Goal: Task Accomplishment & Management: Complete application form

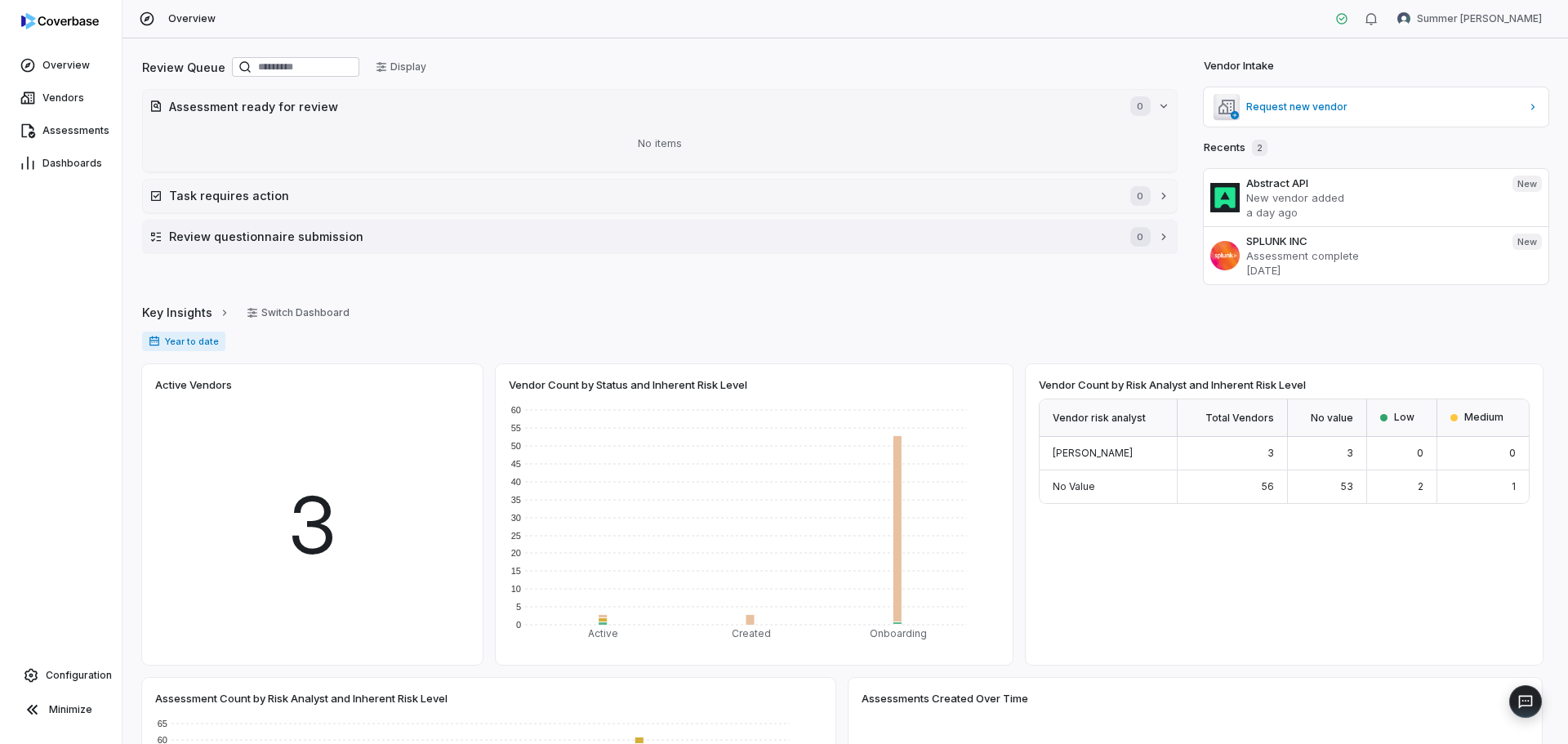
click at [238, 238] on h2 "Review questionnaire submission" at bounding box center [641, 236] width 945 height 17
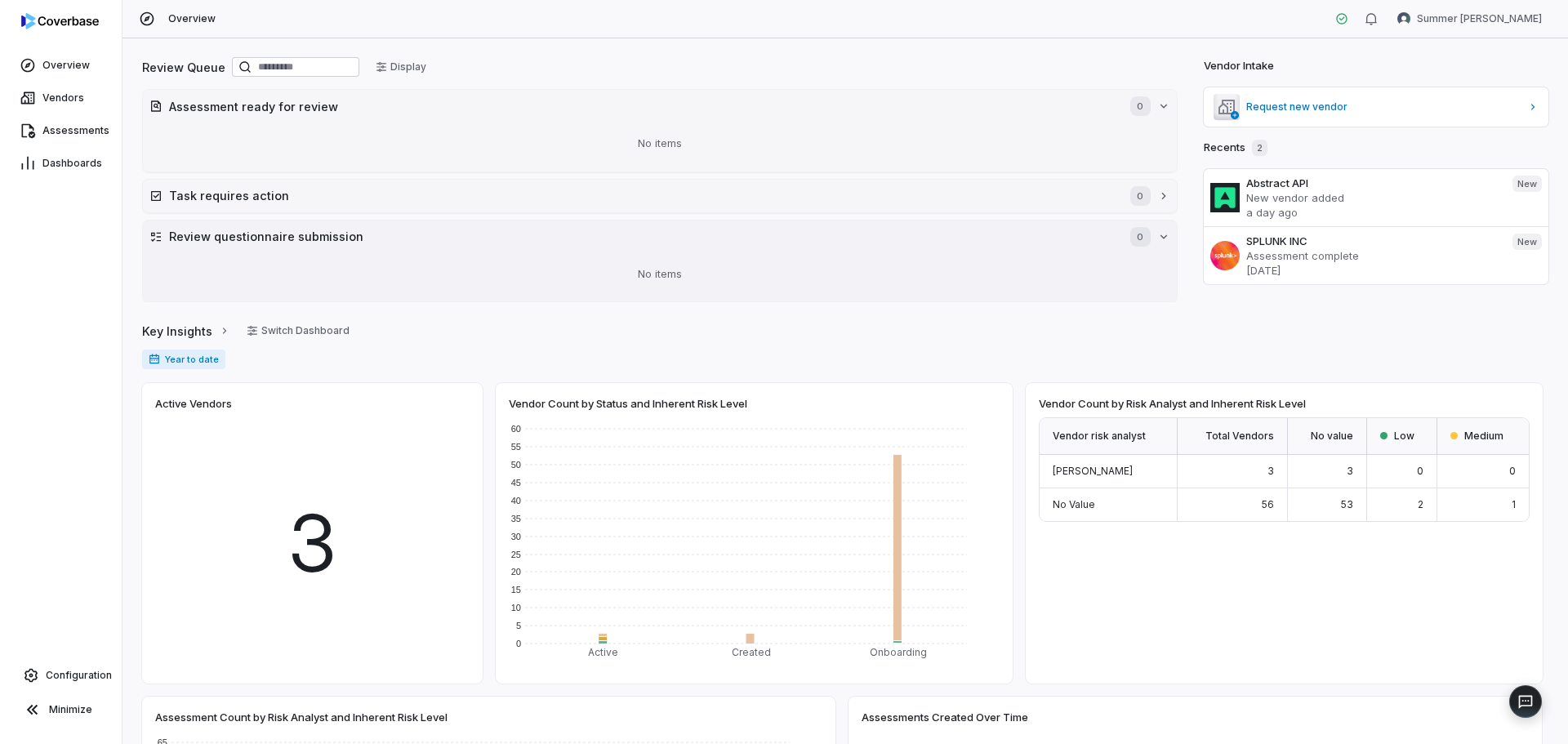
click at [238, 238] on h2 "Review questionnaire submission" at bounding box center [641, 236] width 945 height 17
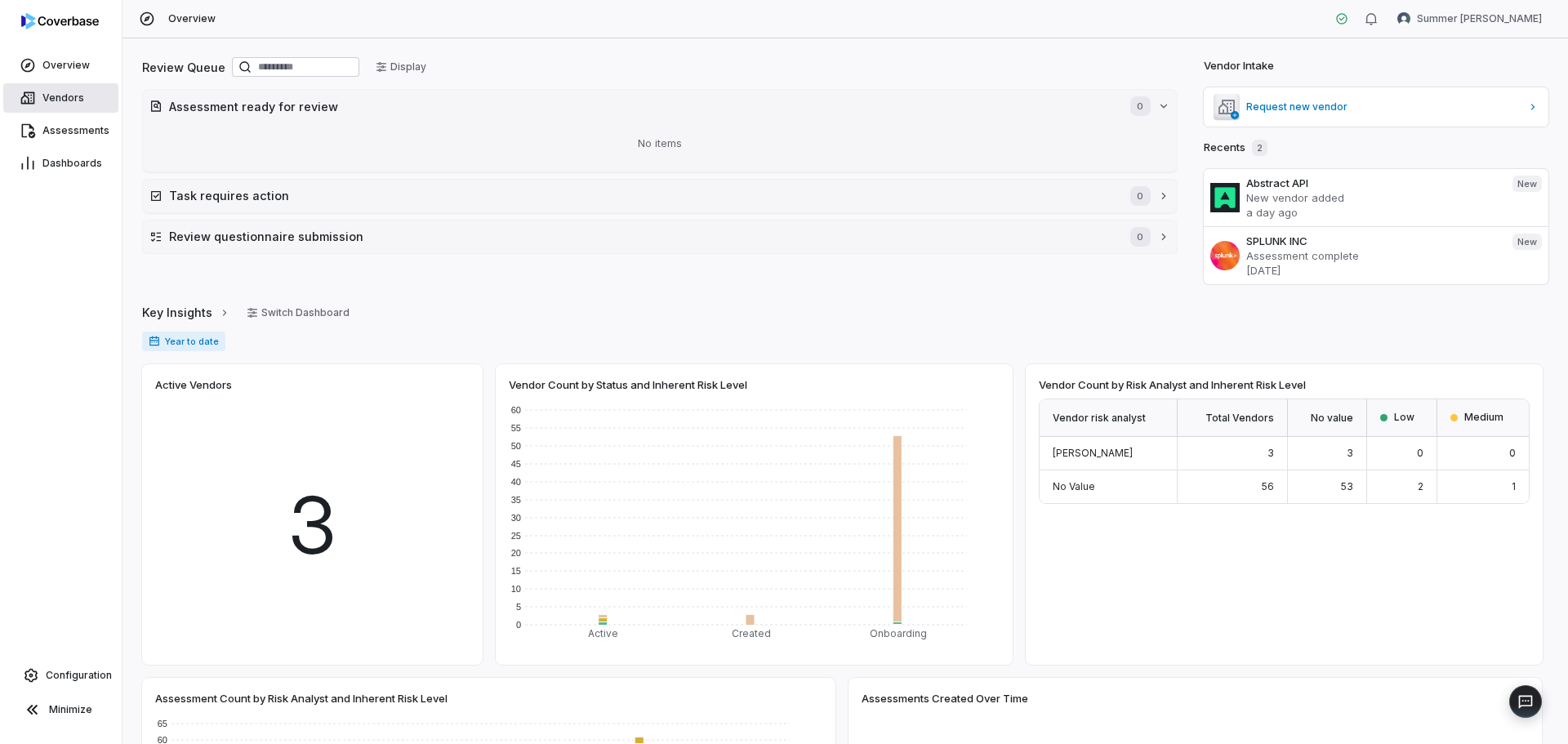
click at [49, 88] on link "Vendors" at bounding box center [61, 97] width 115 height 29
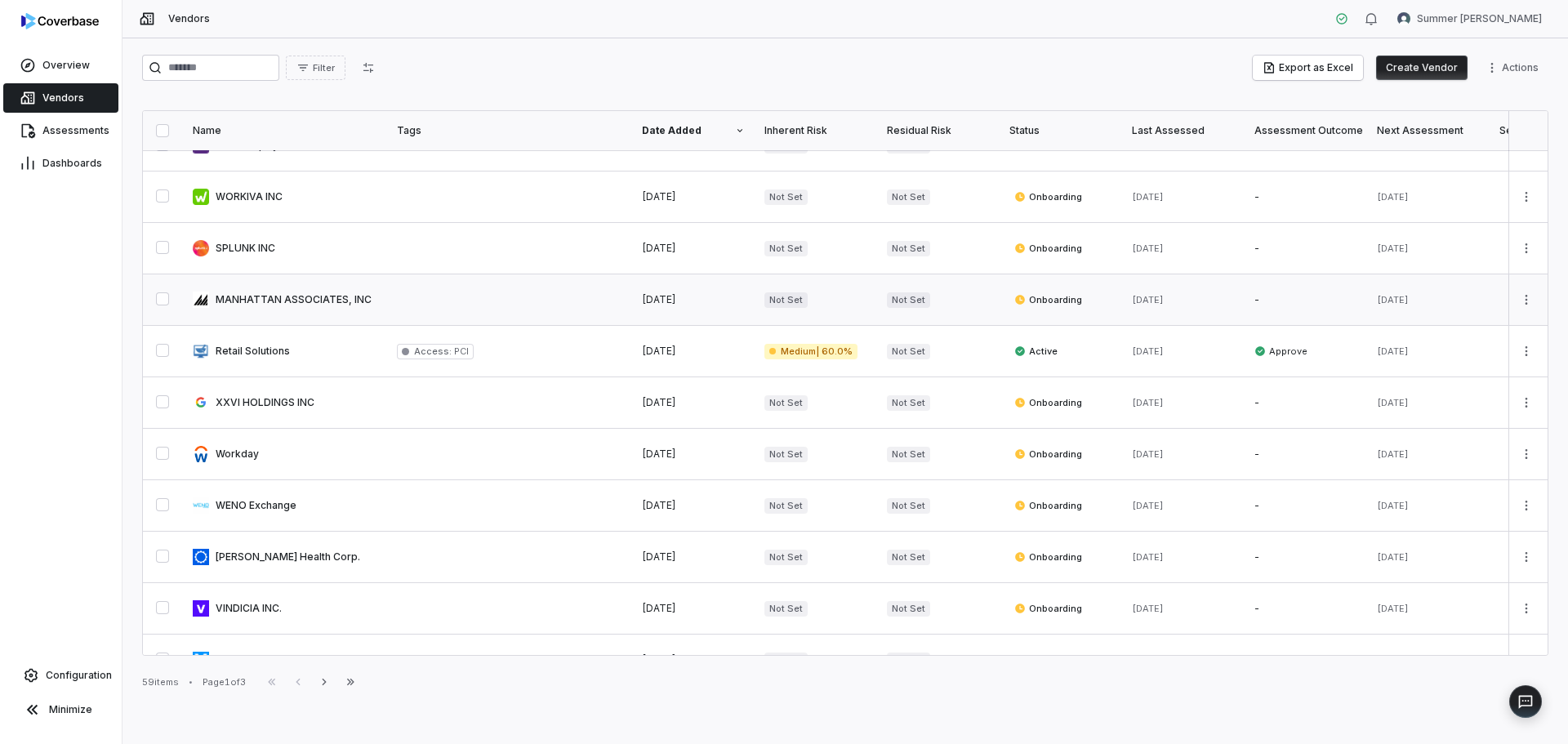
scroll to position [572, 0]
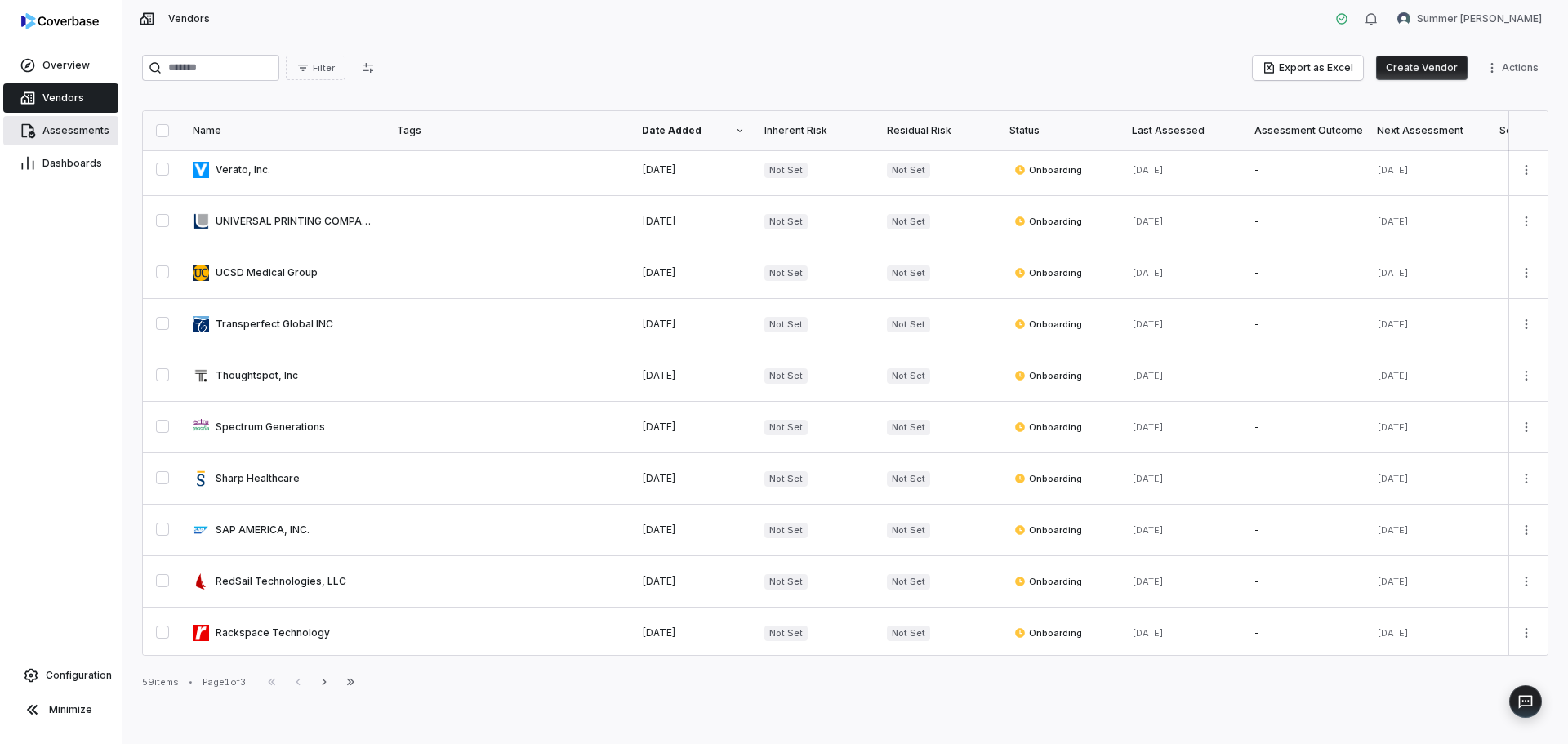
click at [92, 131] on span "Assessments" at bounding box center [76, 130] width 67 height 13
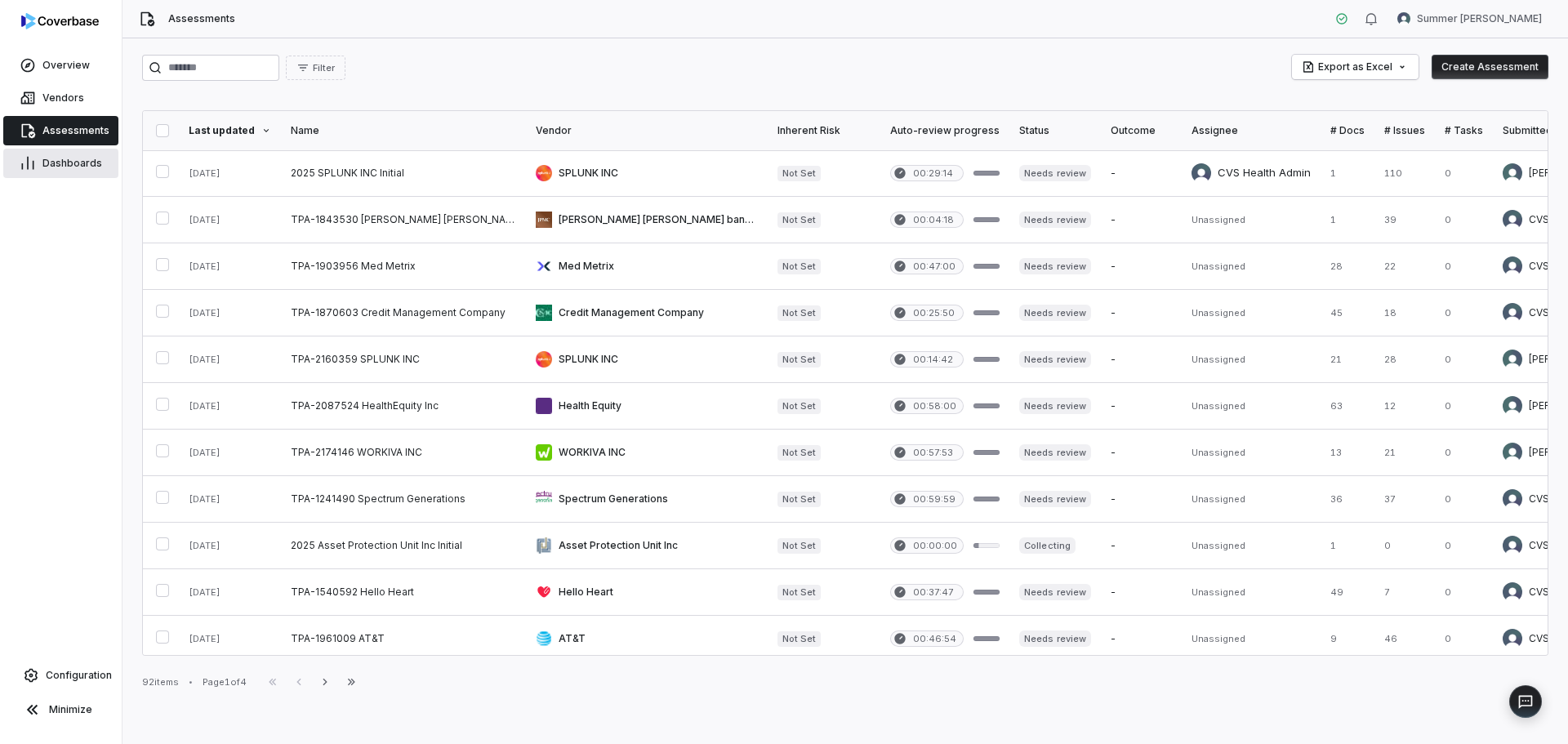
click at [86, 149] on link "Dashboards" at bounding box center [61, 163] width 115 height 29
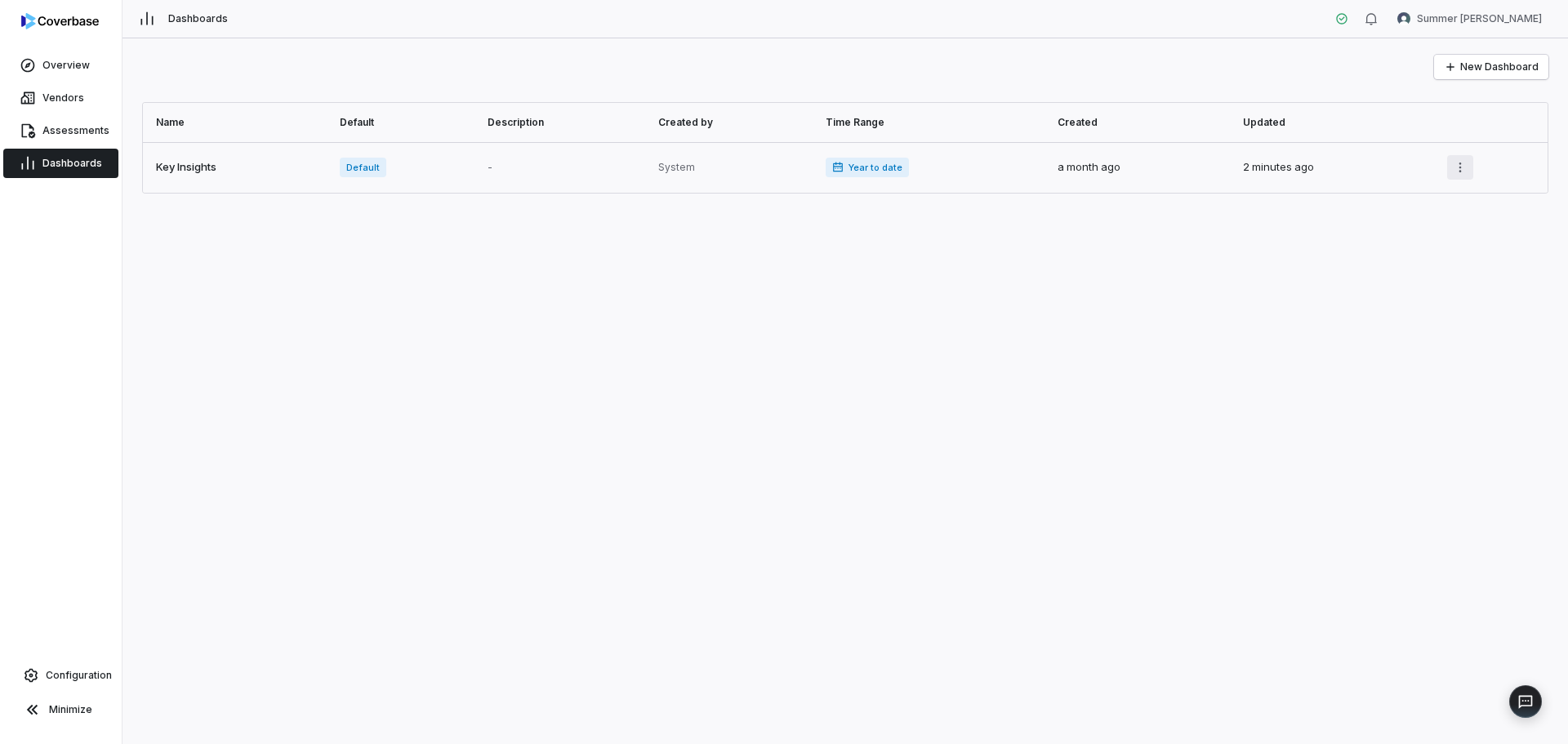
click at [1462, 176] on html "Overview Vendors Assessments Dashboards Configuration Minimize Dashboards Summe…" at bounding box center [784, 372] width 1568 height 744
click at [76, 122] on link "Assessments" at bounding box center [61, 130] width 115 height 29
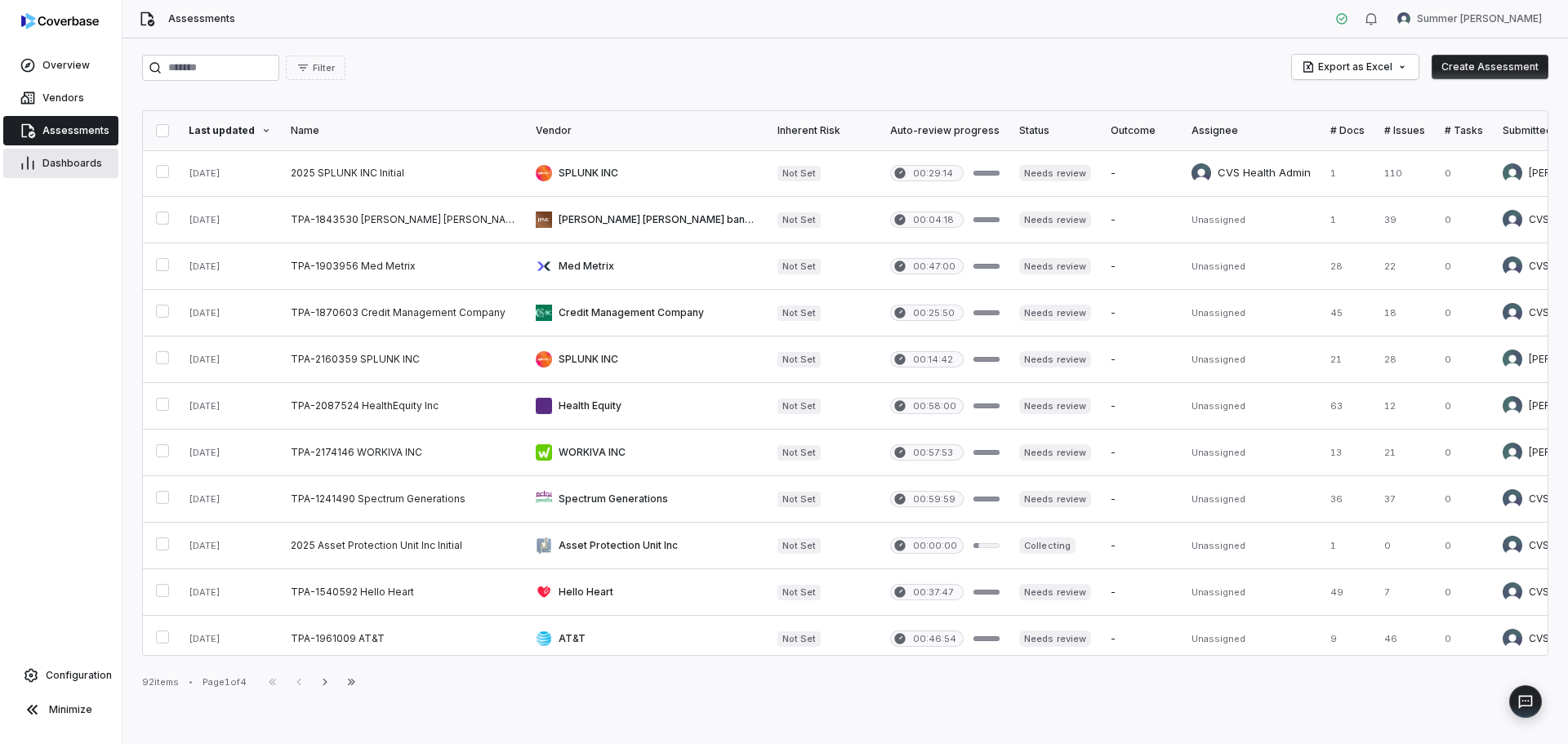
click at [62, 153] on link "Dashboards" at bounding box center [61, 163] width 115 height 29
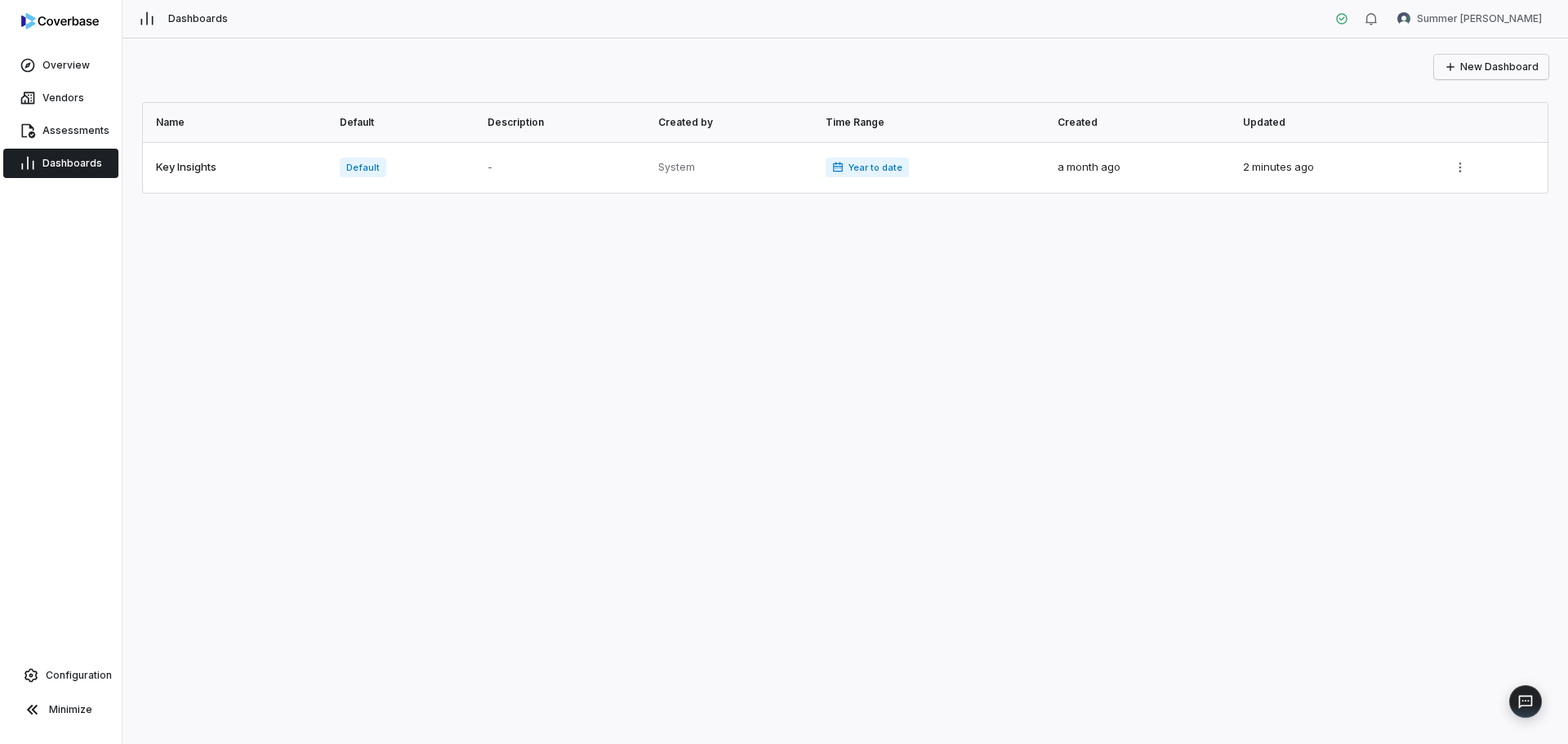
click at [1457, 69] on icon "button" at bounding box center [1450, 66] width 13 height 13
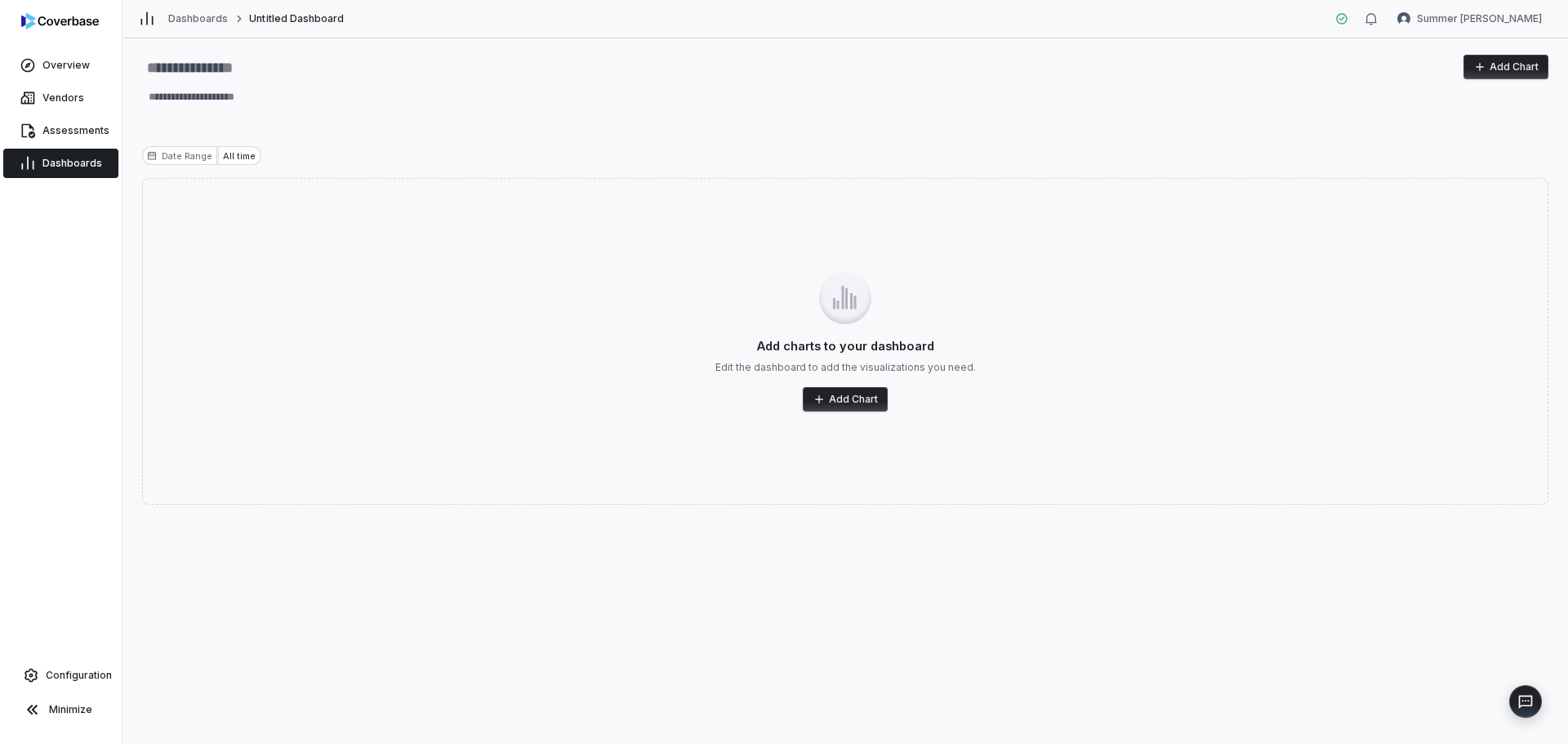
type textarea "*"
click at [82, 676] on span "Configuration" at bounding box center [79, 675] width 66 height 13
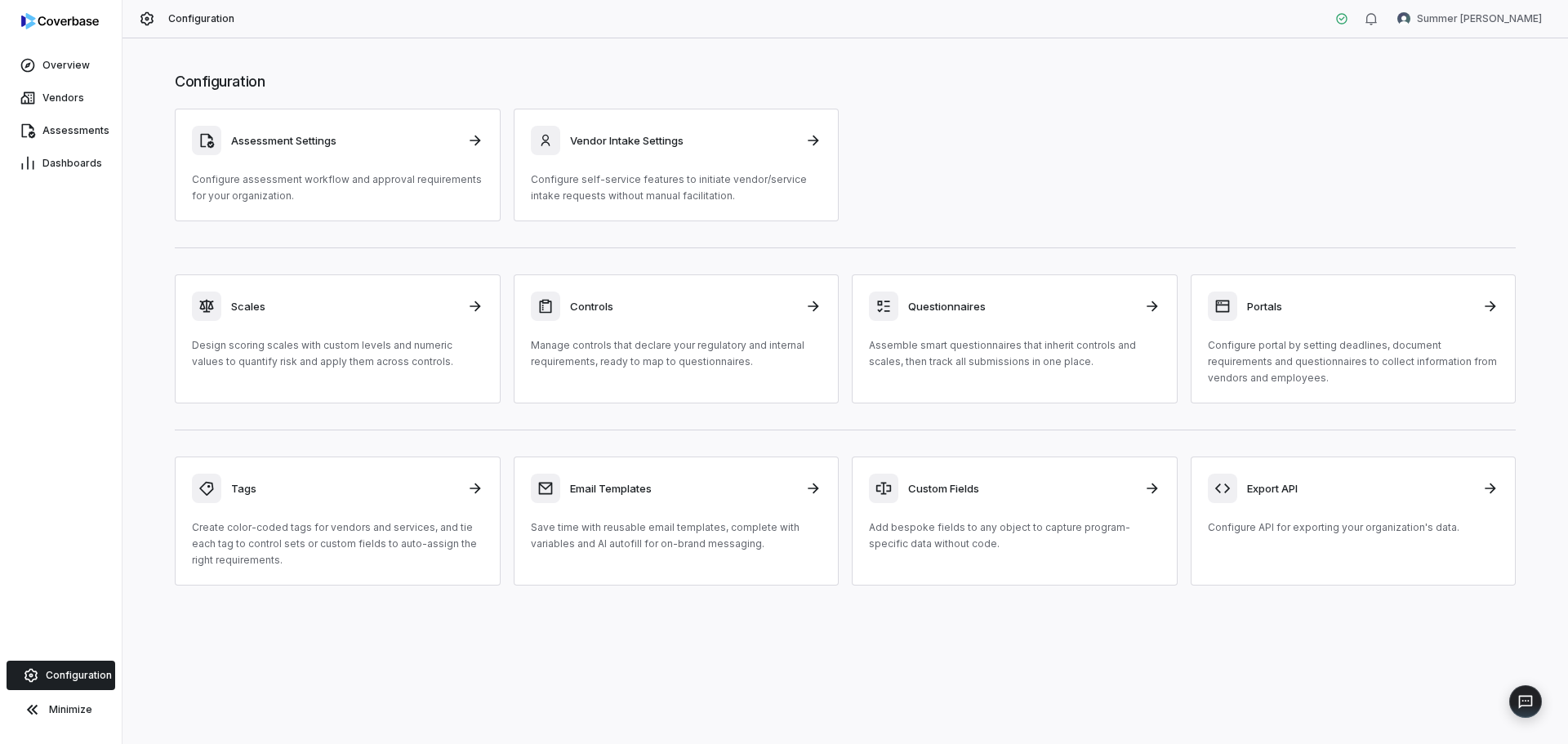
click at [61, 13] on img at bounding box center [60, 21] width 78 height 16
click at [1511, 11] on html "Overview Vendors Assessments Dashboards Configuration Minimize Configuration Su…" at bounding box center [784, 372] width 1568 height 744
click at [1486, 56] on div "Account" at bounding box center [1481, 58] width 125 height 27
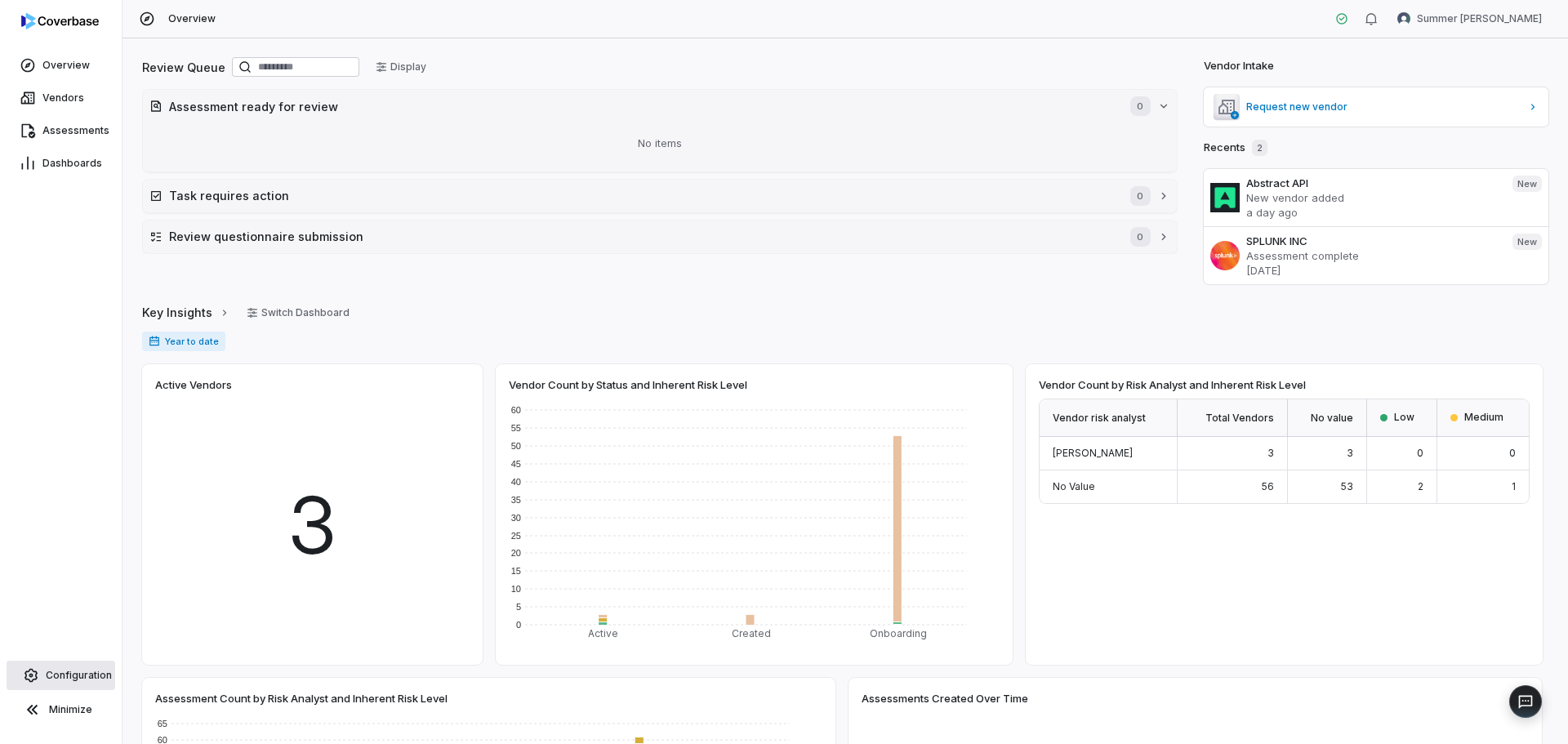
click at [63, 681] on link "Configuration" at bounding box center [60, 674] width 109 height 29
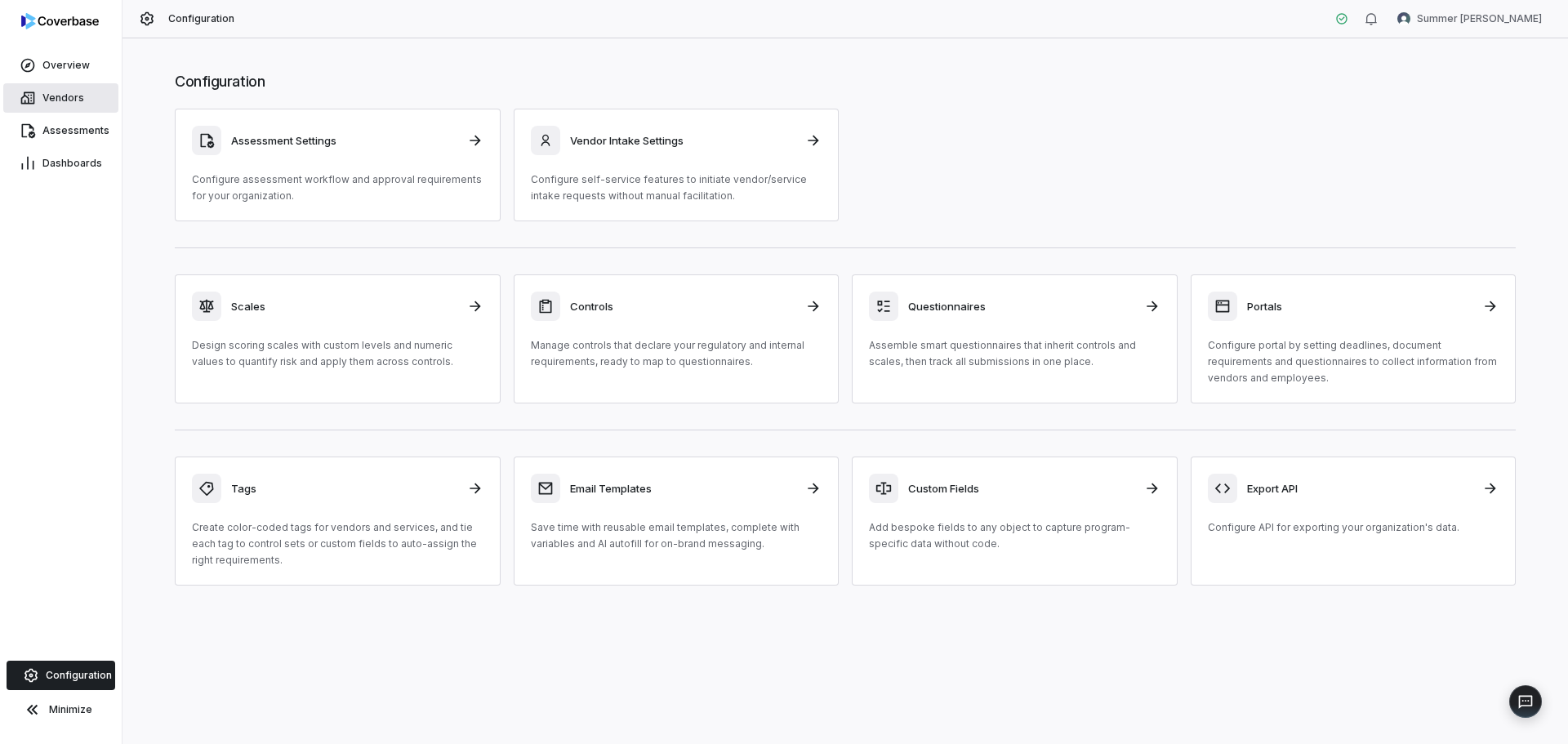
click at [80, 106] on link "Vendors" at bounding box center [61, 97] width 115 height 29
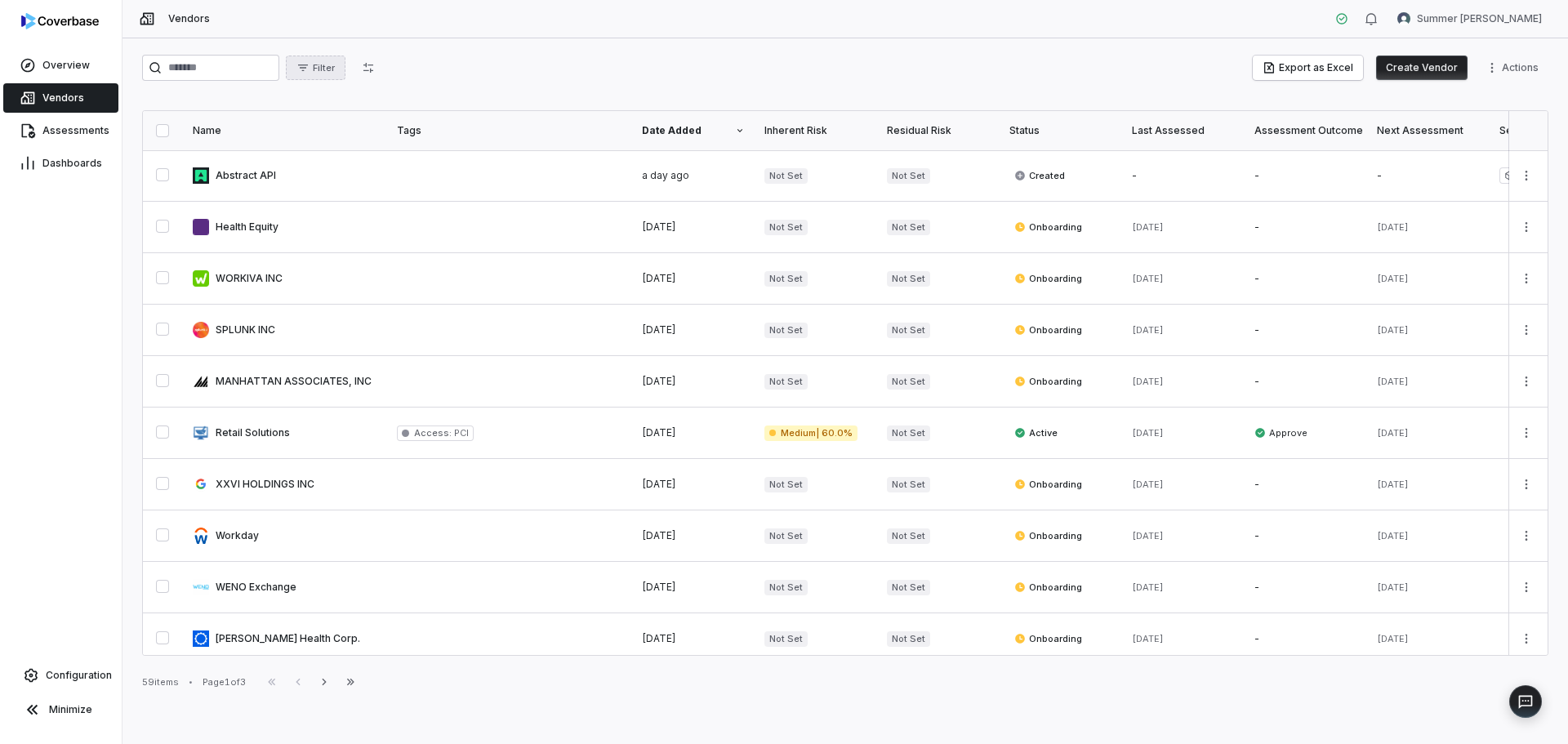
click at [343, 74] on button "Filter" at bounding box center [315, 68] width 59 height 25
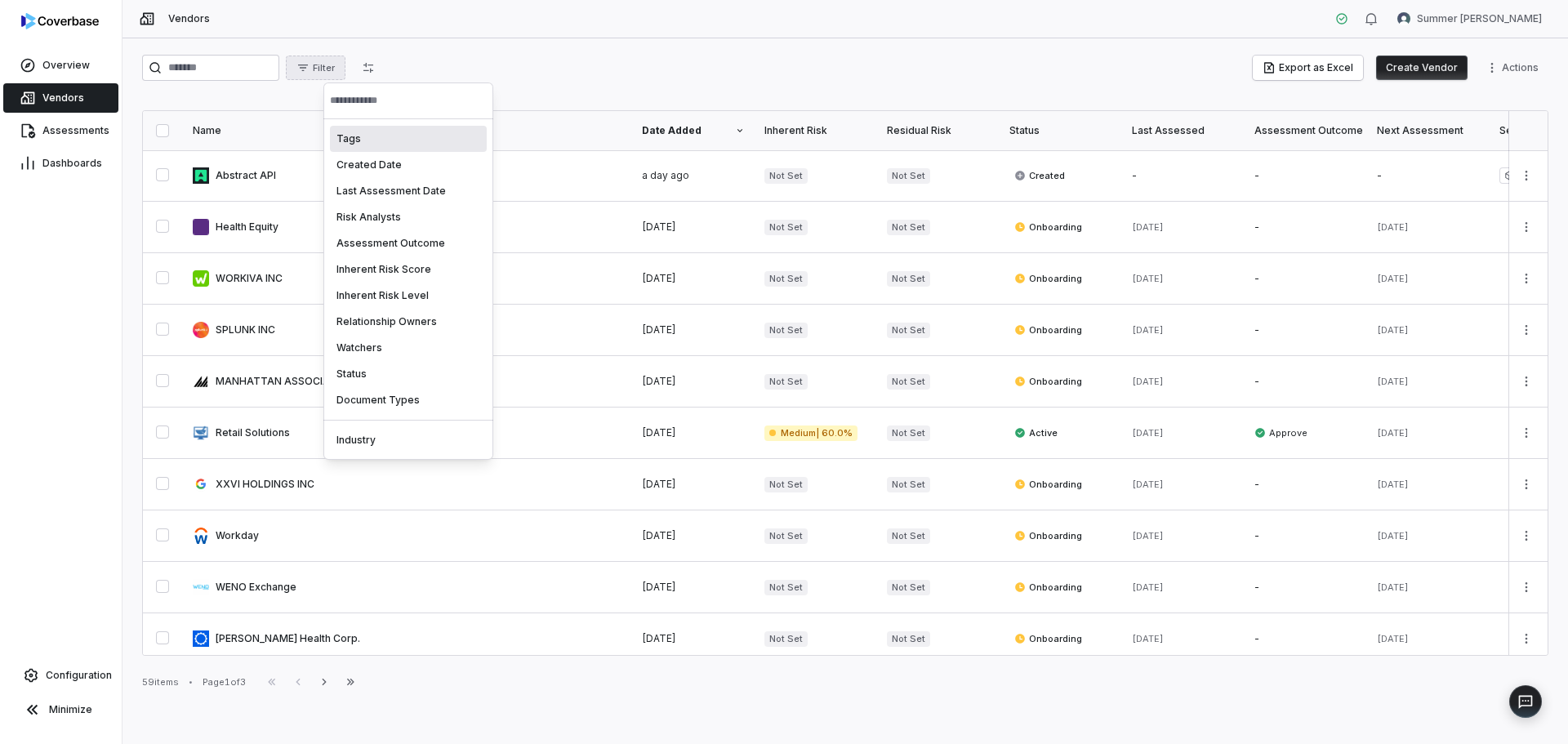
click at [1518, 57] on html "Overview Vendors Assessments Dashboards Configuration Minimize Vendors Summer […" at bounding box center [784, 372] width 1568 height 744
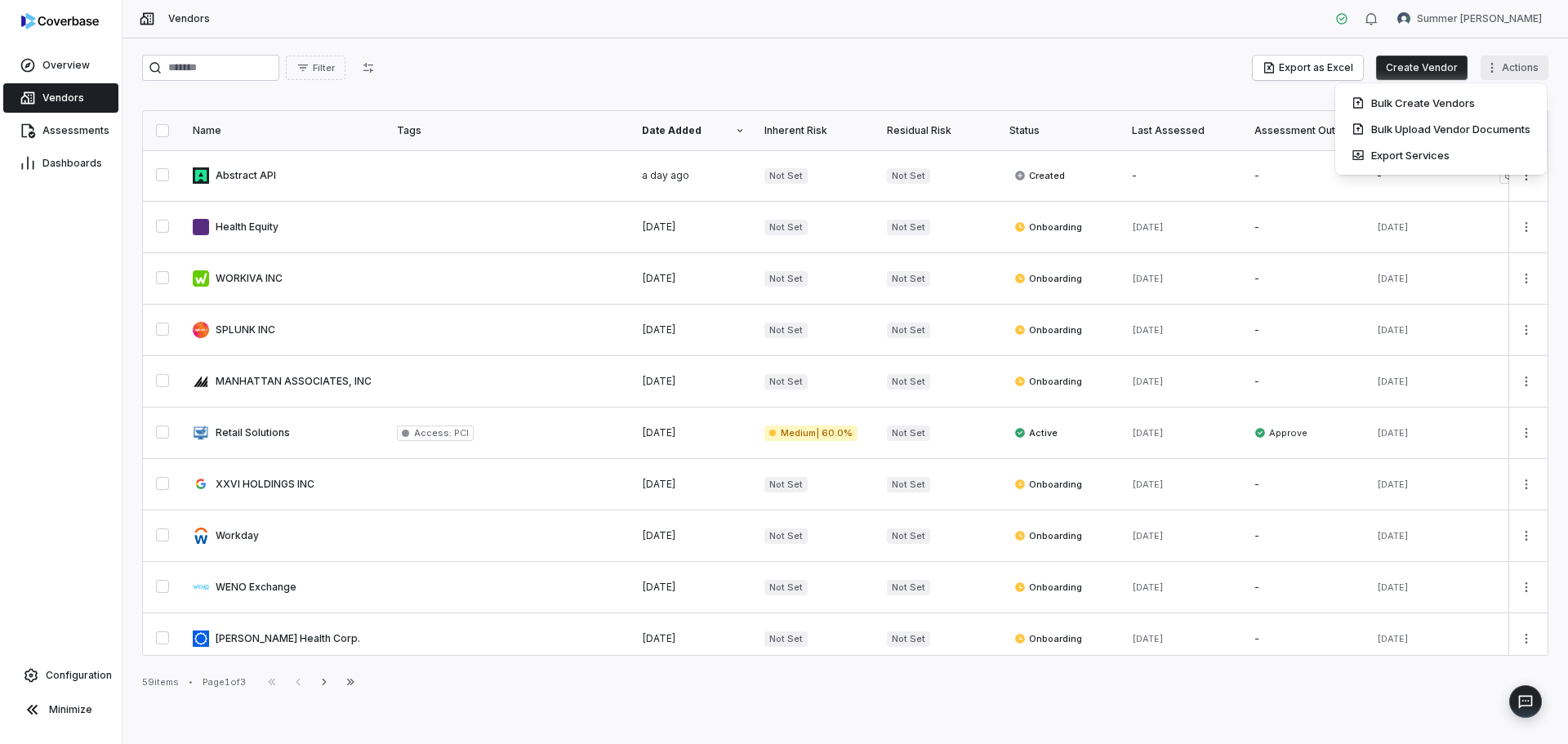
click at [1519, 60] on html "Overview Vendors Assessments Dashboards Configuration Minimize Vendors Summer […" at bounding box center [784, 372] width 1568 height 744
click at [1521, 60] on html "Overview Vendors Assessments Dashboards Configuration Minimize Vendors Summer […" at bounding box center [784, 372] width 1568 height 744
click at [384, 70] on button "button" at bounding box center [368, 68] width 33 height 25
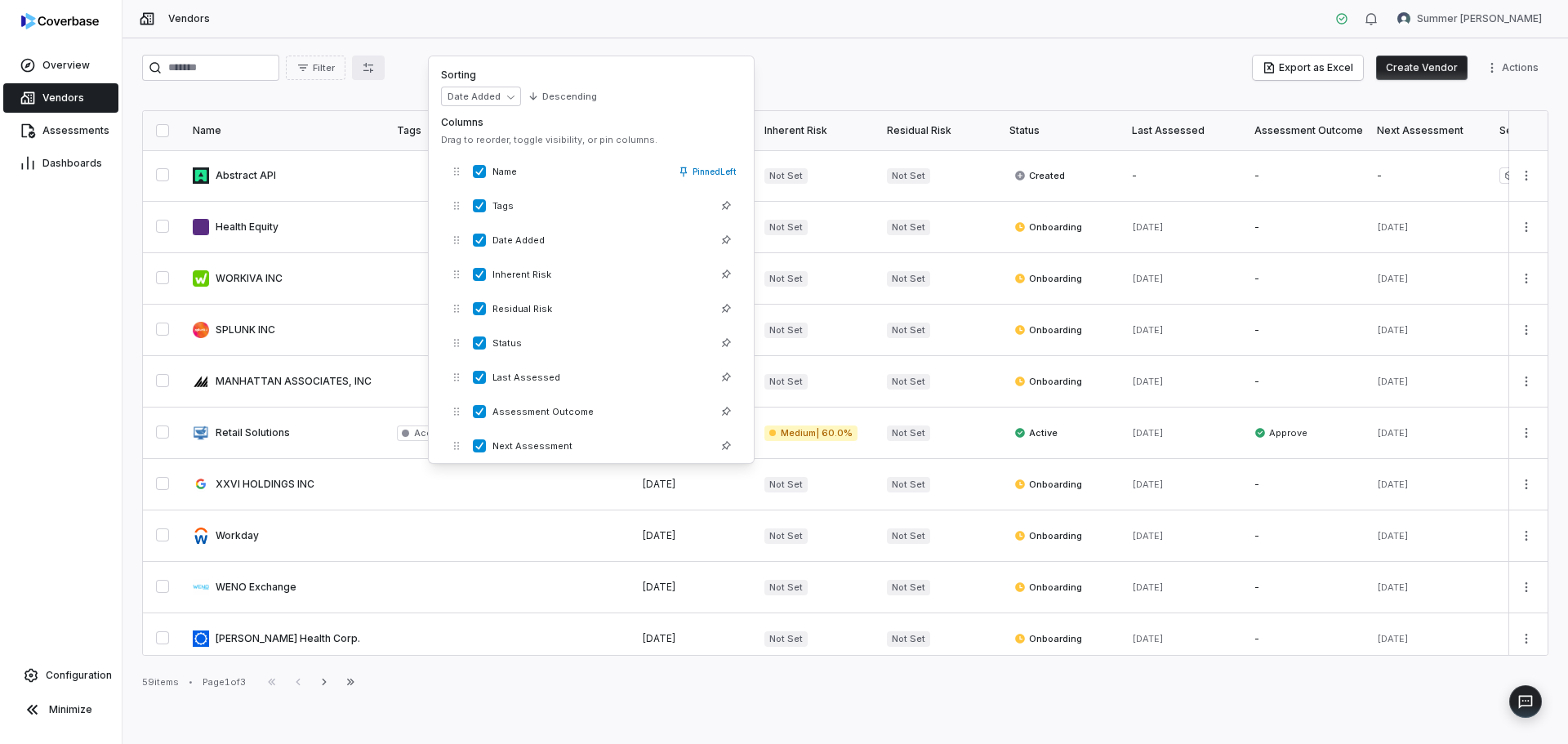
click at [384, 70] on button "button" at bounding box center [368, 68] width 33 height 25
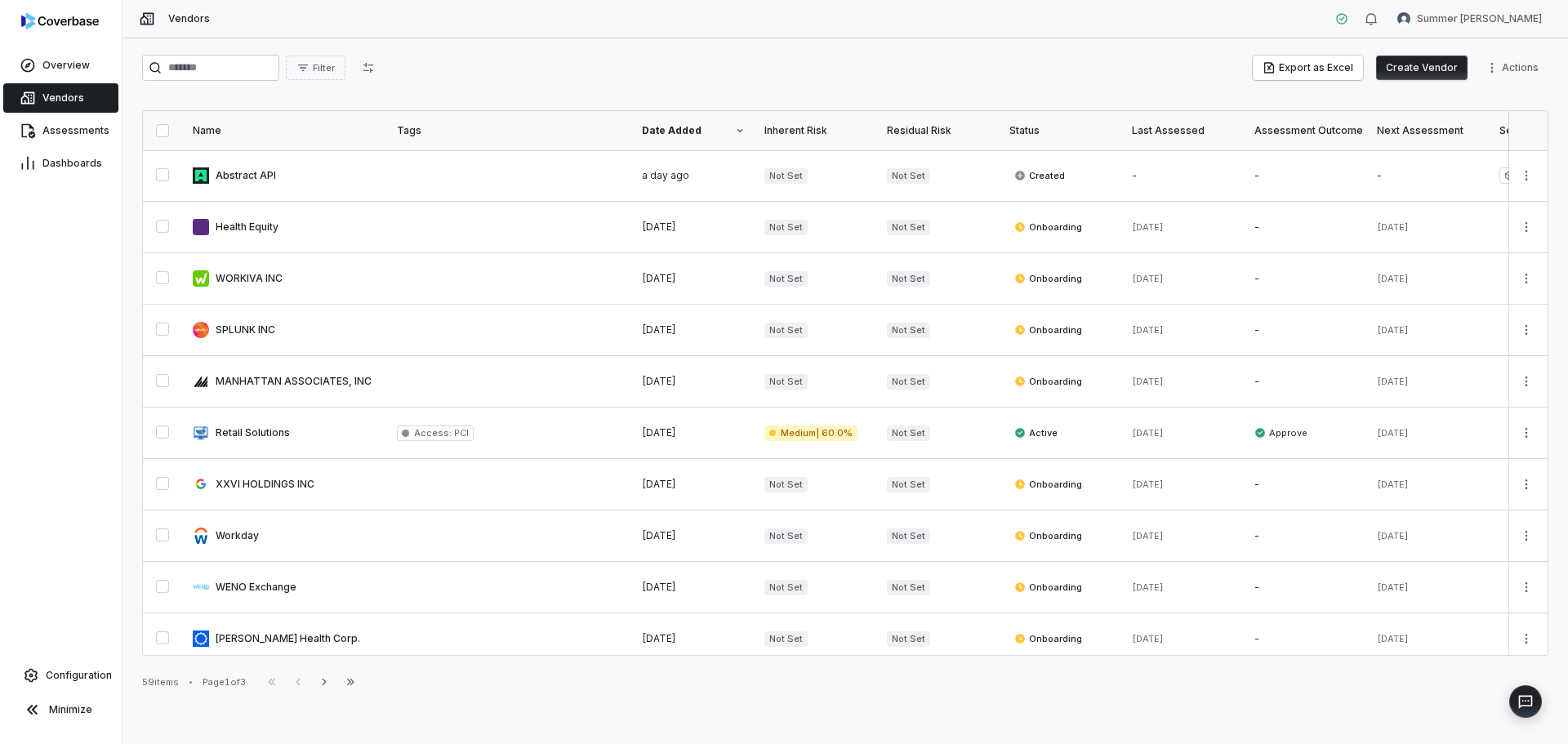
click at [335, 70] on span "Filter" at bounding box center [323, 68] width 22 height 12
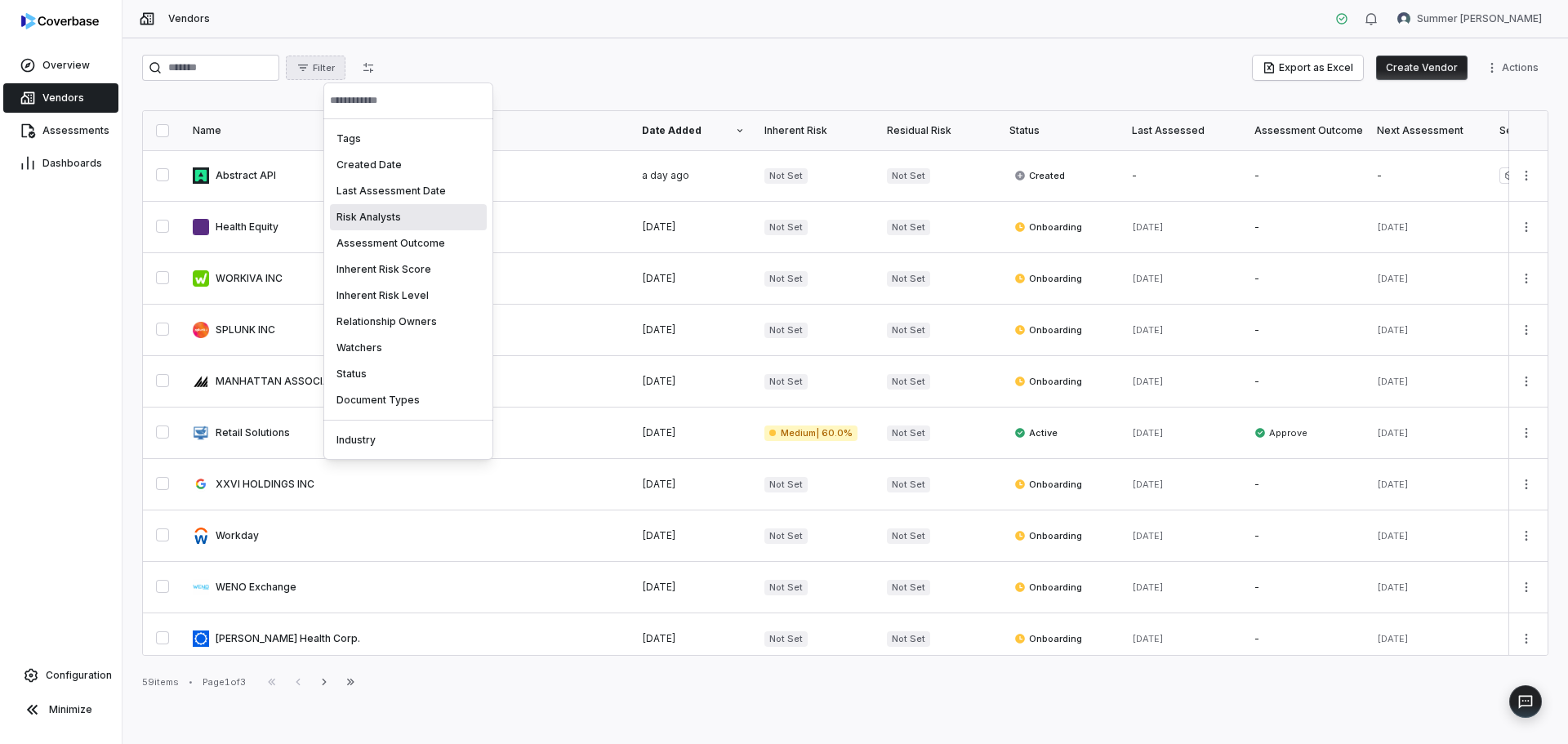
click at [378, 228] on div "Risk Analysts" at bounding box center [407, 217] width 156 height 27
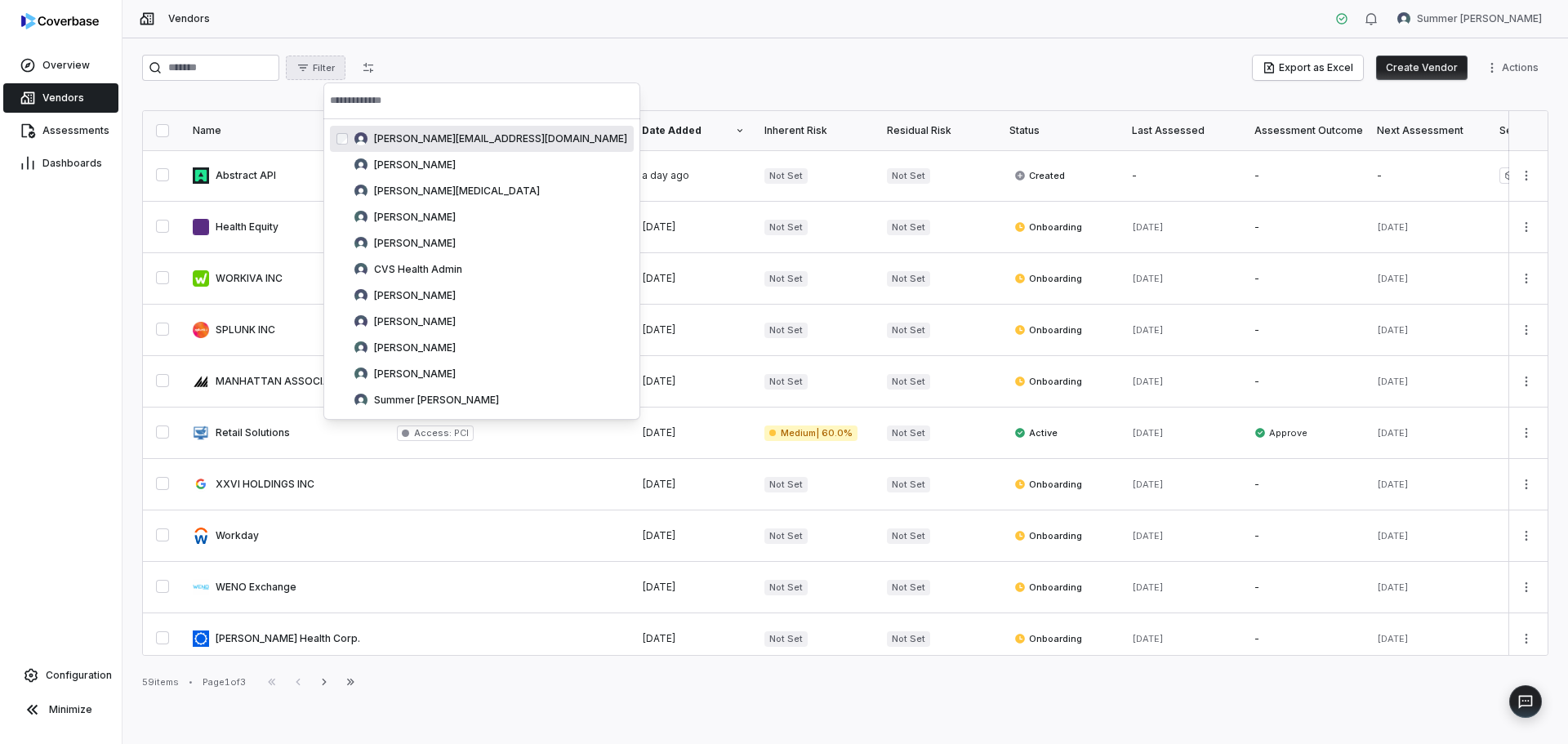
click at [401, 140] on span "[PERSON_NAME][EMAIL_ADDRESS][DOMAIN_NAME]" at bounding box center [500, 139] width 253 height 13
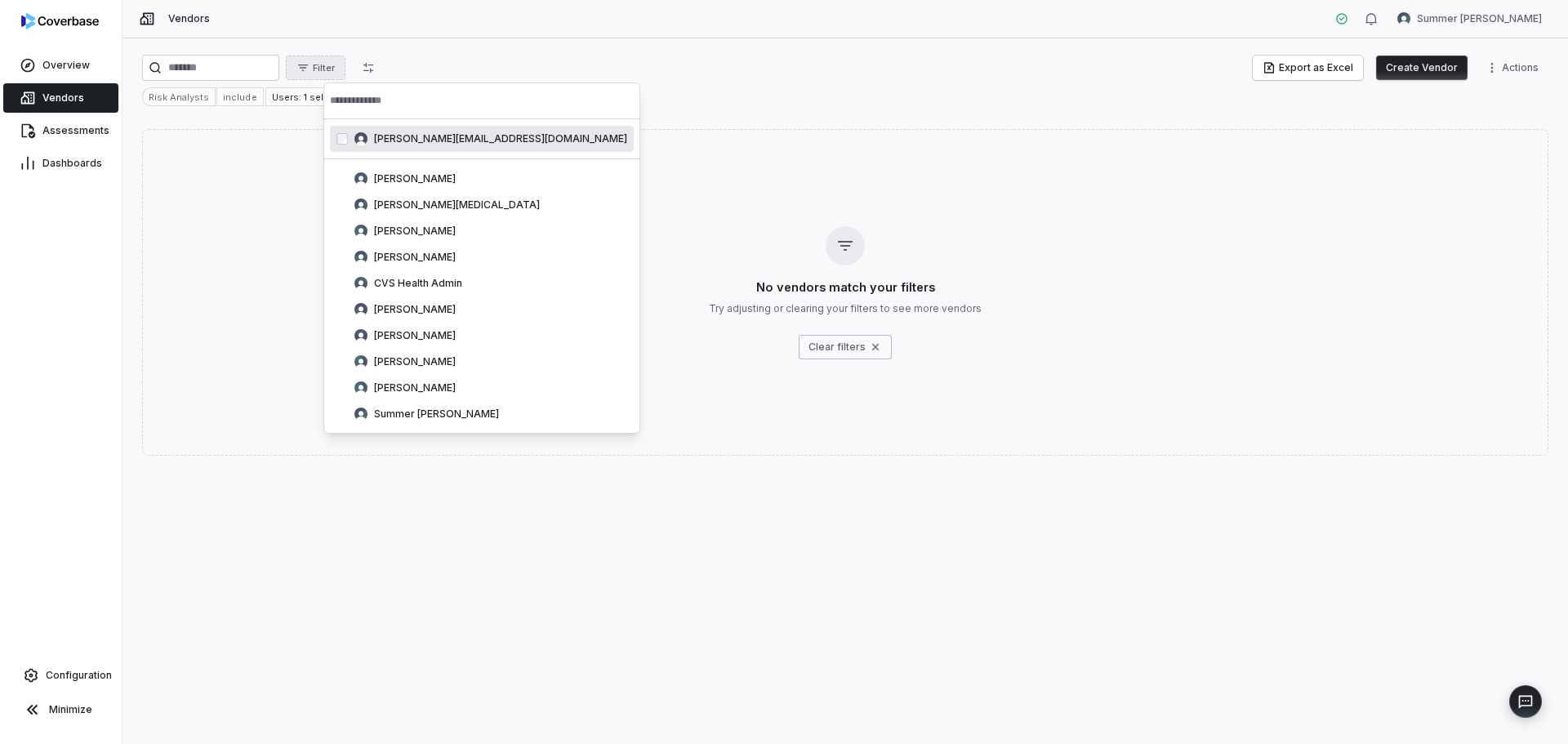
click at [402, 140] on span "[PERSON_NAME][EMAIL_ADDRESS][DOMAIN_NAME]" at bounding box center [500, 139] width 253 height 13
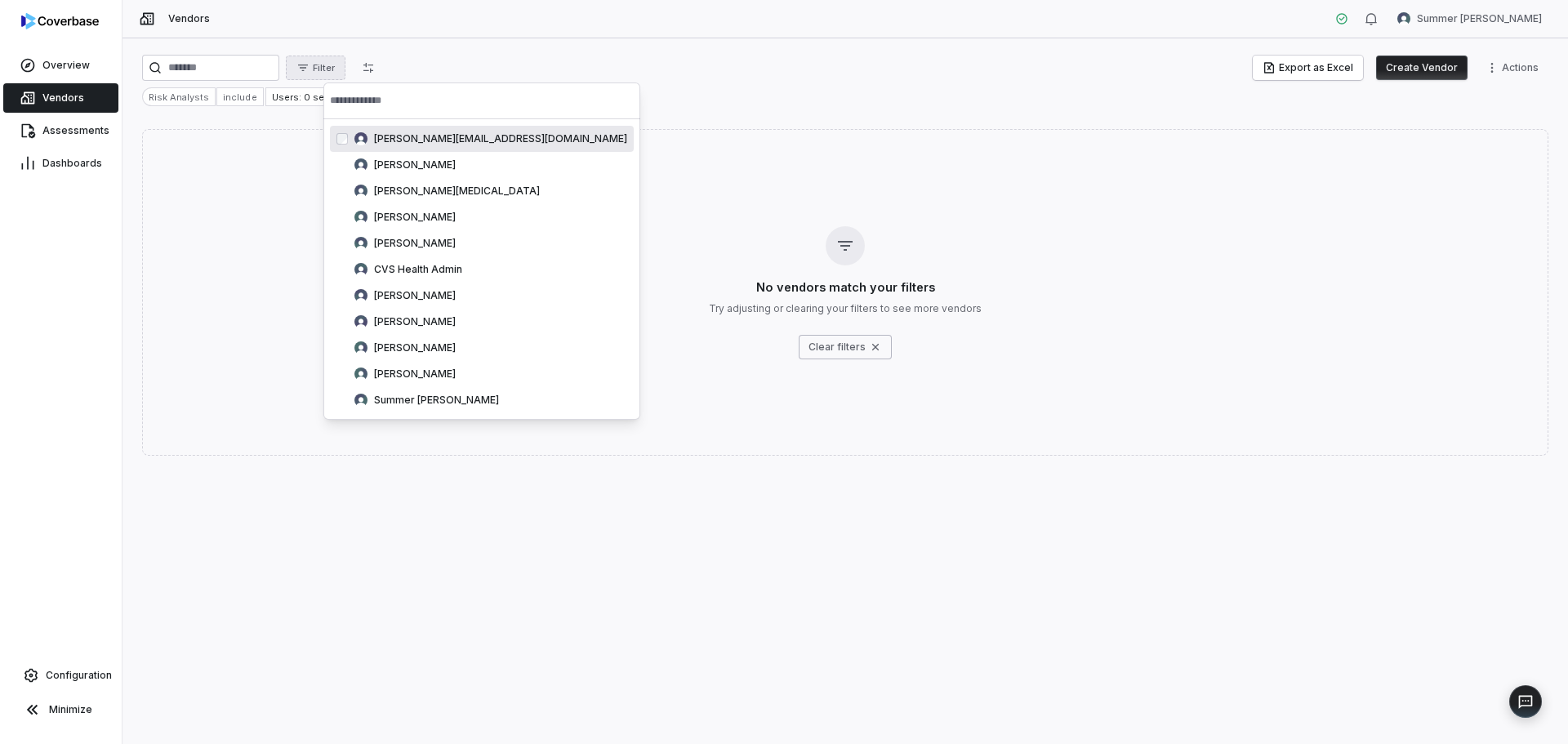
click at [357, 67] on html "Overview Vendors Assessments Dashboards Configuration Minimize Vendors Summer […" at bounding box center [784, 372] width 1568 height 744
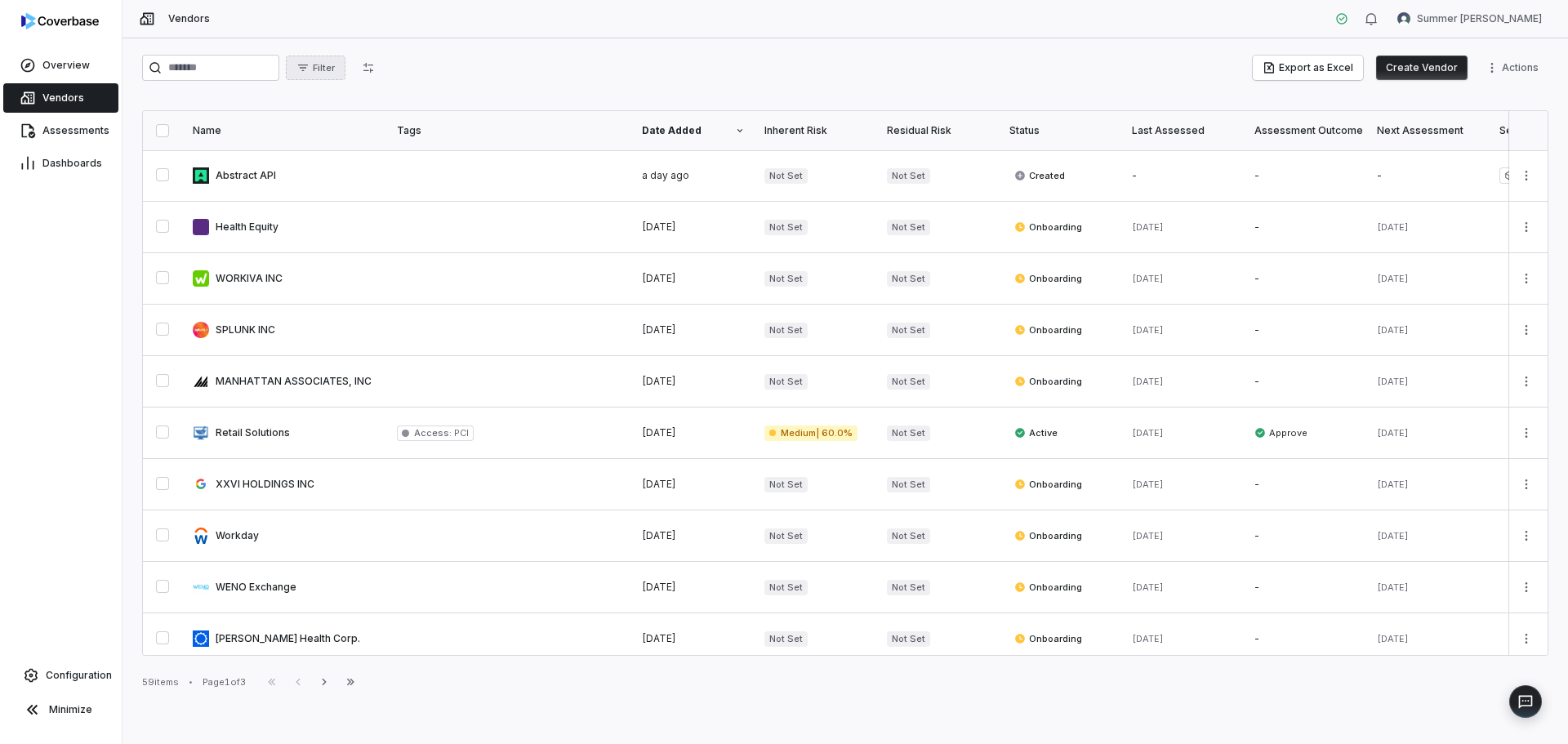
click at [346, 67] on button "Filter" at bounding box center [315, 68] width 59 height 25
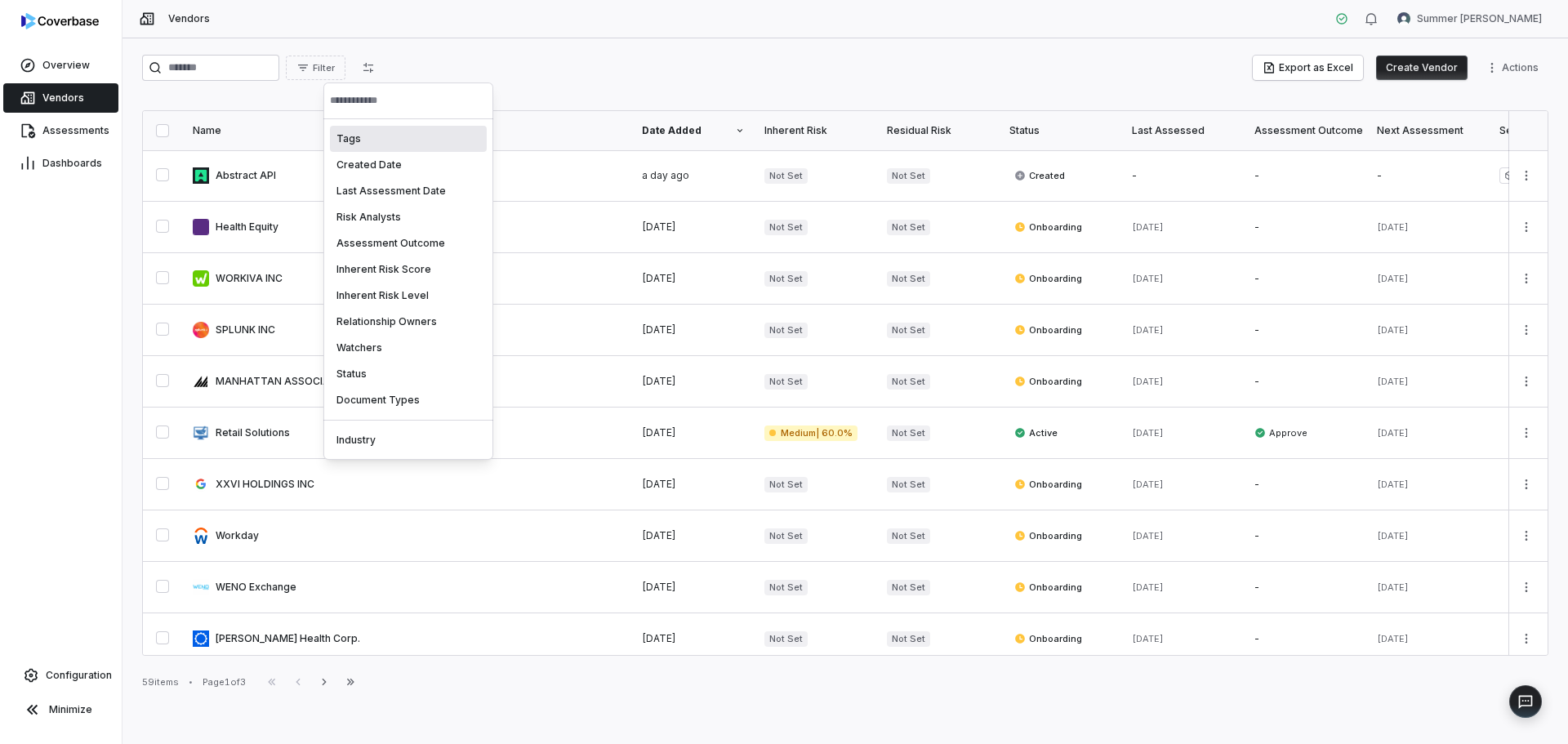
click at [394, 57] on html "Overview Vendors Assessments Dashboards Configuration Minimize Vendors Summer […" at bounding box center [784, 372] width 1568 height 744
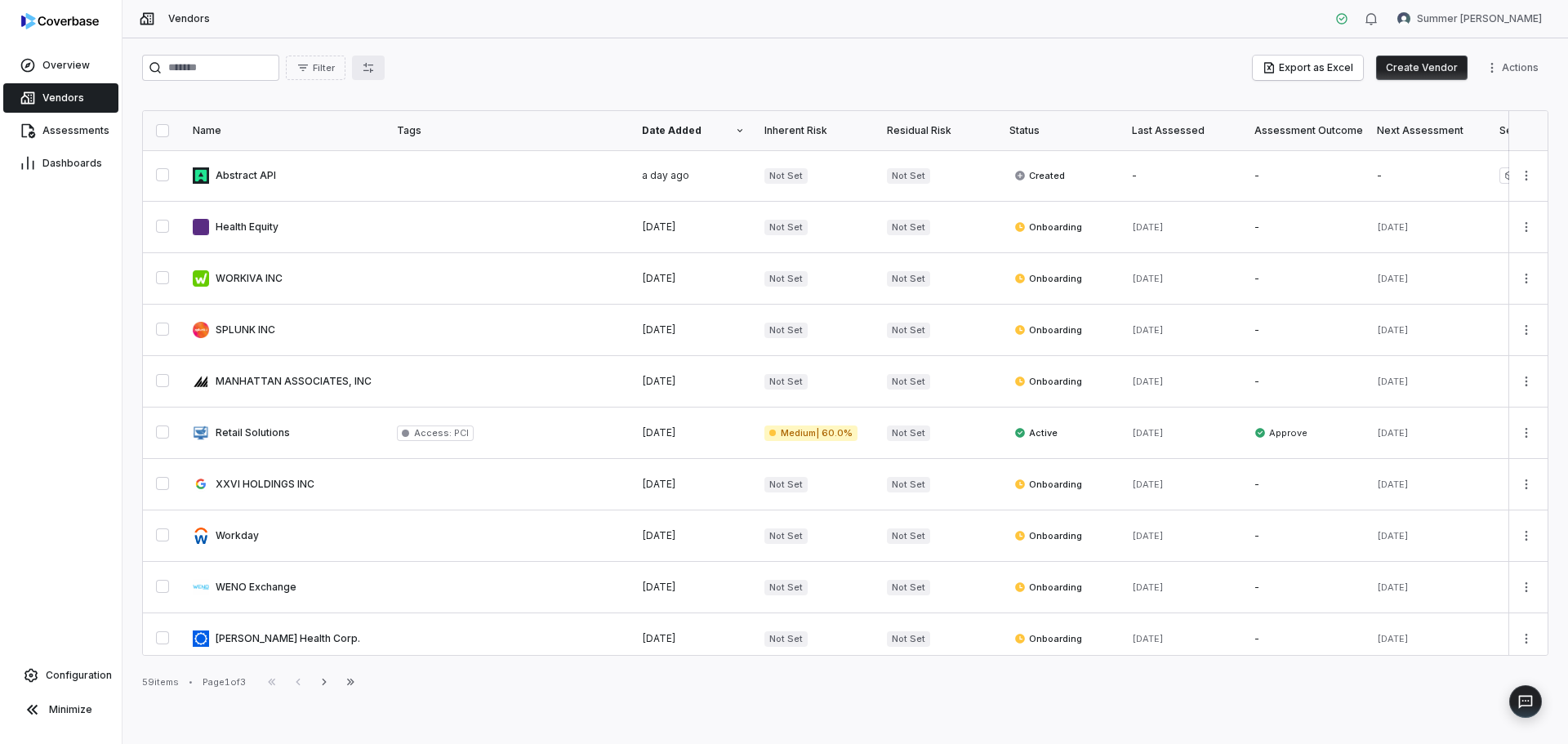
click at [384, 60] on button "button" at bounding box center [368, 68] width 33 height 25
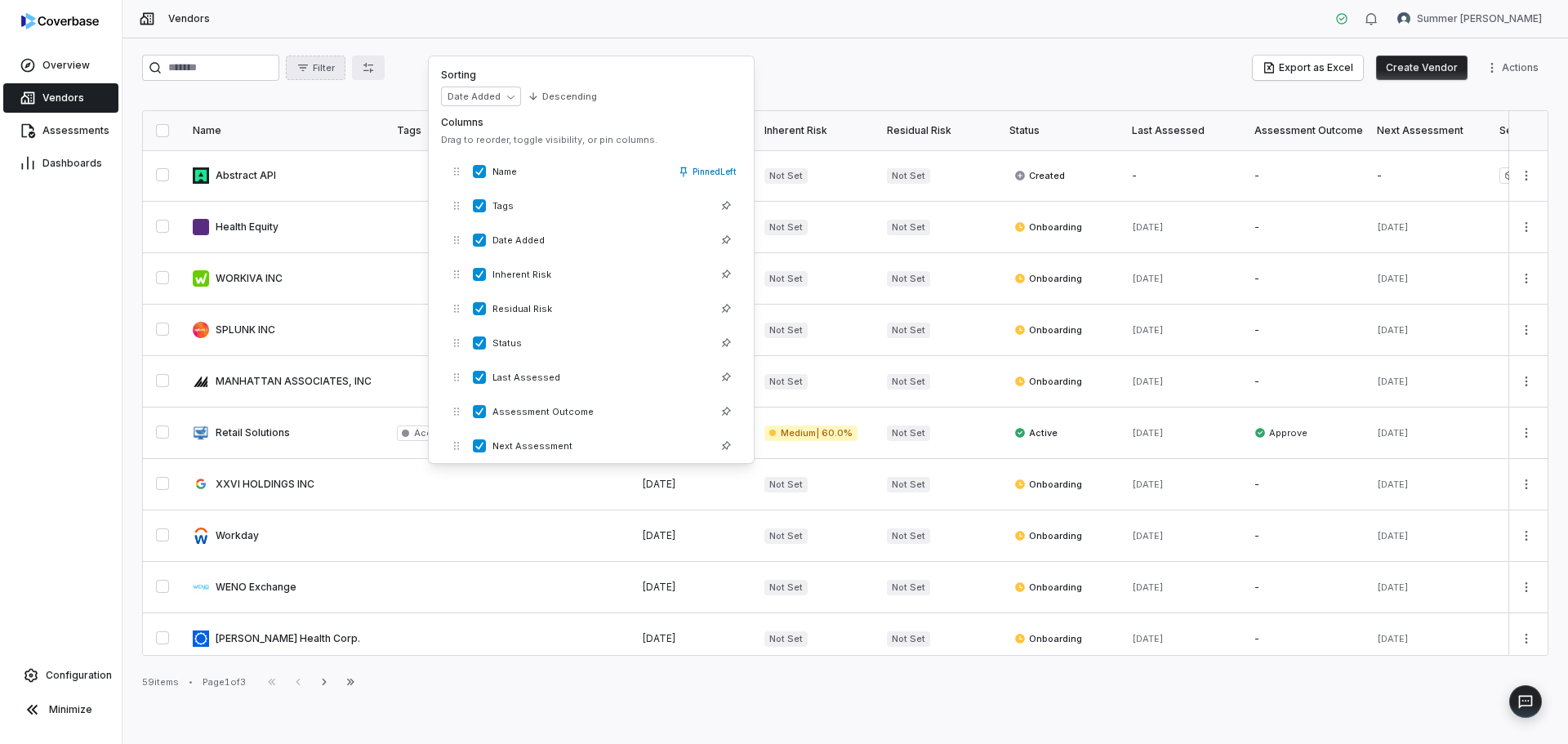
click at [335, 70] on span "Filter" at bounding box center [323, 68] width 22 height 12
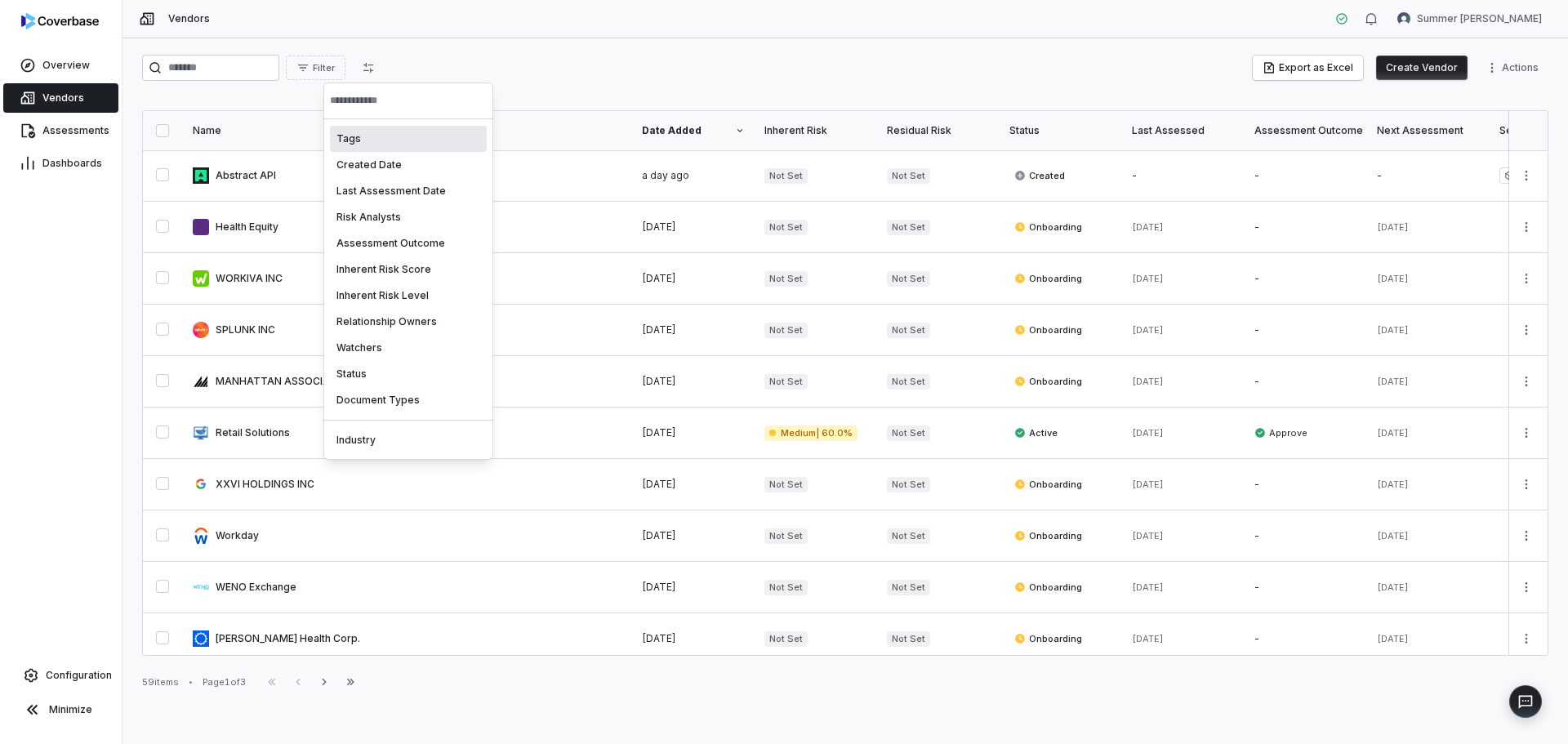
click at [399, 67] on html "Overview Vendors Assessments Dashboards Configuration Minimize Vendors Summer […" at bounding box center [784, 372] width 1568 height 744
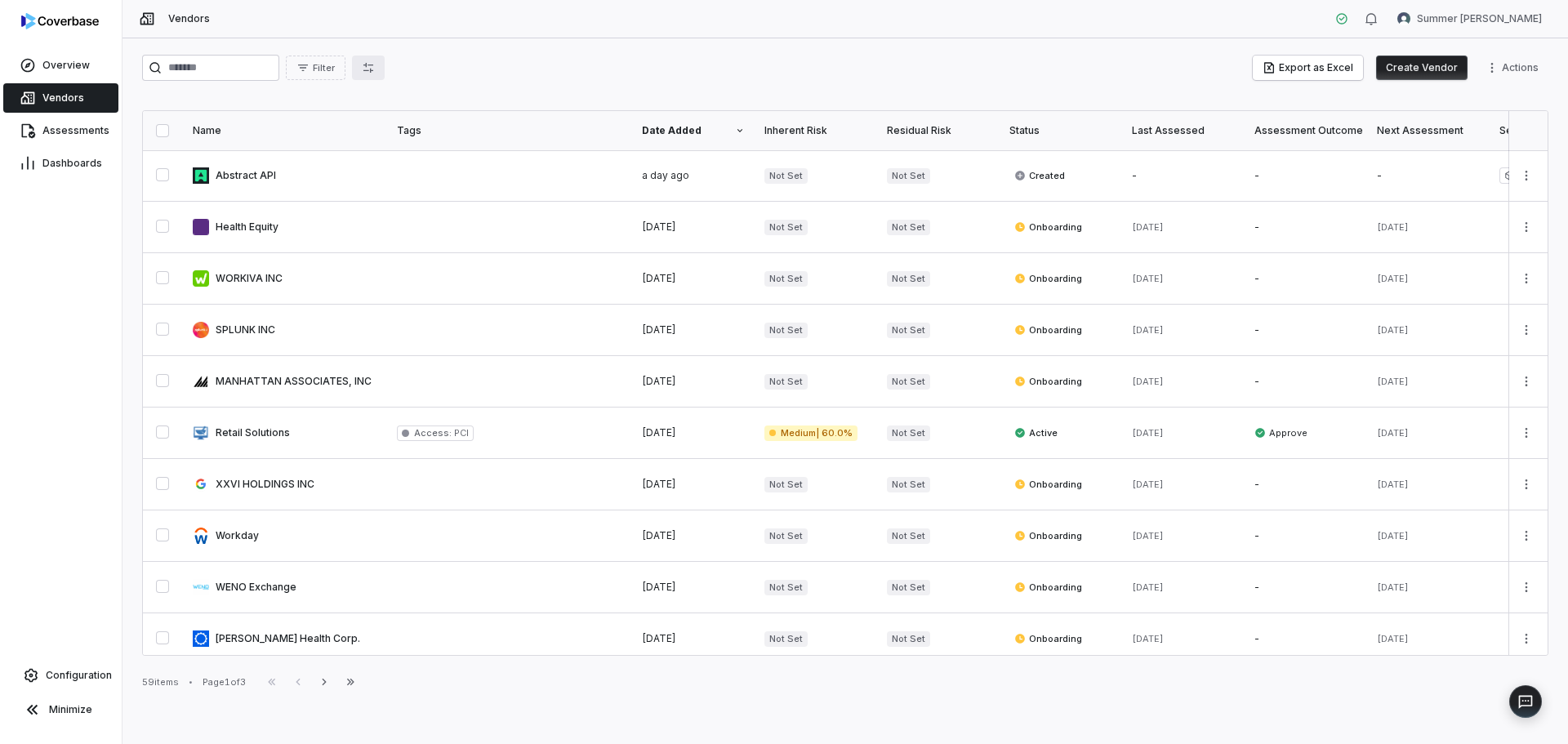
click at [375, 67] on icon "button" at bounding box center [368, 67] width 13 height 13
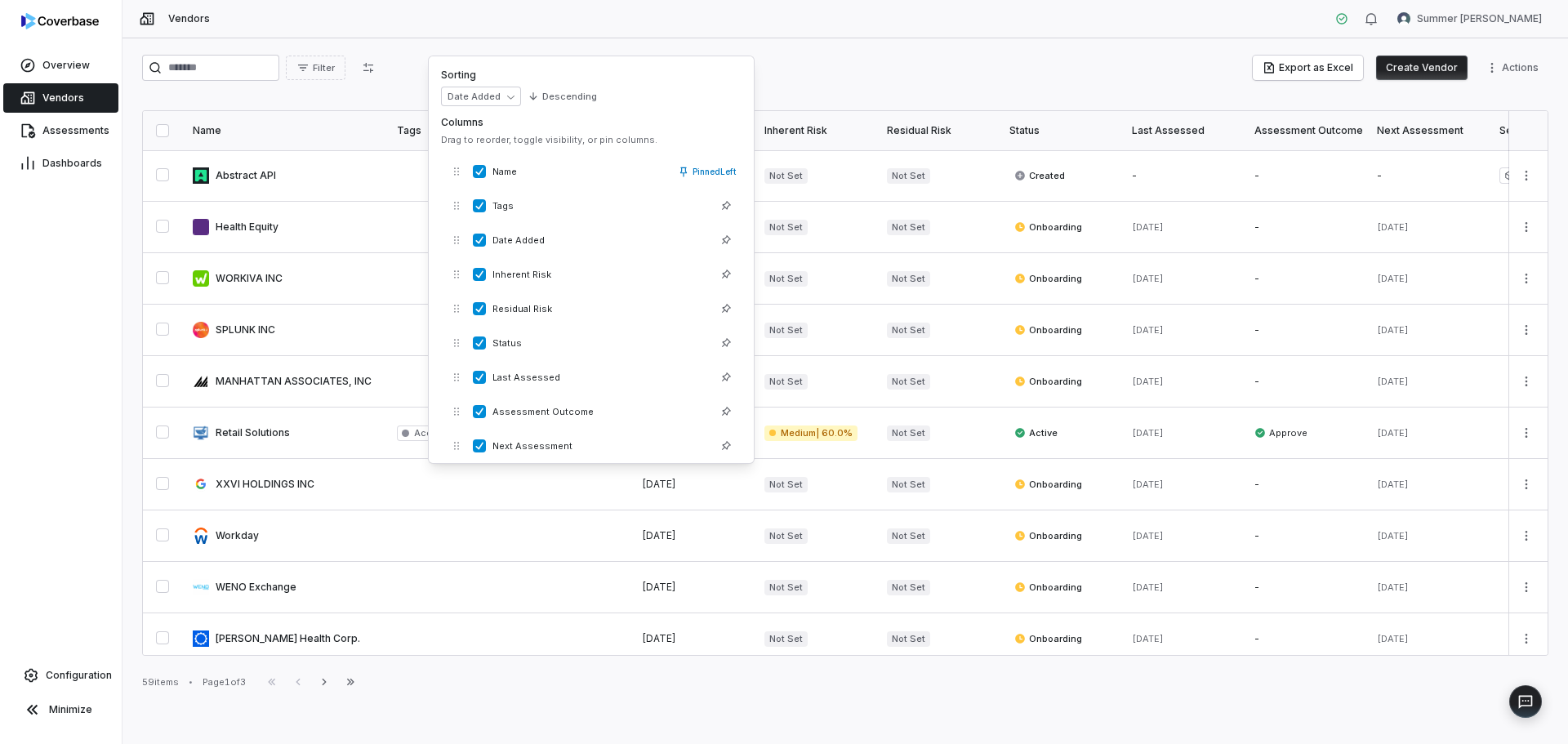
click at [972, 70] on div "Filter Export as Excel Create Vendor Actions" at bounding box center [845, 68] width 1406 height 27
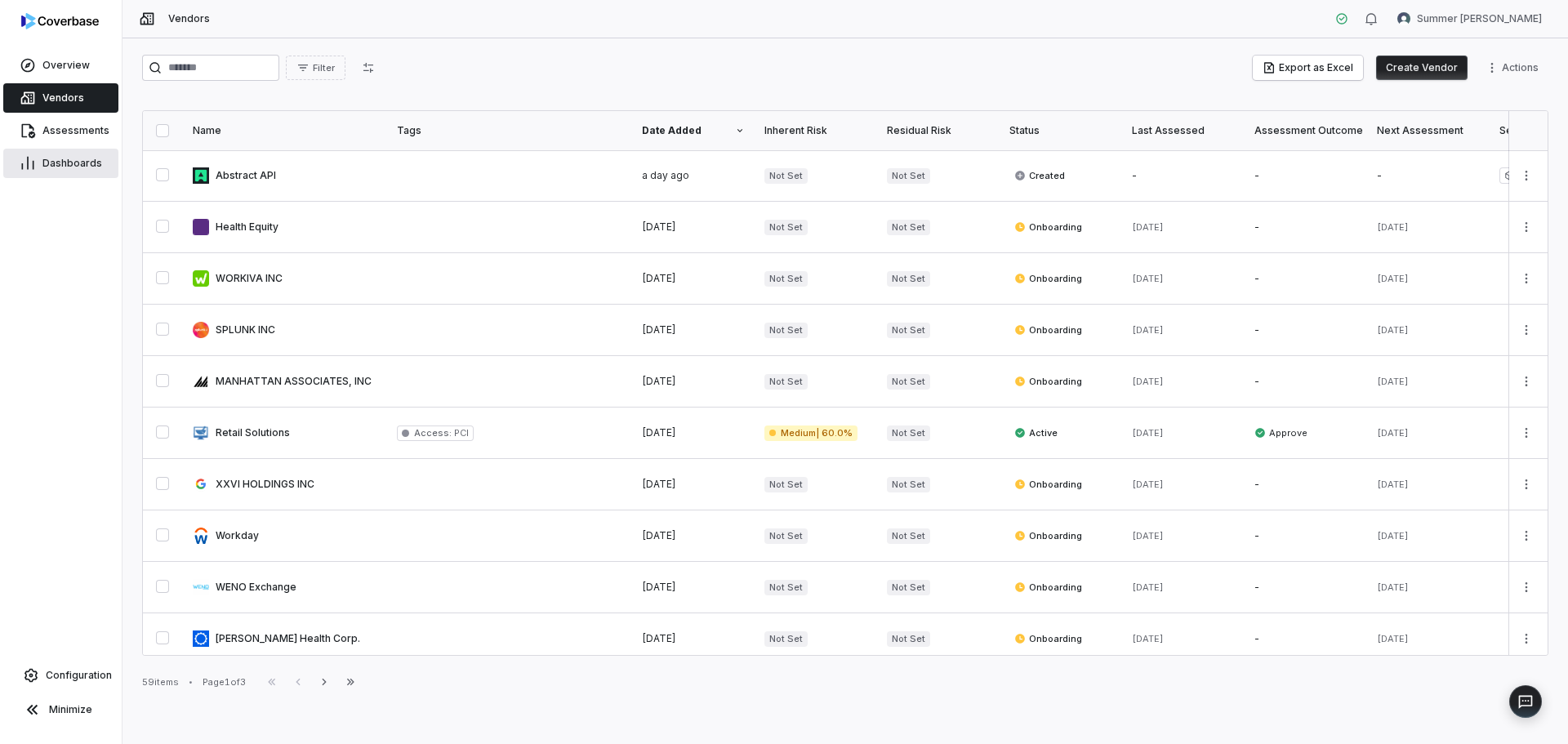
click at [25, 164] on icon at bounding box center [27, 163] width 16 height 16
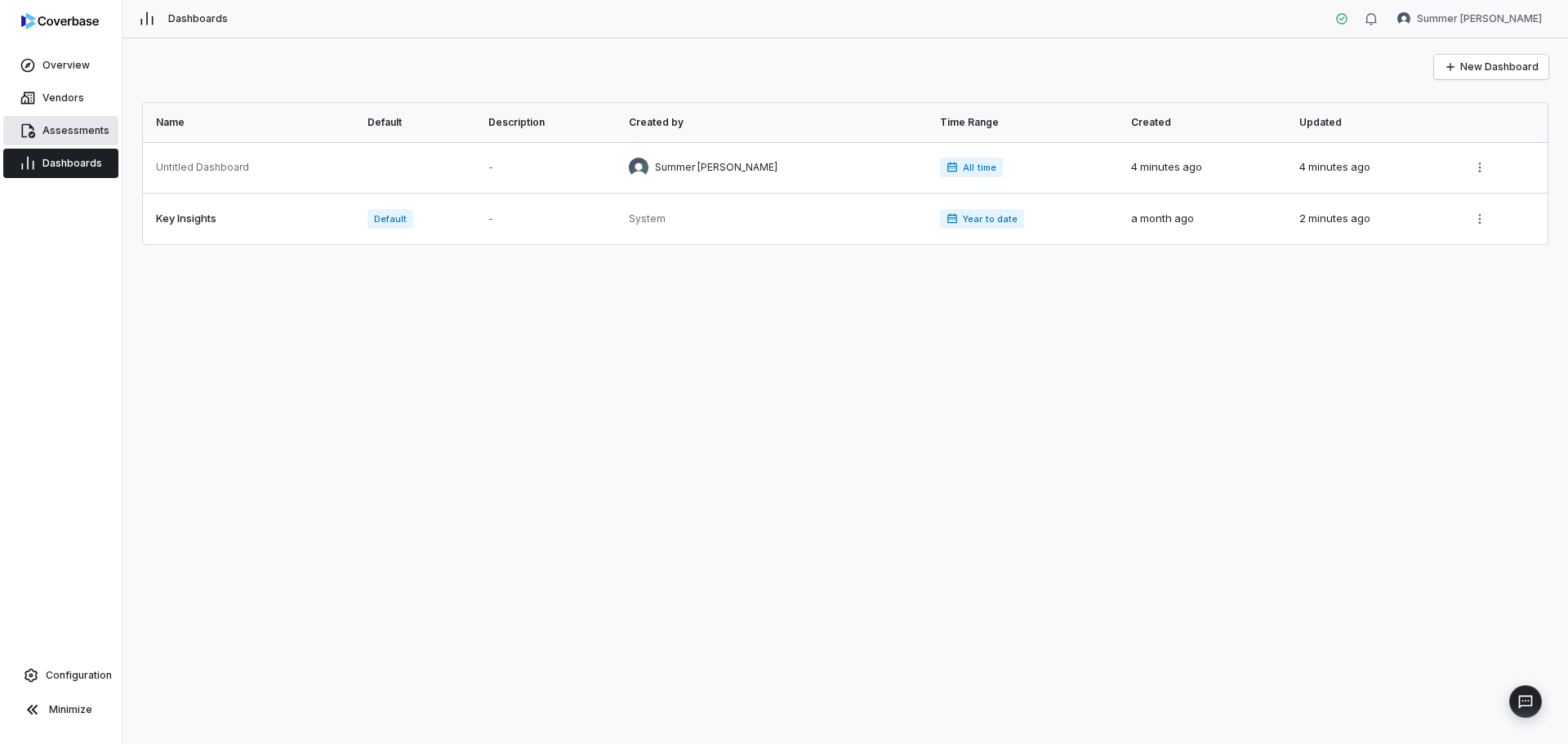
click at [56, 123] on link "Assessments" at bounding box center [61, 130] width 115 height 29
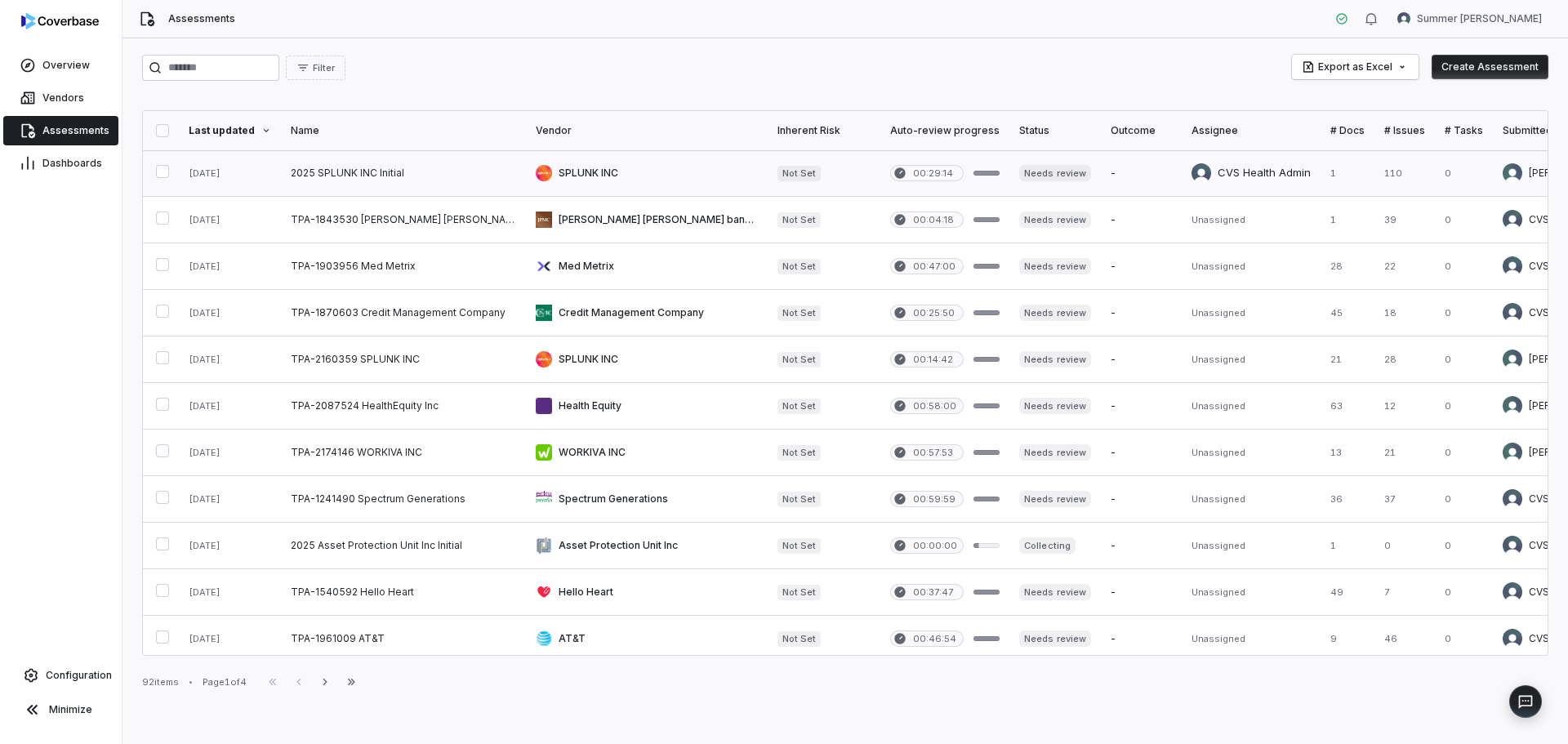
click at [344, 176] on link at bounding box center [403, 173] width 245 height 46
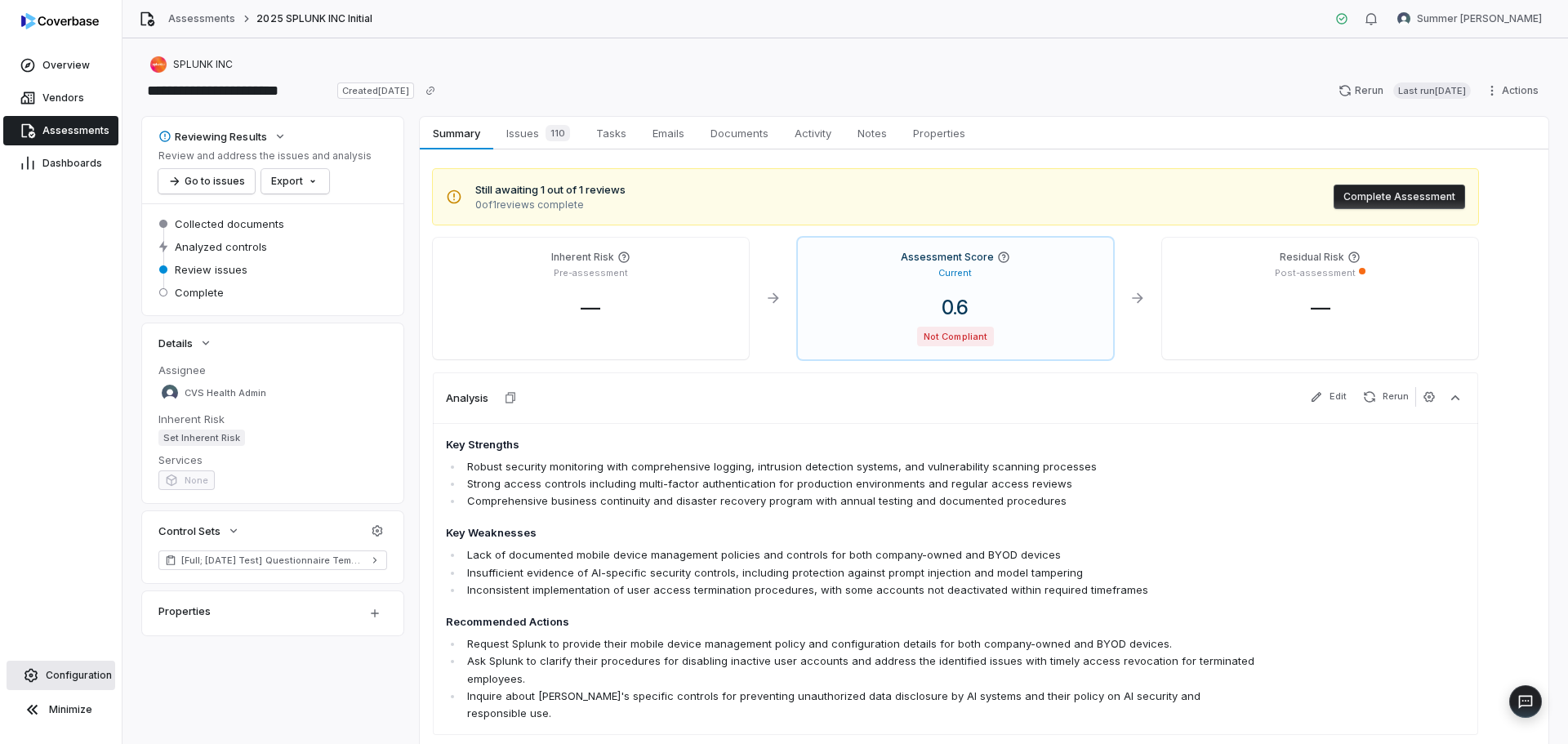
click at [86, 677] on span "Configuration" at bounding box center [79, 675] width 66 height 13
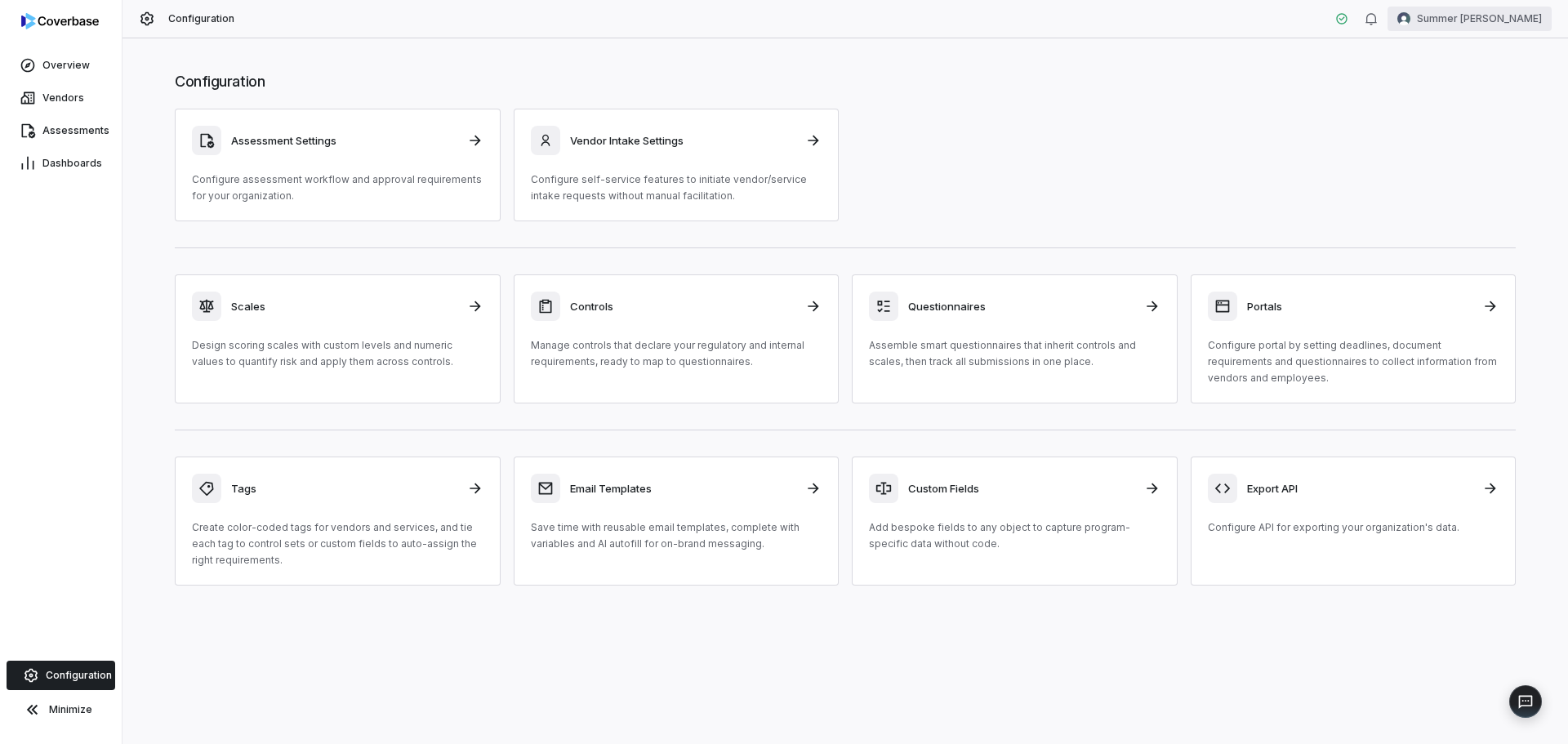
click at [1490, 27] on html "Overview Vendors Assessments Dashboards Configuration Minimize Configuration Su…" at bounding box center [784, 372] width 1568 height 744
click at [1487, 87] on div "Organization" at bounding box center [1481, 84] width 125 height 27
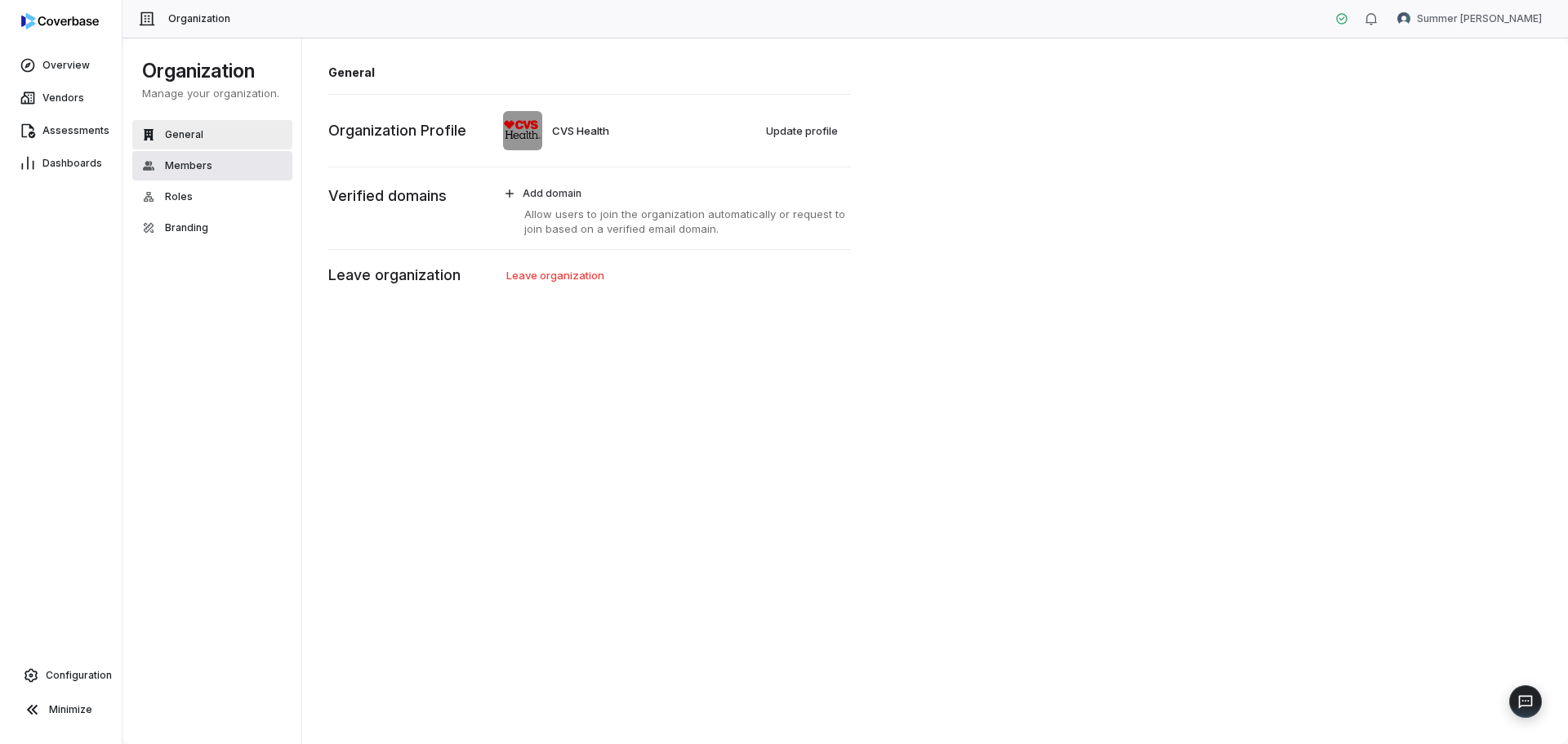
click at [177, 177] on button "Members" at bounding box center [212, 165] width 160 height 29
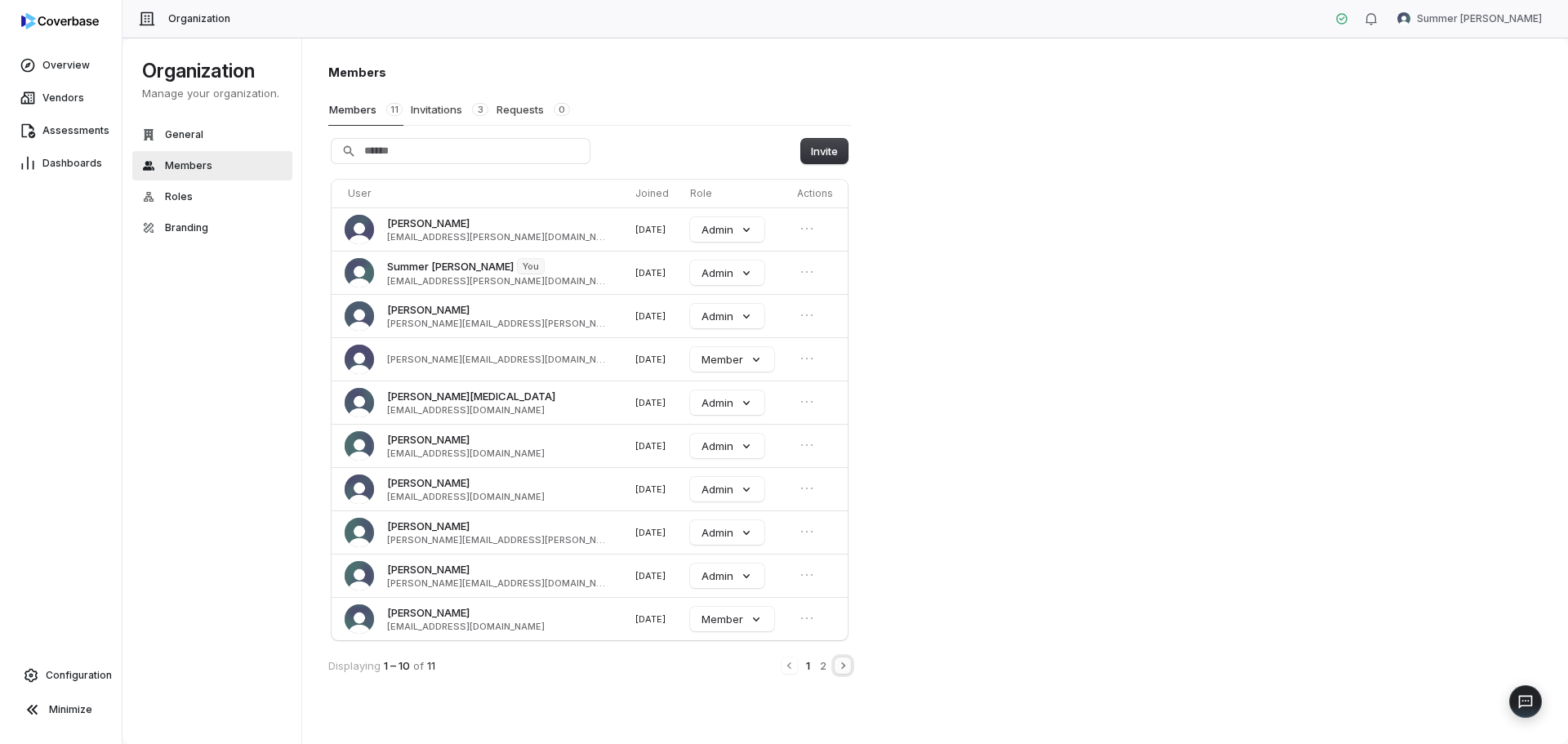
click at [841, 669] on icon "Next" at bounding box center [842, 664] width 13 height 13
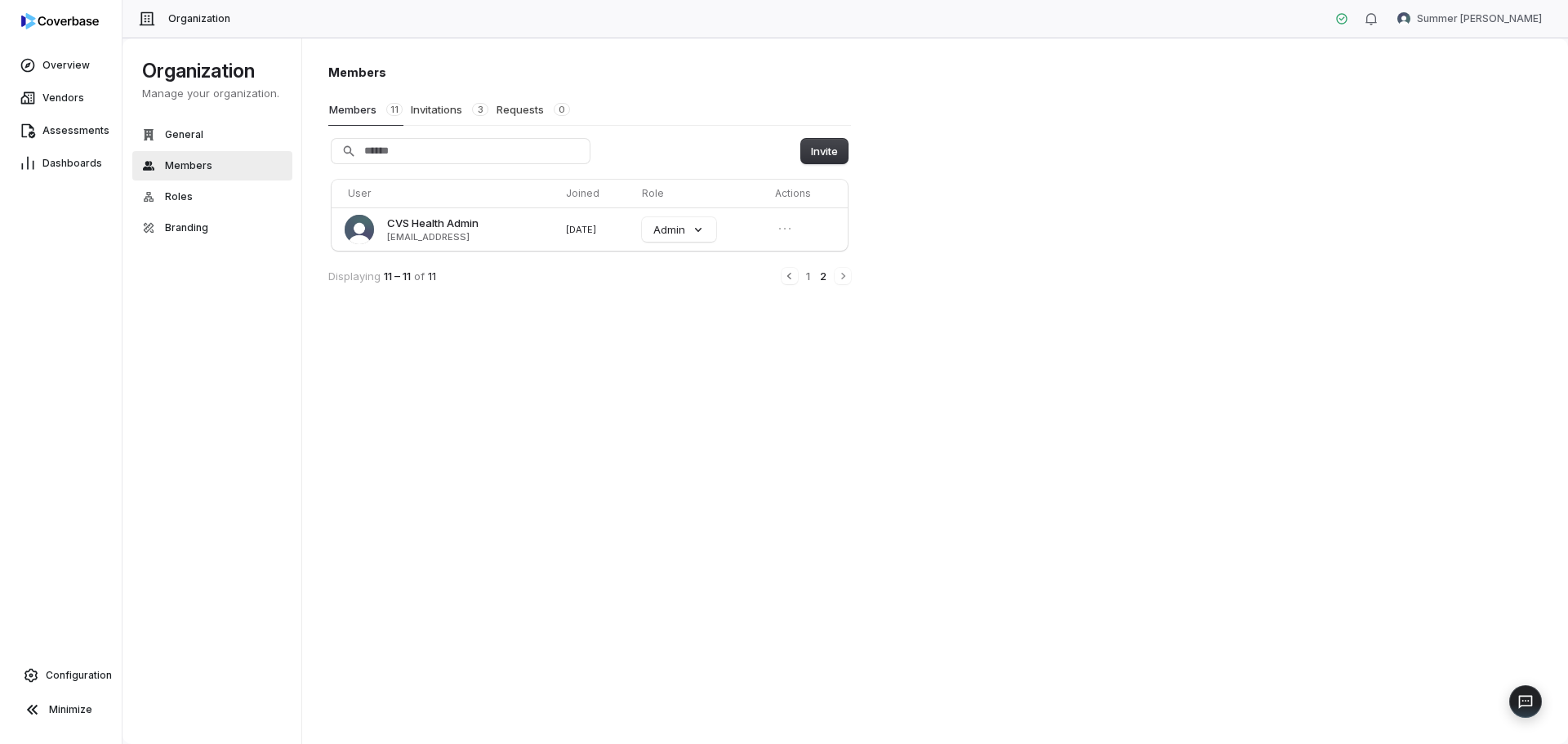
click at [797, 273] on div "1 2" at bounding box center [816, 276] width 70 height 18
click at [793, 277] on div "1 2" at bounding box center [816, 276] width 70 height 18
click at [793, 277] on icon "Previous" at bounding box center [789, 276] width 13 height 13
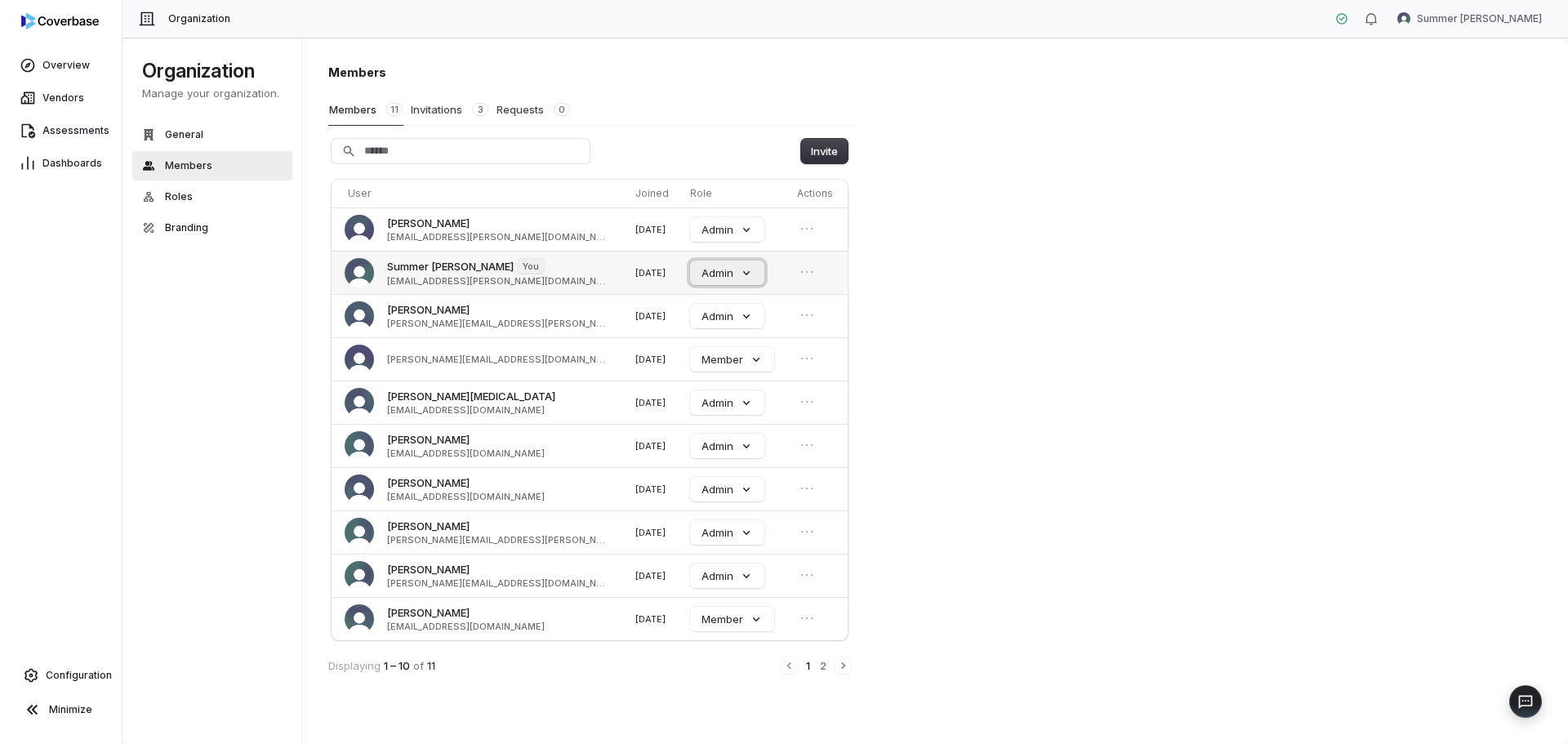
click at [718, 279] on button "Admin" at bounding box center [727, 273] width 74 height 25
click at [736, 375] on div "Admin" at bounding box center [730, 378] width 113 height 27
click at [798, 278] on icon "Open menu" at bounding box center [806, 271] width 16 height 16
click at [798, 278] on icon "Close menu" at bounding box center [806, 271] width 16 height 16
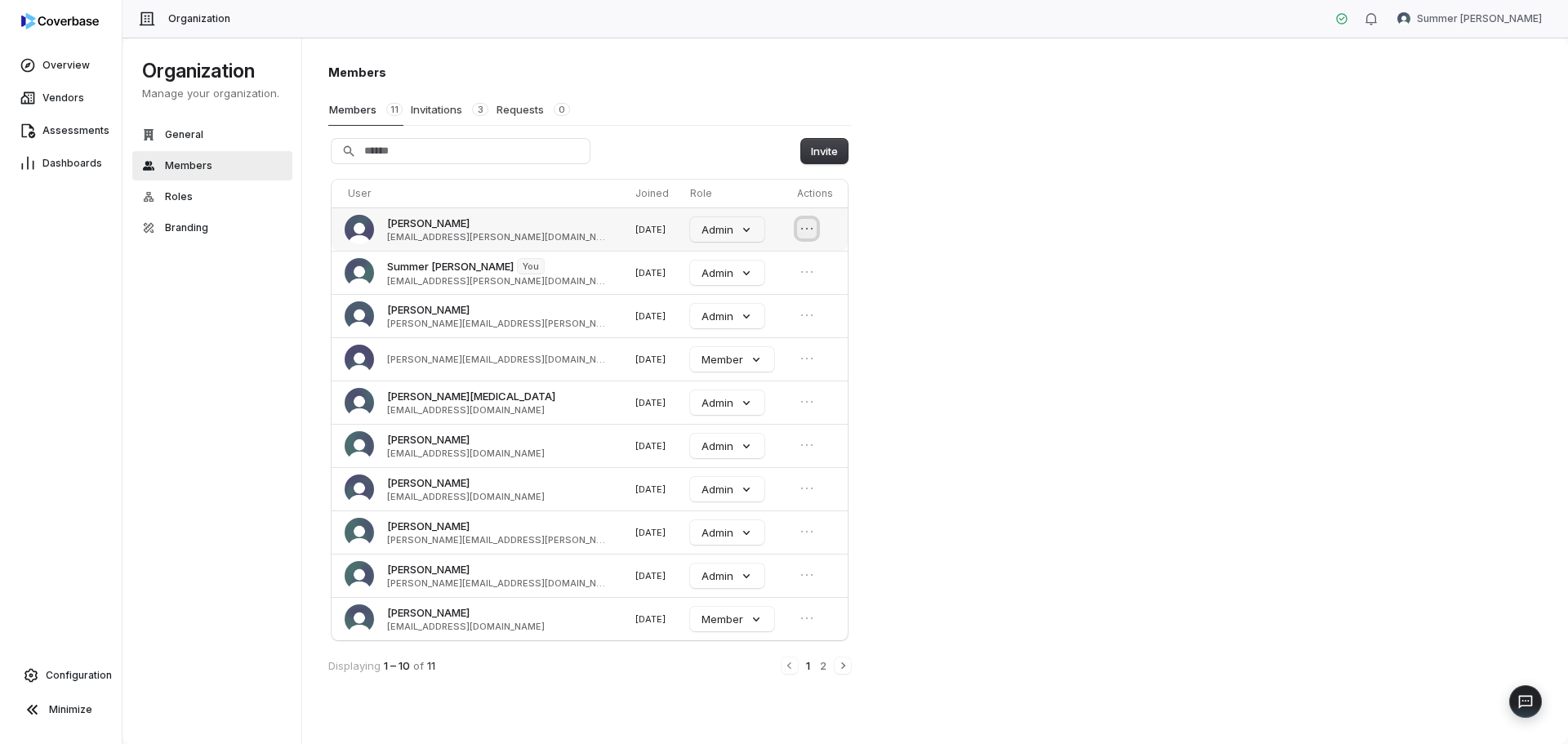
click at [798, 224] on icon "Open menu" at bounding box center [806, 228] width 16 height 16
click at [800, 224] on icon "Close menu" at bounding box center [806, 228] width 16 height 16
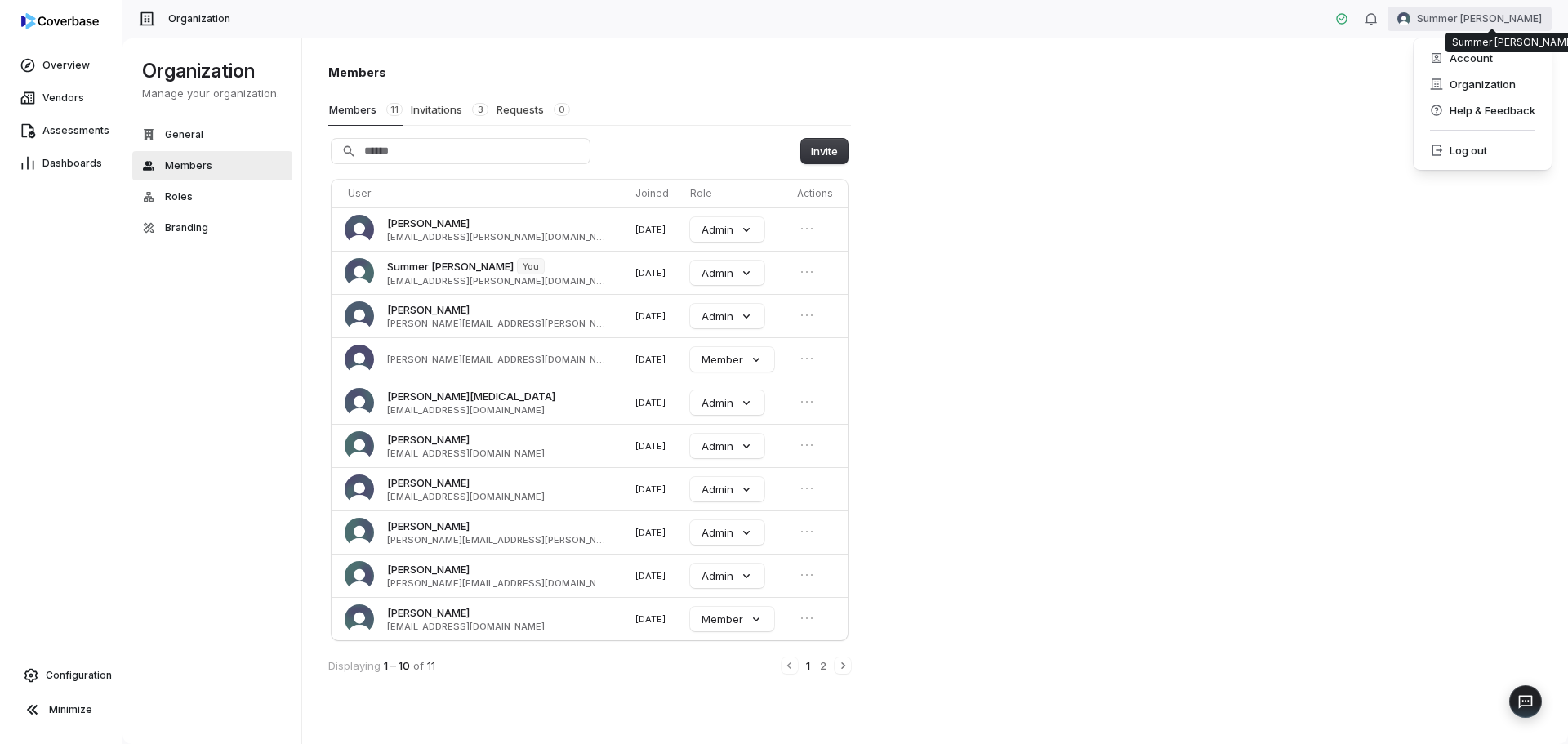
click at [1505, 33] on html "Overview Vendors Assessments Dashboards Configuration Minimize Organization Sum…" at bounding box center [784, 372] width 1568 height 744
click at [1490, 110] on div "Help & Feedback" at bounding box center [1481, 110] width 125 height 27
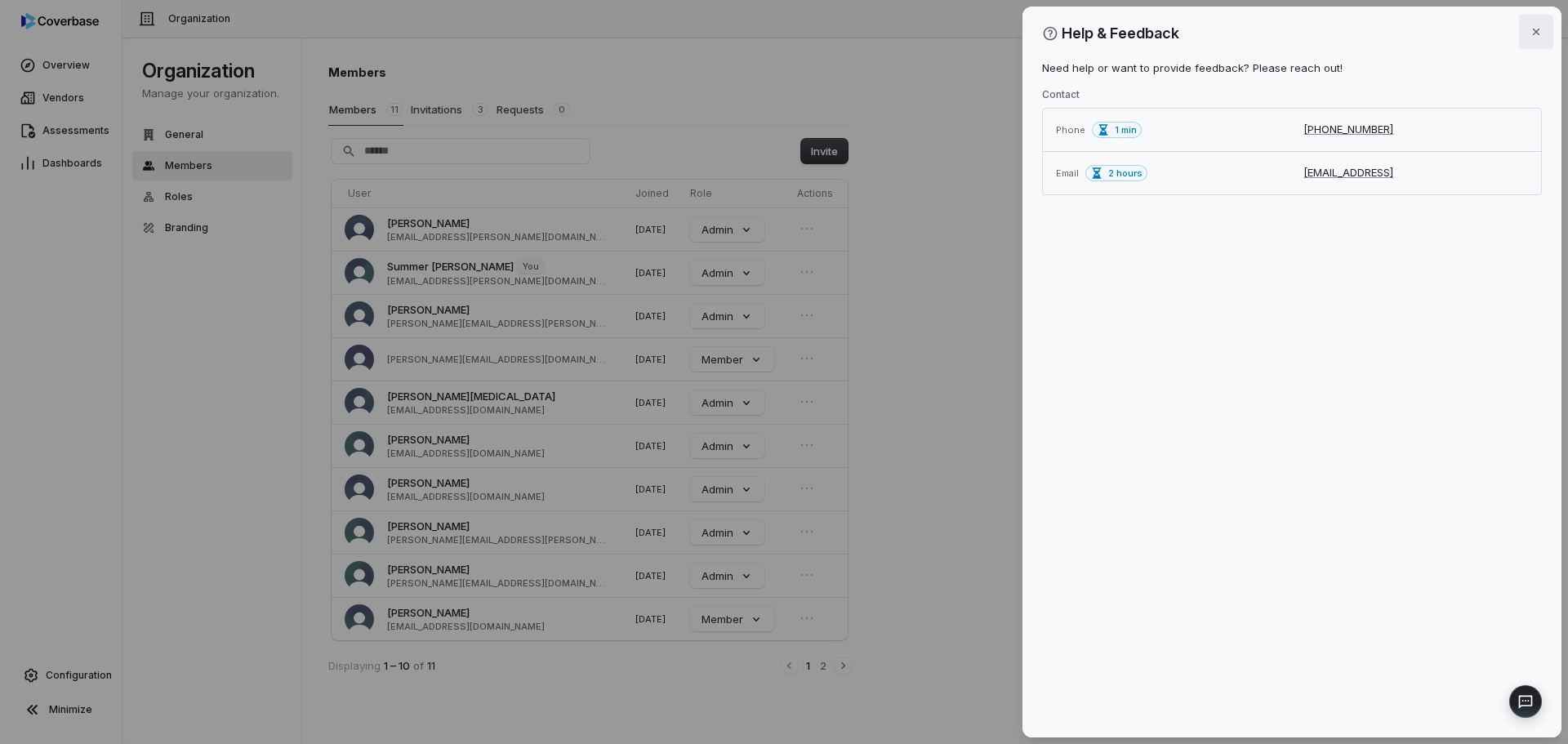
click at [1532, 31] on icon "button" at bounding box center [1535, 32] width 13 height 13
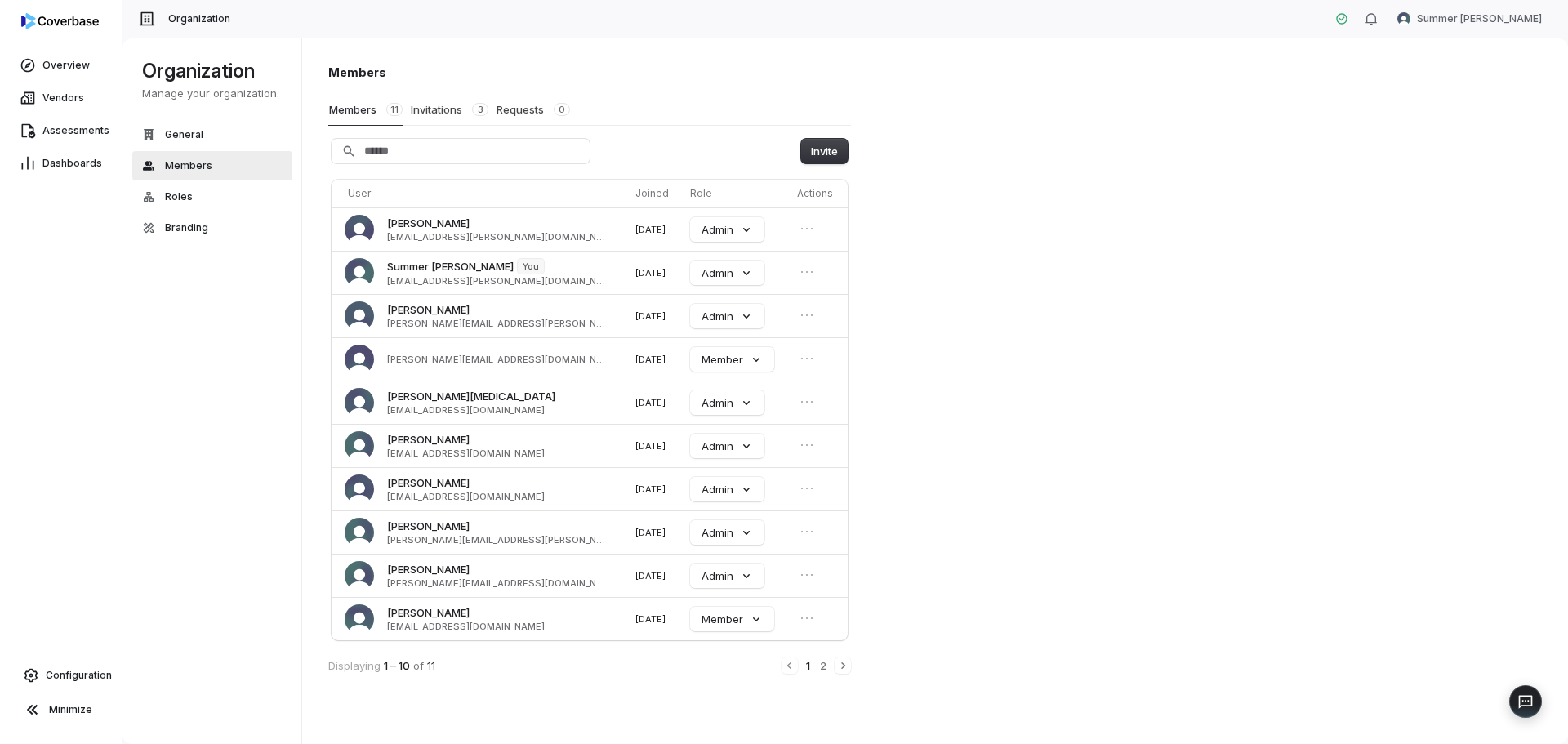
click at [1515, 32] on div "Organization Summer [PERSON_NAME]" at bounding box center [845, 19] width 1445 height 38
click at [1515, 27] on html "Overview Vendors Assessments Dashboards Configuration Minimize Organization Sum…" at bounding box center [784, 372] width 1568 height 744
click at [1480, 57] on div "Account" at bounding box center [1481, 58] width 125 height 27
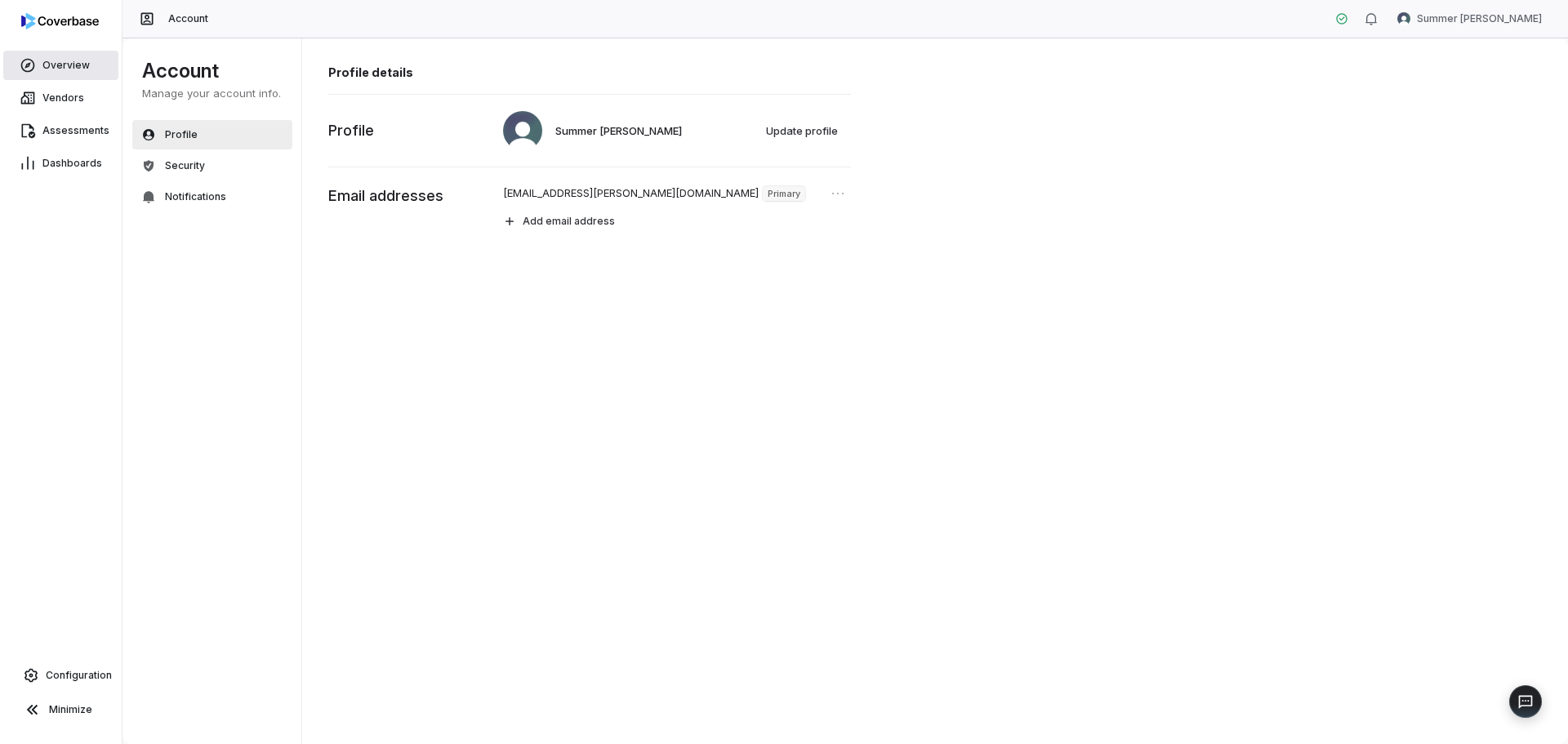
click at [45, 61] on span "Overview" at bounding box center [66, 65] width 48 height 13
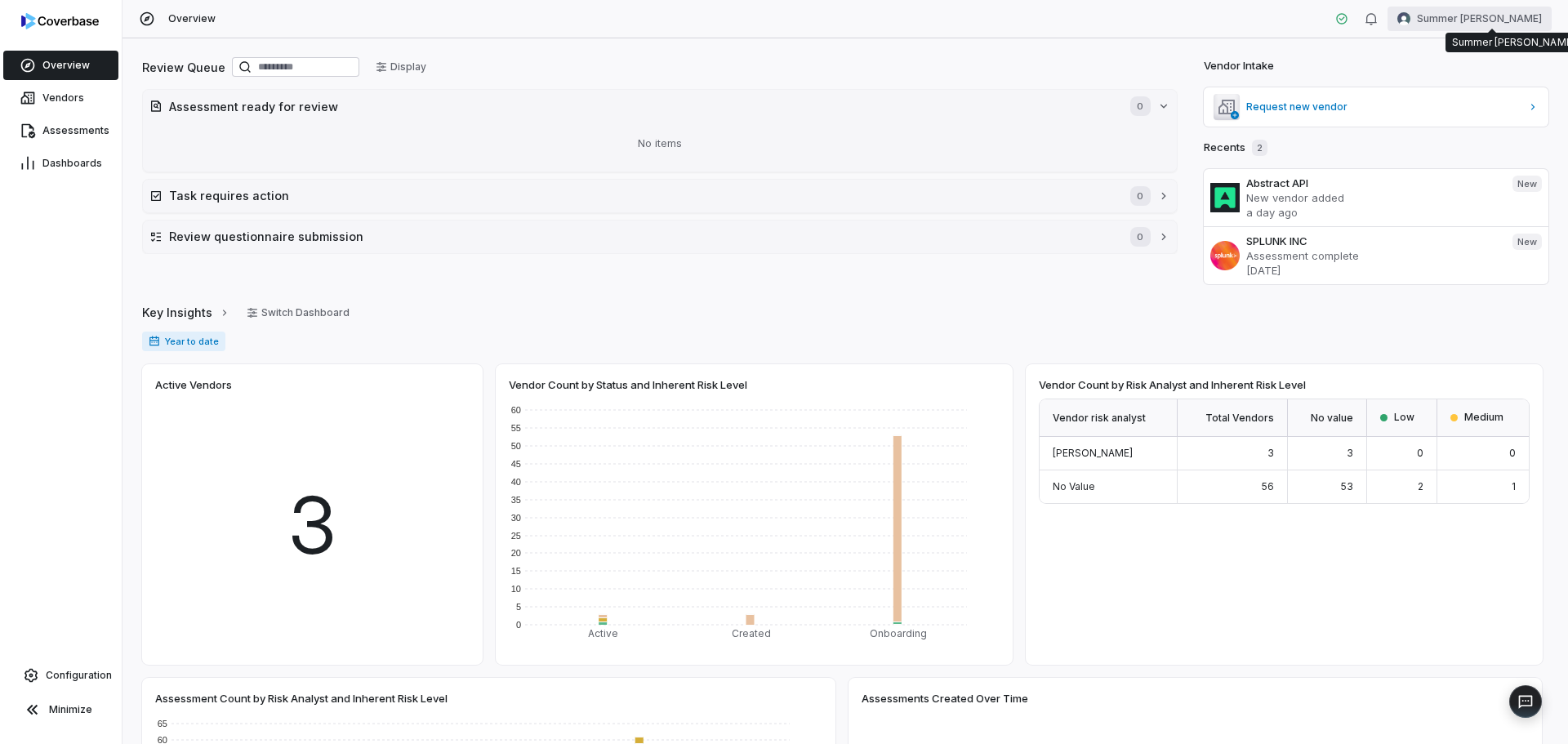
click at [1484, 10] on html "Overview Vendors Assessments Dashboards Configuration Minimize Overview Summer …" at bounding box center [784, 372] width 1568 height 744
click at [1497, 21] on html "Overview Vendors Assessments Dashboards Configuration Minimize Overview Summer …" at bounding box center [784, 372] width 1568 height 744
click at [1377, 19] on icon "button" at bounding box center [1371, 19] width 13 height 13
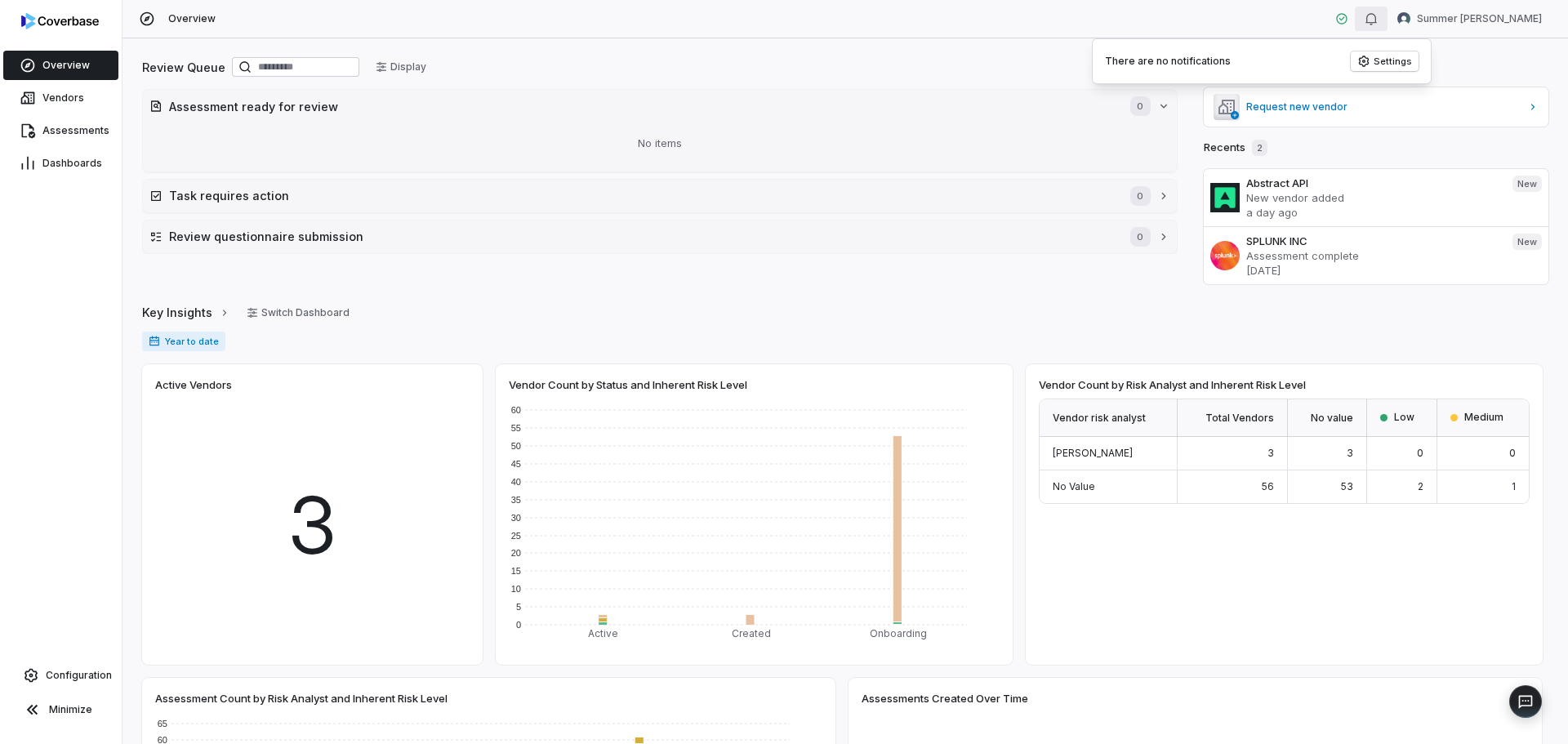
click at [1377, 19] on icon "button" at bounding box center [1371, 19] width 13 height 13
click at [1526, 702] on div "Report Issue" at bounding box center [1484, 701] width 95 height 16
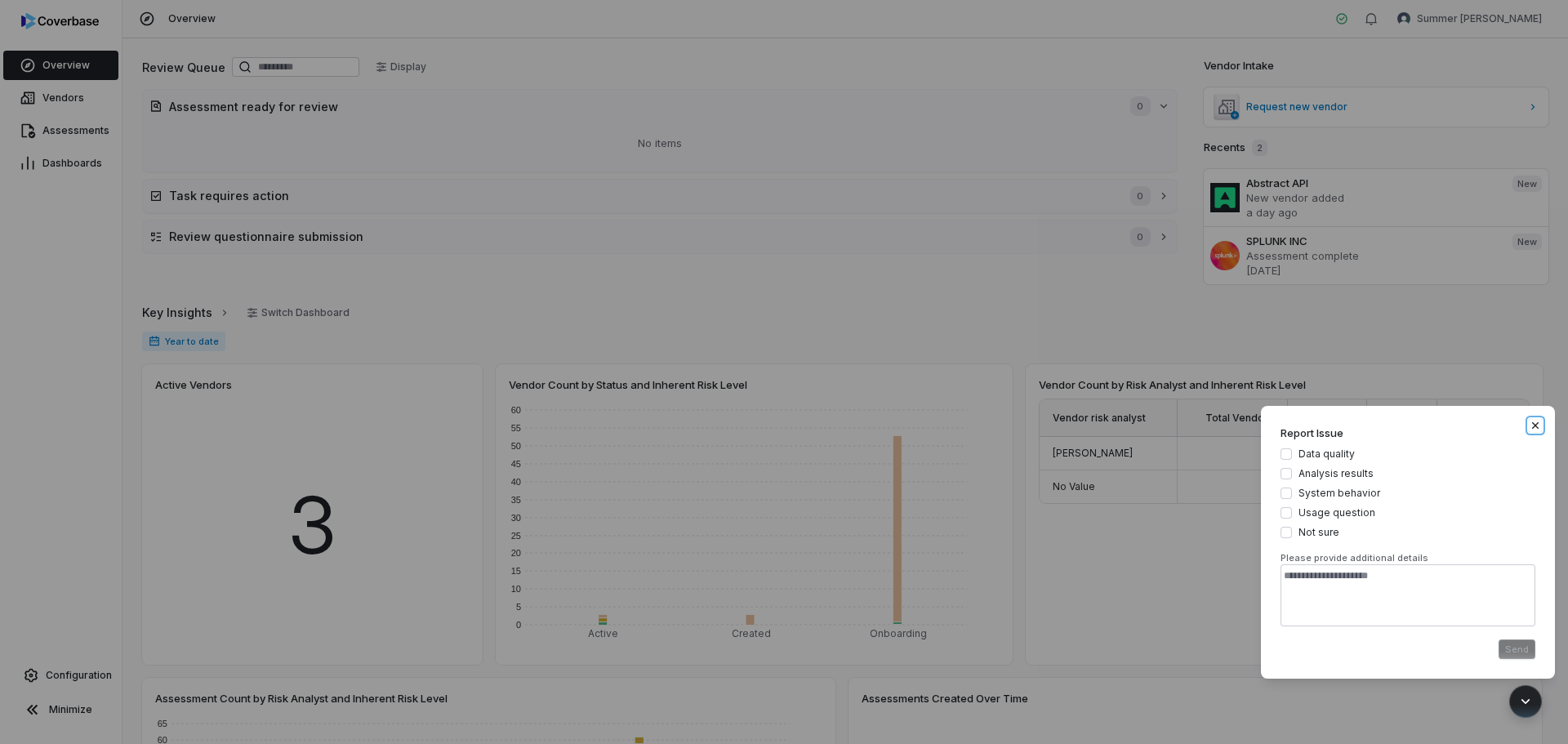
click at [1539, 423] on icon "button" at bounding box center [1534, 425] width 13 height 13
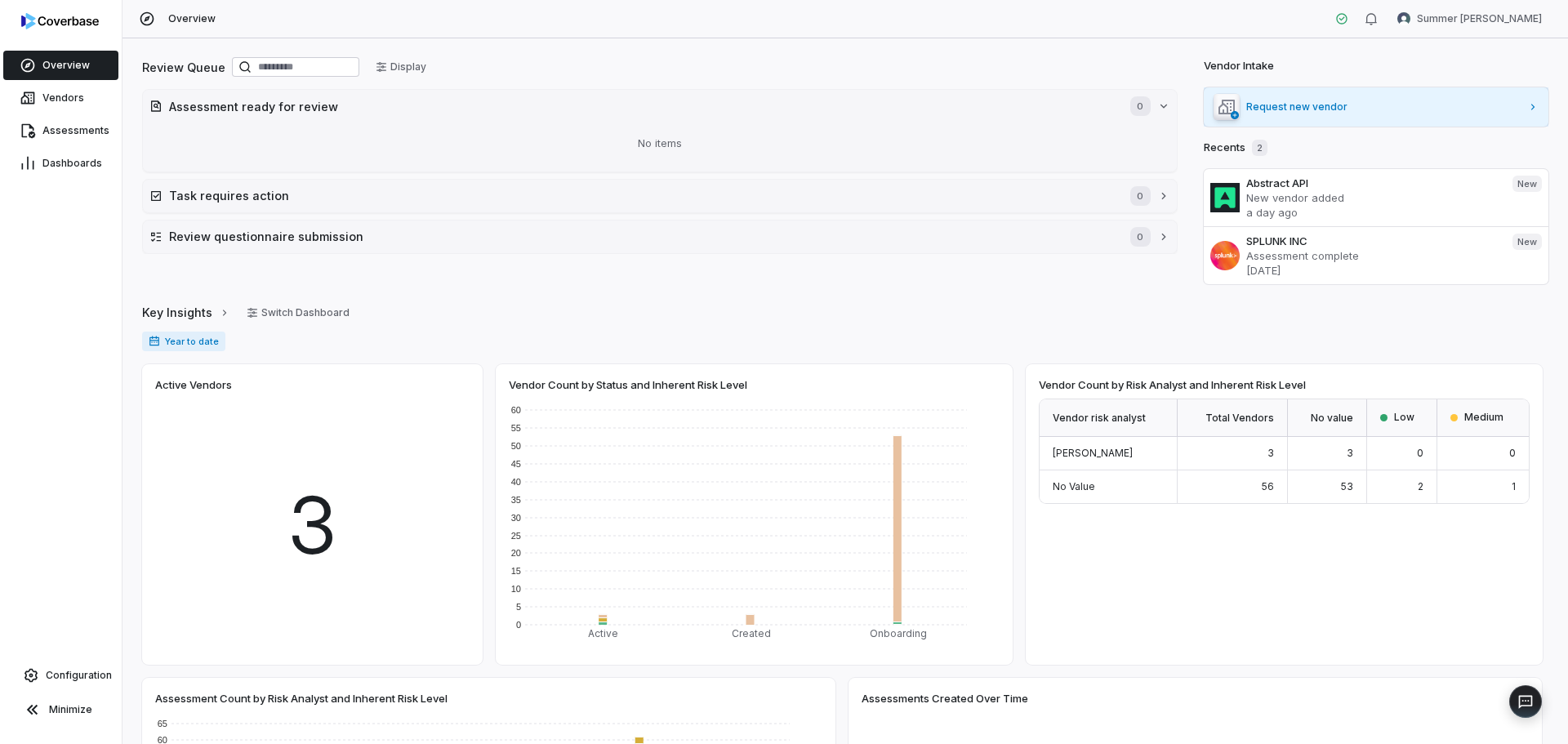
click at [1341, 110] on span "Request new vendor" at bounding box center [1383, 107] width 275 height 13
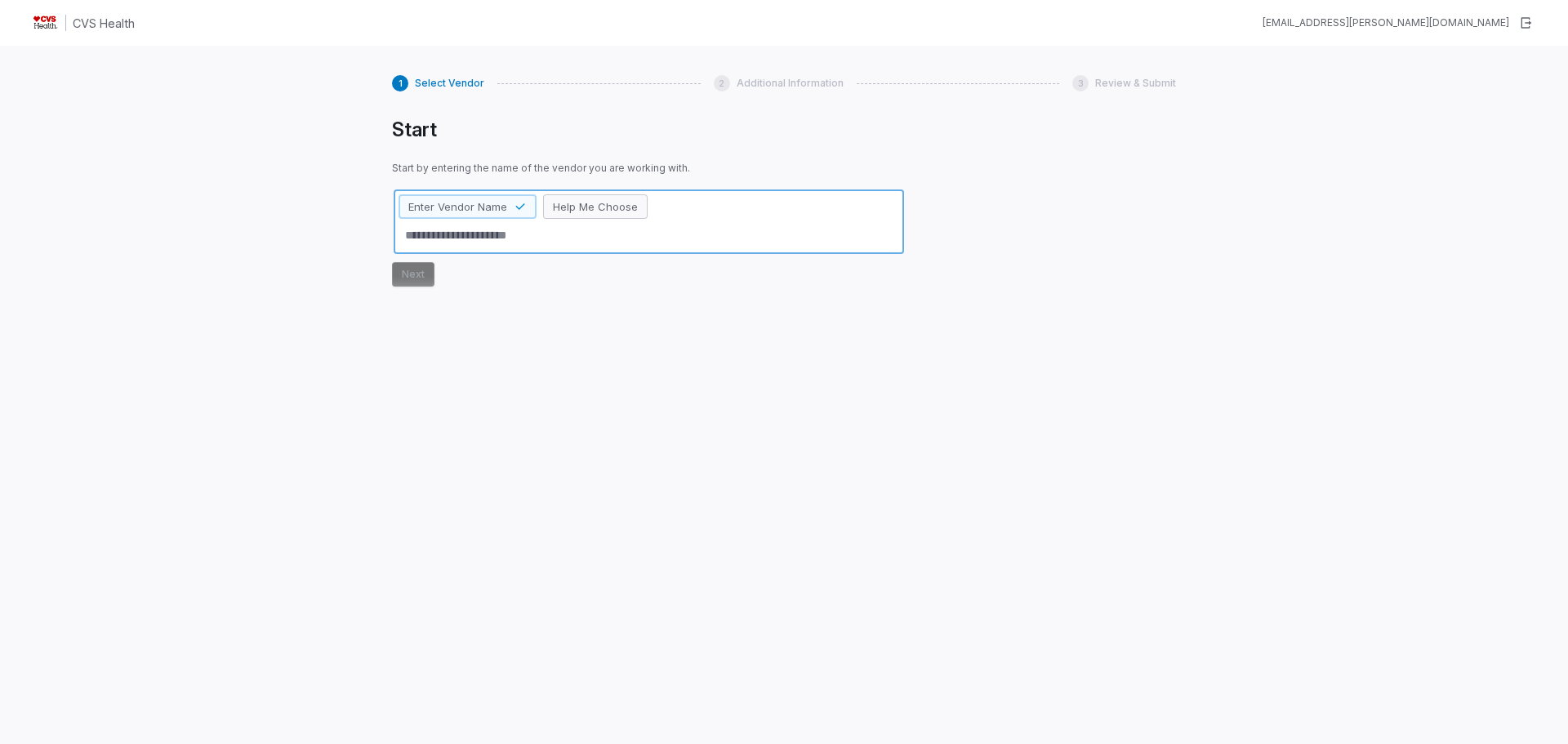
click at [618, 214] on button "Help Me Choose" at bounding box center [595, 207] width 104 height 25
click at [487, 201] on span "Enter Vendor Name" at bounding box center [458, 206] width 99 height 15
click at [497, 230] on textarea at bounding box center [649, 235] width 500 height 27
type textarea "*"
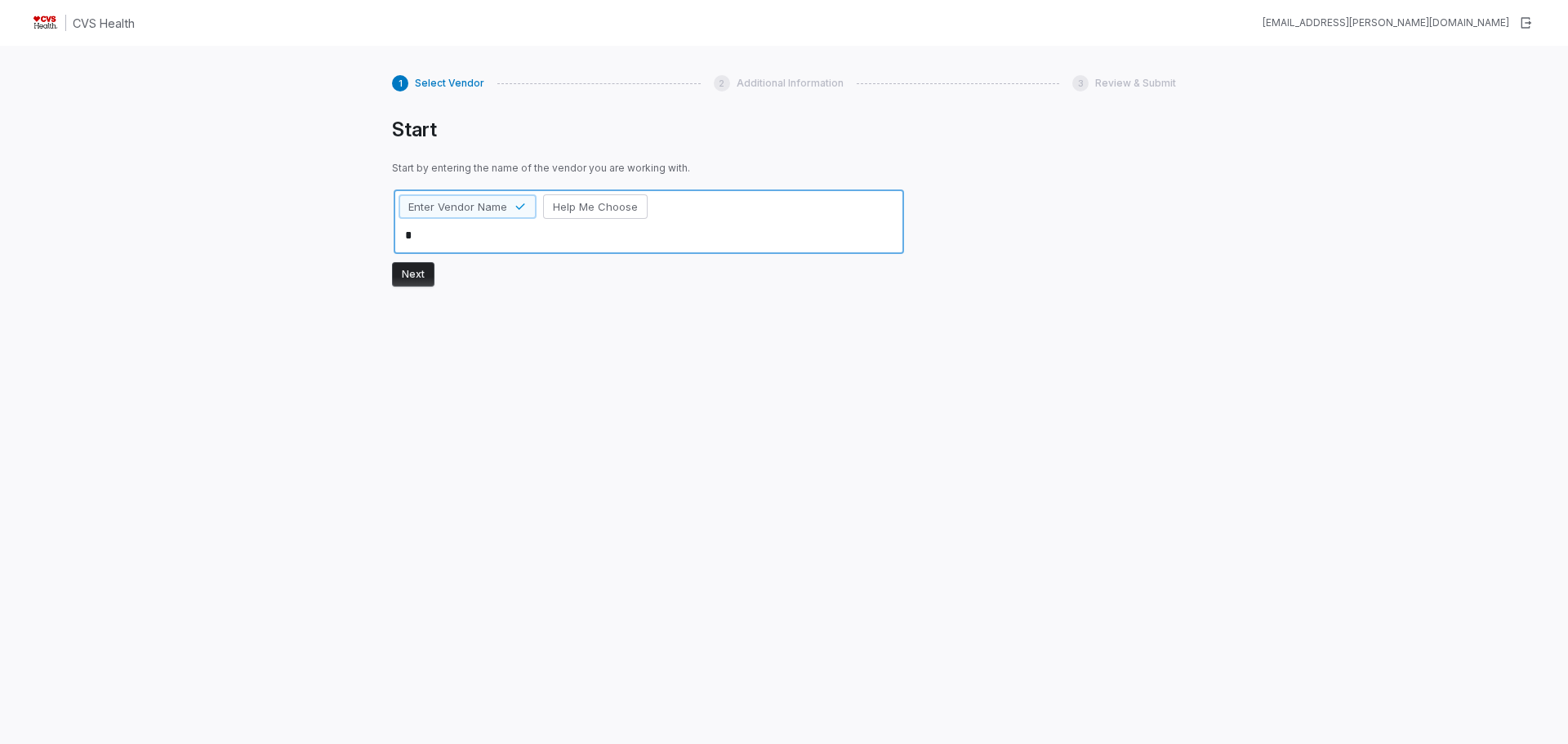
type textarea "*"
type textarea "**"
type textarea "*"
type textarea "***"
type textarea "*"
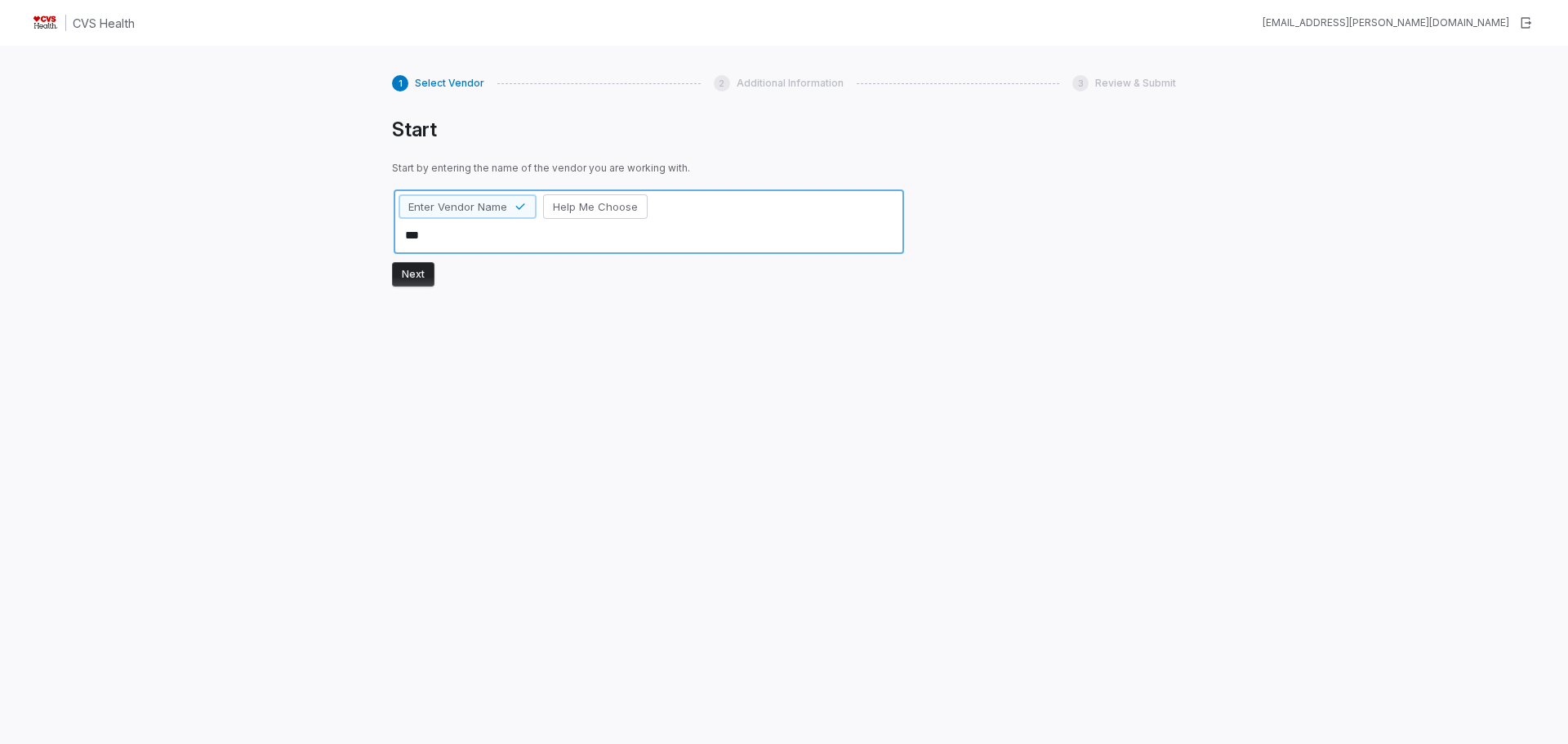
type textarea "****"
type textarea "*"
type textarea "*****"
type textarea "*"
type textarea "******"
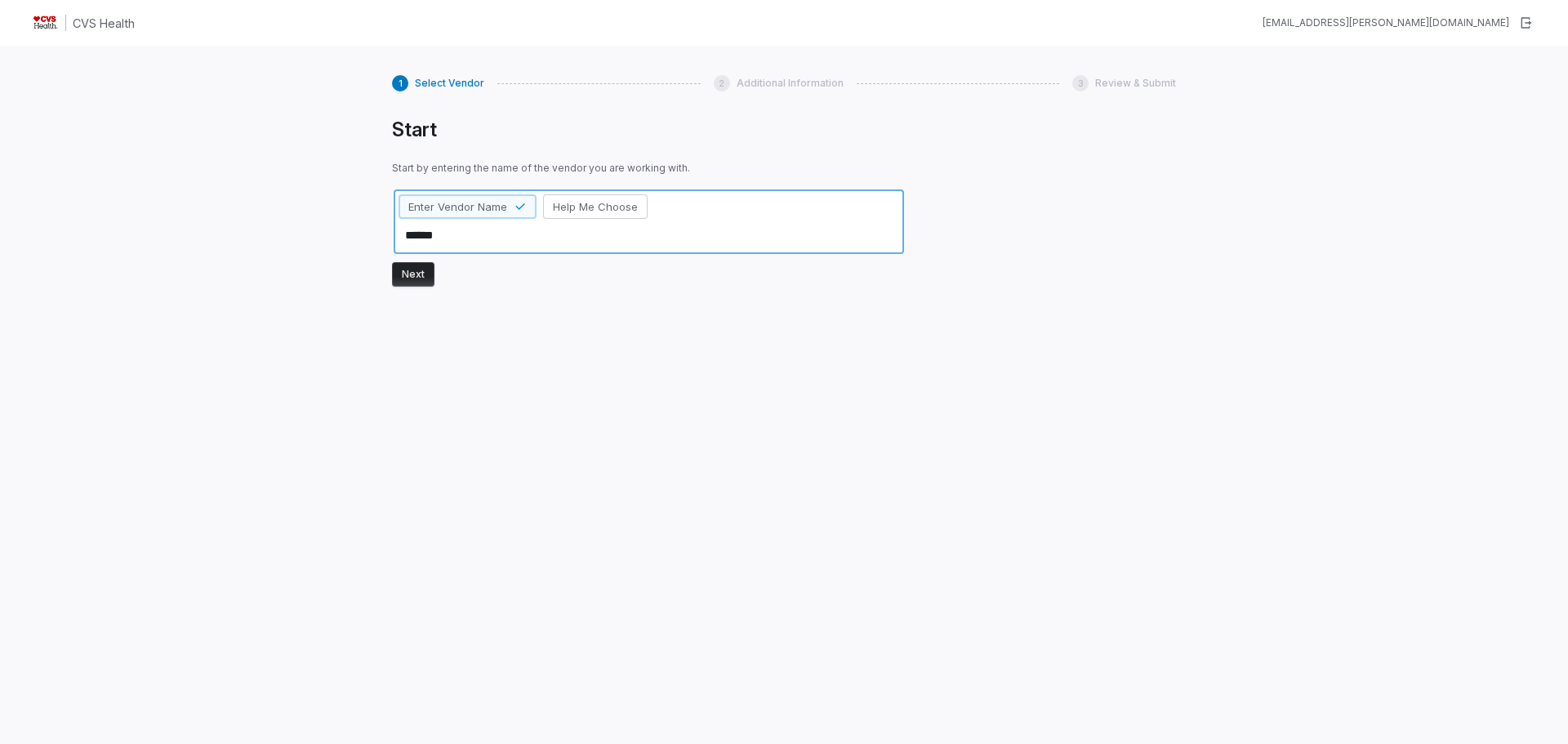
type textarea "*"
type textarea "*******"
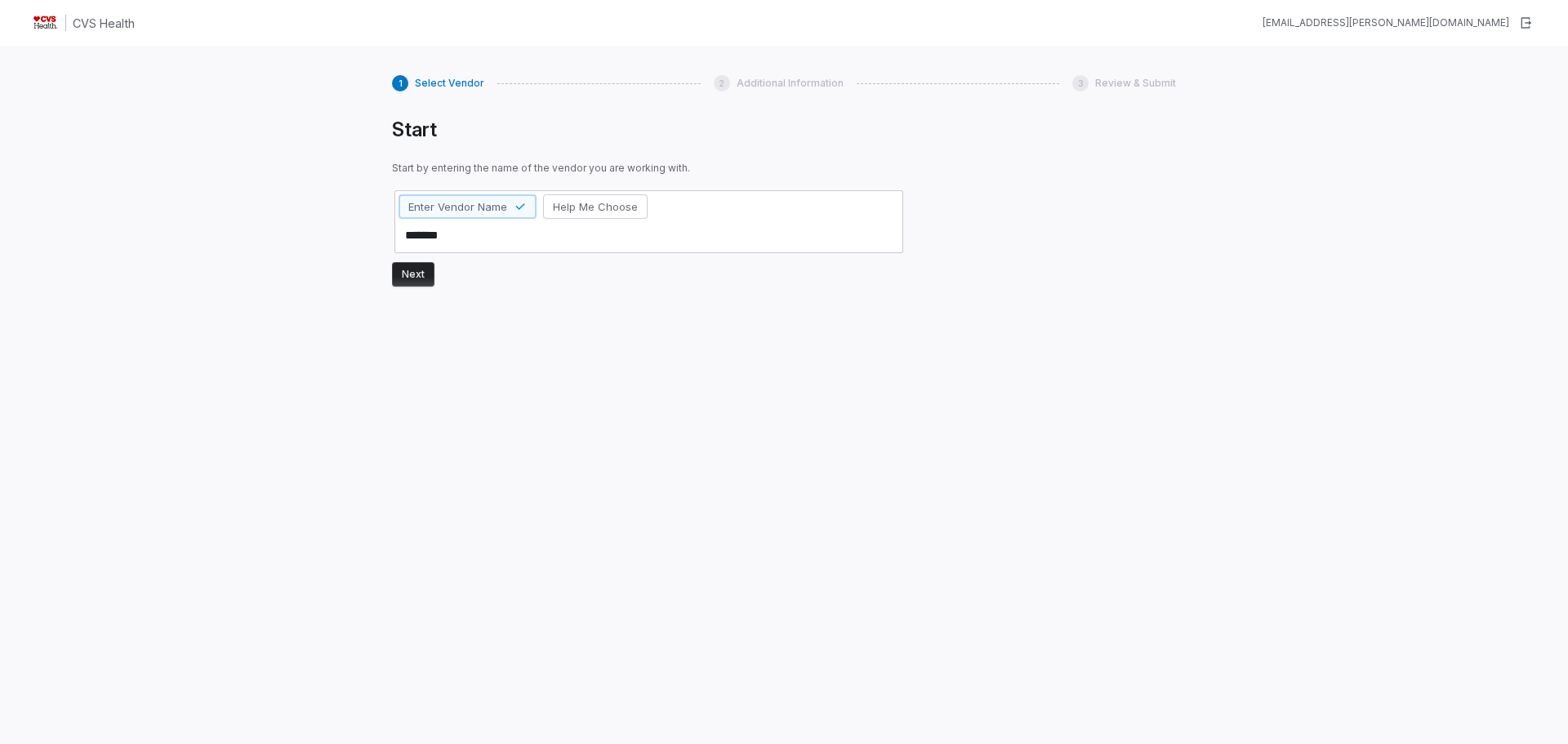
click at [415, 282] on button "Next" at bounding box center [413, 275] width 42 height 25
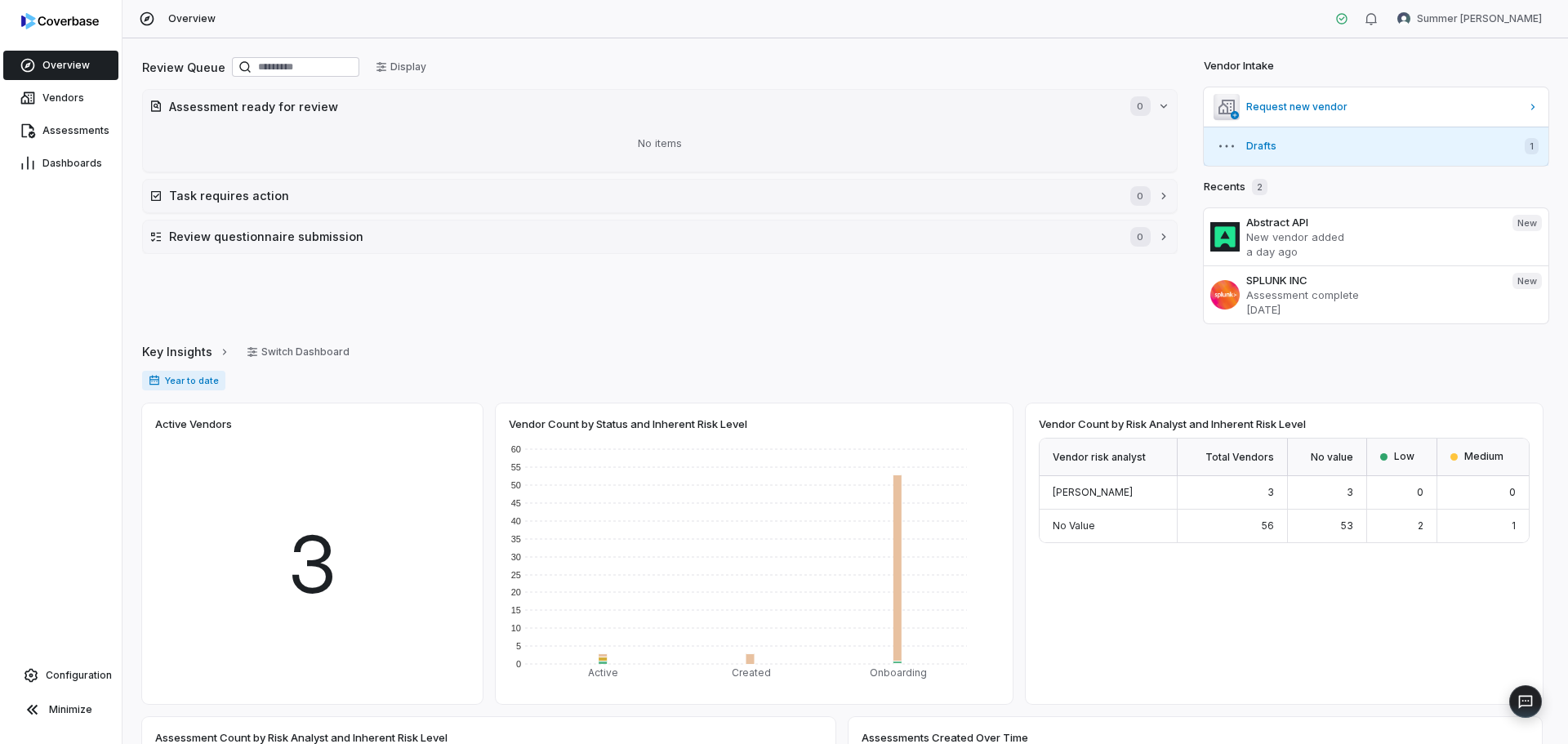
click at [1220, 145] on icon "button" at bounding box center [1226, 146] width 19 height 19
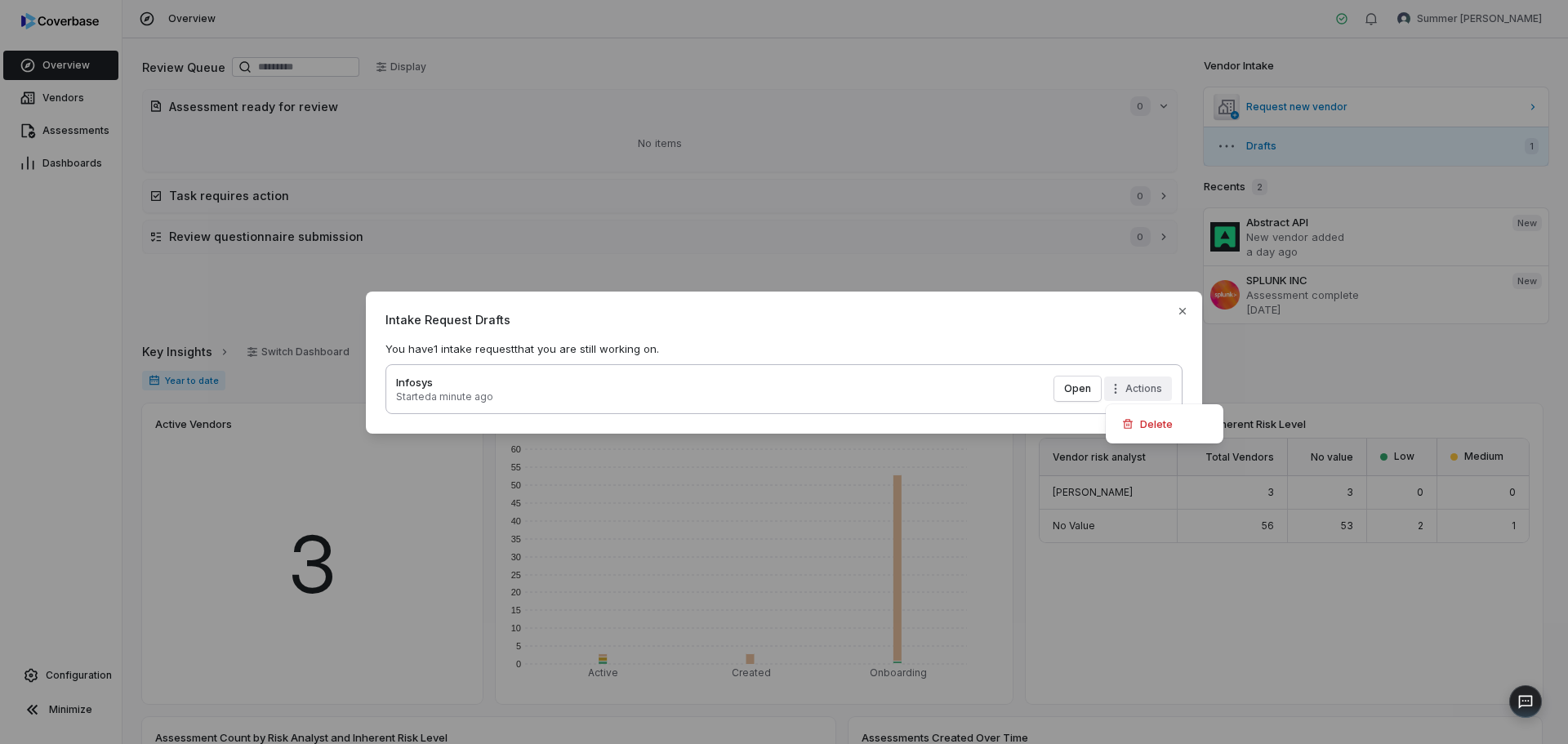
click at [1144, 391] on div "Intake Request Drafts You have 1 intake request that you are still working on. …" at bounding box center [784, 371] width 1568 height 213
click at [1147, 426] on div "Delete" at bounding box center [1164, 424] width 104 height 27
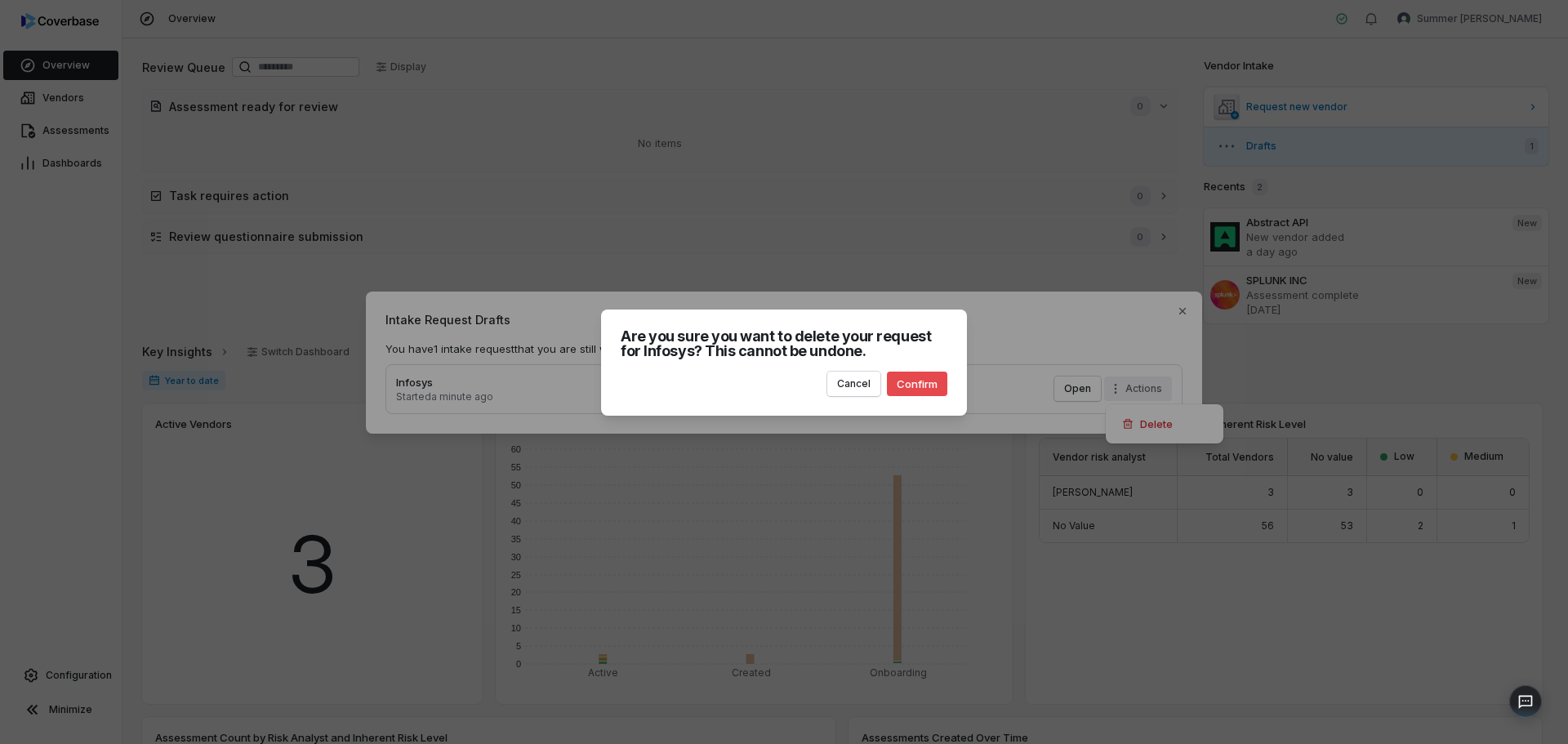
click at [905, 382] on button "Confirm" at bounding box center [917, 383] width 60 height 25
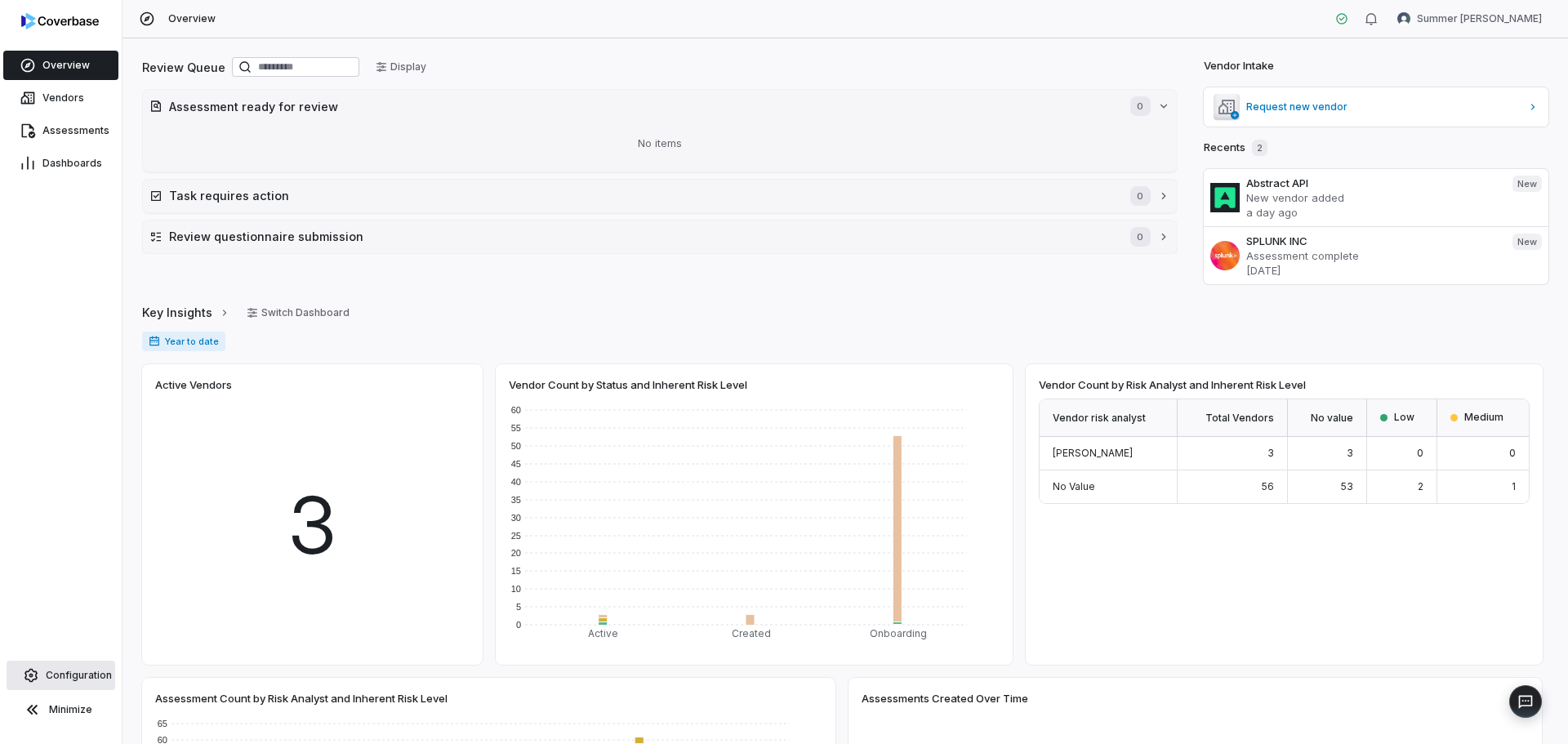
click at [49, 667] on link "Configuration" at bounding box center [60, 674] width 109 height 29
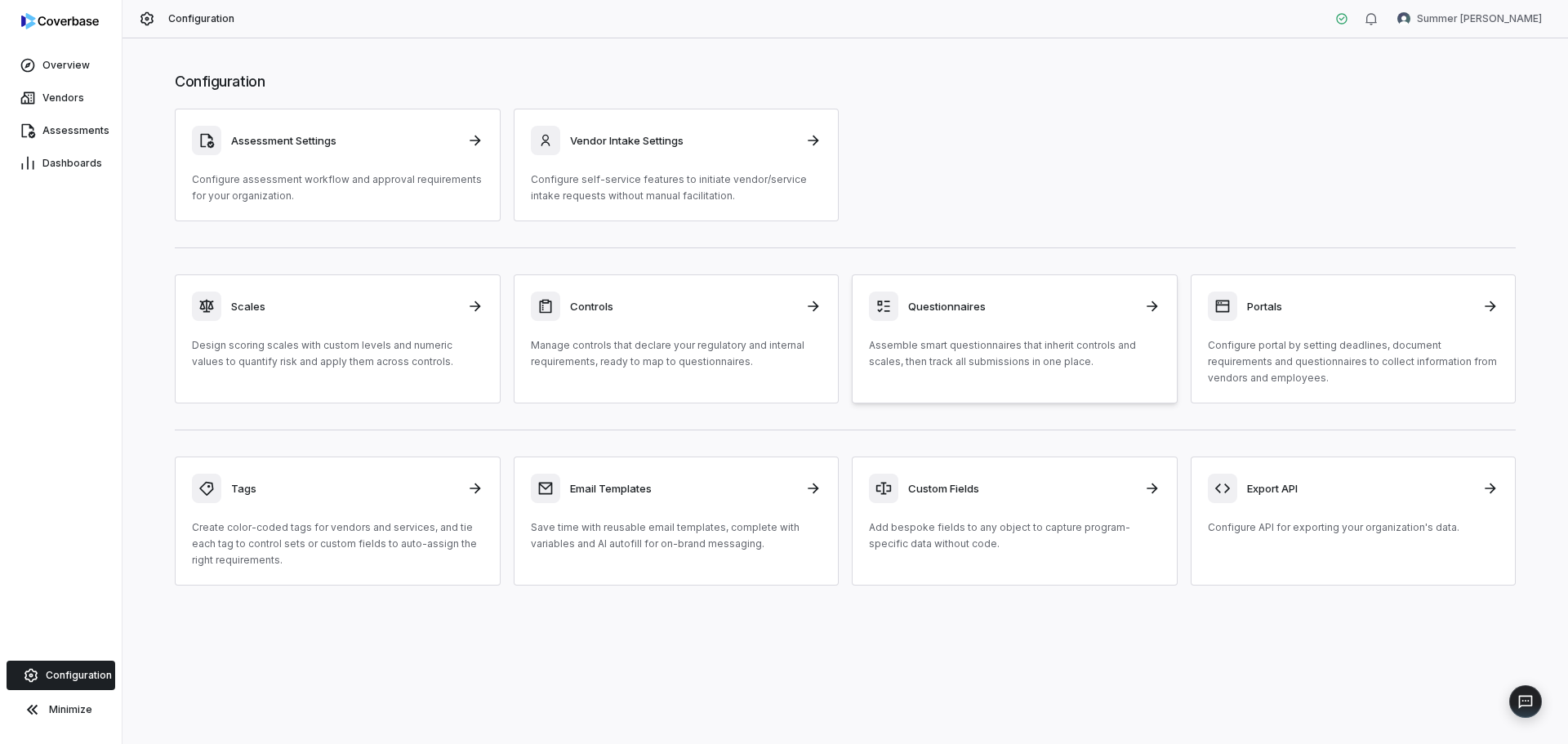
click at [1092, 357] on p "Assemble smart questionnaires that inherit controls and scales, then track all …" at bounding box center [1015, 353] width 292 height 33
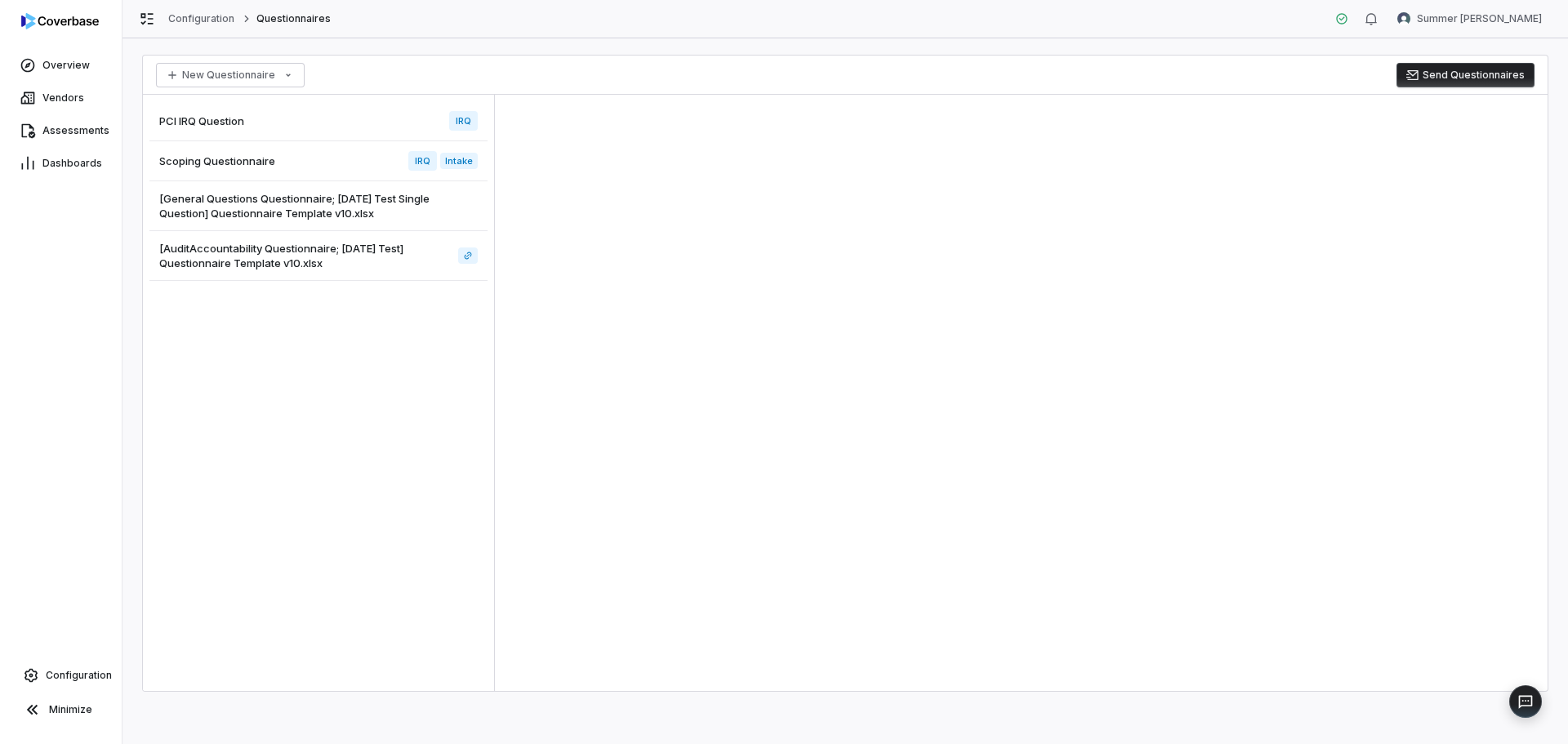
click at [326, 155] on div "Scoping Questionnaire IRQ Intake" at bounding box center [318, 161] width 338 height 40
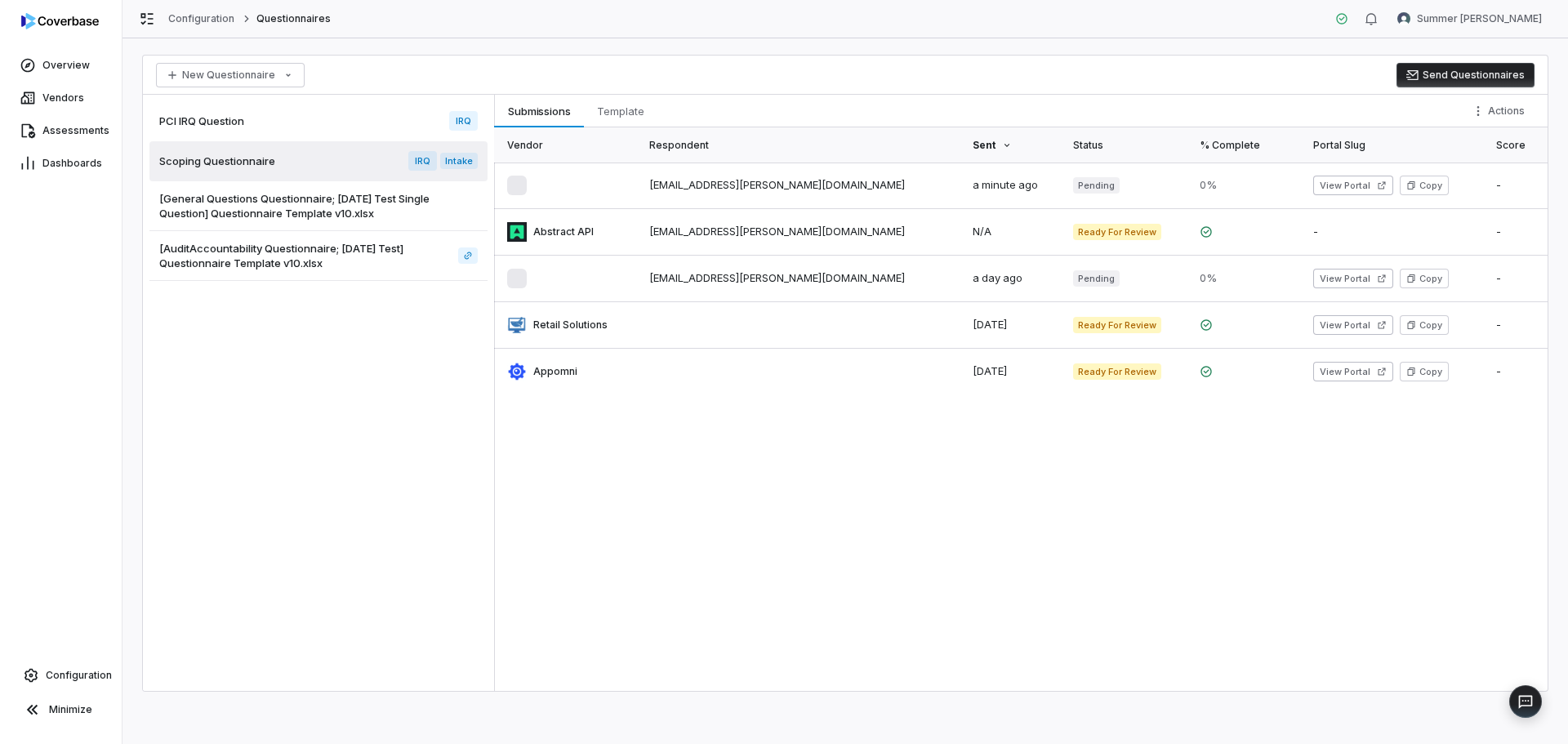
click at [465, 166] on span "Intake" at bounding box center [459, 161] width 37 height 16
click at [605, 103] on span "Template" at bounding box center [620, 111] width 60 height 21
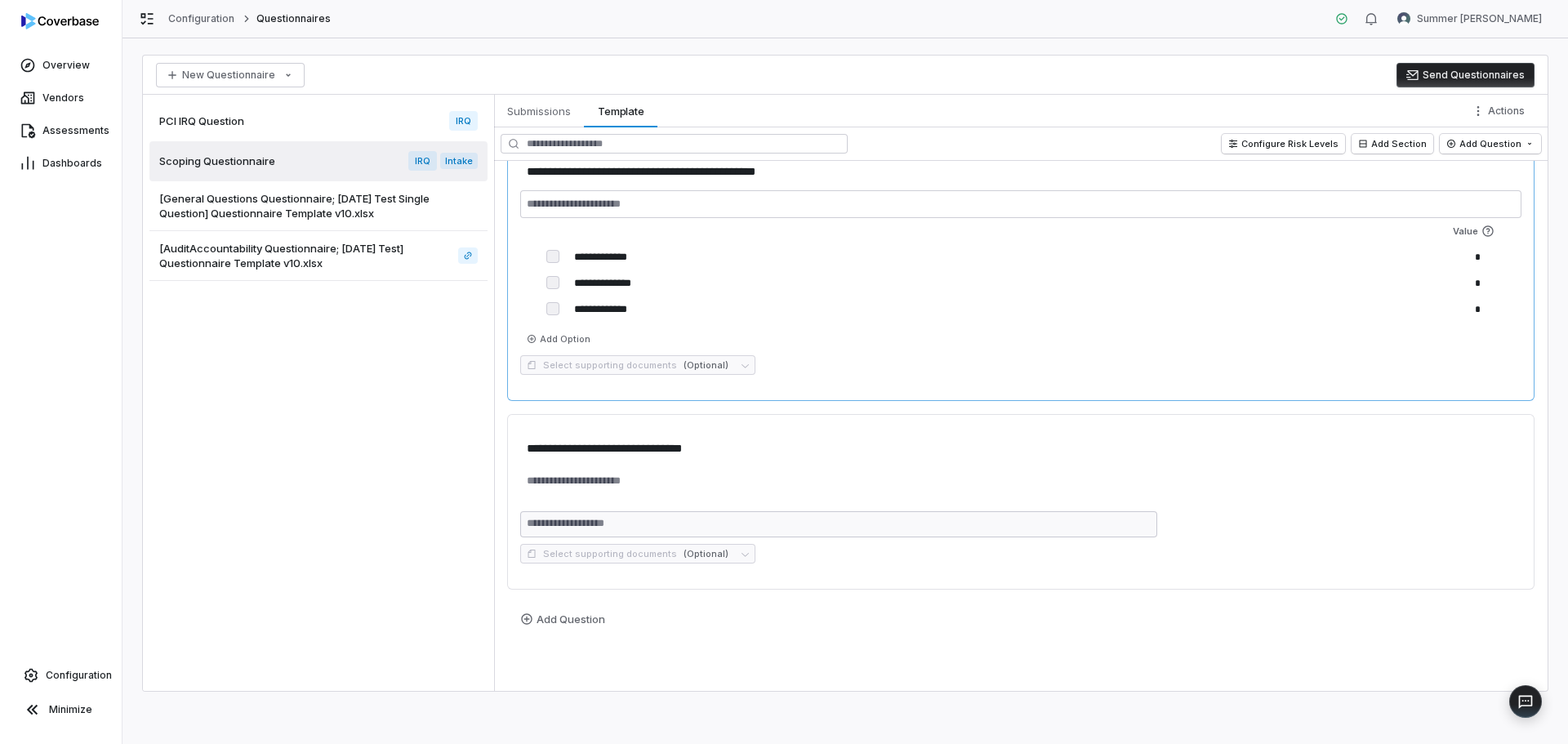
scroll to position [29, 0]
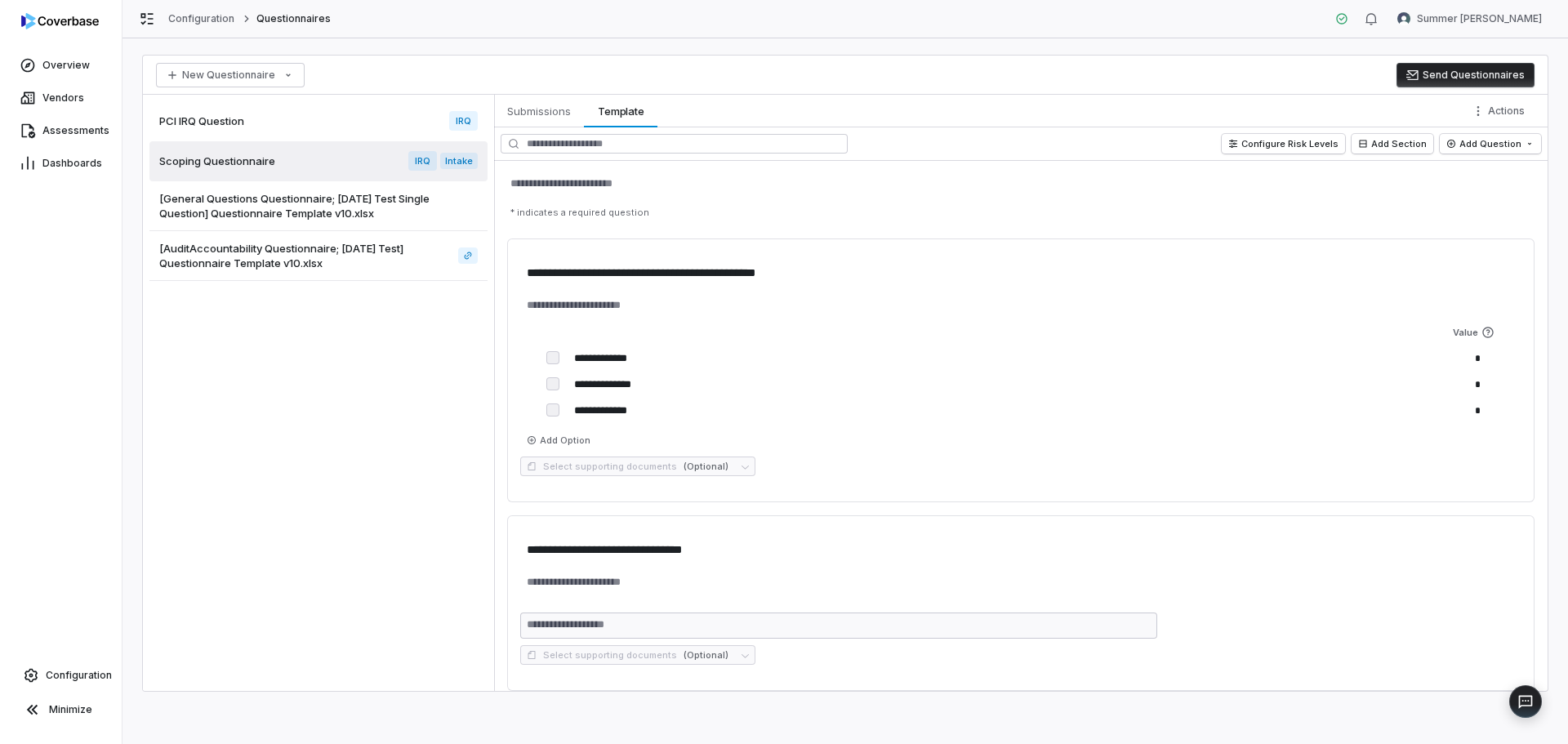
click at [417, 166] on span "IRQ" at bounding box center [422, 161] width 28 height 19
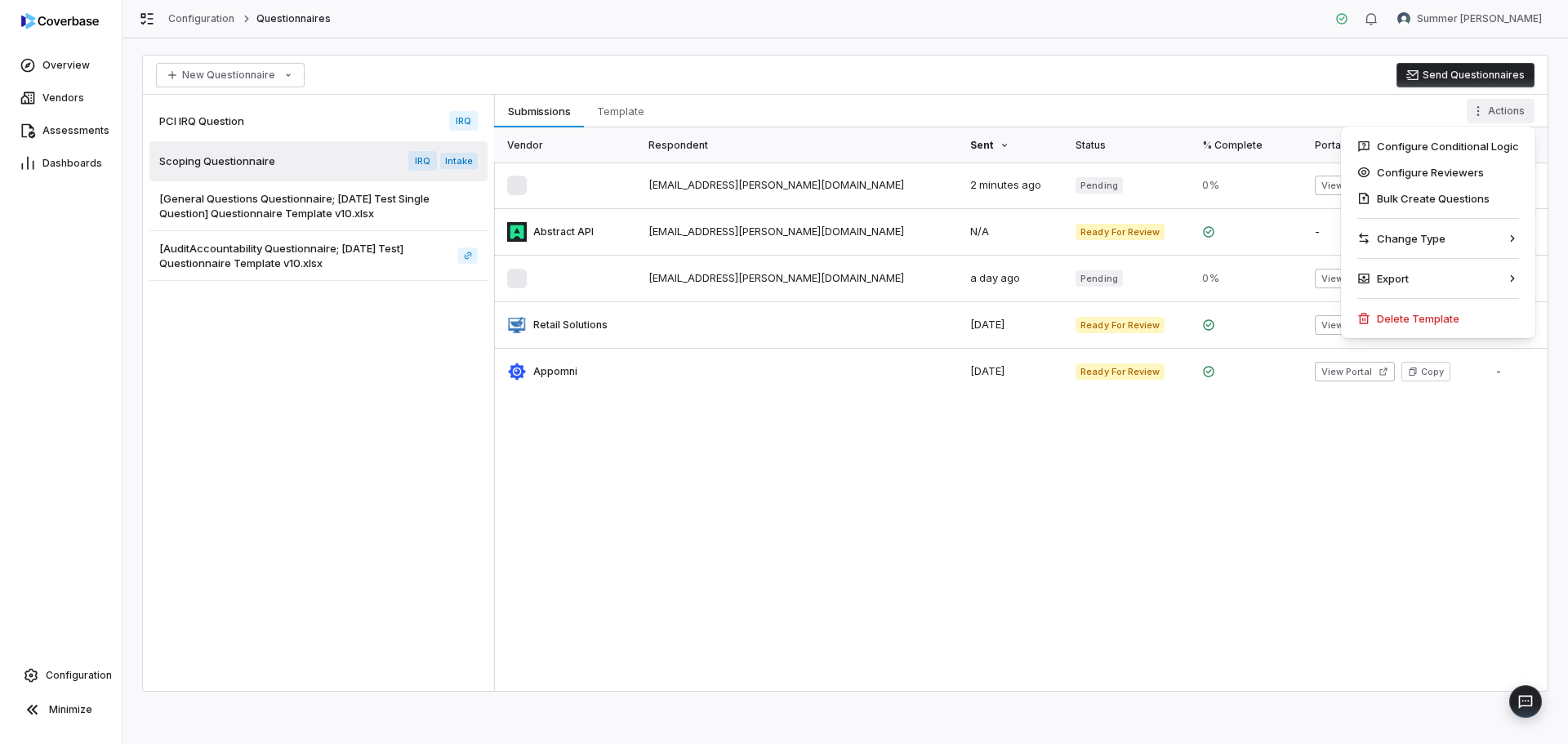
click at [1516, 120] on html "Overview Vendors Assessments Dashboards Configuration Minimize Configuration Qu…" at bounding box center [784, 372] width 1568 height 744
click at [1515, 120] on html "Overview Vendors Assessments Dashboards Configuration Minimize Configuration Qu…" at bounding box center [784, 372] width 1568 height 744
click at [217, 204] on span "[General Questions Questionnaire; [DATE] Test Single Question] Questionnaire Te…" at bounding box center [315, 205] width 312 height 29
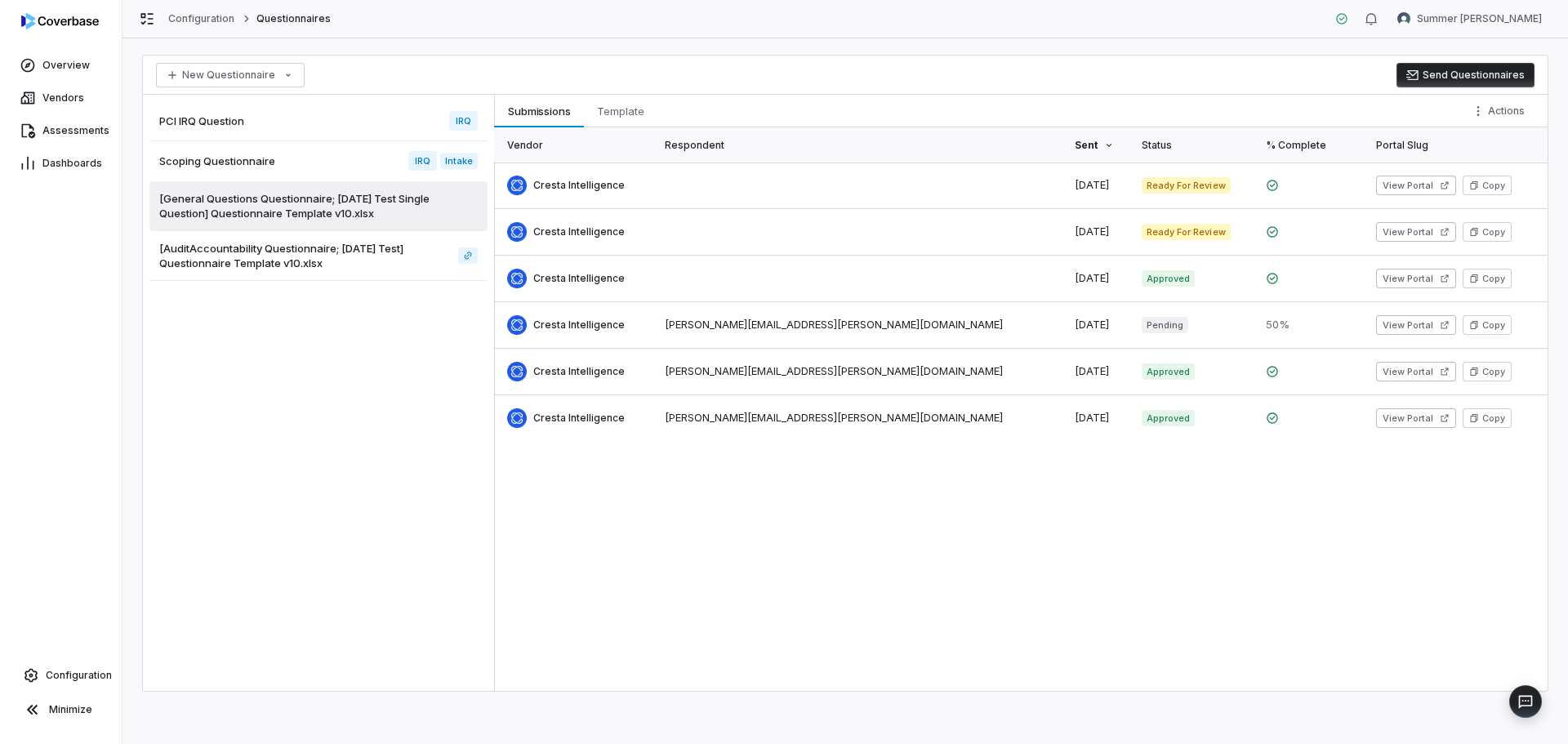
click at [273, 259] on span "[AuditAccountability Questionnaire; [DATE] Test] Questionnaire Template v10.xlsx" at bounding box center [305, 255] width 293 height 29
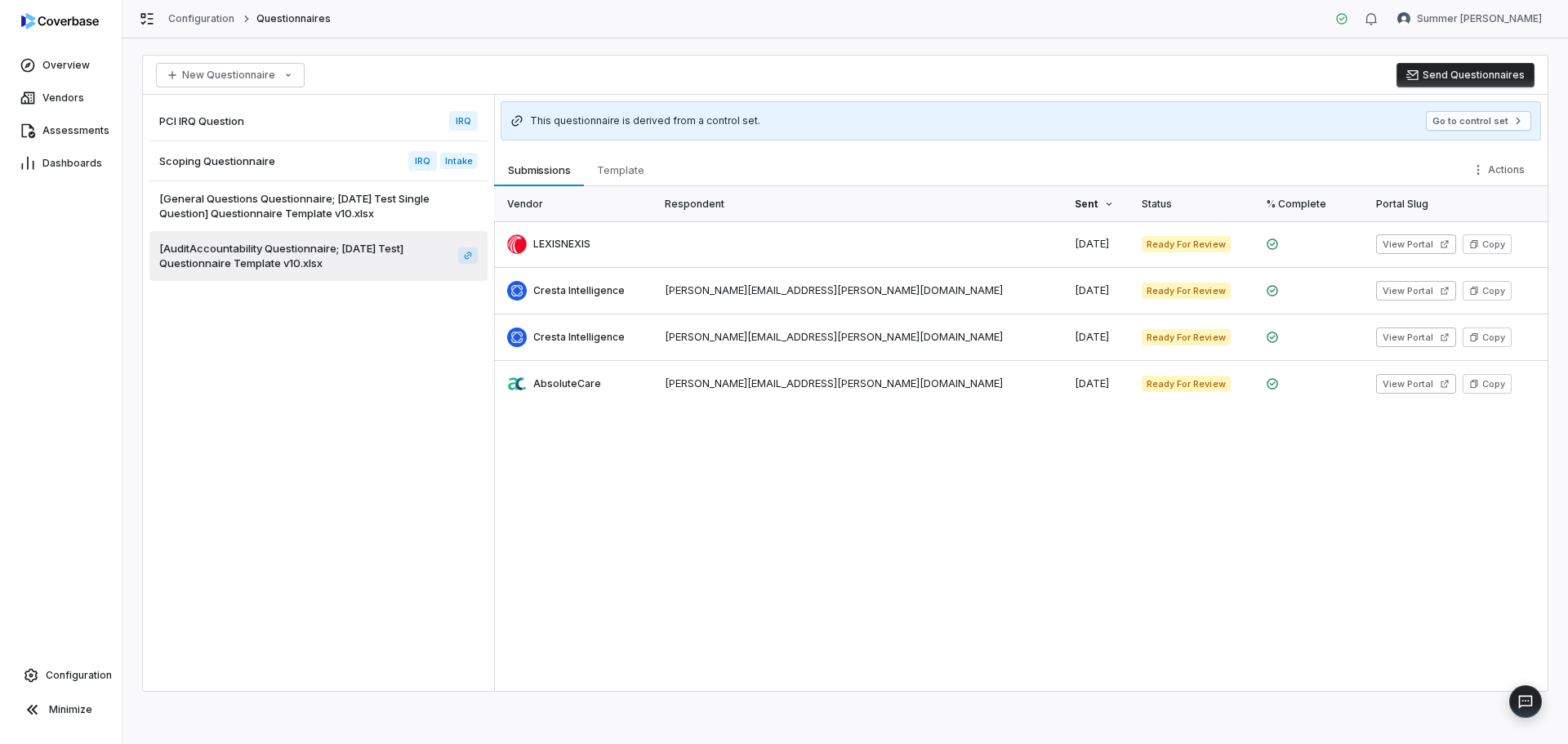
click at [258, 201] on span "[General Questions Questionnaire; [DATE] Test Single Question] Questionnaire Te…" at bounding box center [315, 205] width 312 height 29
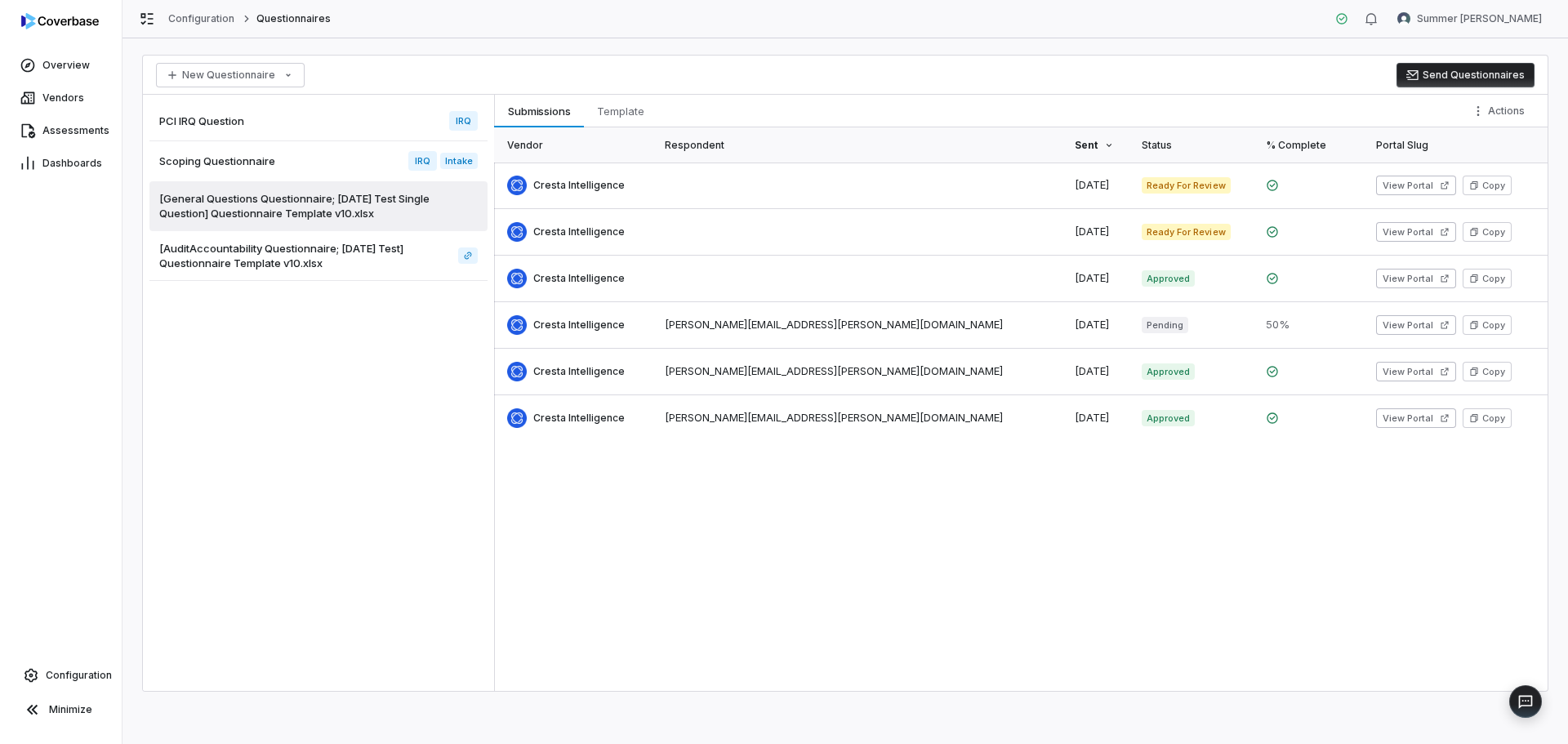
click at [267, 162] on span "Scoping Questionnaire" at bounding box center [217, 161] width 116 height 15
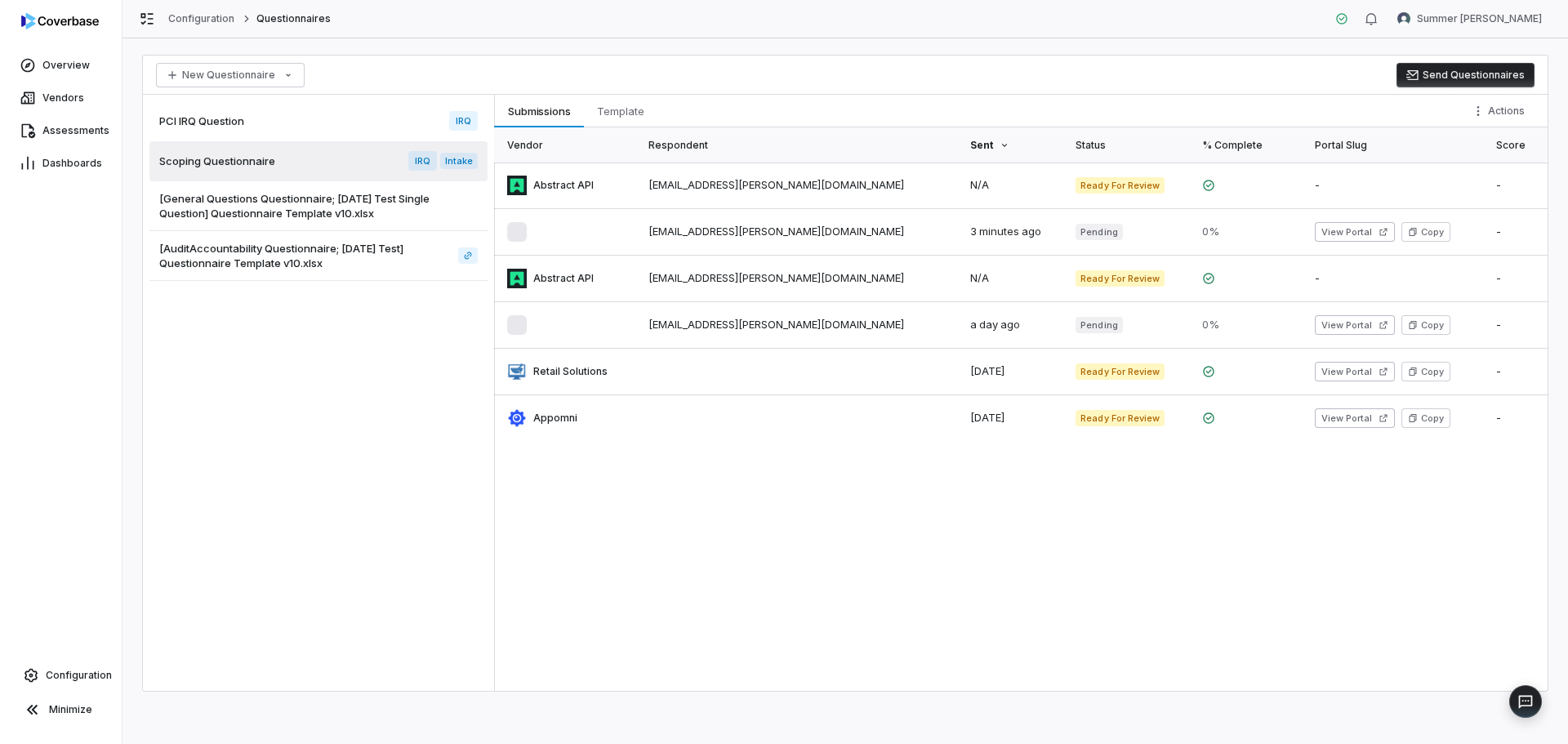
click at [430, 160] on span "IRQ" at bounding box center [422, 161] width 28 height 19
click at [427, 161] on span "IRQ" at bounding box center [422, 161] width 28 height 19
click at [260, 194] on span "[General Questions Questionnaire; [DATE] Test Single Question] Questionnaire Te…" at bounding box center [315, 205] width 312 height 29
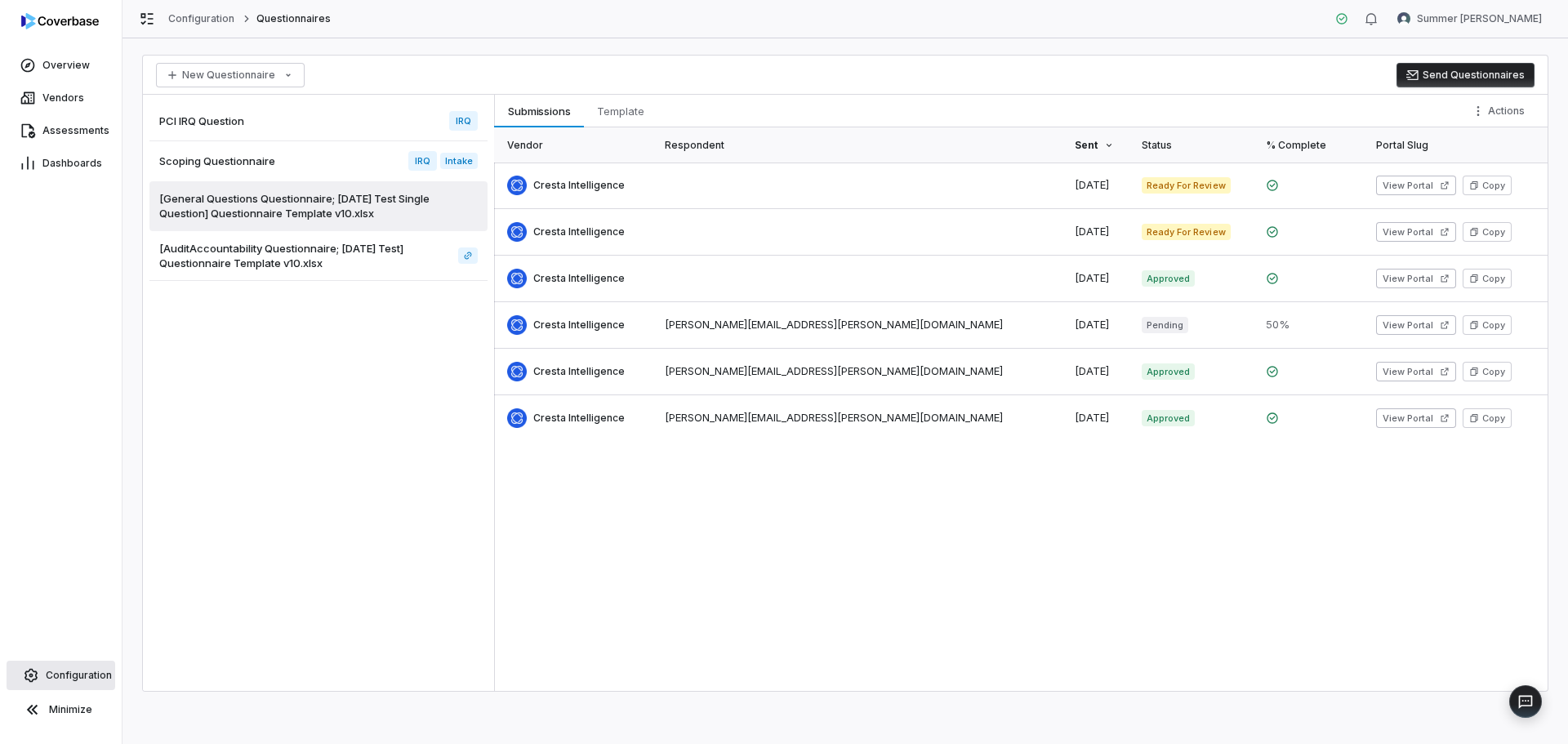
click at [88, 670] on span "Configuration" at bounding box center [79, 675] width 66 height 13
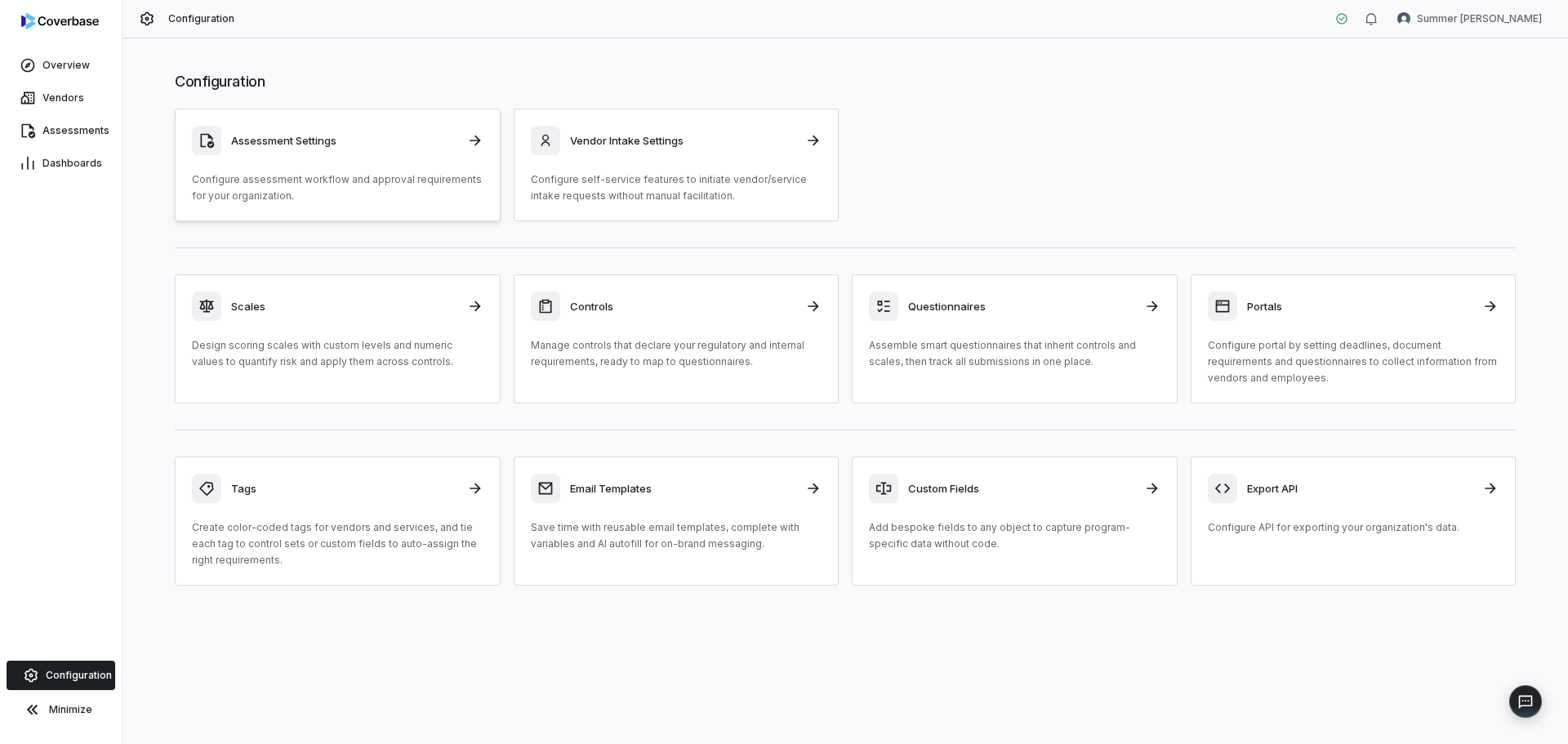
click at [227, 160] on div "Assessment Settings Configure assessment workflow and approval requirements for…" at bounding box center [338, 164] width 292 height 79
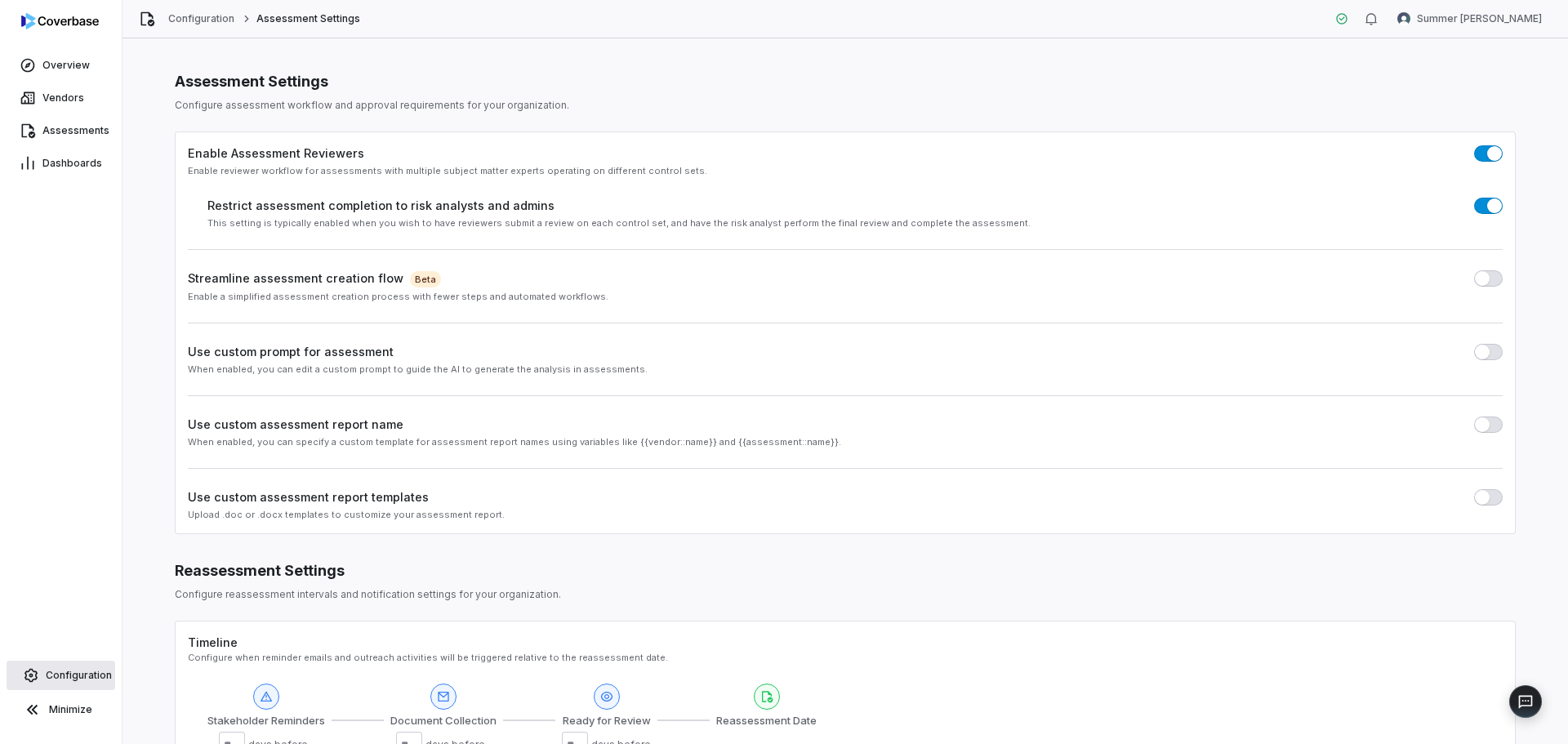
click at [81, 689] on link "Configuration" at bounding box center [60, 674] width 109 height 29
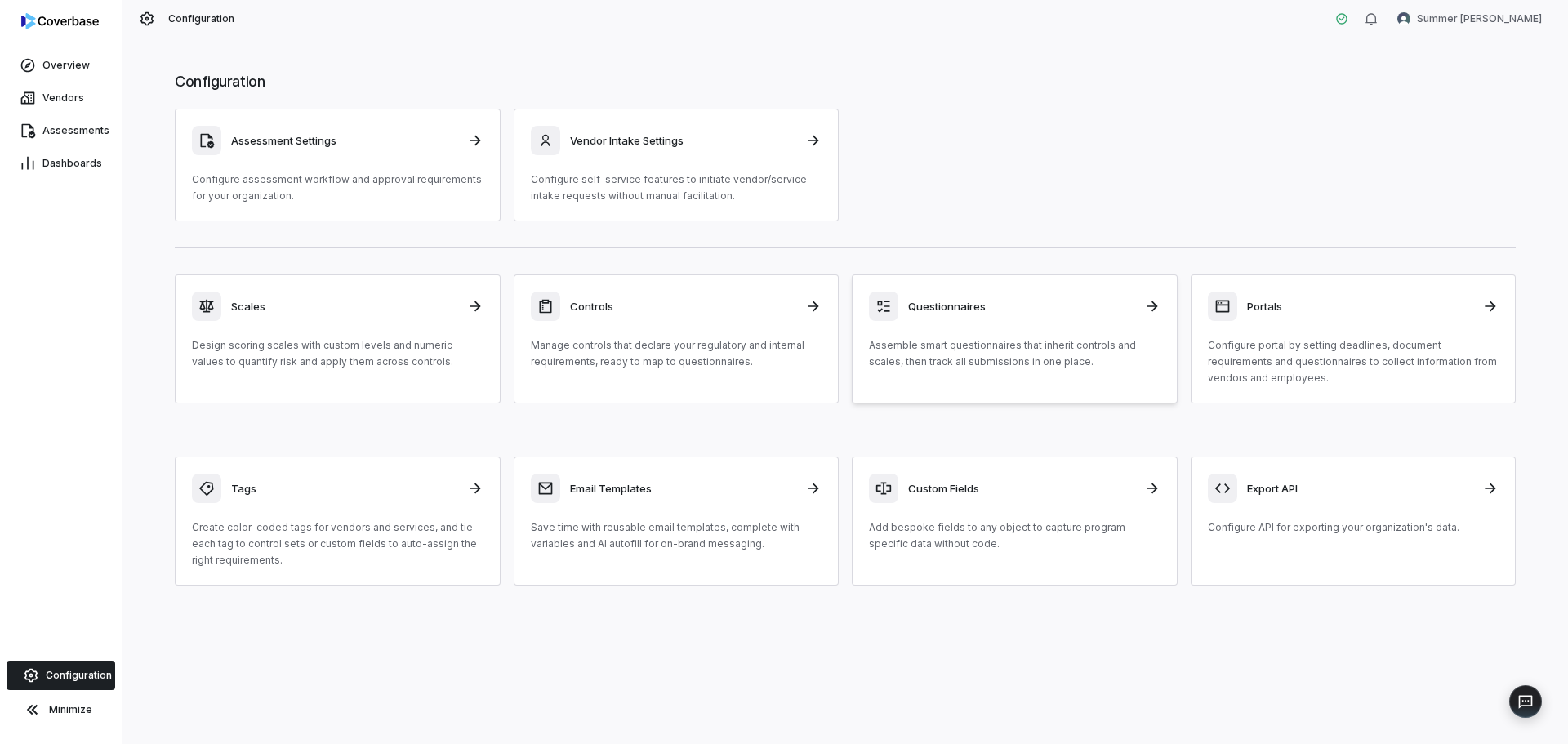
click at [956, 309] on h3 "Questionnaires" at bounding box center [1021, 306] width 226 height 15
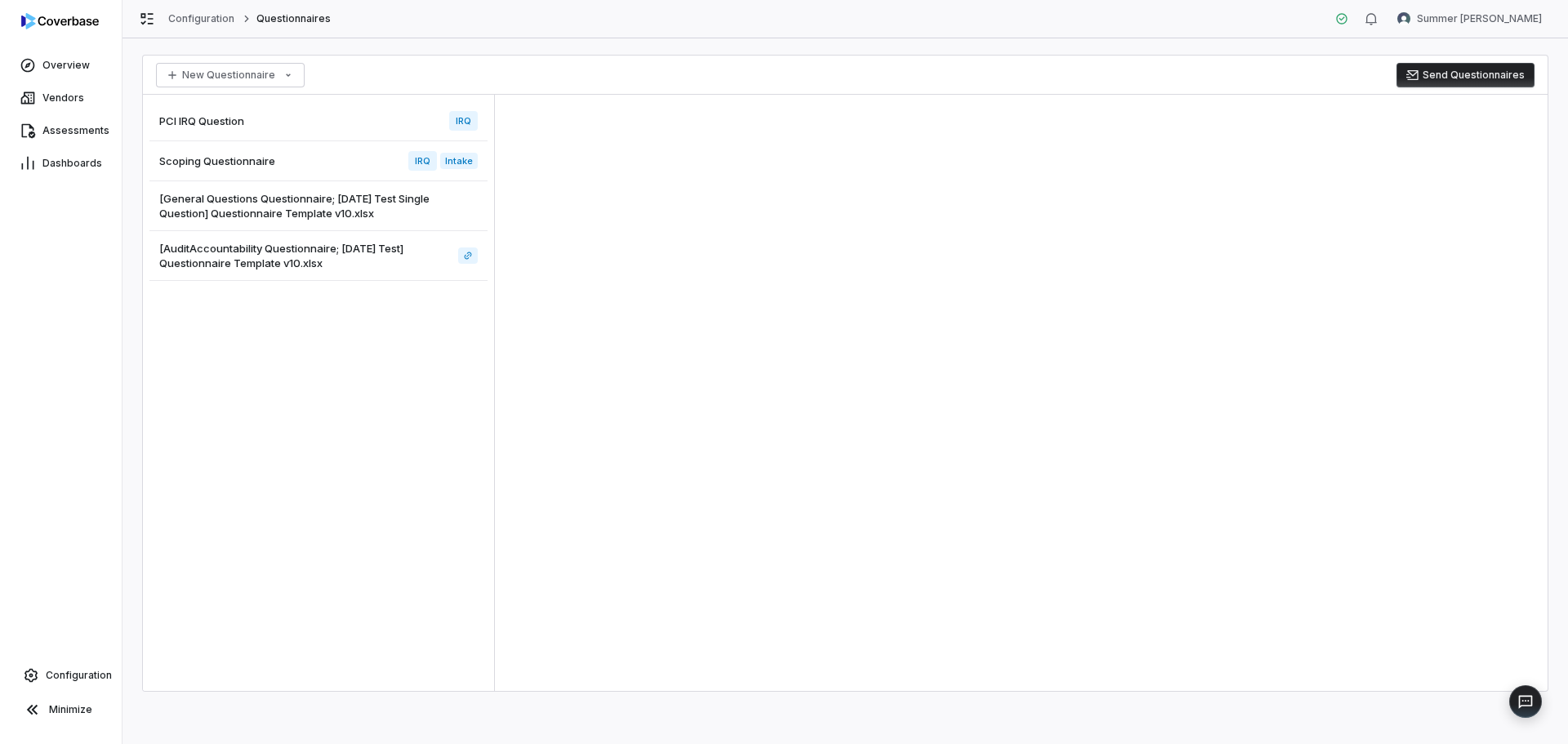
drag, startPoint x: 288, startPoint y: 145, endPoint x: 285, endPoint y: 133, distance: 12.4
click at [288, 145] on div "Scoping Questionnaire IRQ Intake" at bounding box center [318, 161] width 338 height 40
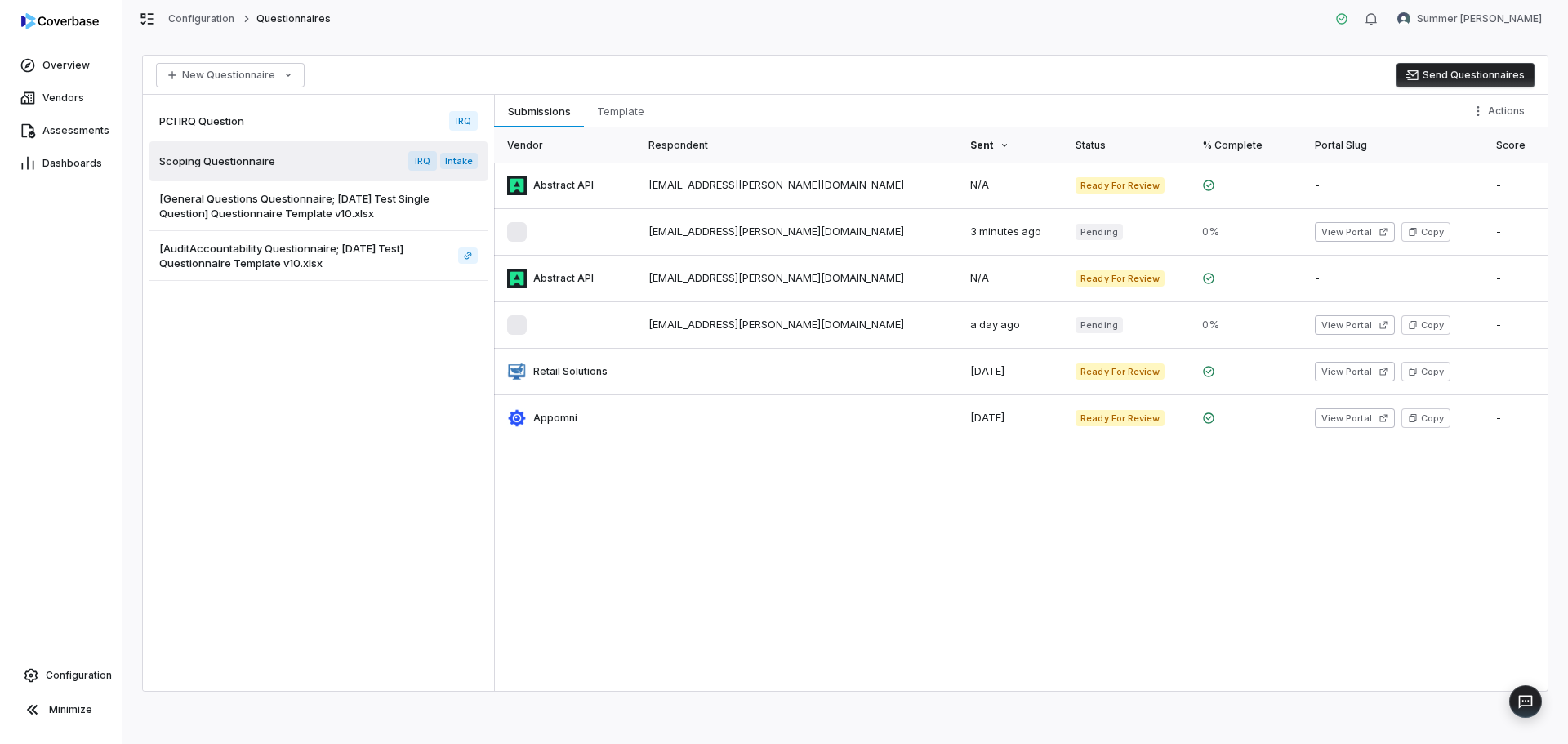
click at [284, 122] on div "PCI IRQ Question IRQ" at bounding box center [318, 121] width 338 height 40
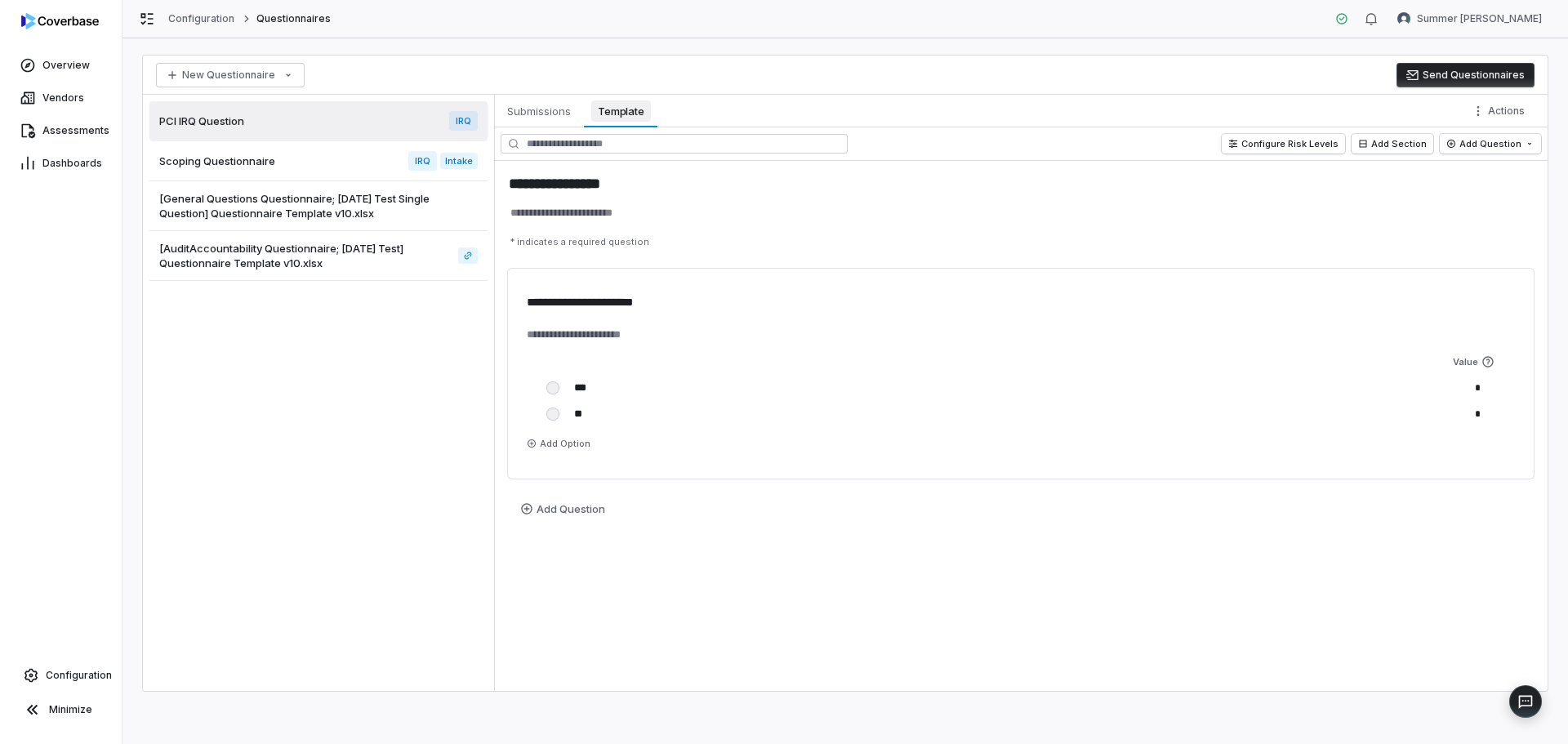
click at [627, 121] on span "Template" at bounding box center [620, 111] width 59 height 21
click at [248, 150] on div "Scoping Questionnaire IRQ Intake" at bounding box center [318, 161] width 338 height 40
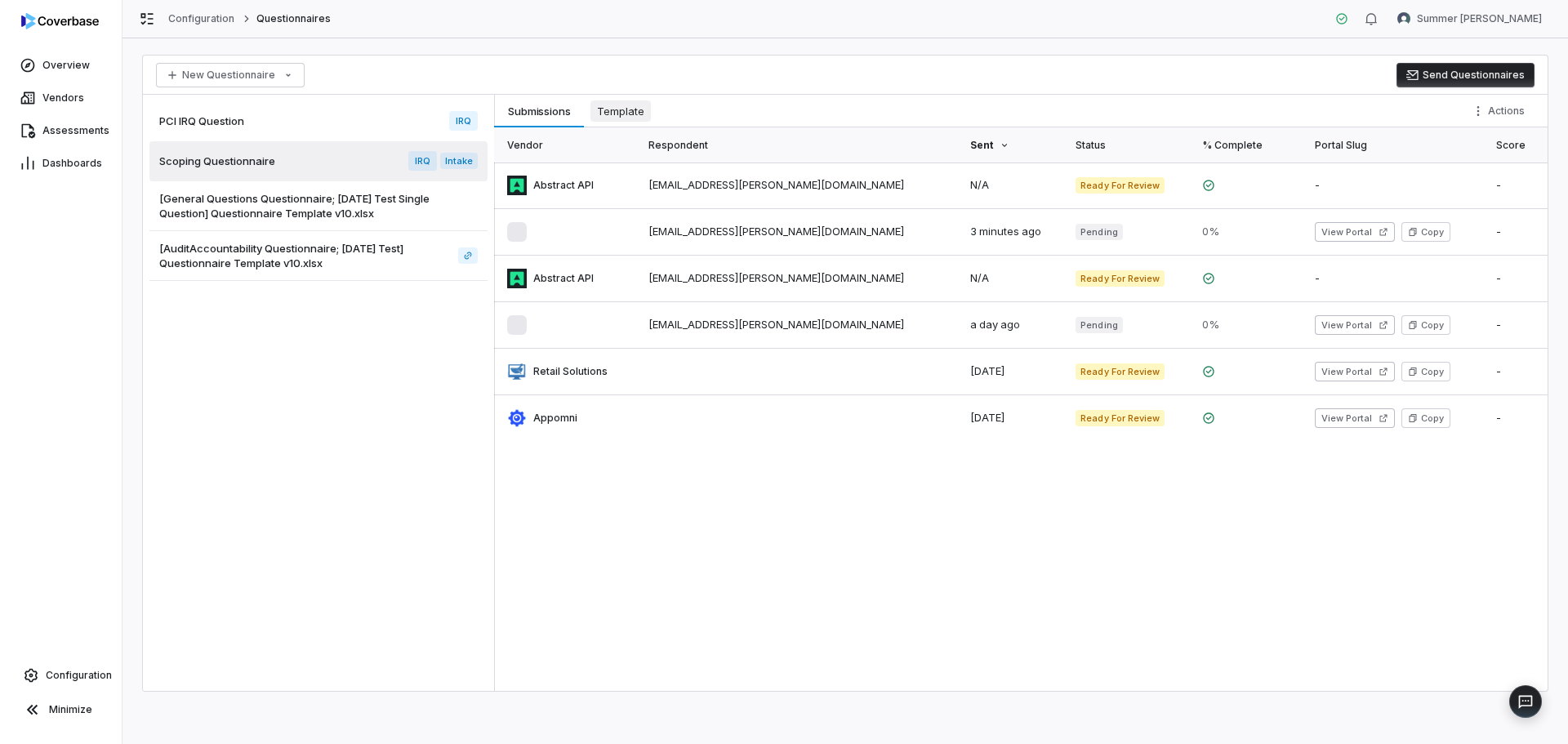
click at [639, 110] on span "Template" at bounding box center [620, 111] width 60 height 21
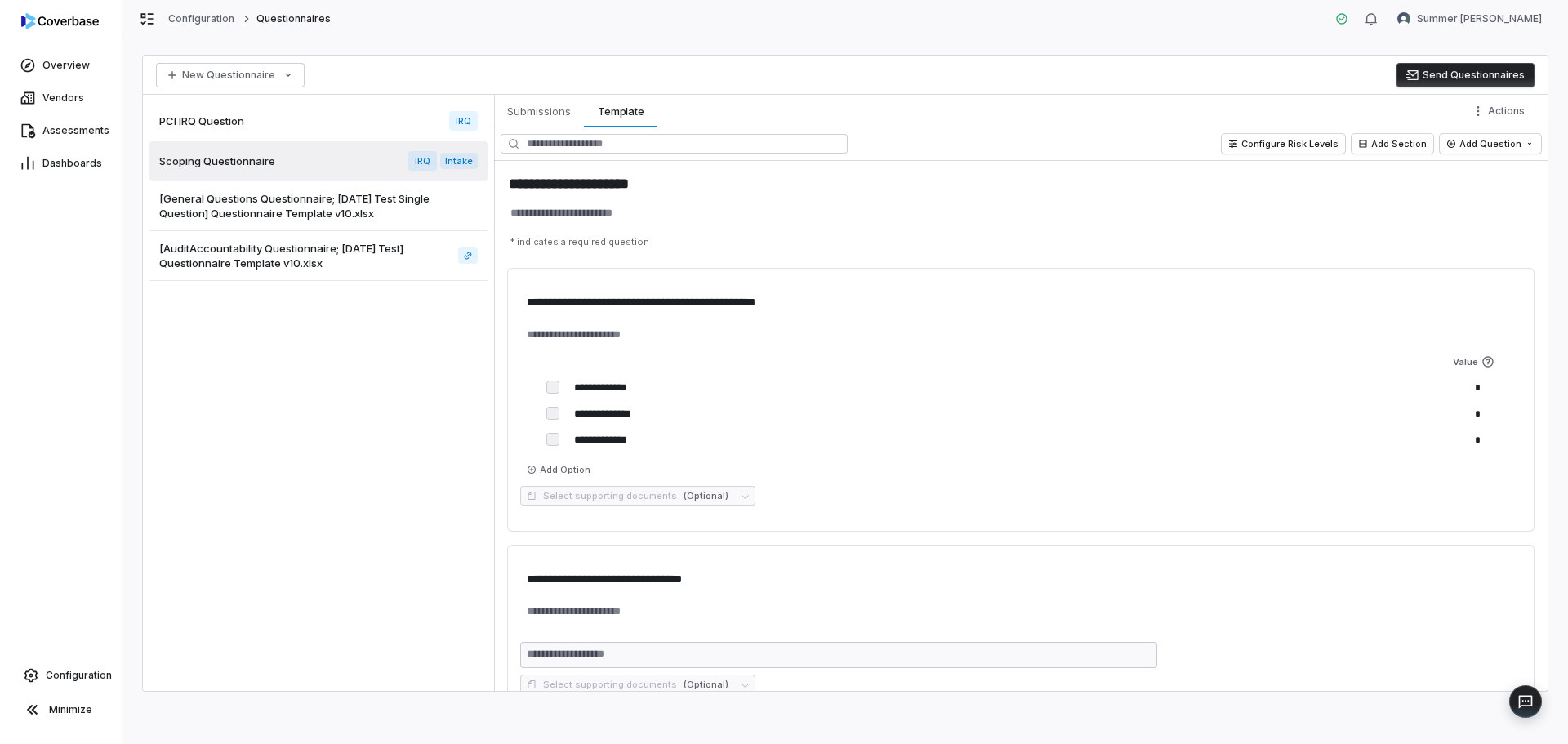
click at [217, 213] on span "[General Questions Questionnaire; [DATE] Test Single Question] Questionnaire Te…" at bounding box center [315, 205] width 312 height 29
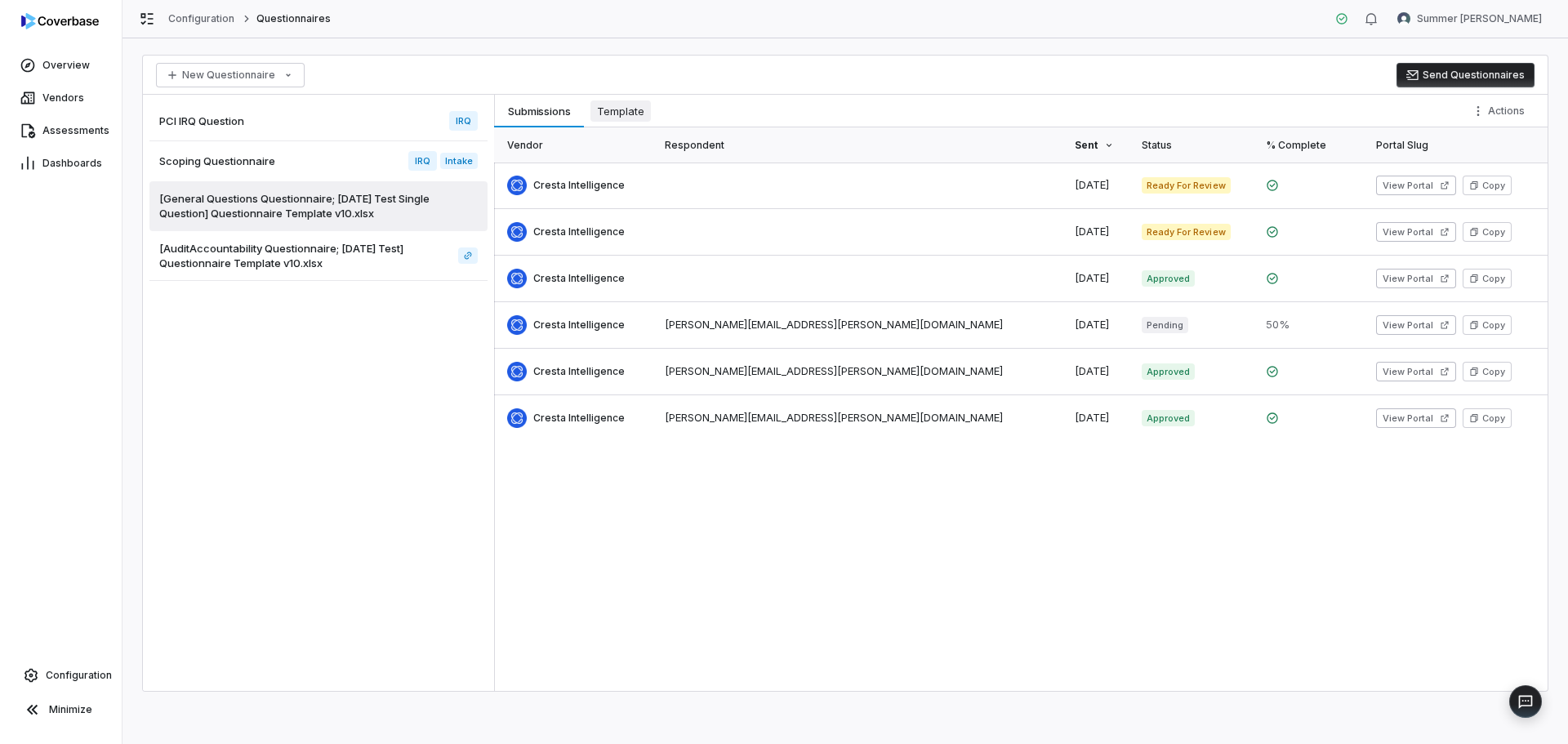
click at [612, 113] on span "Template" at bounding box center [620, 111] width 60 height 21
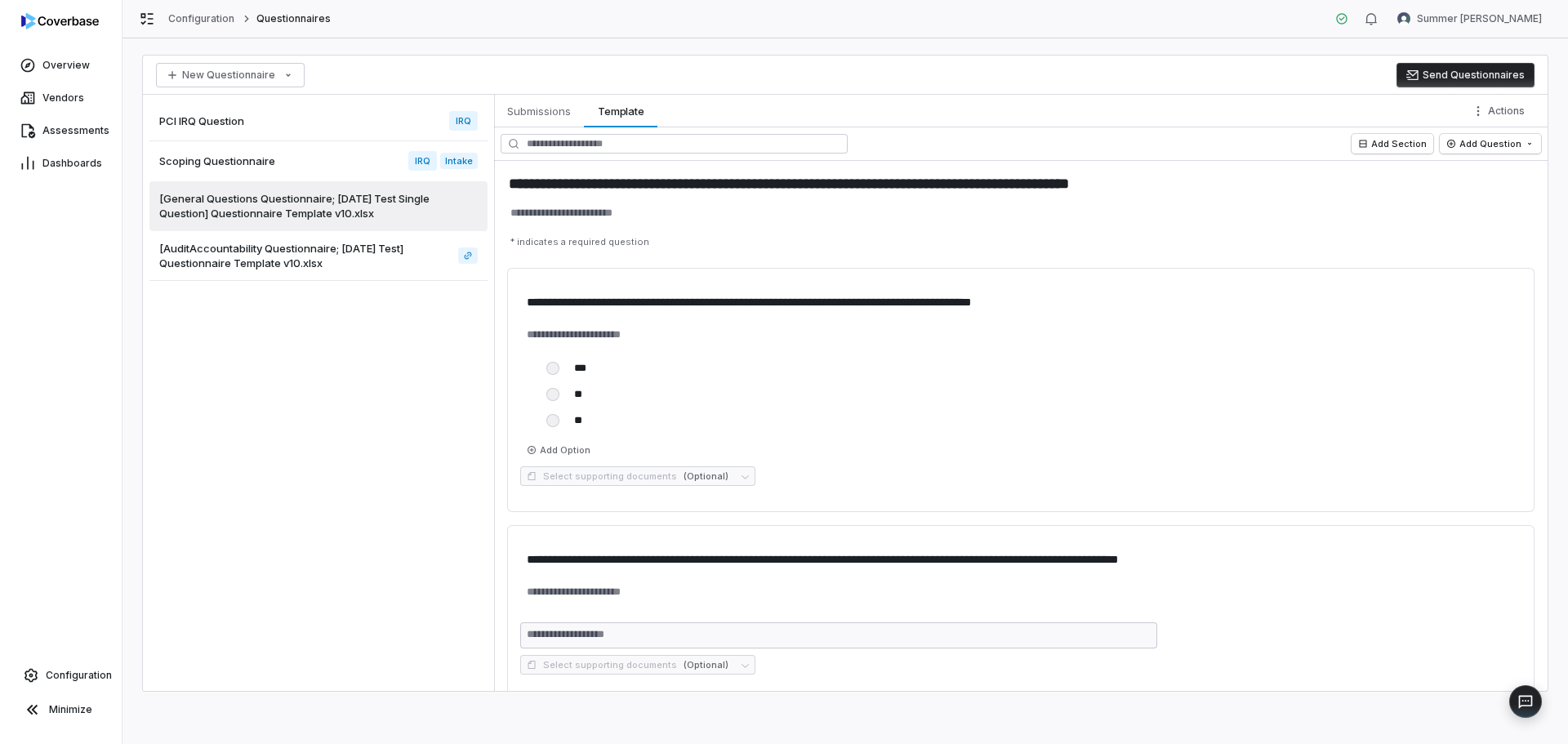
click at [59, 13] on img at bounding box center [60, 21] width 78 height 16
click at [59, 28] on img at bounding box center [60, 21] width 78 height 16
click at [29, 57] on icon at bounding box center [27, 65] width 16 height 16
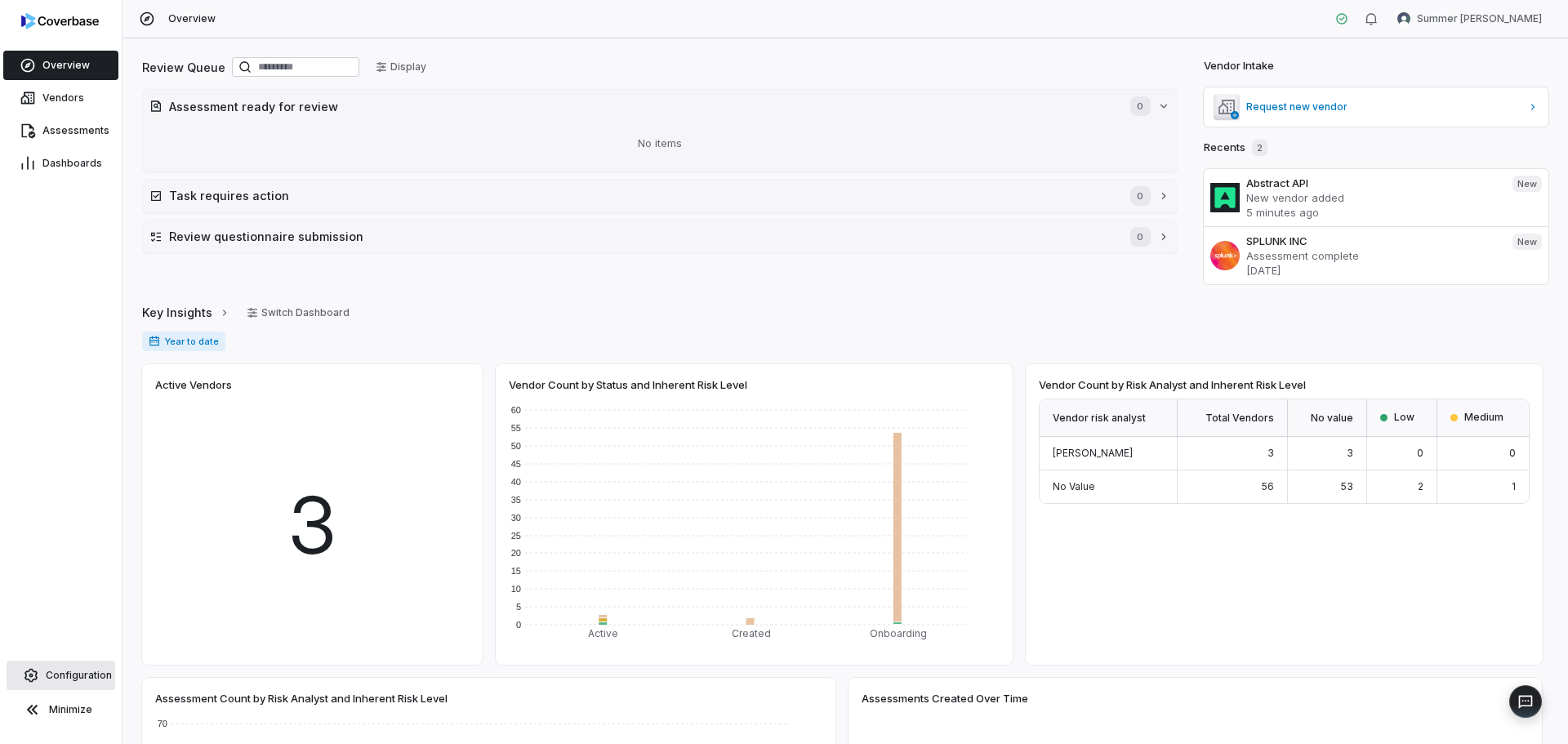
click at [80, 675] on span "Configuration" at bounding box center [79, 675] width 66 height 13
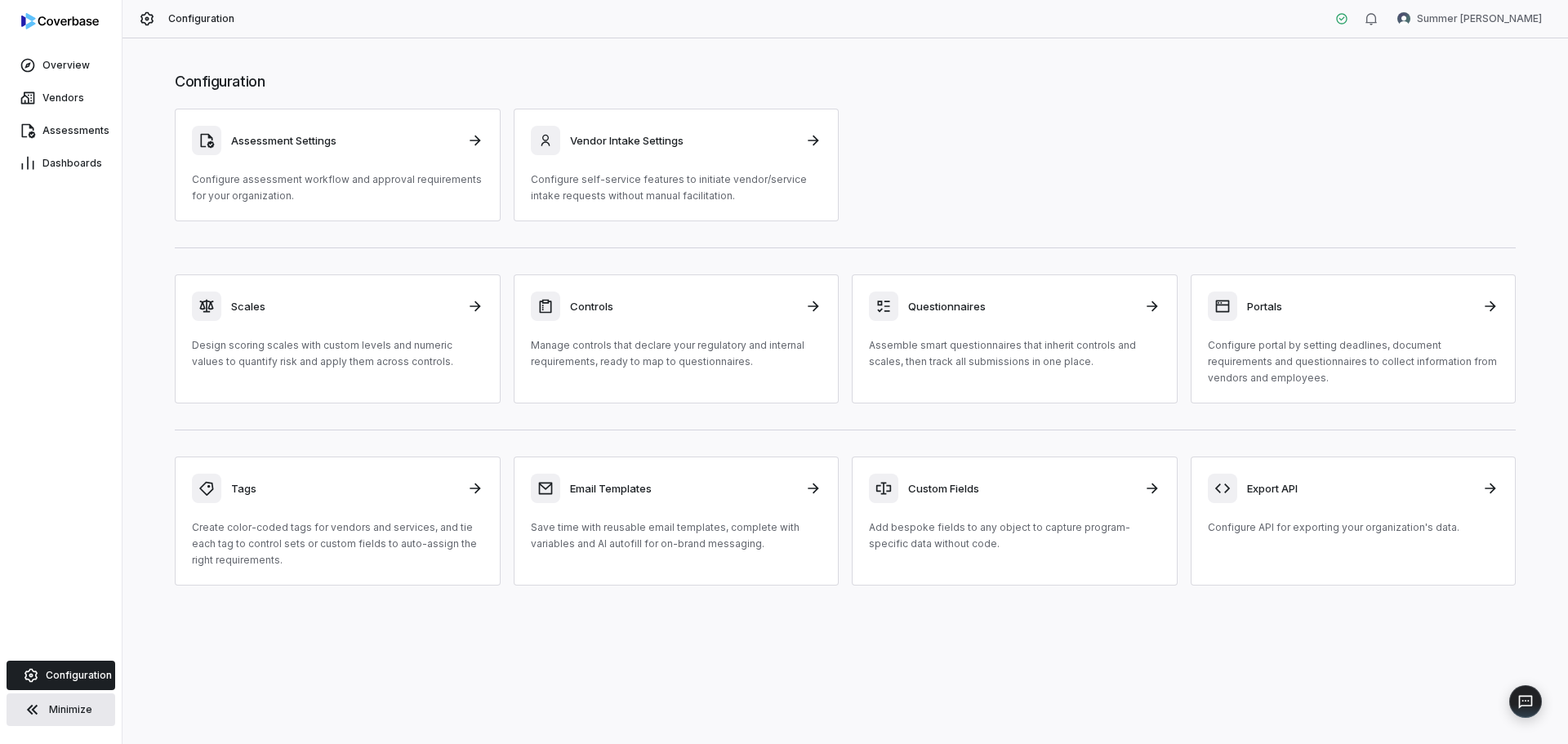
click at [53, 706] on span "Minimize" at bounding box center [70, 709] width 43 height 13
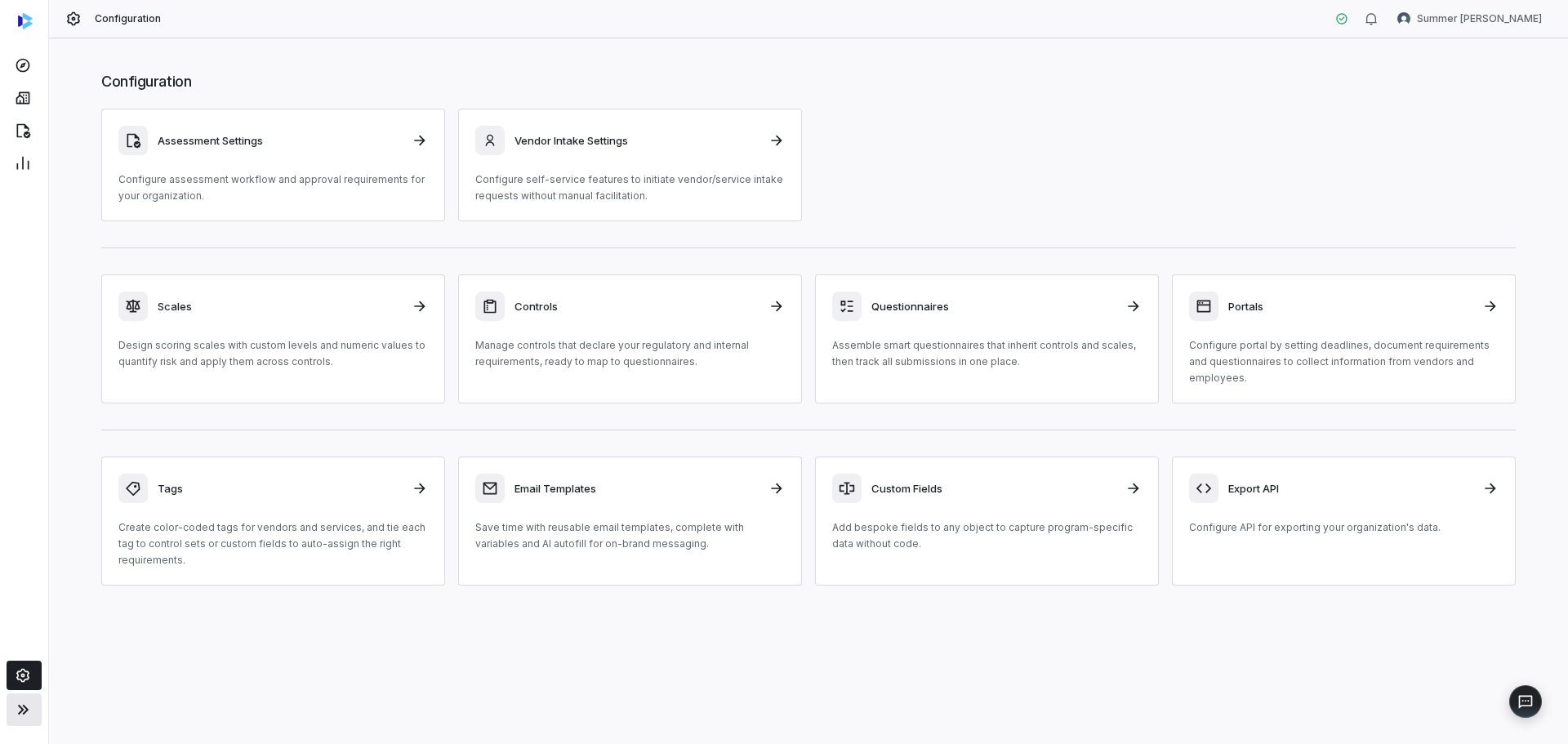
click at [27, 29] on div at bounding box center [24, 24] width 49 height 49
click at [9, 695] on button at bounding box center [24, 709] width 35 height 33
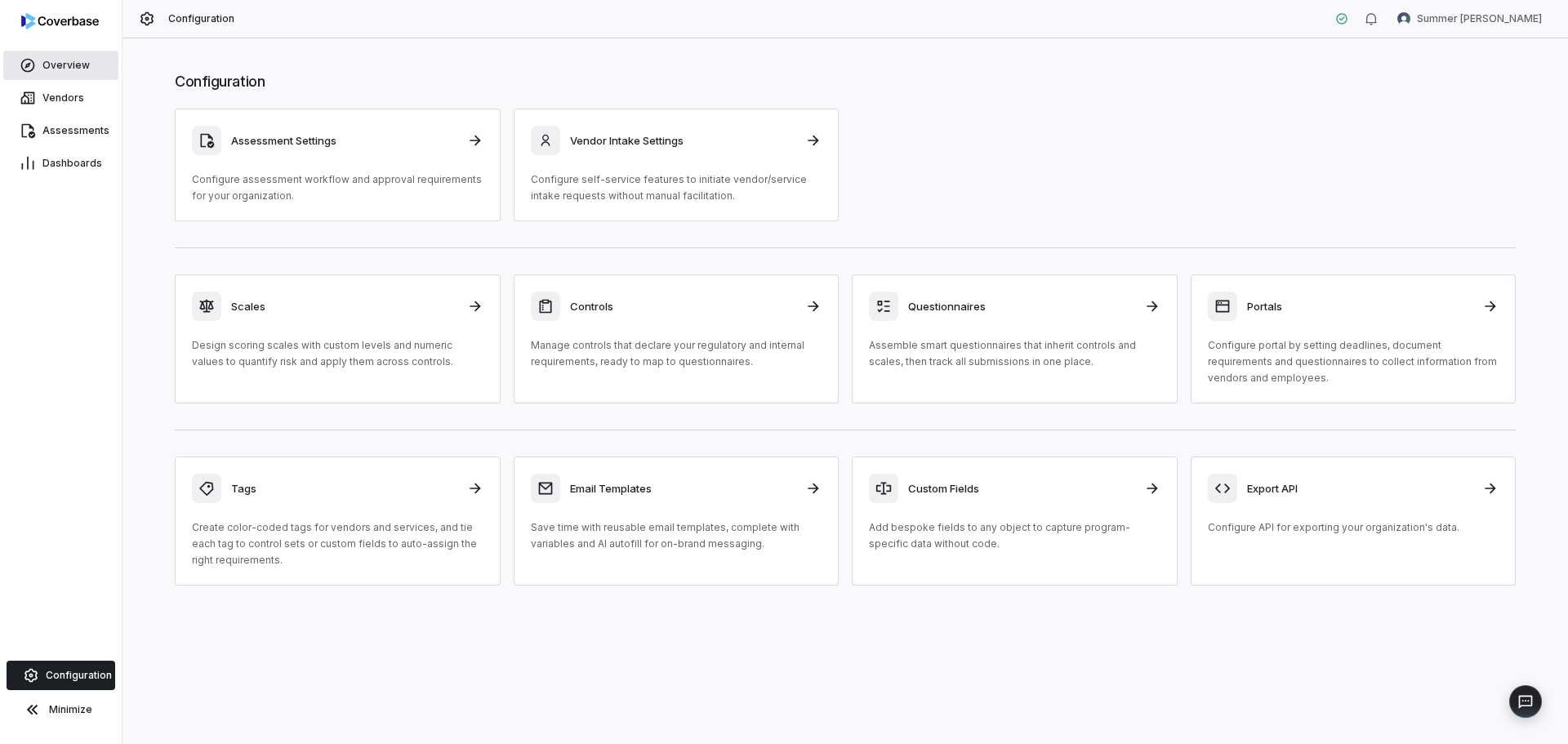
click at [61, 69] on span "Overview" at bounding box center [66, 65] width 48 height 13
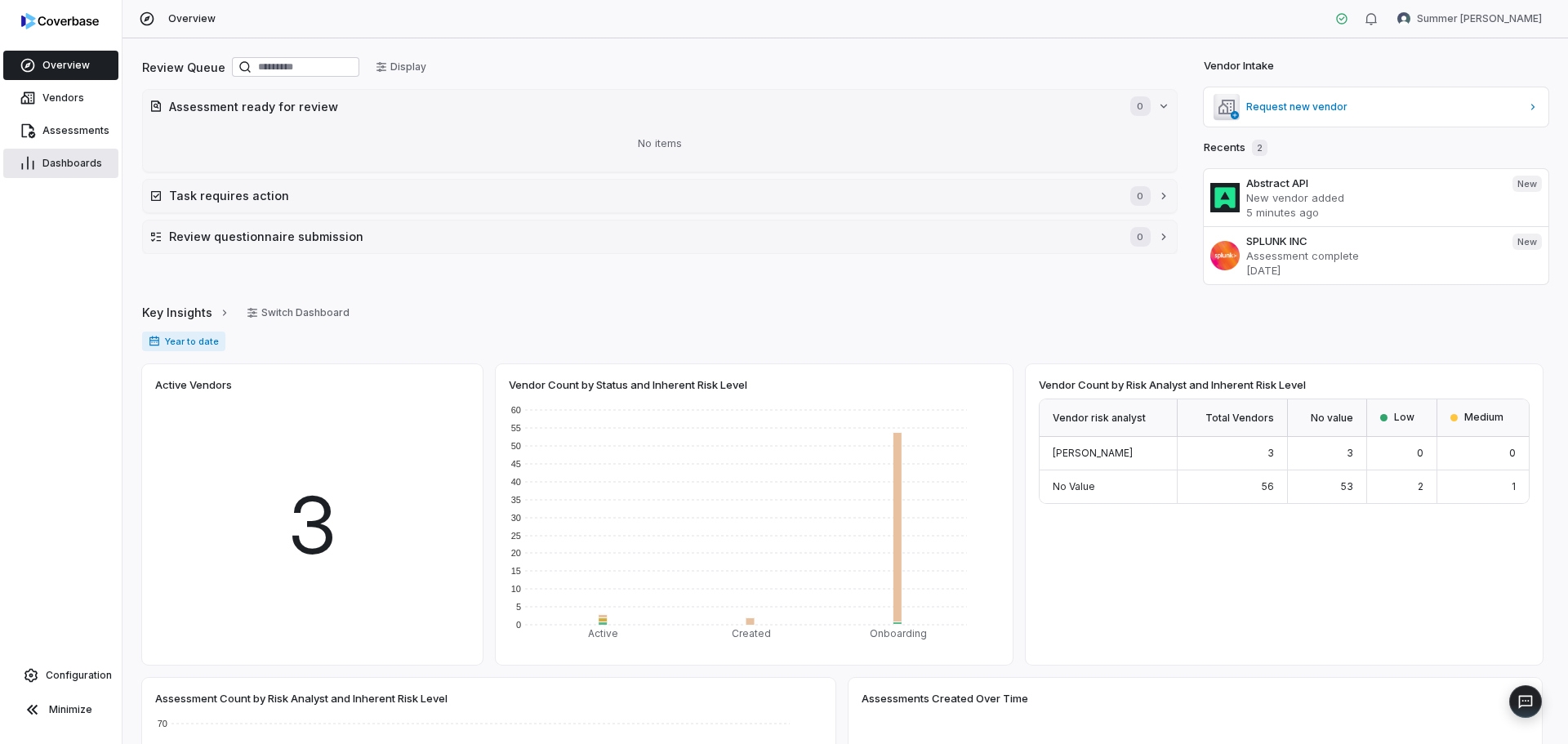
click at [65, 157] on span "Dashboards" at bounding box center [72, 163] width 59 height 13
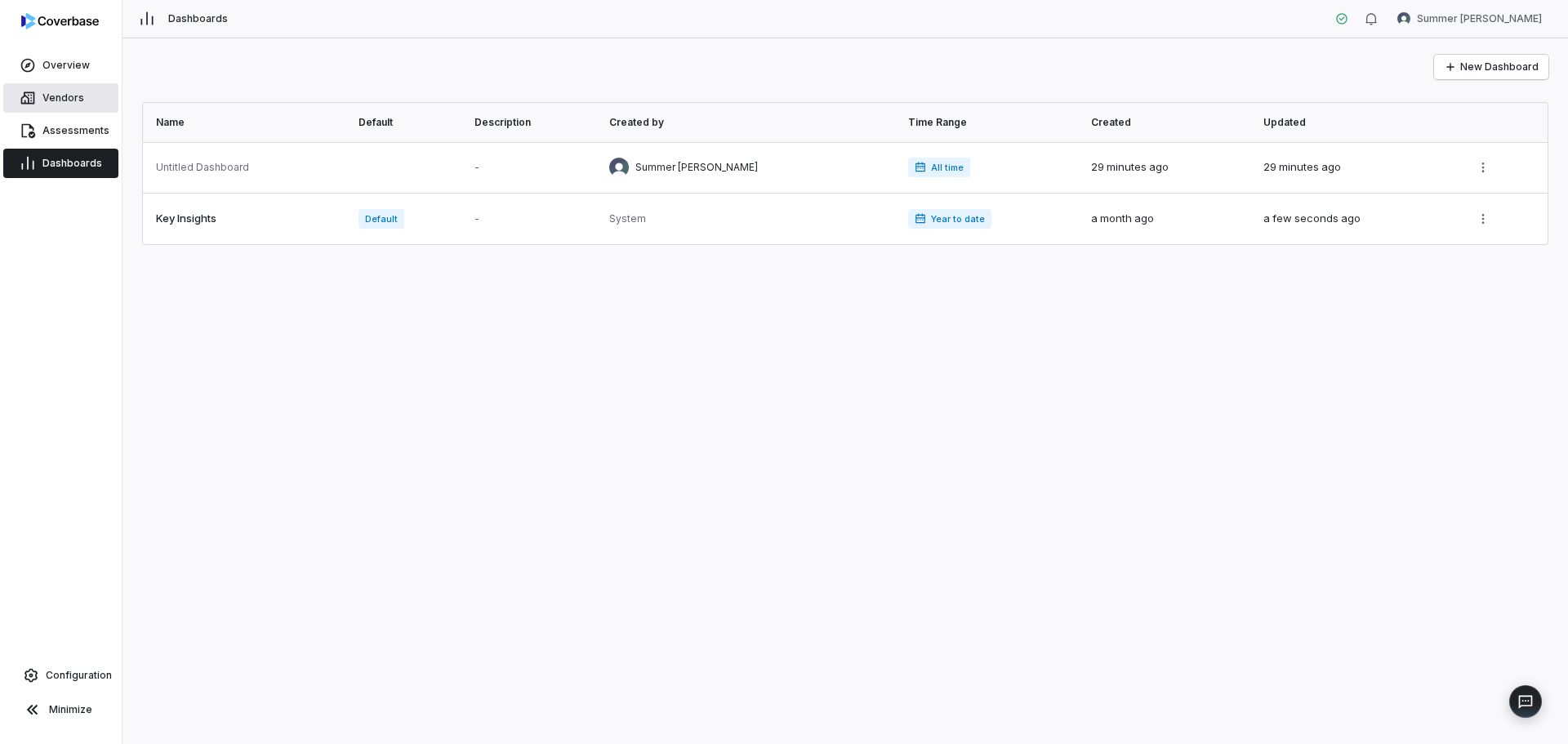
click at [71, 102] on span "Vendors" at bounding box center [63, 97] width 42 height 13
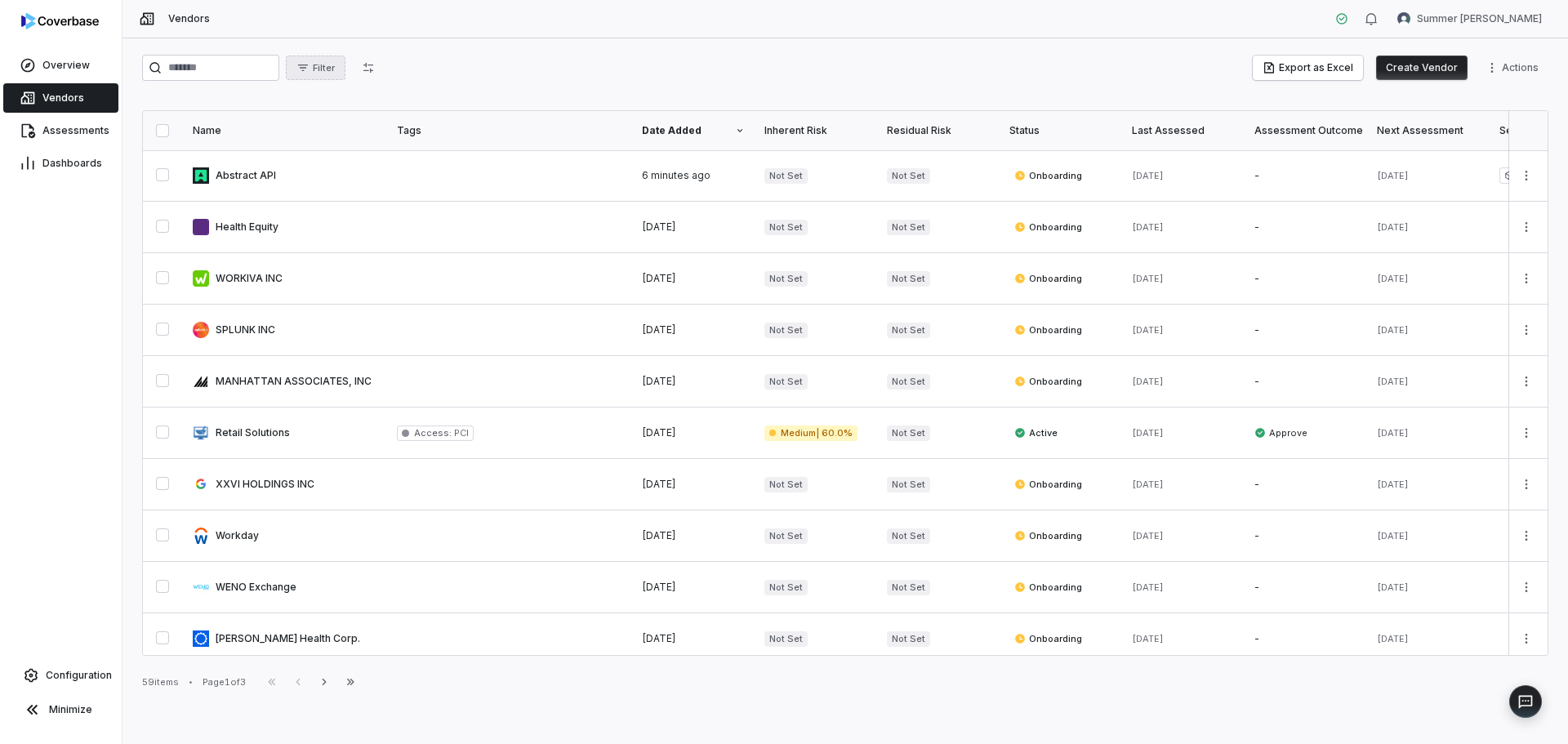
click at [346, 75] on button "Filter" at bounding box center [315, 68] width 59 height 25
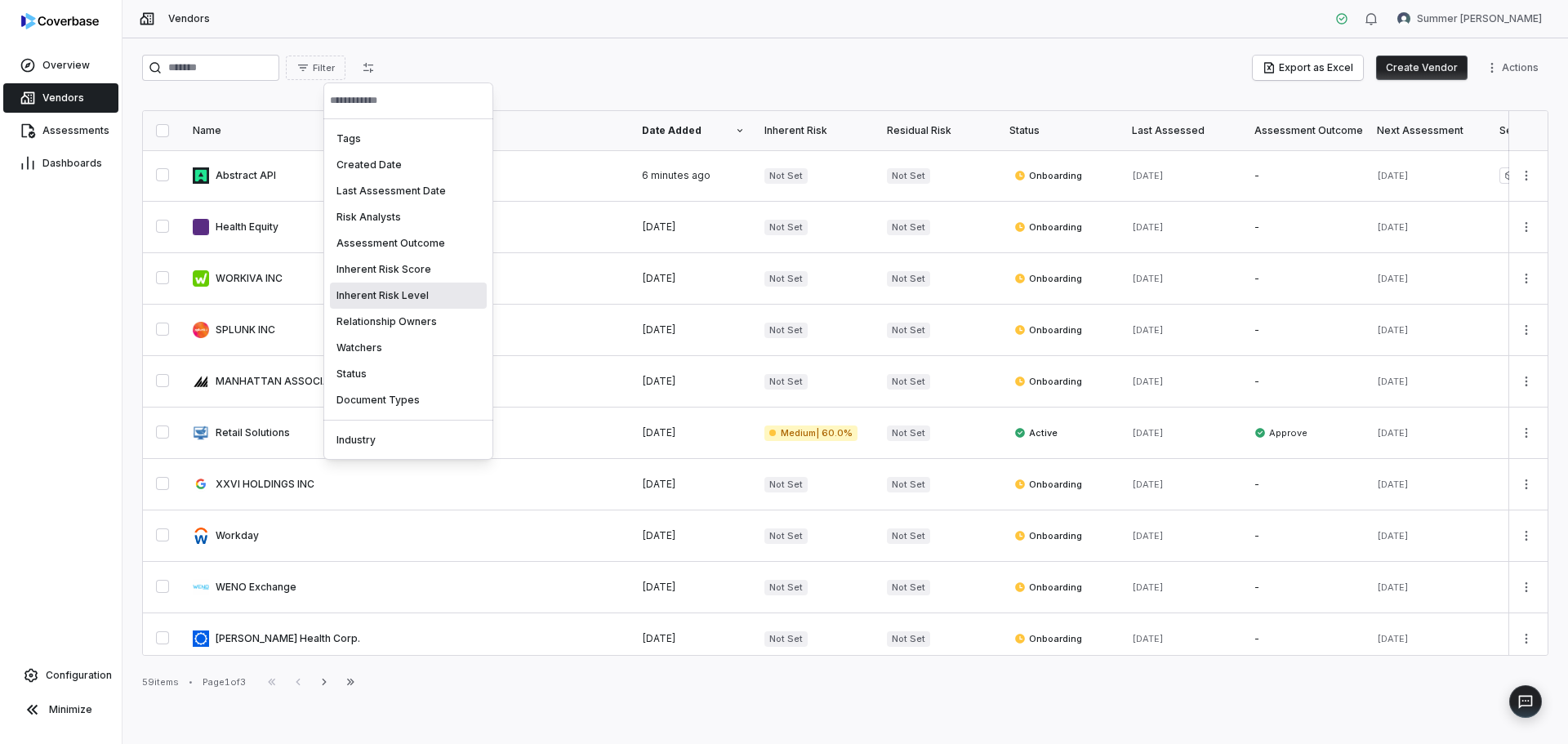
click at [629, 30] on html "Overview Vendors Assessments Dashboards Configuration Minimize Vendors Summer […" at bounding box center [784, 372] width 1568 height 744
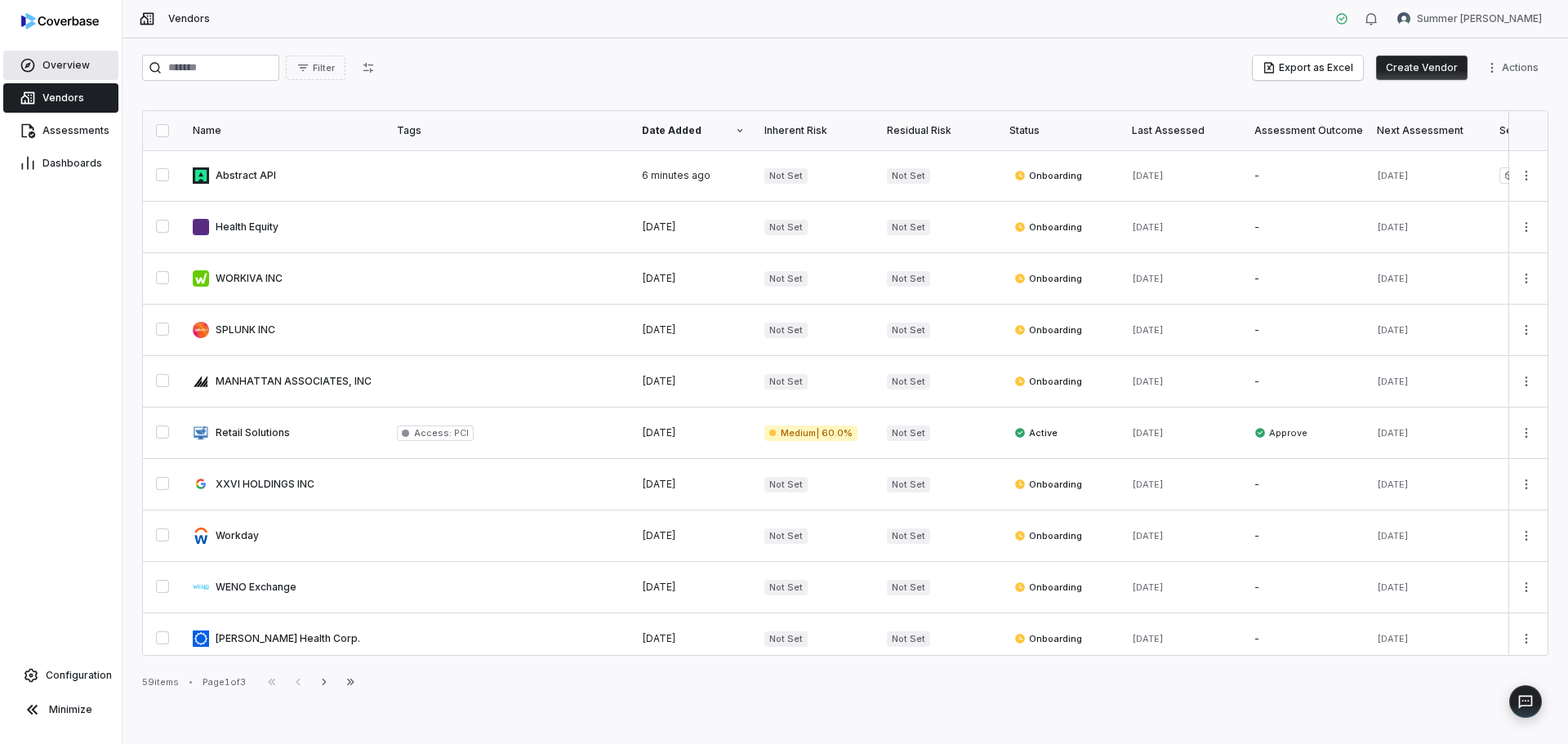
click at [59, 61] on span "Overview" at bounding box center [66, 65] width 48 height 13
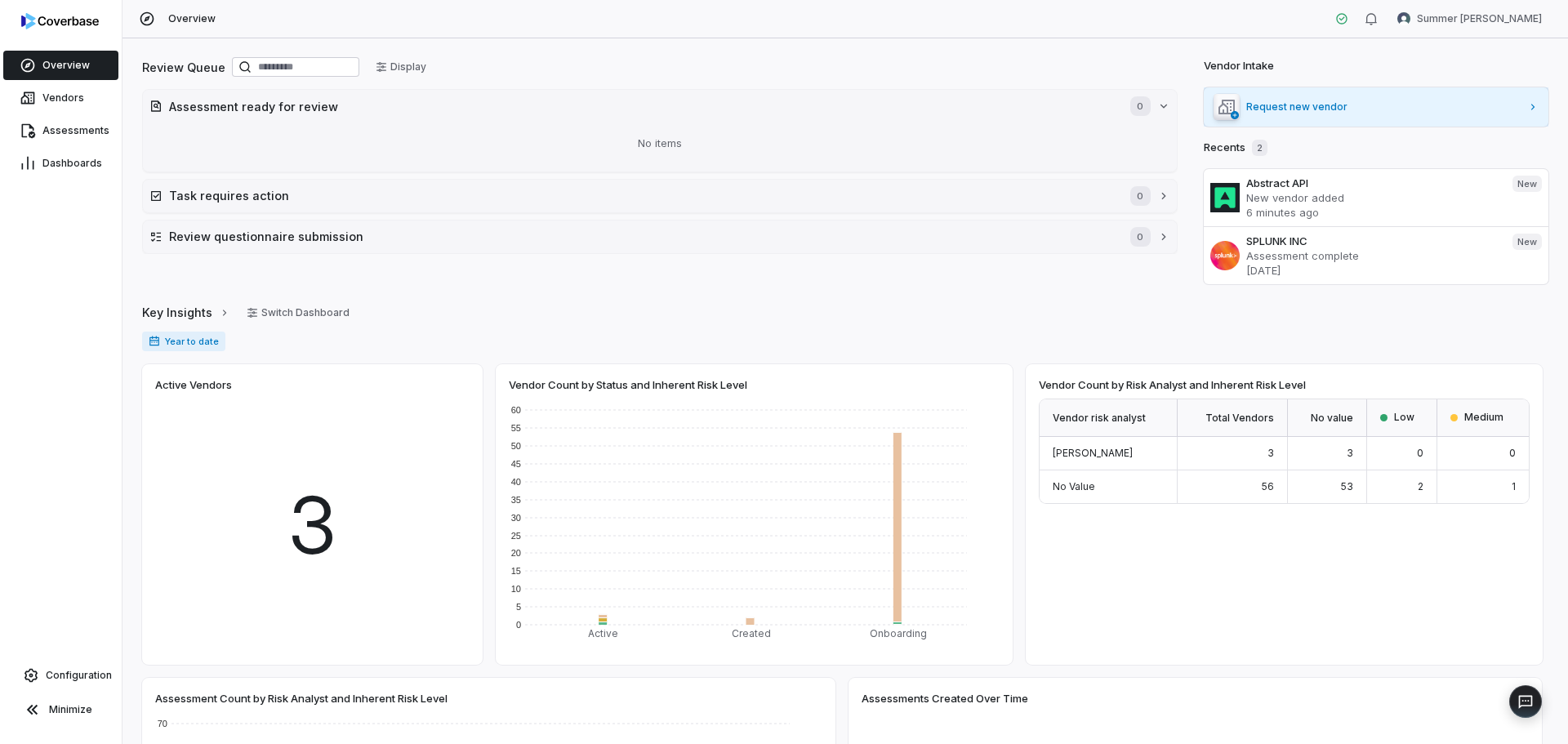
click at [1346, 95] on link "Request new vendor" at bounding box center [1376, 107] width 346 height 39
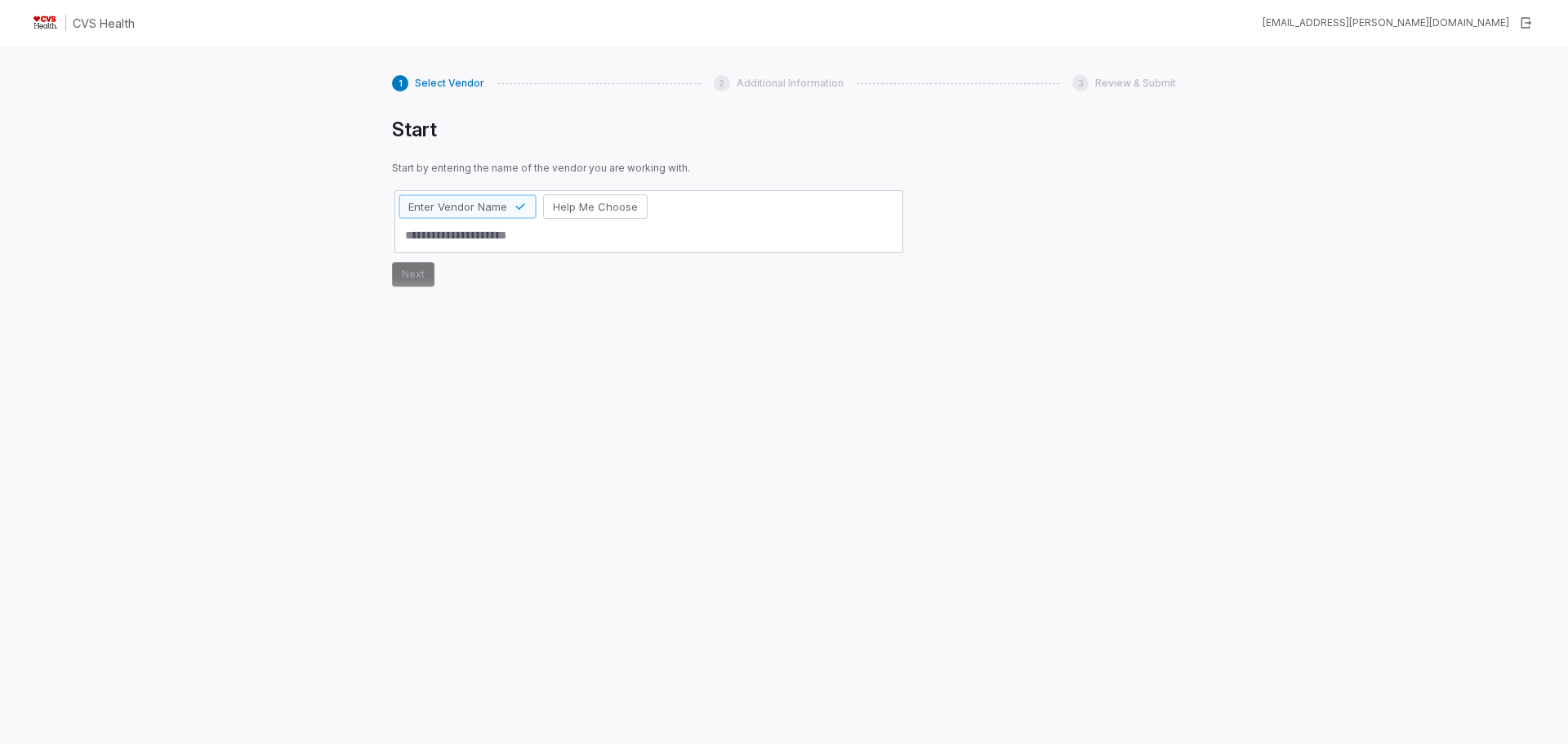
click at [441, 231] on textarea at bounding box center [649, 235] width 500 height 27
type textarea "*"
type textarea "**"
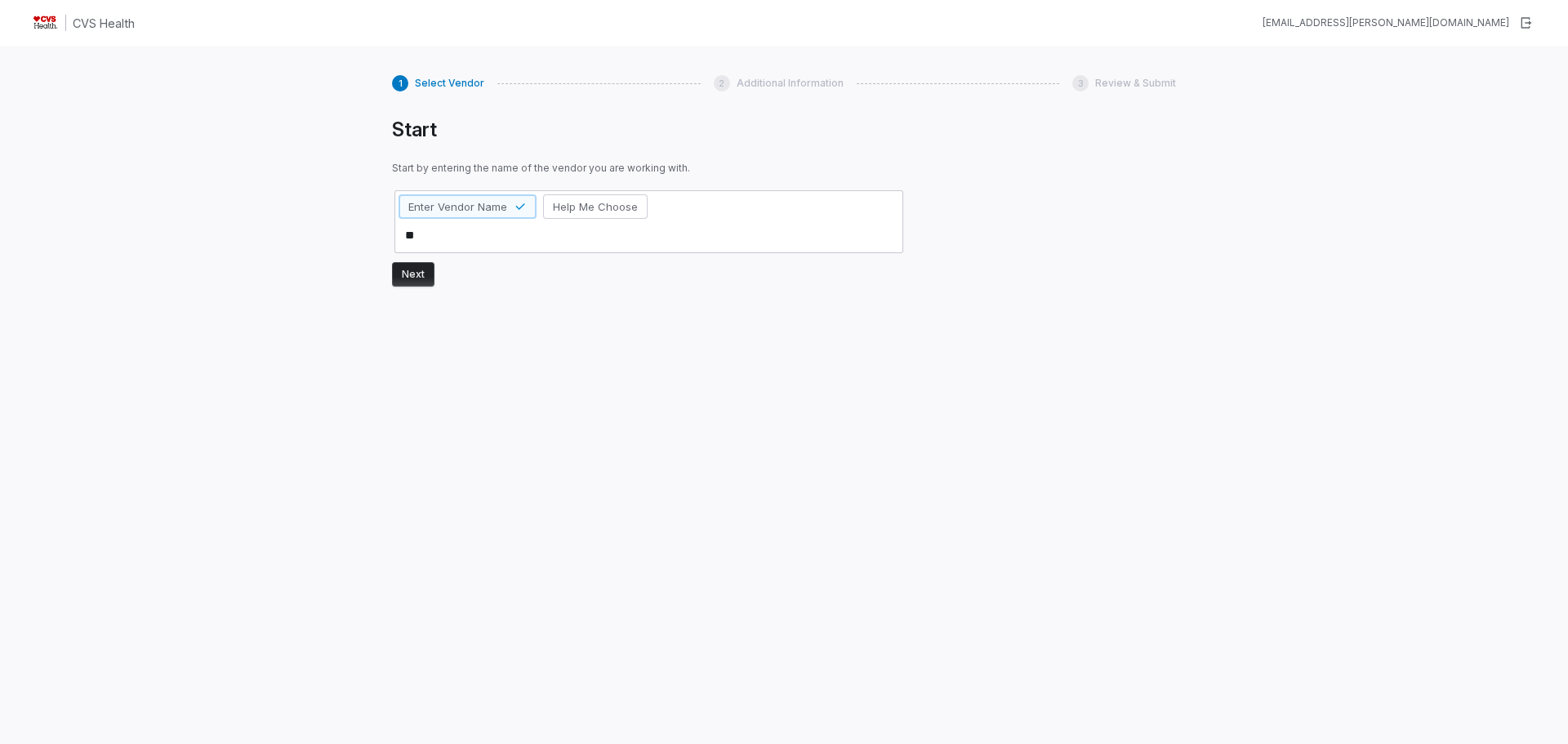
type textarea "*"
type textarea "***"
type textarea "*"
type textarea "****"
type textarea "*"
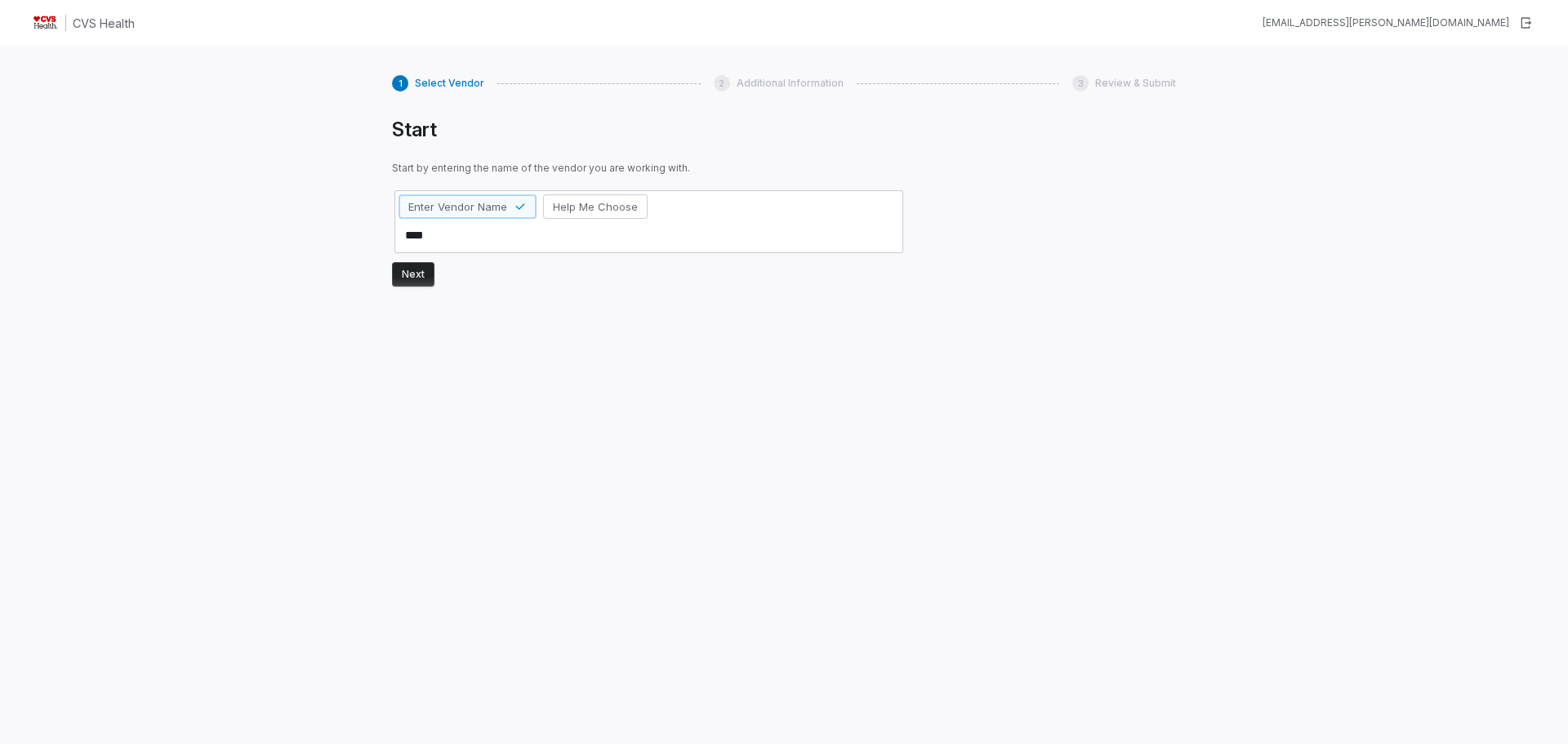
type textarea "*****"
type textarea "*"
type textarea "******"
type textarea "*"
type textarea "*******"
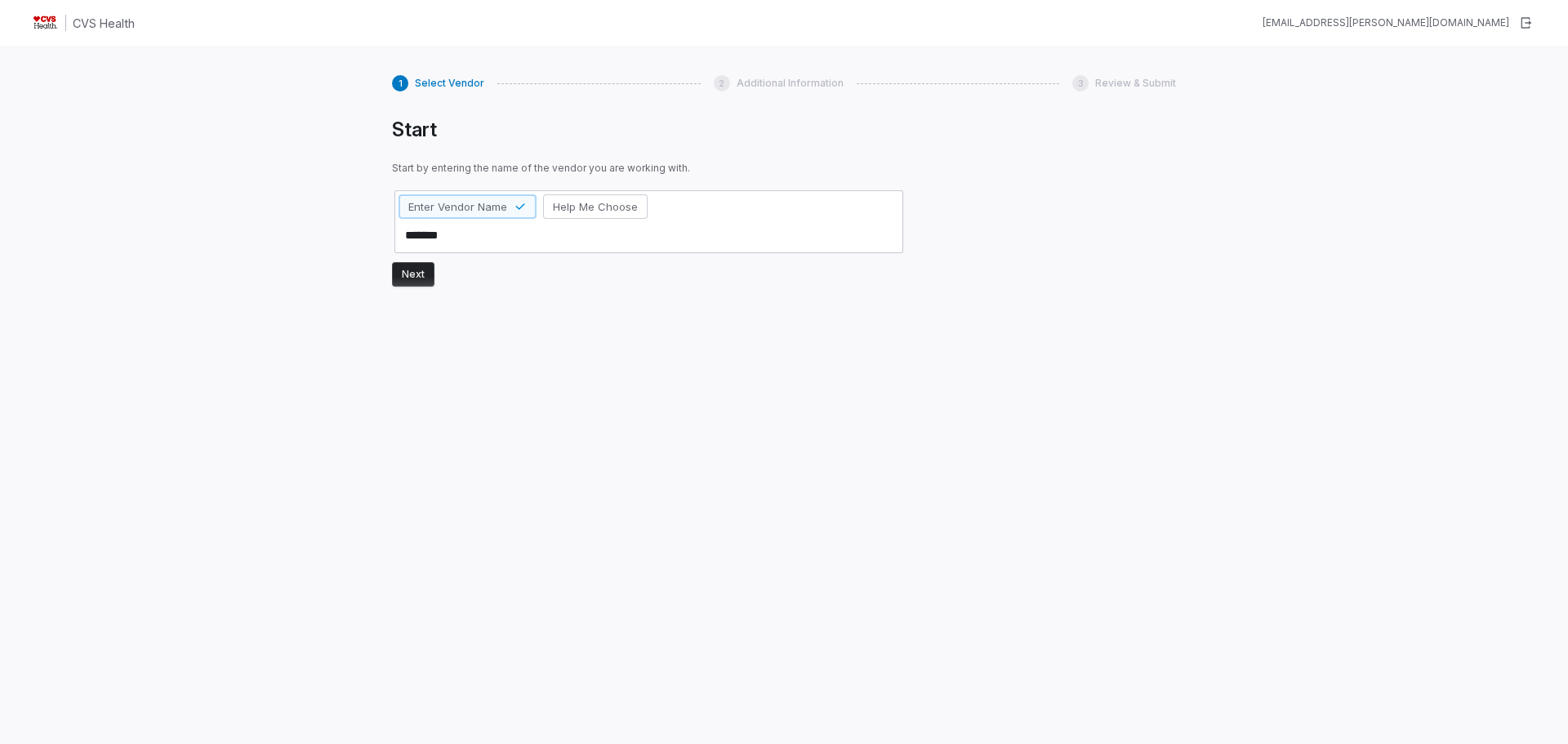
type textarea "*"
type textarea "********"
type textarea "*"
type textarea "*********"
type textarea "*"
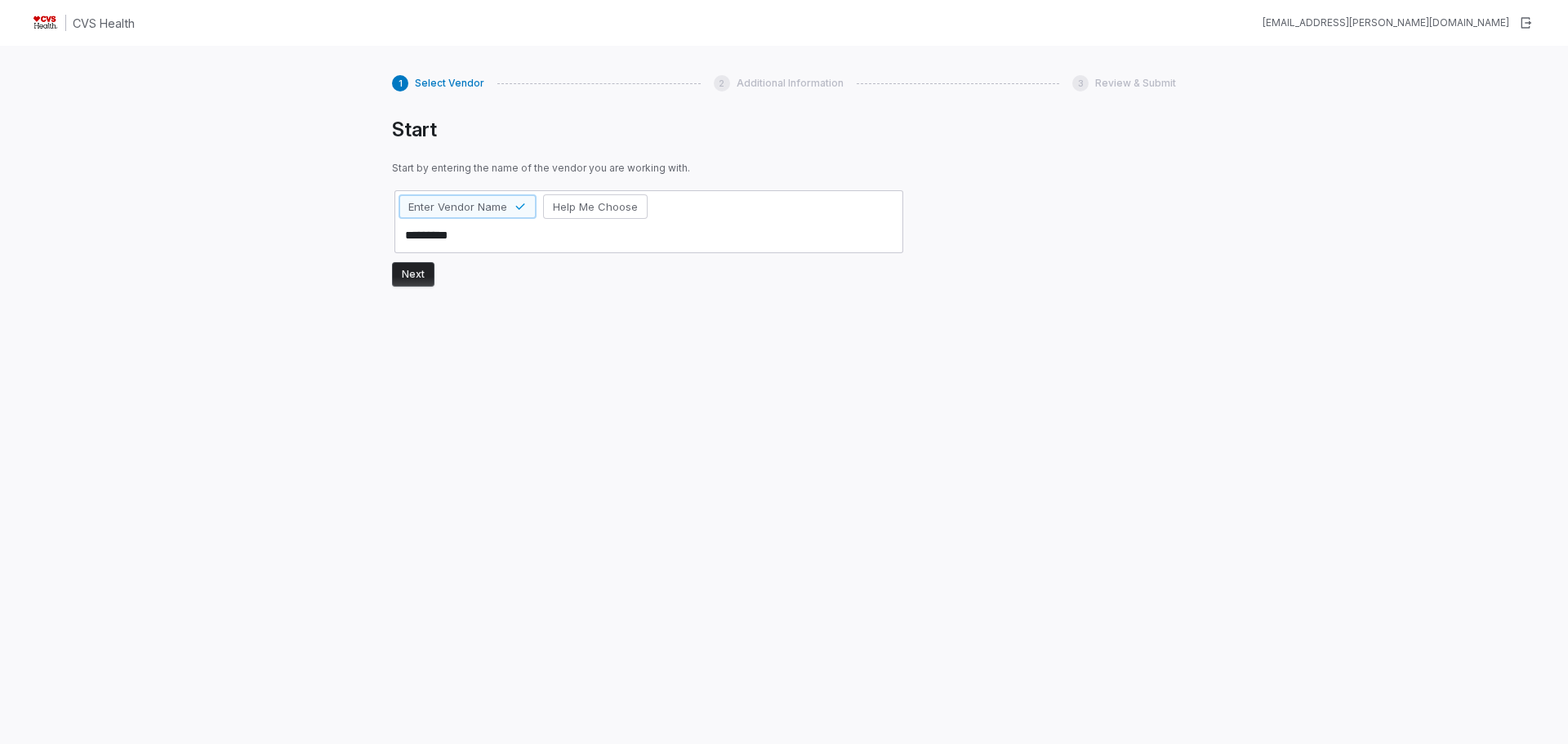
type textarea "*********"
type textarea "*"
type textarea "**********"
type textarea "*"
type textarea "**********"
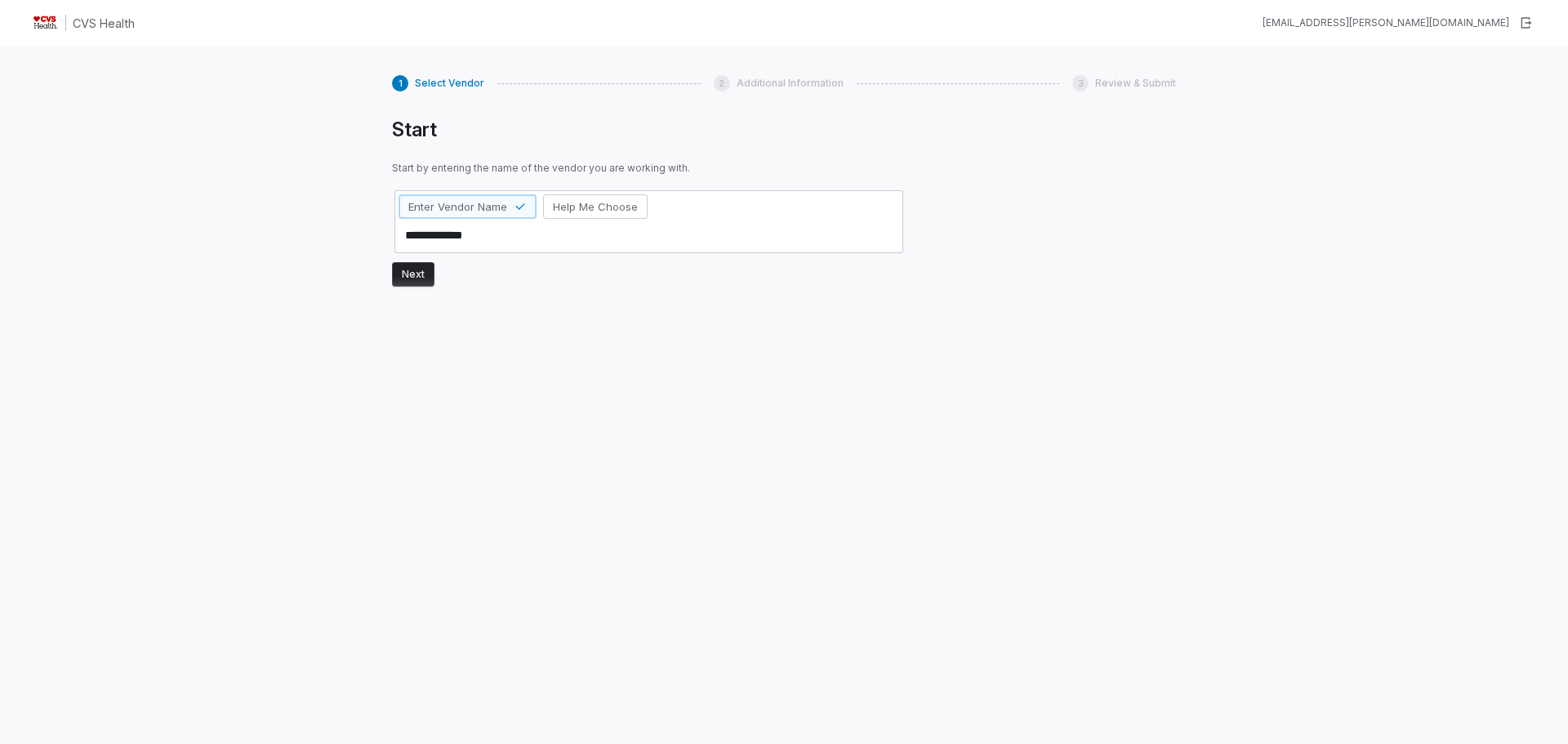
type textarea "*"
type textarea "**********"
type textarea "*"
type textarea "**********"
click at [403, 274] on button "Next" at bounding box center [413, 275] width 42 height 25
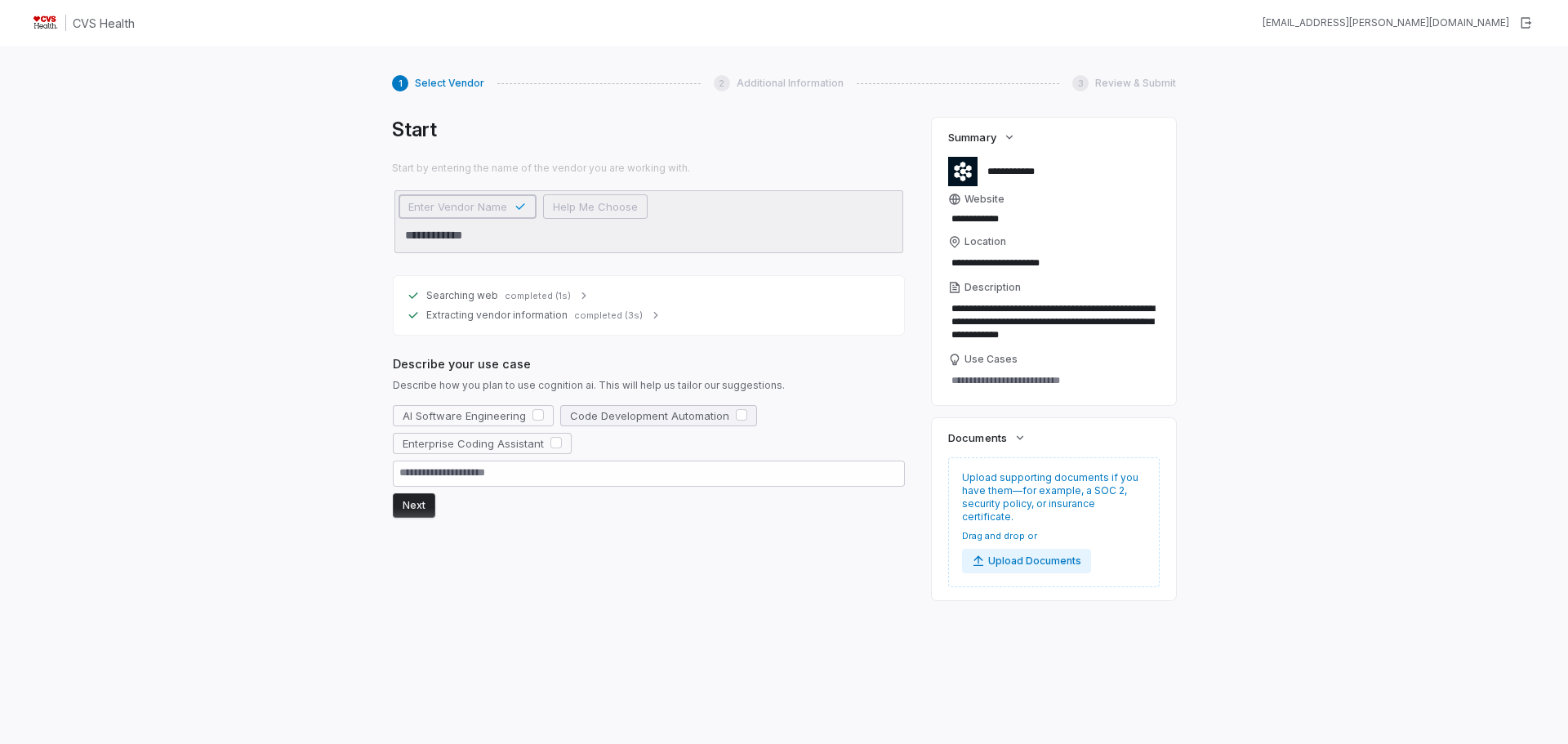
click at [743, 412] on button "Code Development Automation" at bounding box center [658, 415] width 197 height 21
click at [735, 413] on button "button" at bounding box center [741, 415] width 11 height 11
click at [681, 460] on textarea at bounding box center [648, 474] width 512 height 27
type textarea "*"
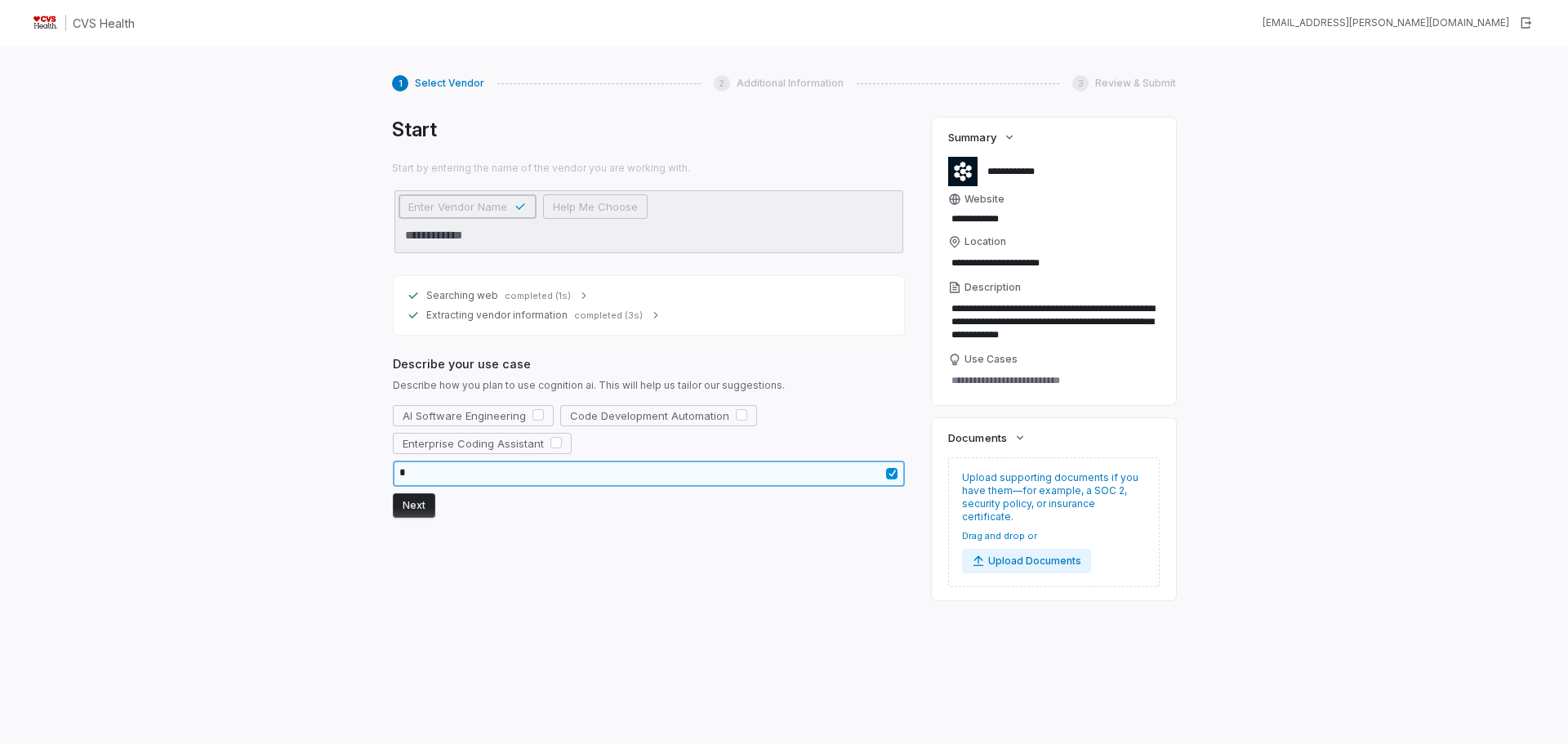
type textarea "*"
type textarea "**"
type textarea "*"
type textarea "***"
type textarea "*"
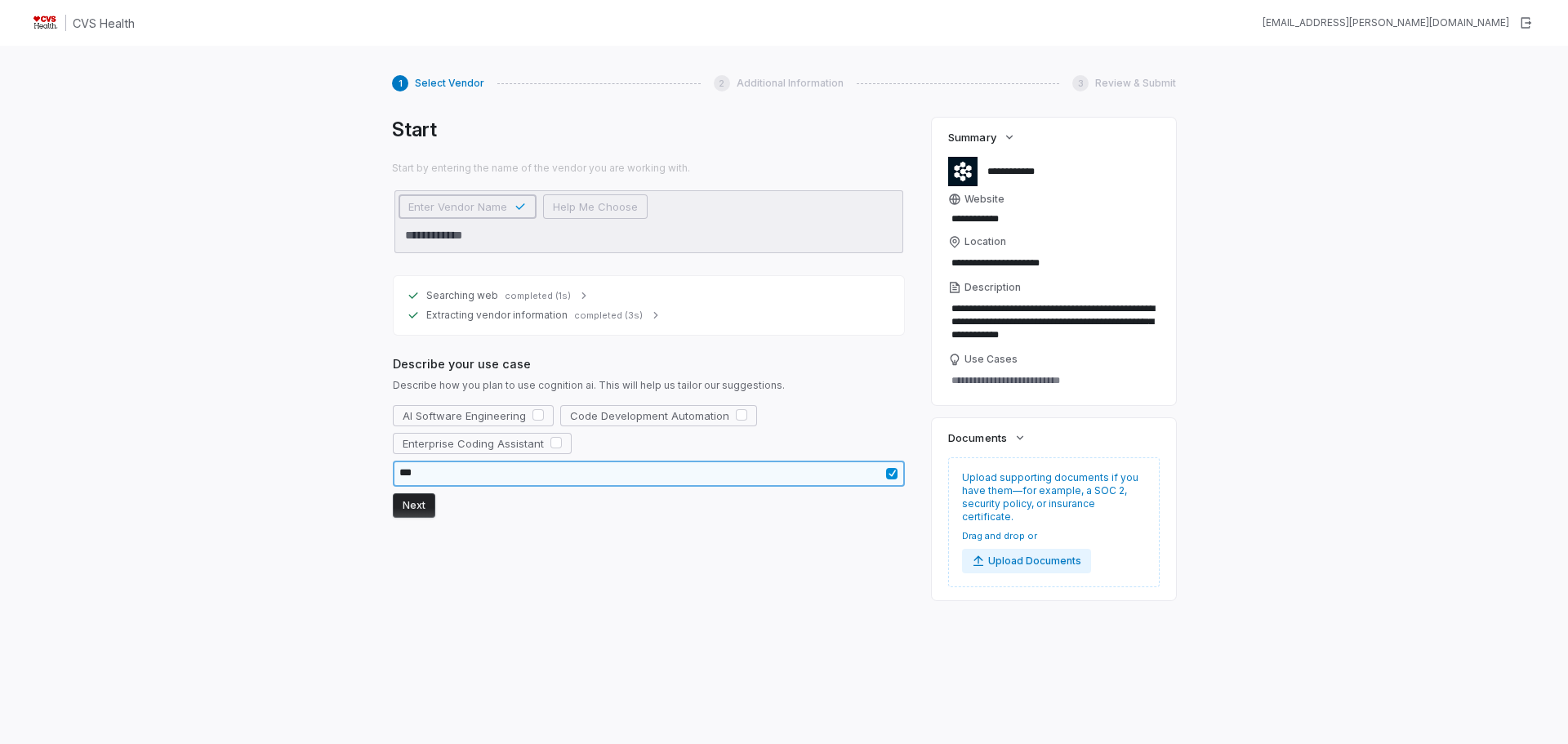
type textarea "****"
type textarea "*"
type textarea "*****"
type textarea "*"
type textarea "*****"
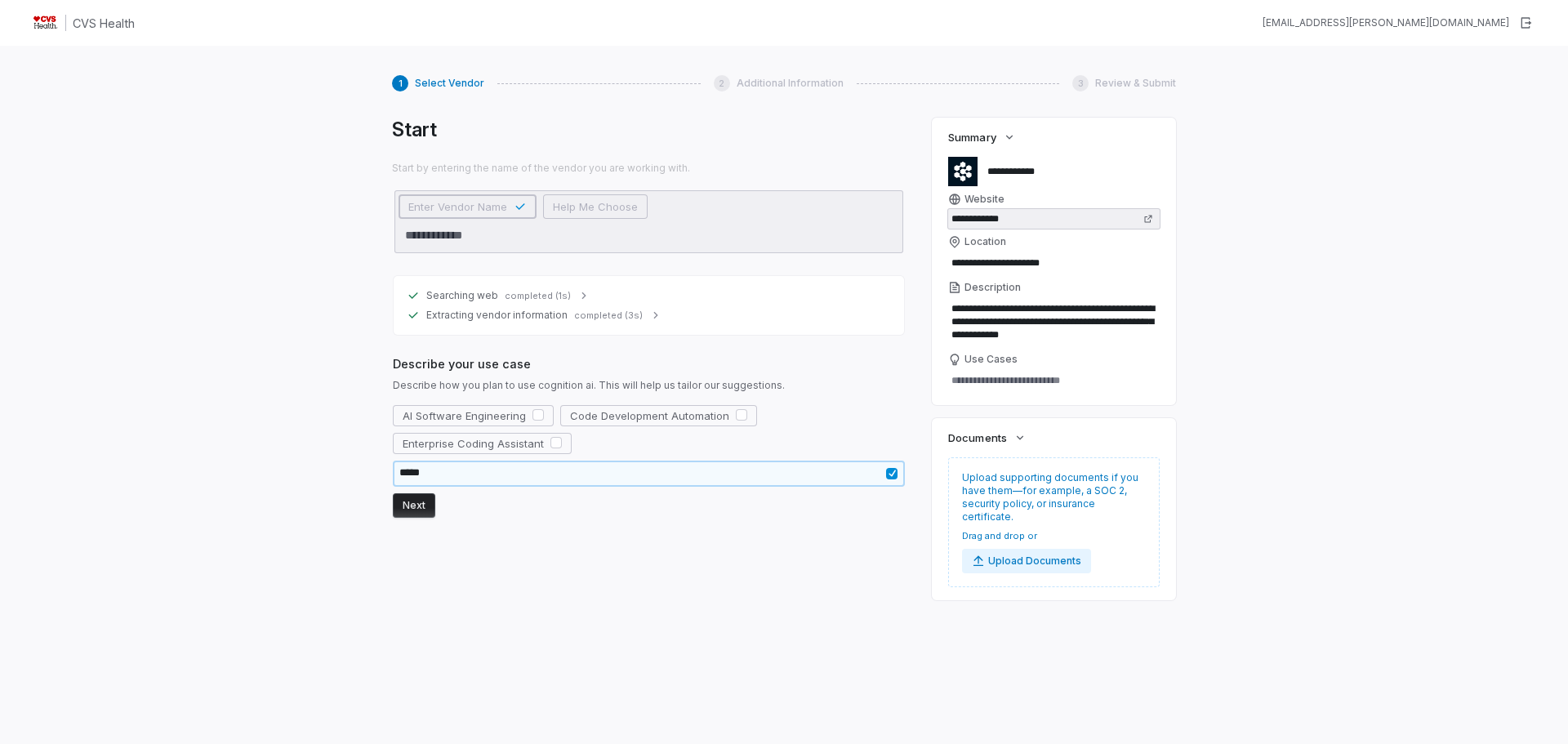
click at [1019, 219] on input "**********" at bounding box center [1040, 218] width 186 height 19
click at [1016, 135] on icon "button" at bounding box center [1009, 137] width 13 height 13
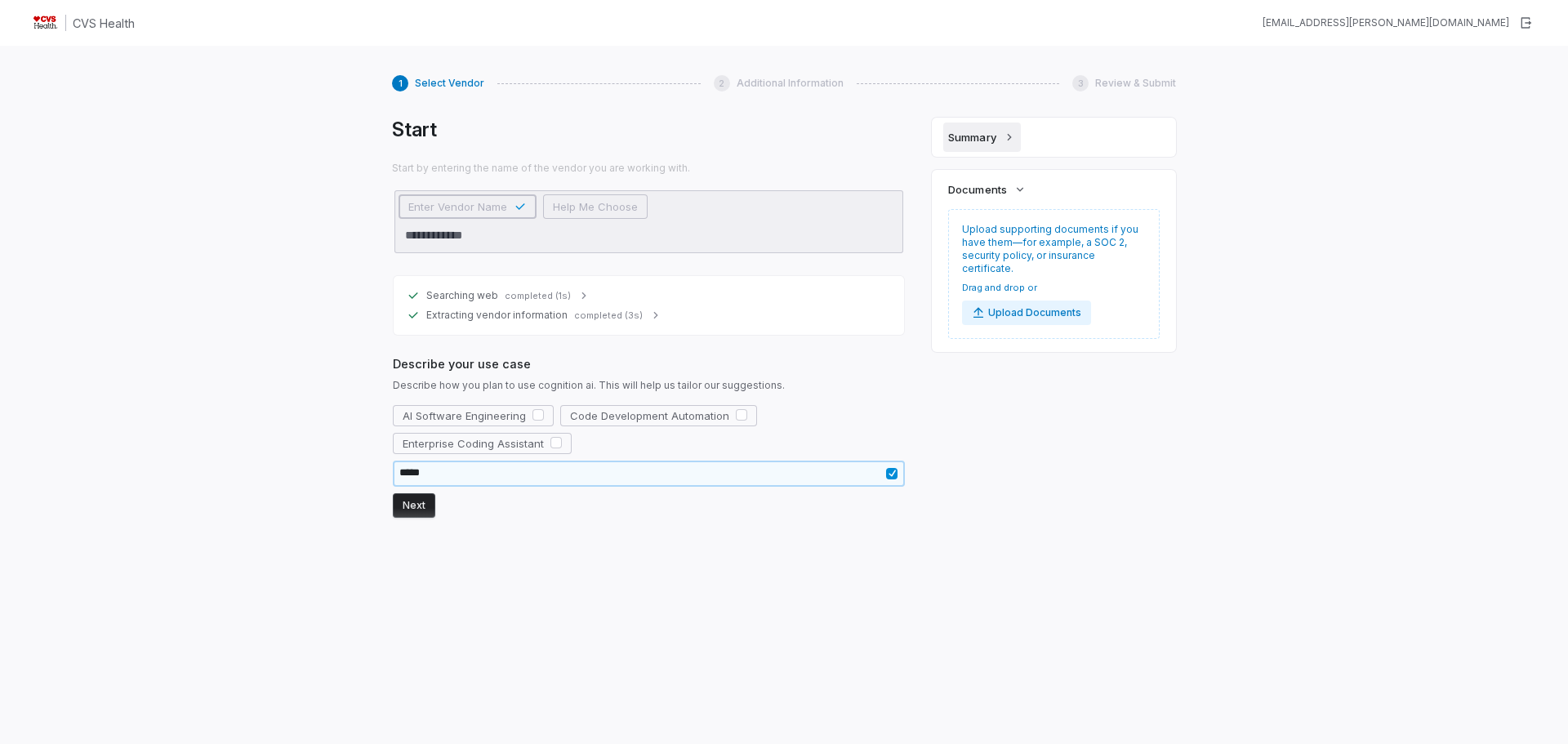
click at [1016, 135] on icon "button" at bounding box center [1009, 137] width 13 height 13
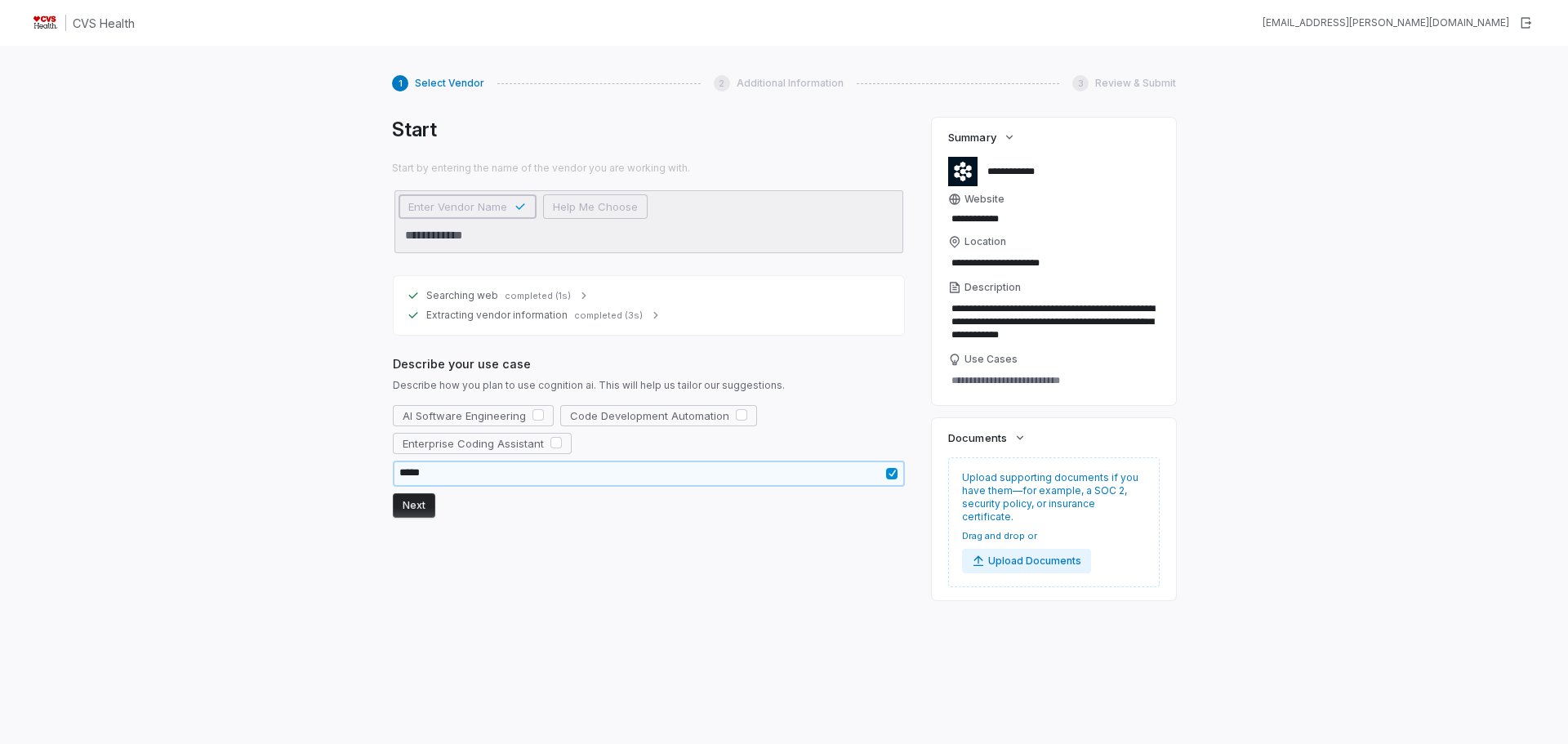
click at [414, 503] on button "Next" at bounding box center [414, 505] width 42 height 25
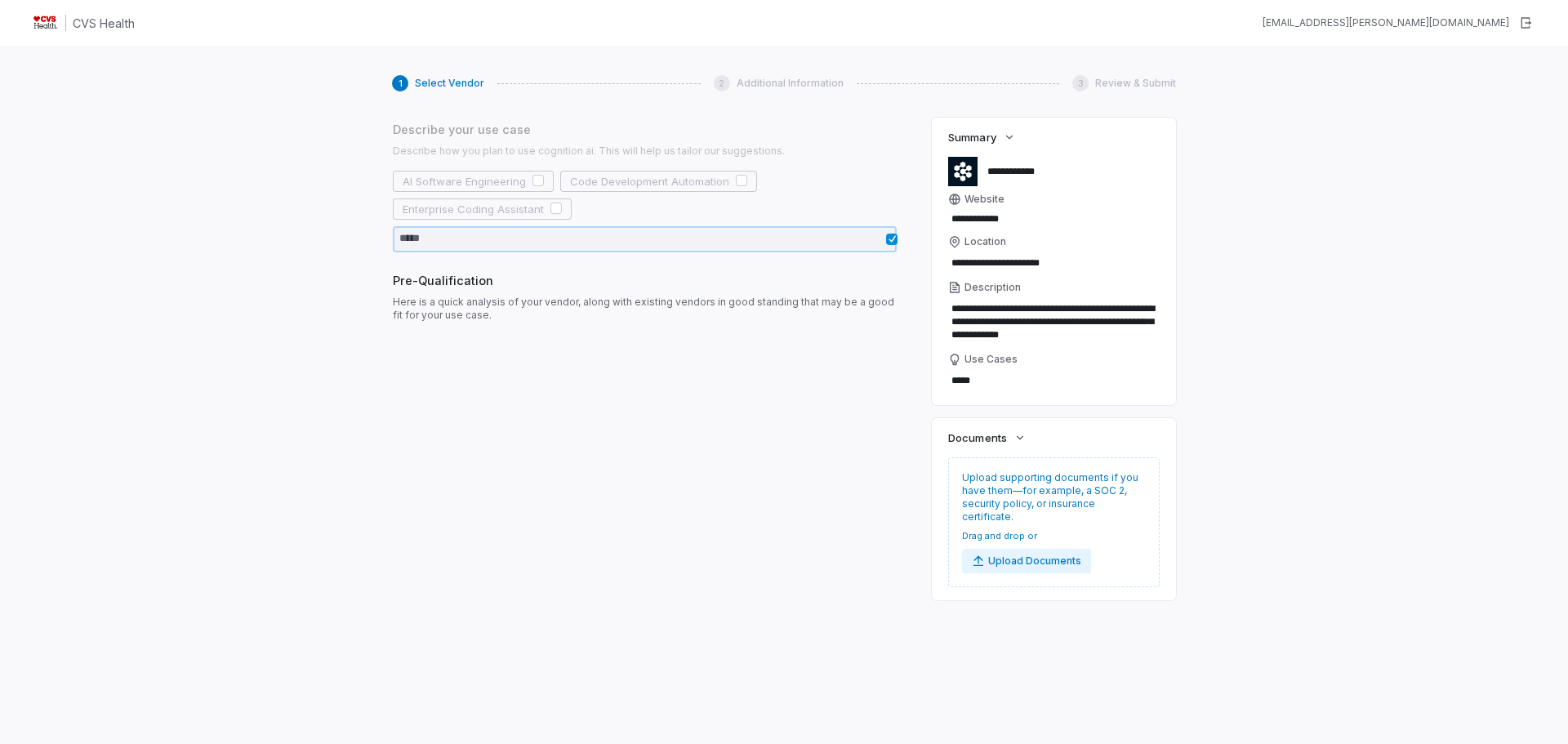
scroll to position [240, 0]
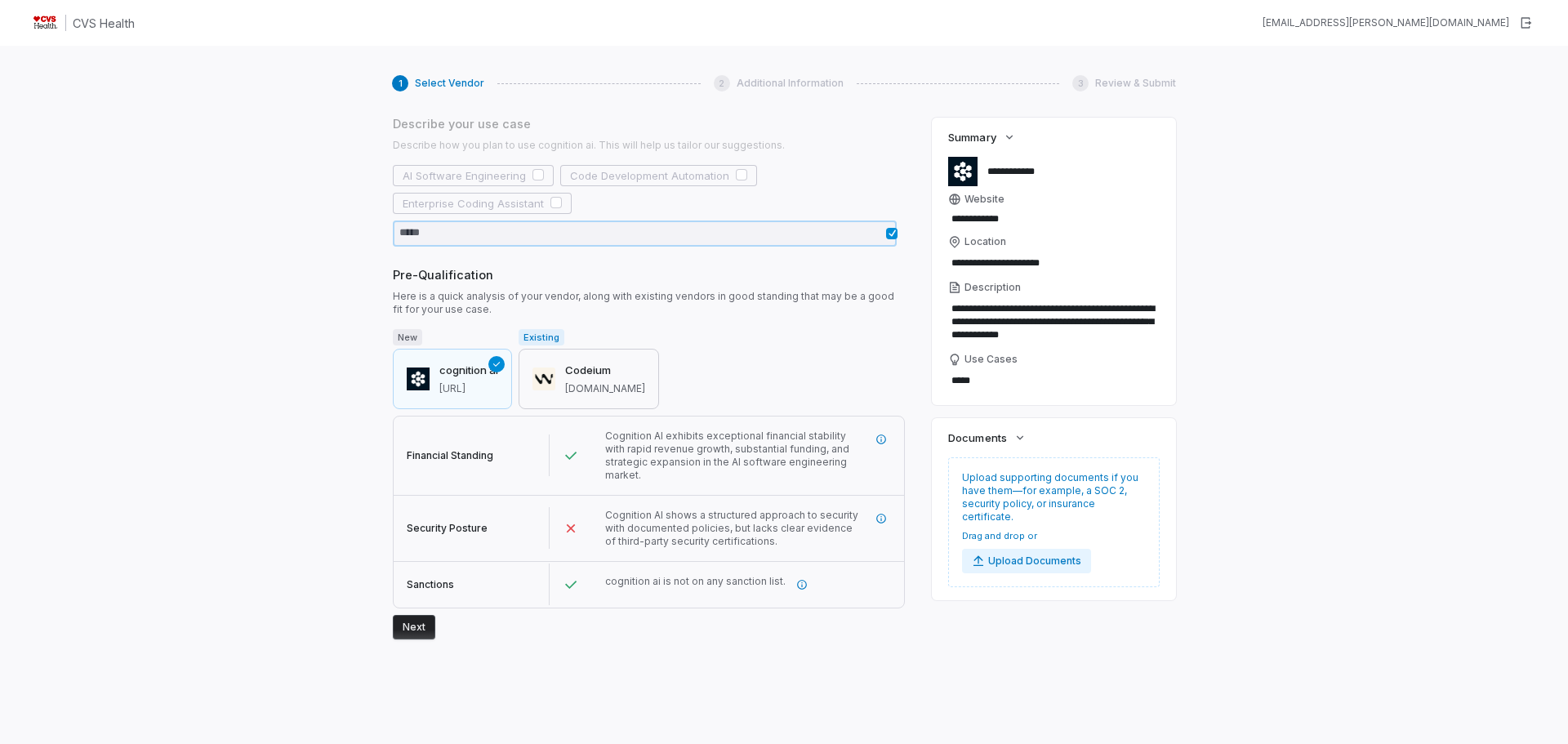
click at [562, 372] on button "Codeium [DOMAIN_NAME]" at bounding box center [589, 378] width 141 height 60
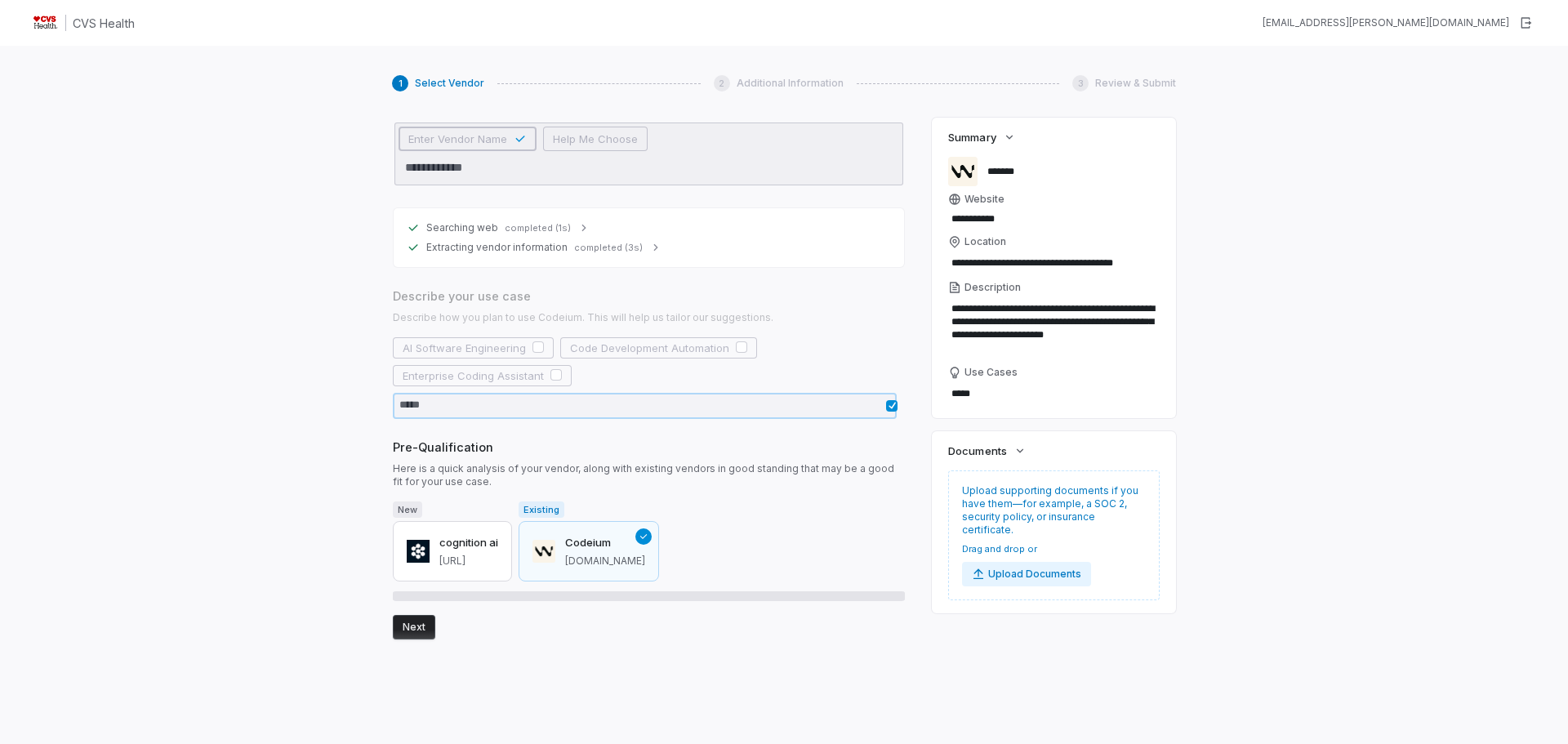
scroll to position [177, 0]
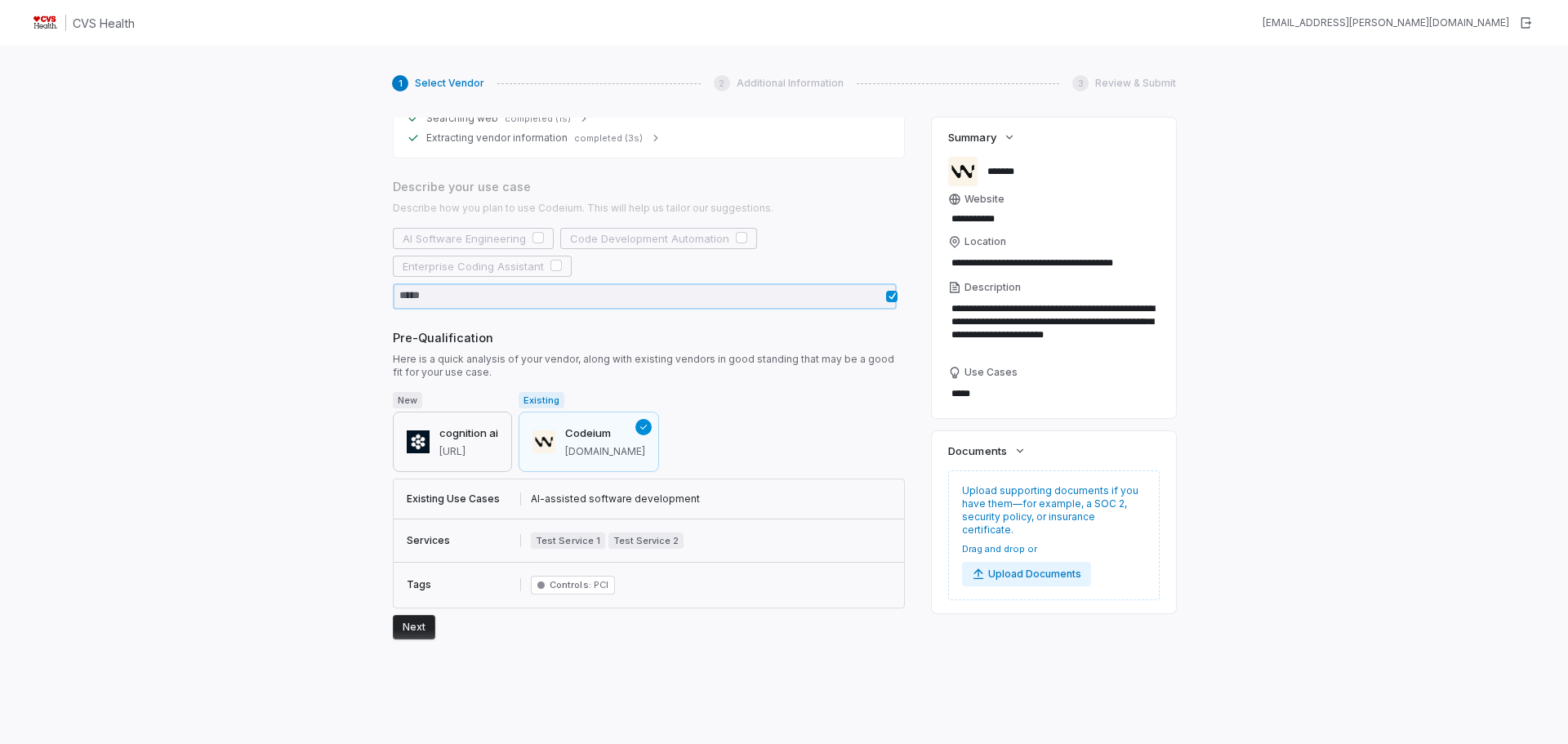
click at [445, 435] on h3 "cognition ai" at bounding box center [468, 433] width 59 height 16
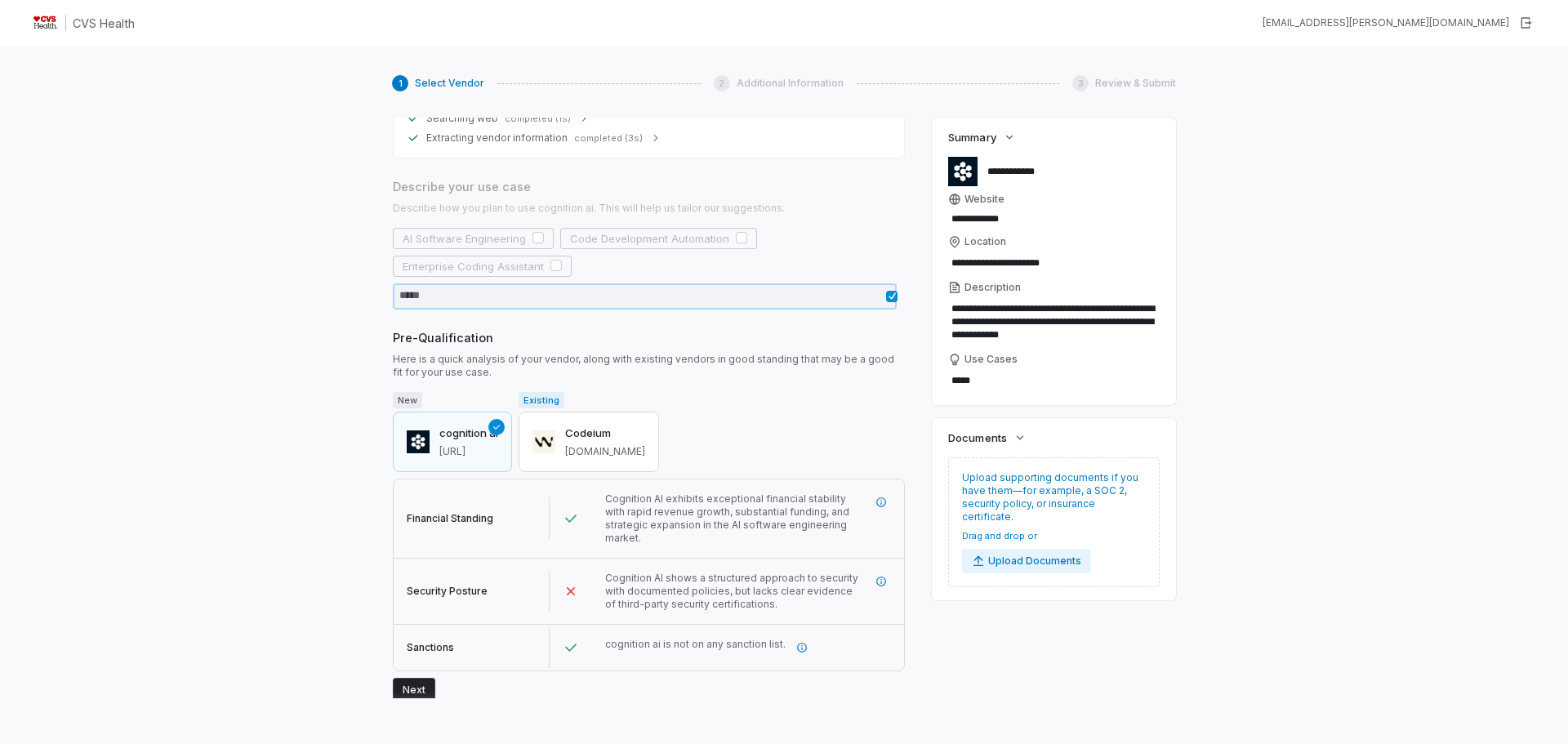
scroll to position [240, 0]
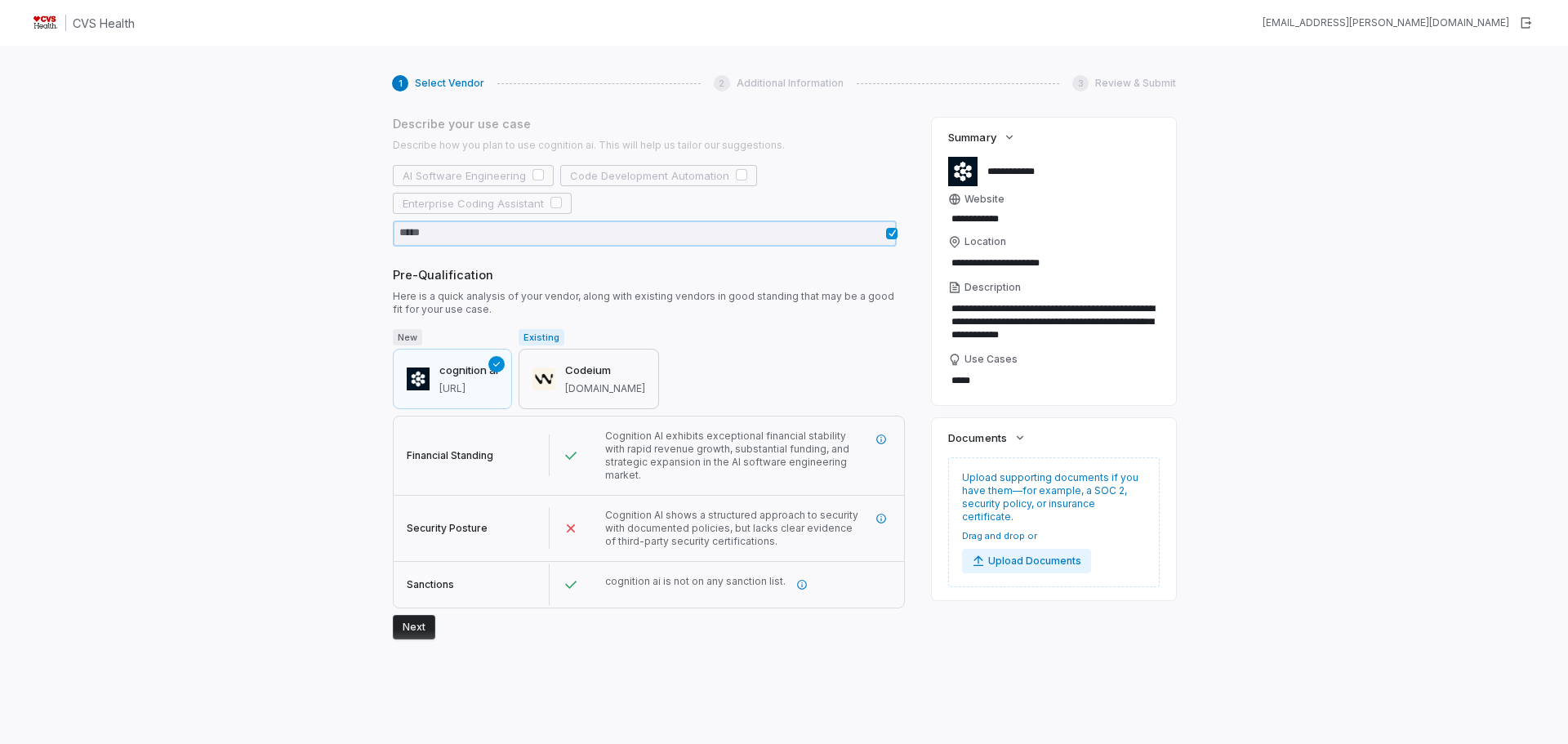
click at [608, 377] on h3 "Codeium" at bounding box center [605, 370] width 80 height 16
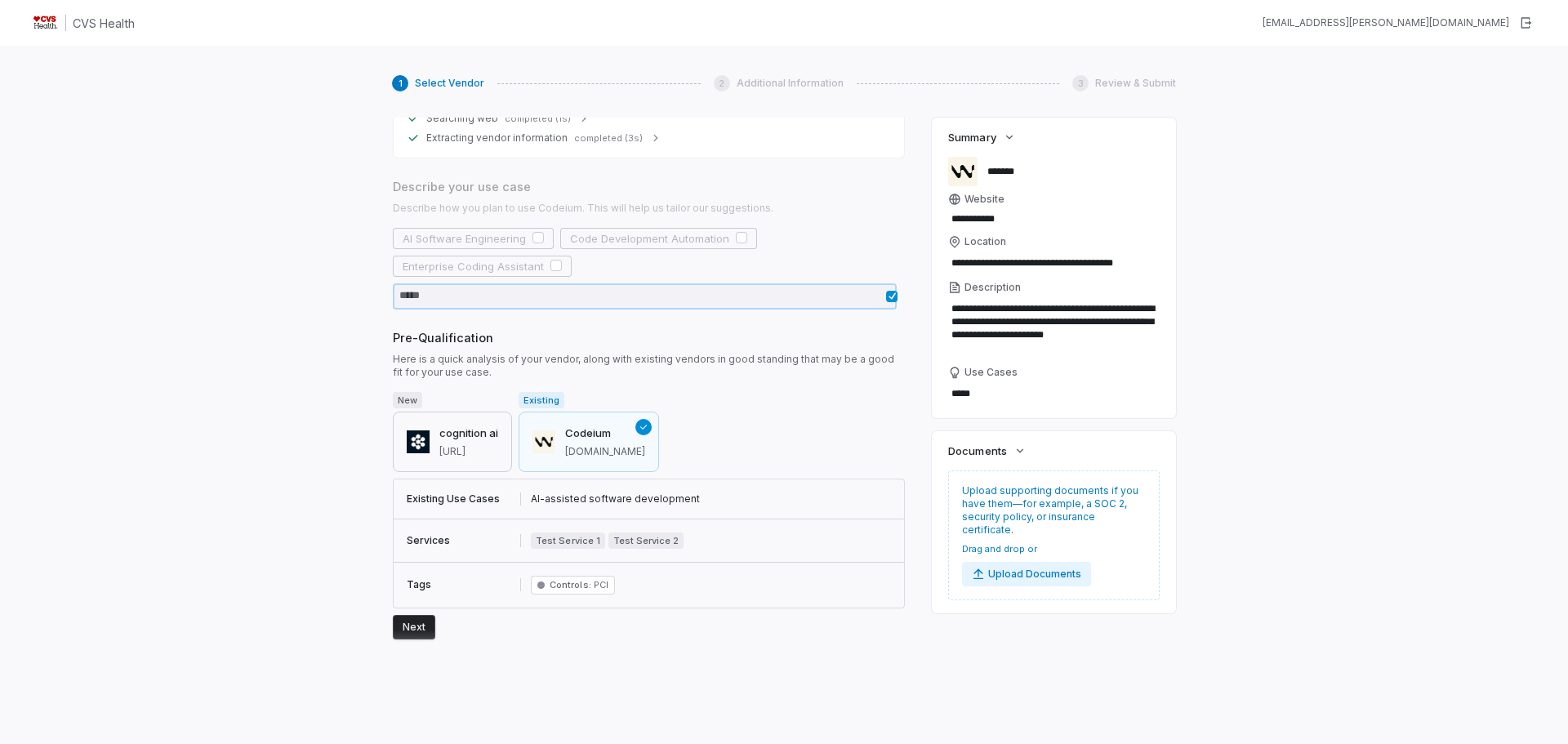
click at [408, 425] on button "cognition ai [URL]" at bounding box center [452, 442] width 119 height 60
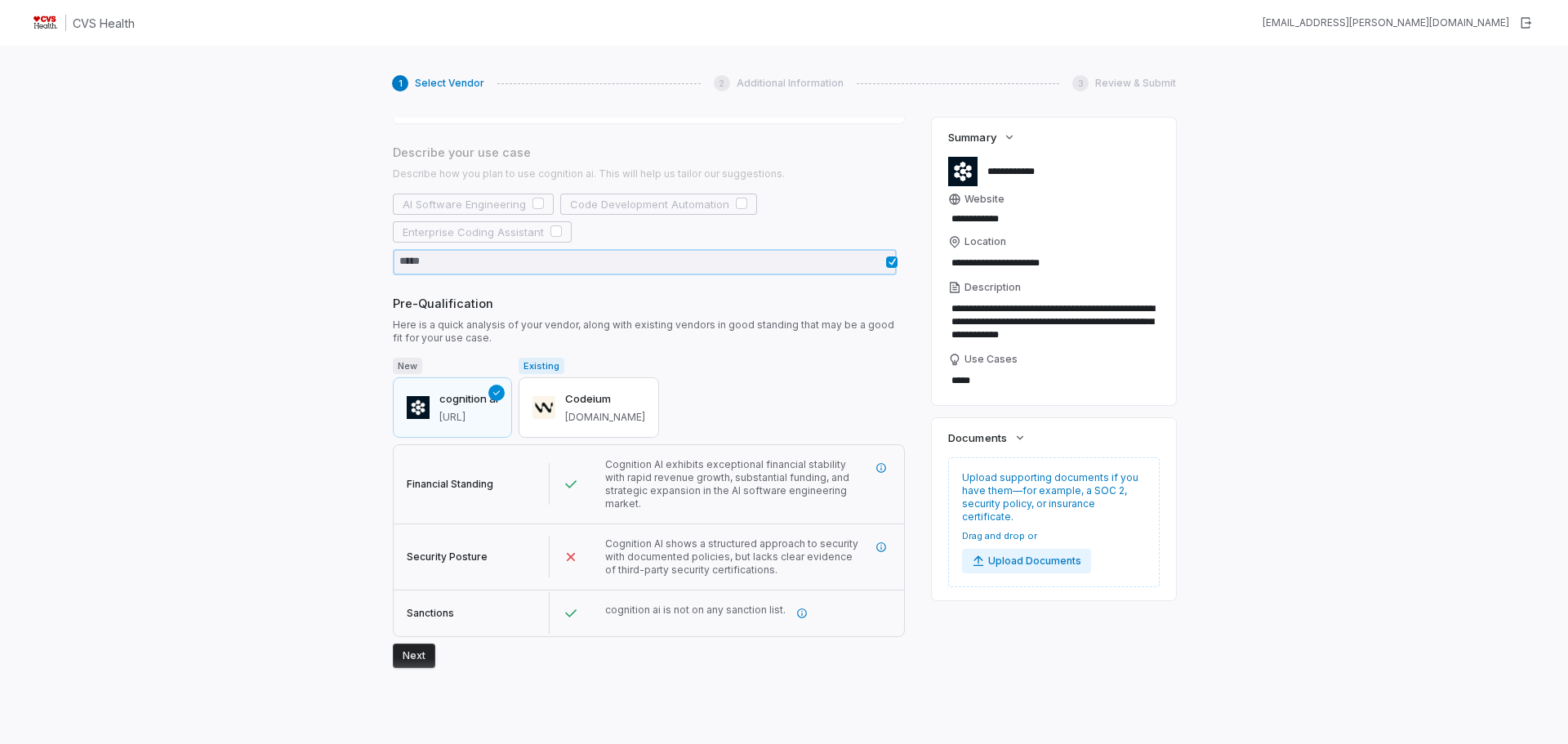
scroll to position [240, 0]
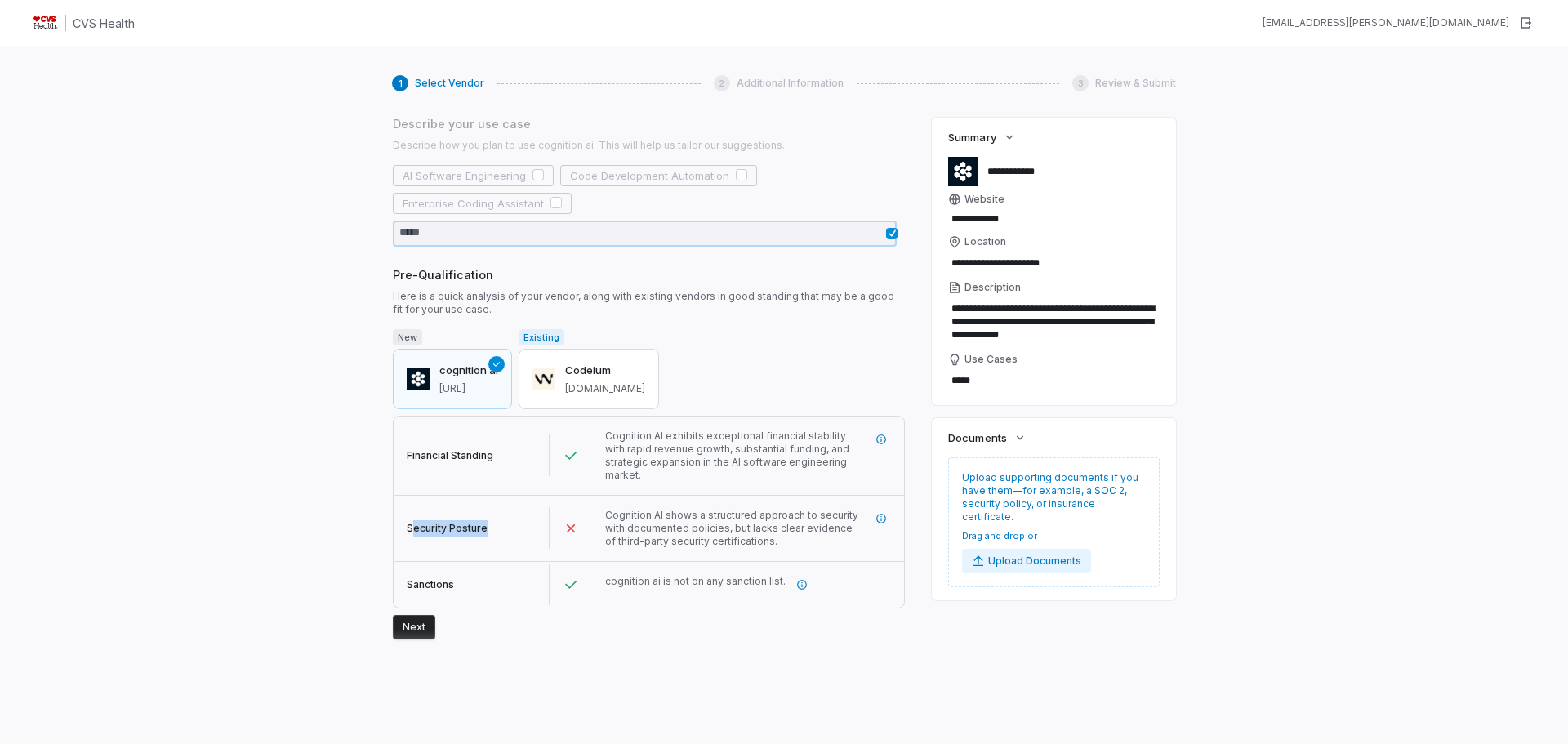
drag, startPoint x: 412, startPoint y: 525, endPoint x: 498, endPoint y: 529, distance: 86.1
click at [498, 529] on div "Security Posture" at bounding box center [471, 528] width 156 height 42
click at [605, 516] on span "Cognition AI shows a structured approach to security with documented policies, …" at bounding box center [731, 527] width 253 height 38
click at [412, 626] on button "Next" at bounding box center [414, 627] width 42 height 25
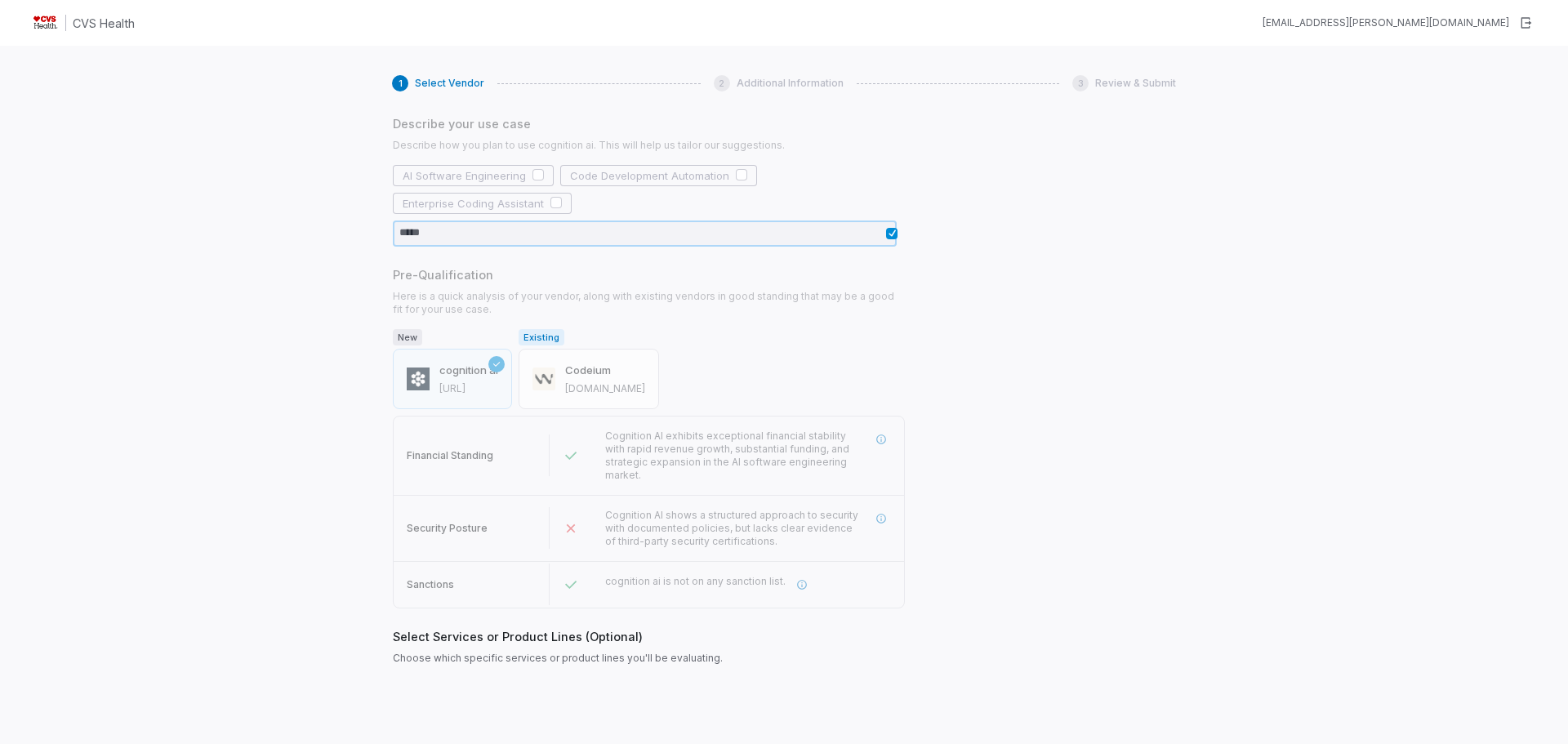
scroll to position [347, 0]
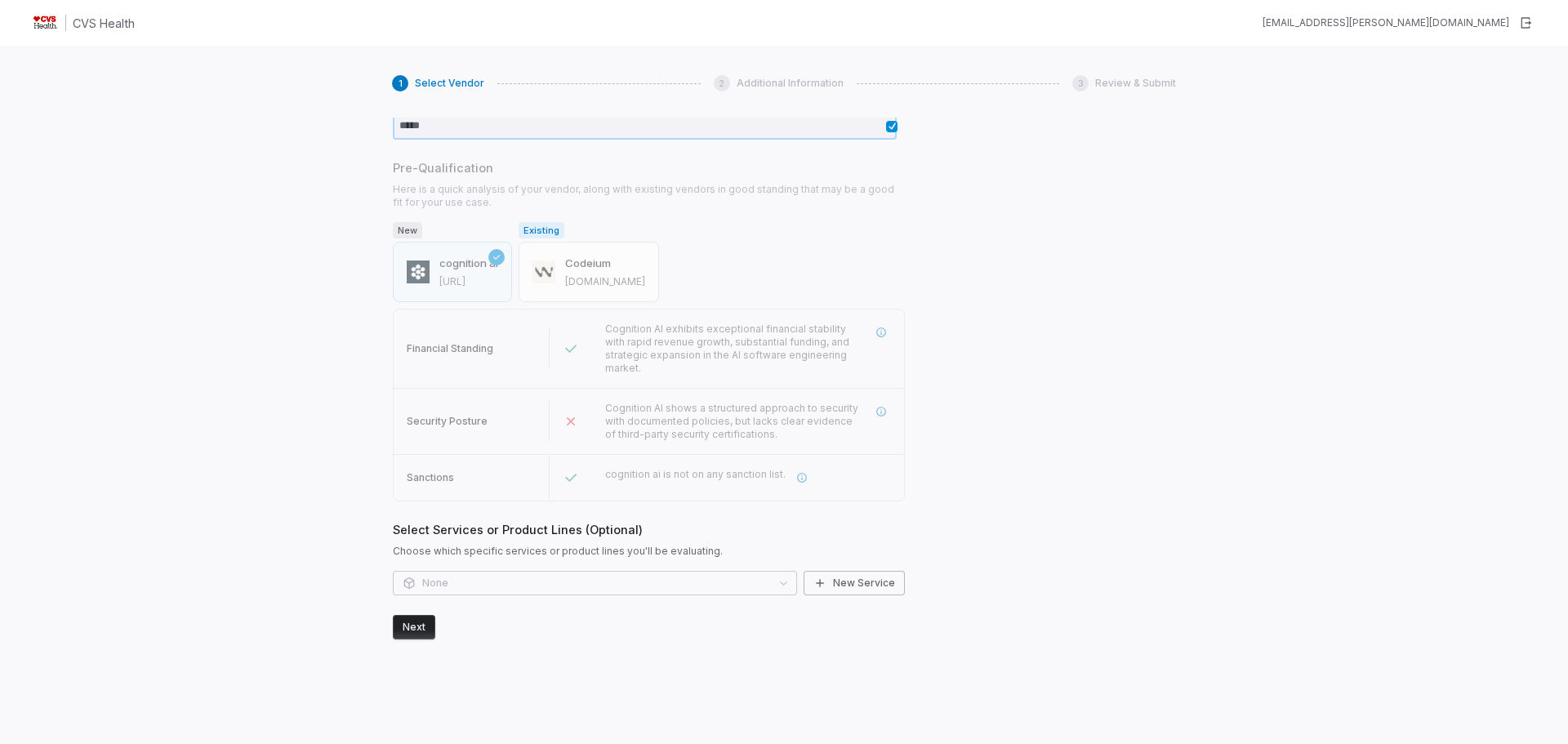
click at [651, 581] on div "None New Service" at bounding box center [648, 583] width 512 height 25
click at [654, 585] on div "None New Service" at bounding box center [648, 583] width 512 height 25
click at [397, 634] on button "Next" at bounding box center [414, 627] width 42 height 25
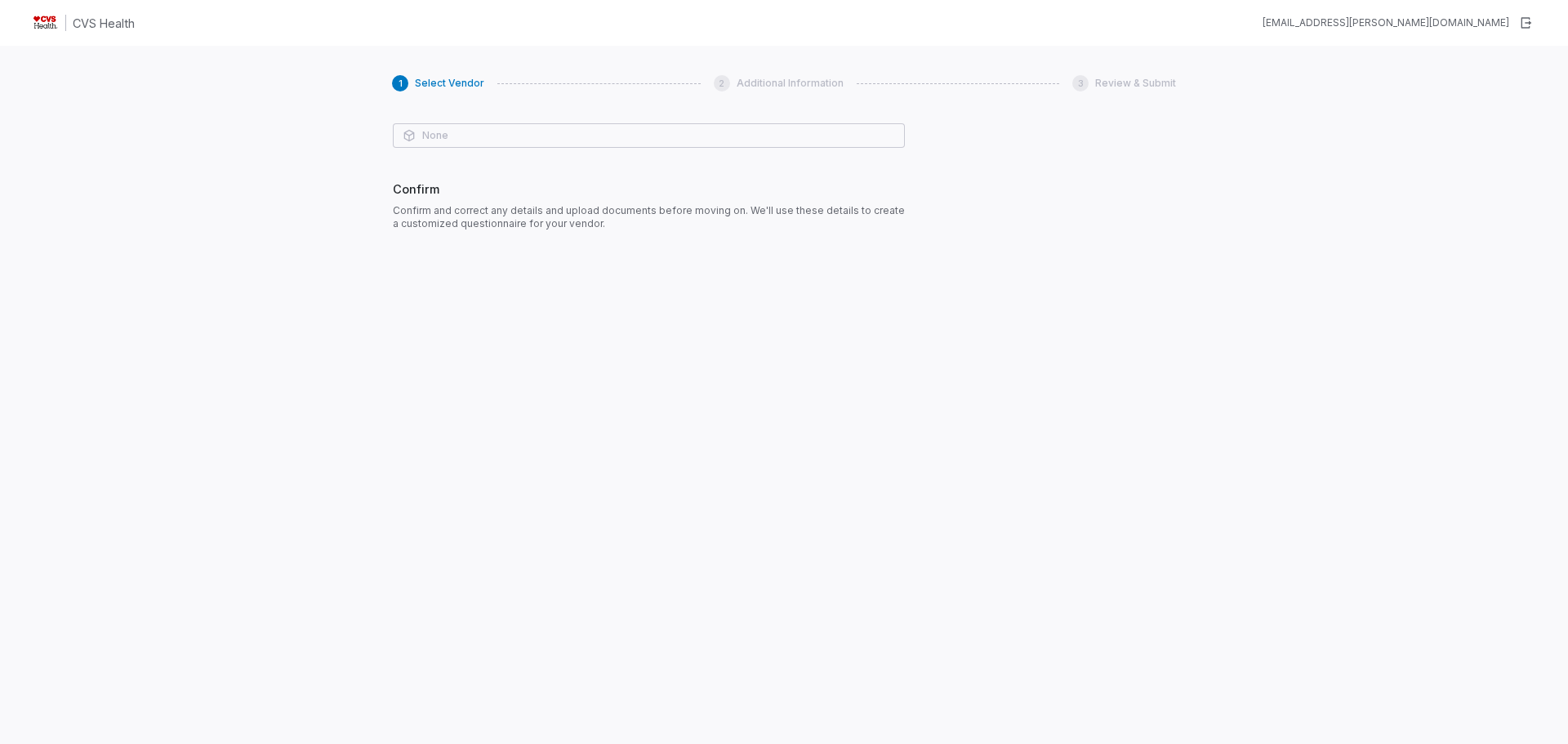
scroll to position [857, 0]
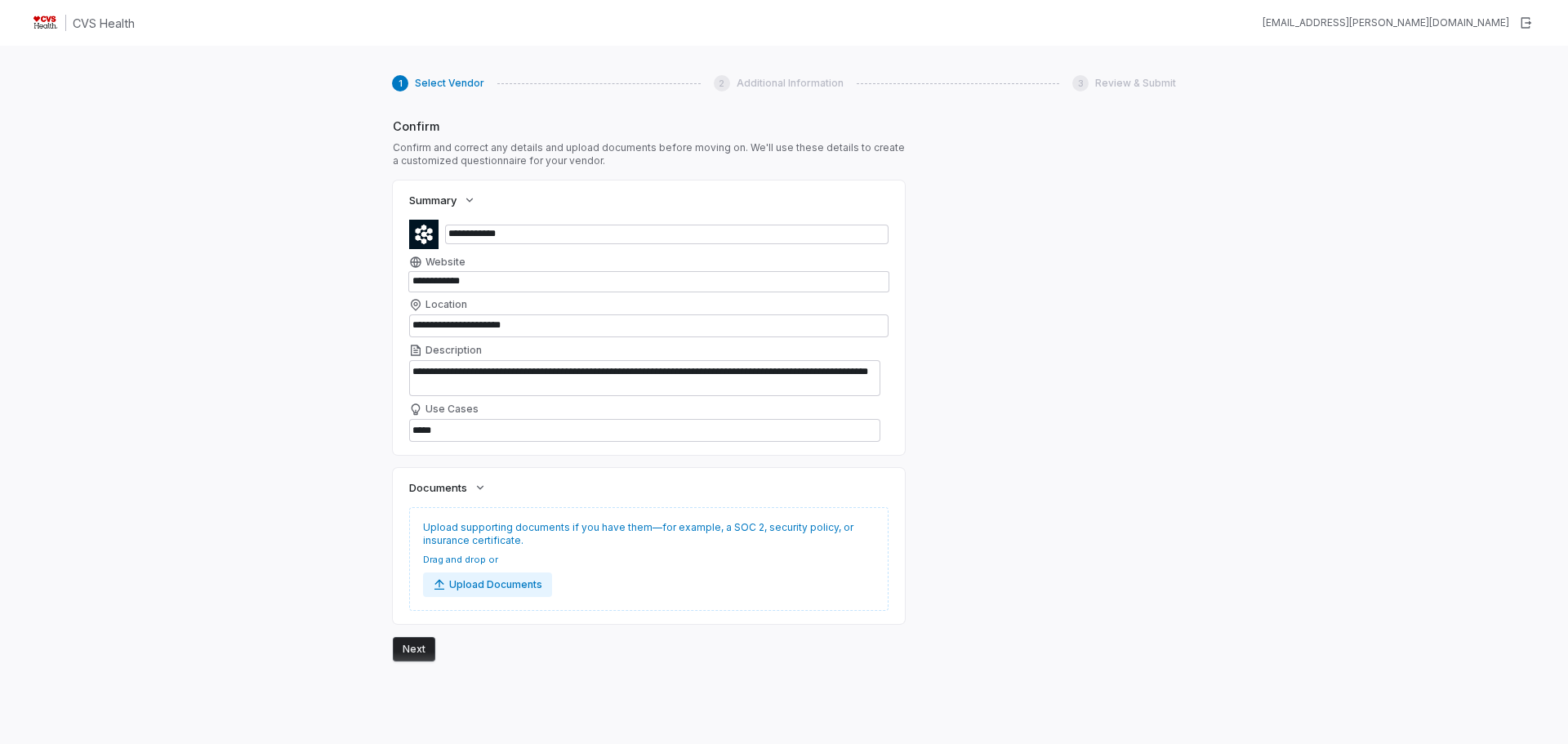
click at [401, 649] on button "Next" at bounding box center [414, 649] width 42 height 25
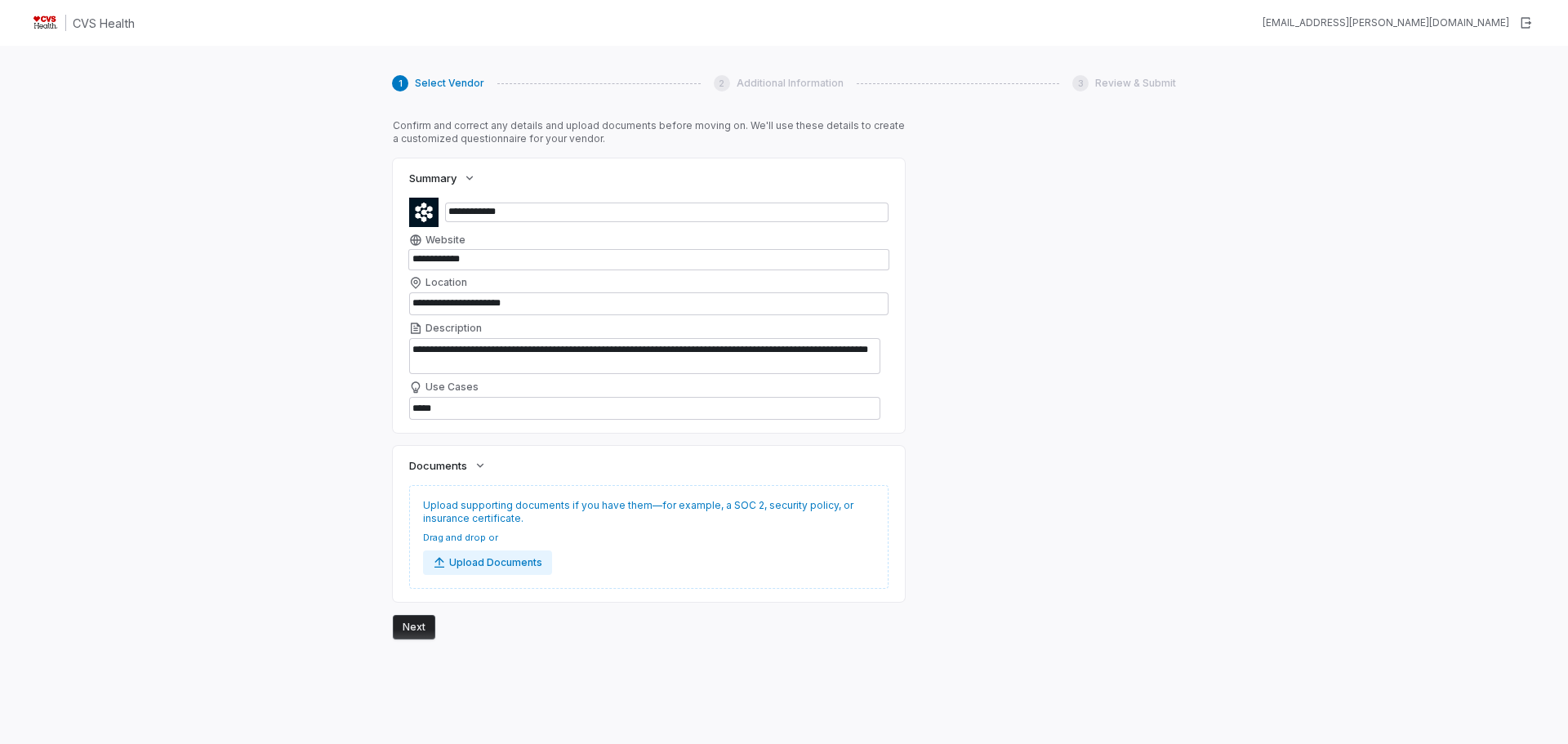
scroll to position [0, 0]
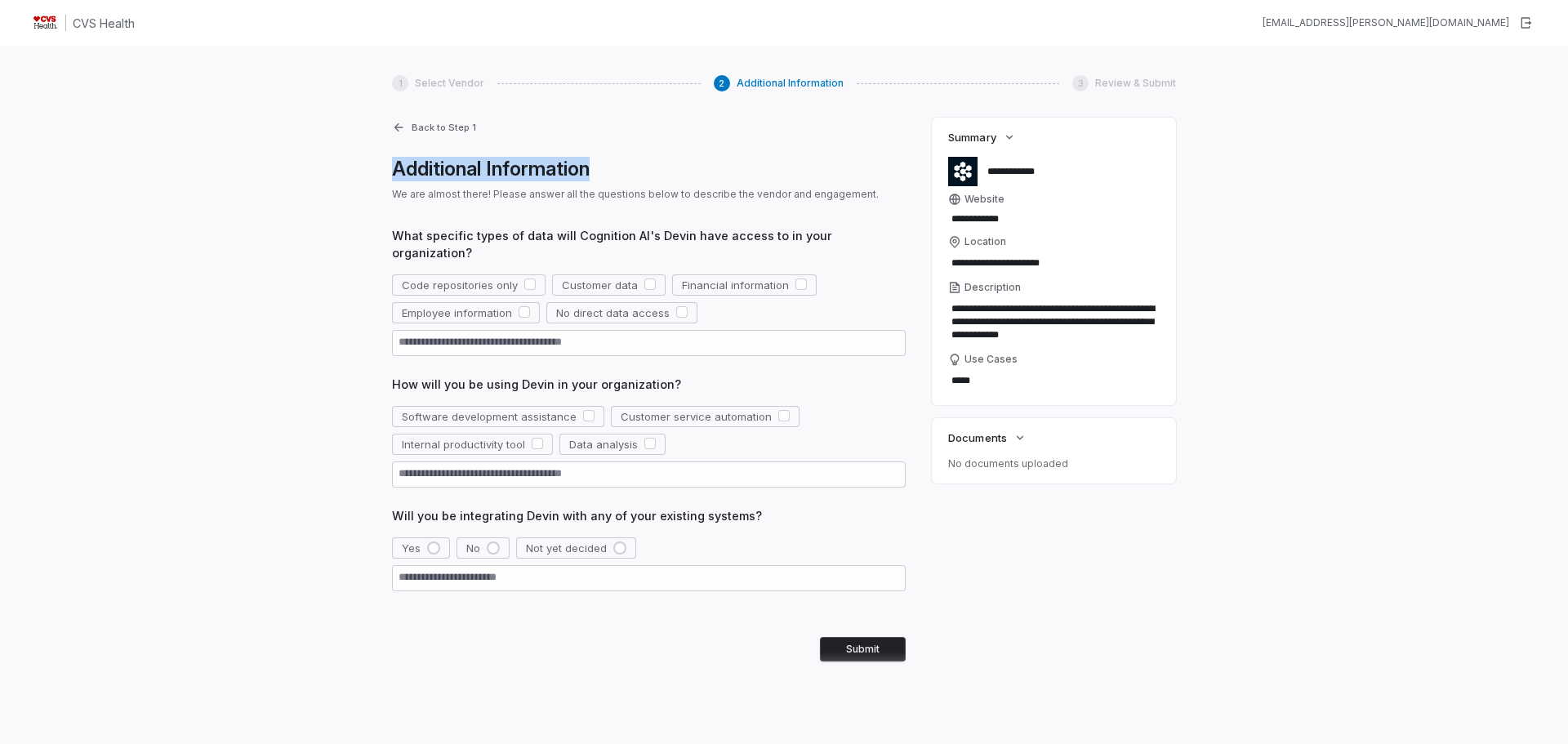
drag, startPoint x: 388, startPoint y: 166, endPoint x: 625, endPoint y: 163, distance: 237.0
click at [609, 165] on div "**********" at bounding box center [784, 418] width 1568 height 744
click at [630, 162] on h1 "Additional Information" at bounding box center [648, 169] width 514 height 25
click at [526, 306] on button "button" at bounding box center [524, 311] width 11 height 11
click at [529, 278] on button "button" at bounding box center [529, 284] width 11 height 11
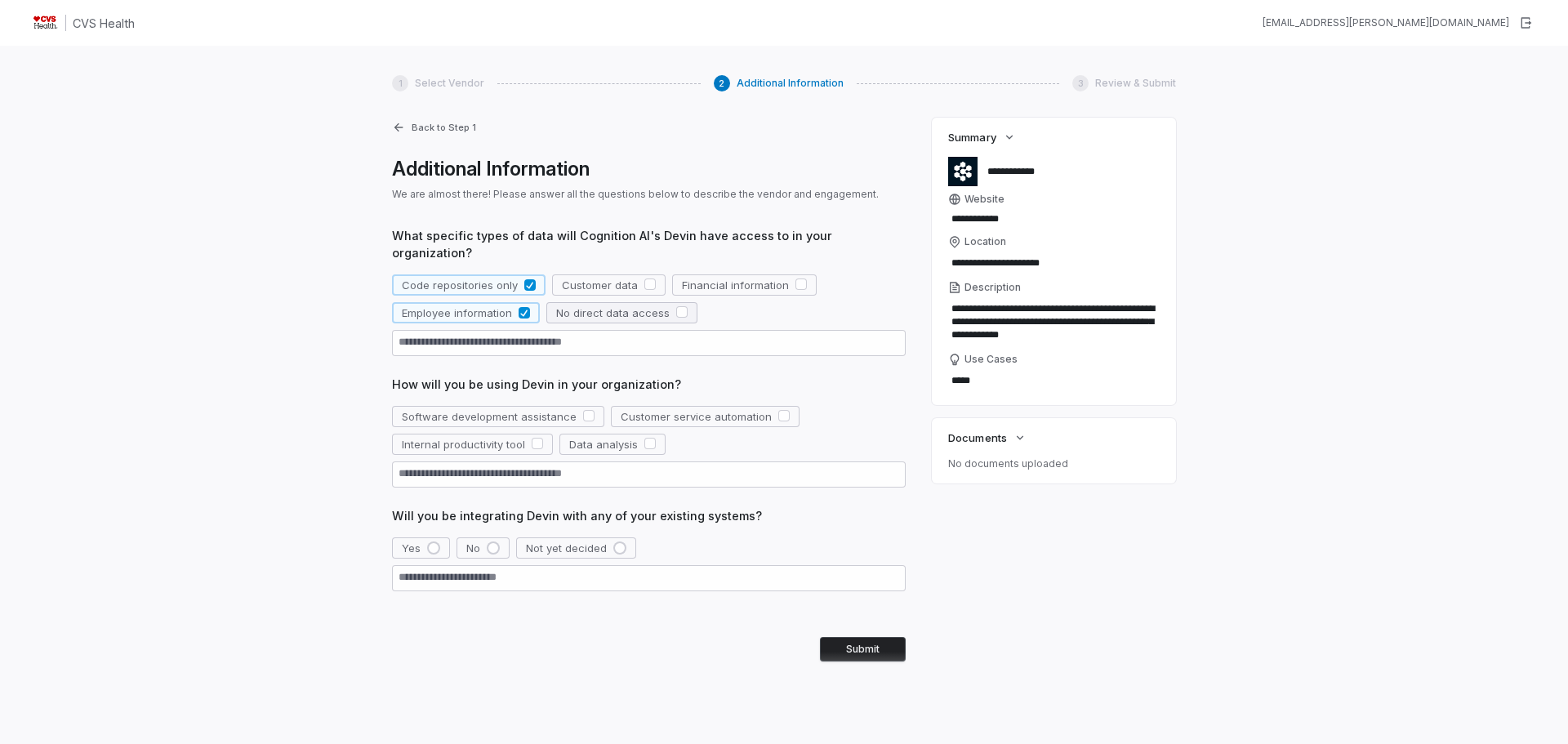
click at [676, 306] on button "button" at bounding box center [681, 311] width 11 height 11
click at [784, 274] on button "Financial information" at bounding box center [744, 285] width 145 height 21
click at [676, 307] on button "button" at bounding box center [681, 312] width 11 height 11
click at [629, 277] on span "Customer data" at bounding box center [600, 285] width 76 height 15
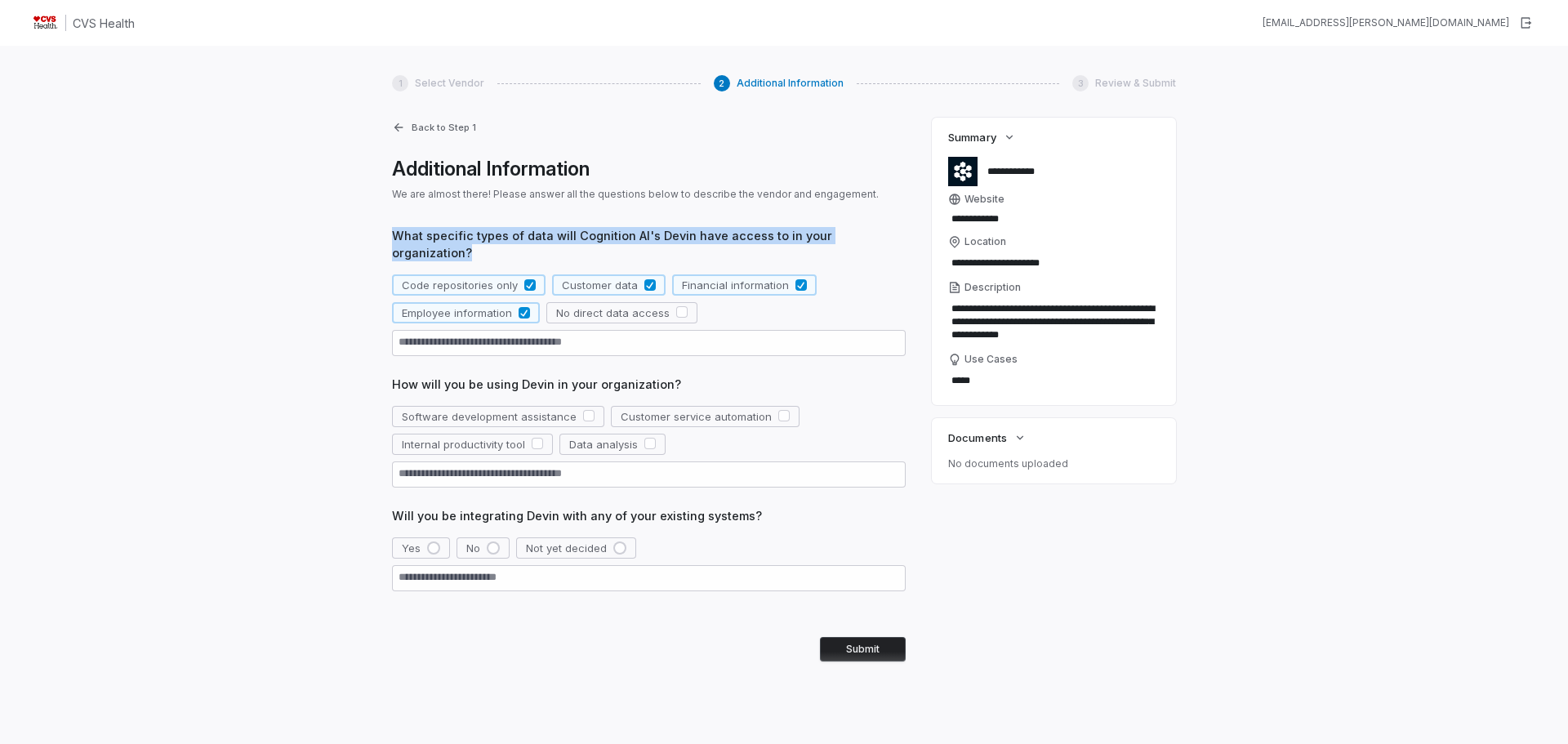
drag, startPoint x: 384, startPoint y: 239, endPoint x: 910, endPoint y: 239, distance: 526.0
click at [910, 239] on div "**********" at bounding box center [784, 418] width 1568 height 744
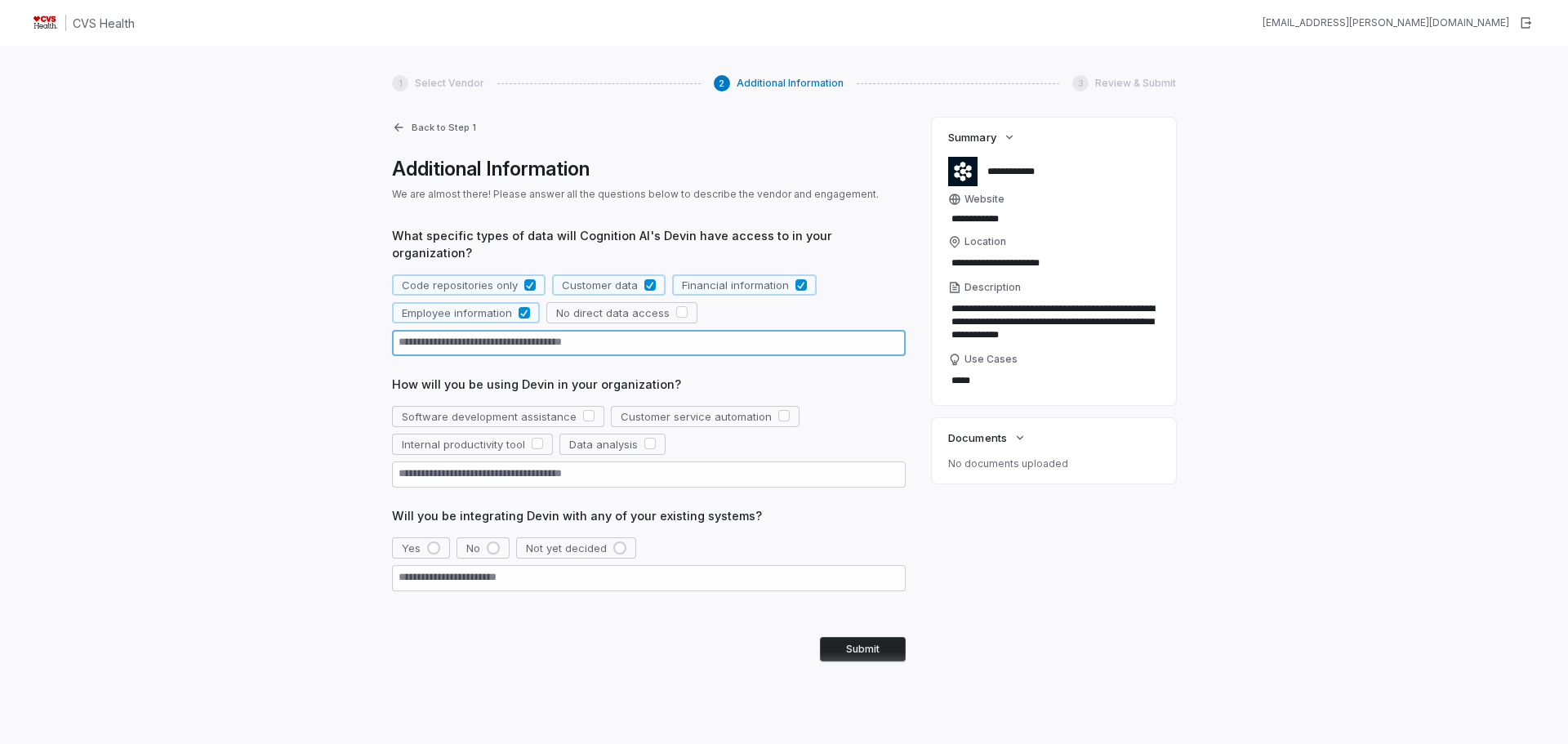
click at [499, 331] on textarea at bounding box center [648, 343] width 514 height 27
type textarea "*"
type textarea "**"
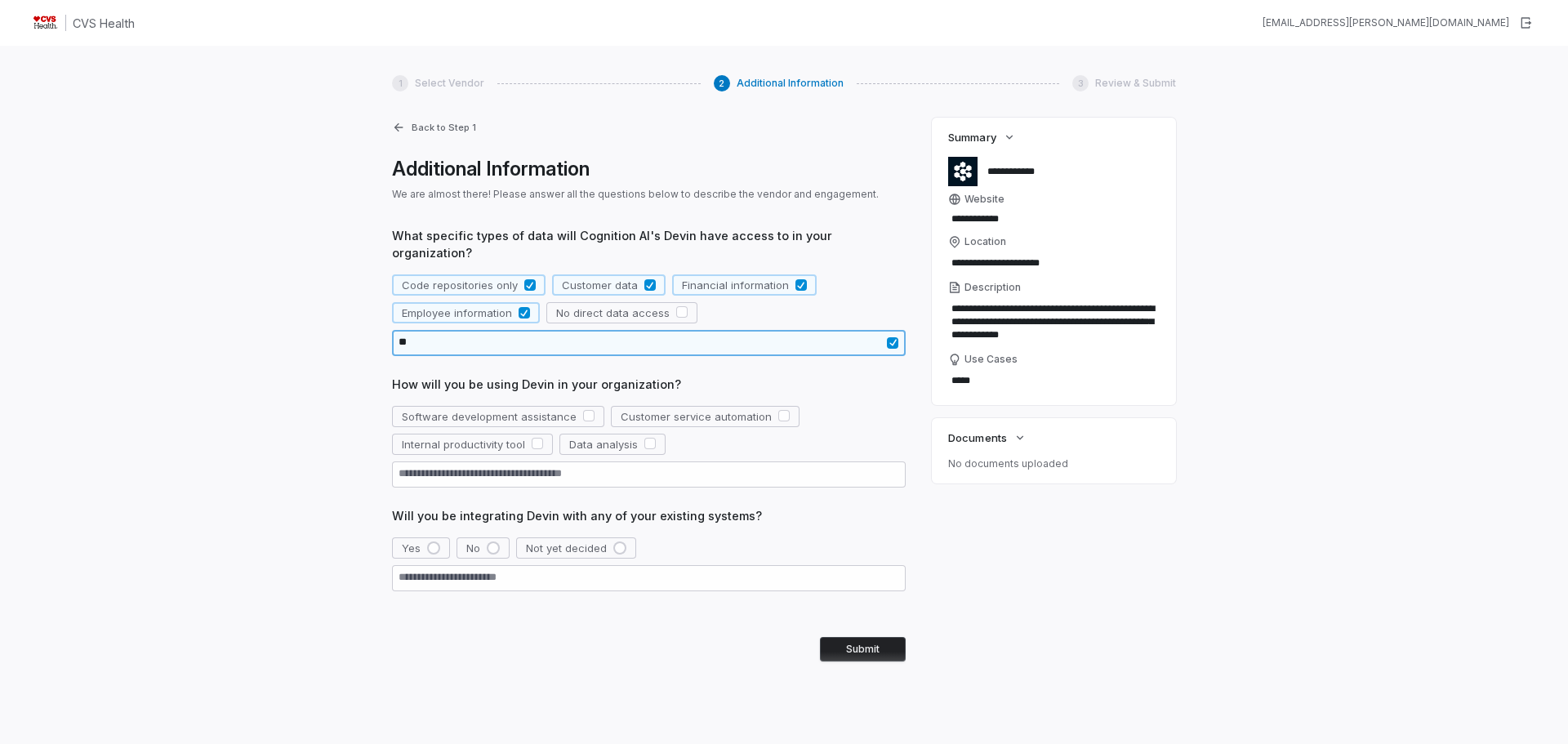
type textarea "*"
type textarea "***"
type textarea "*"
type textarea "***"
click at [829, 376] on span "How will you be using Devin in your organization?" at bounding box center [648, 383] width 514 height 17
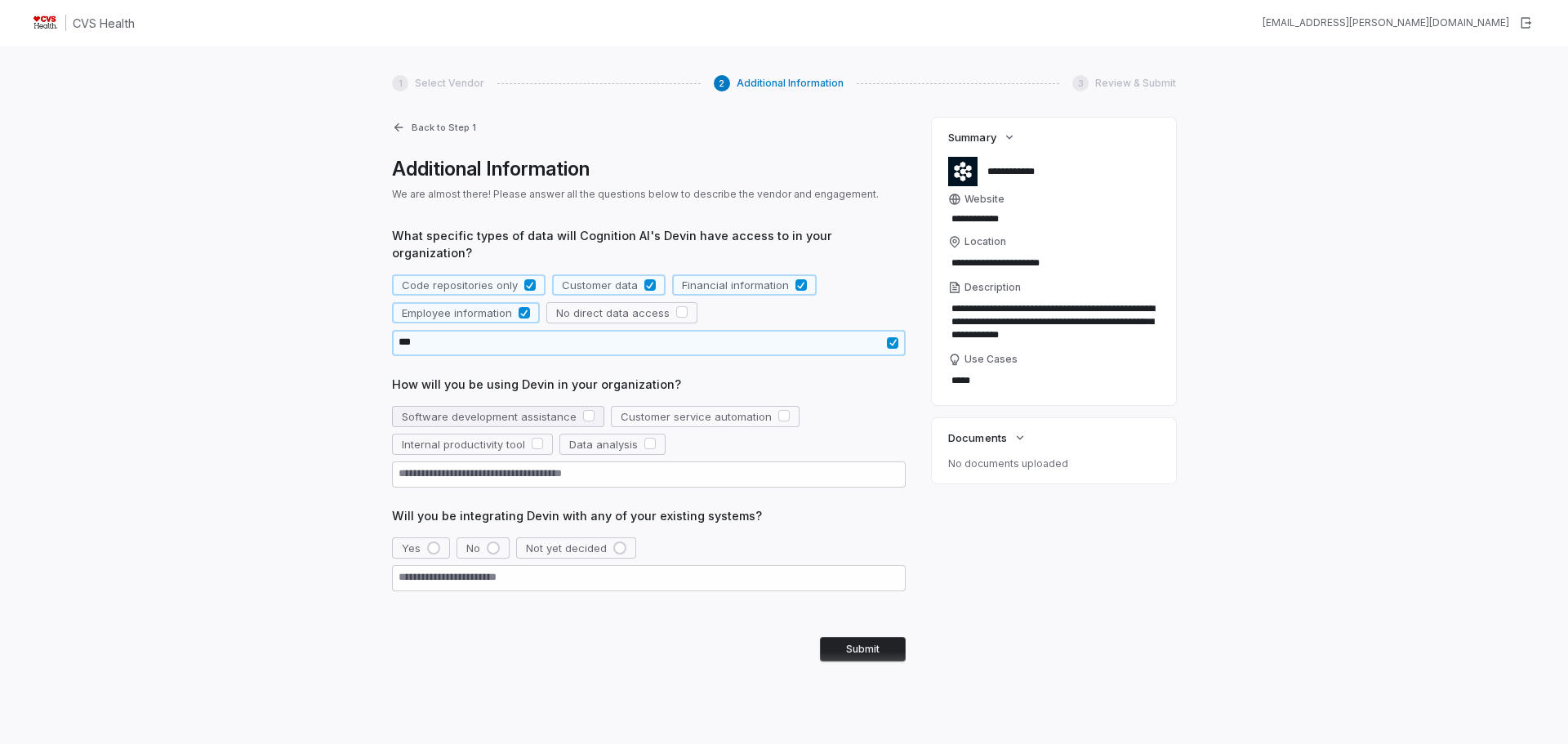
click at [583, 410] on button "button" at bounding box center [589, 415] width 11 height 11
click at [529, 434] on button "Internal productivity tool" at bounding box center [472, 444] width 161 height 21
click at [625, 541] on div "button" at bounding box center [620, 547] width 13 height 13
click at [858, 637] on button "Submit" at bounding box center [862, 649] width 86 height 25
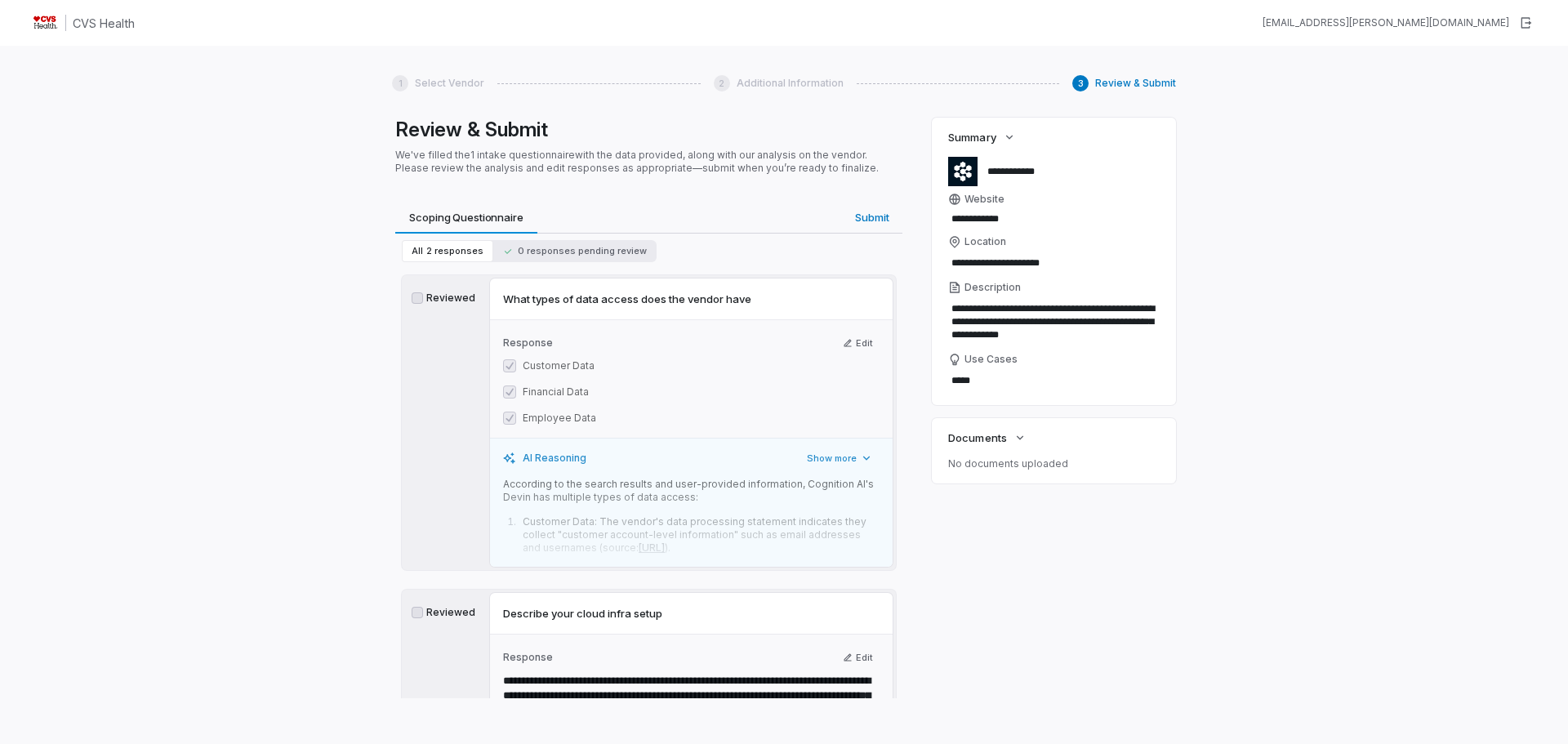
scroll to position [81, 0]
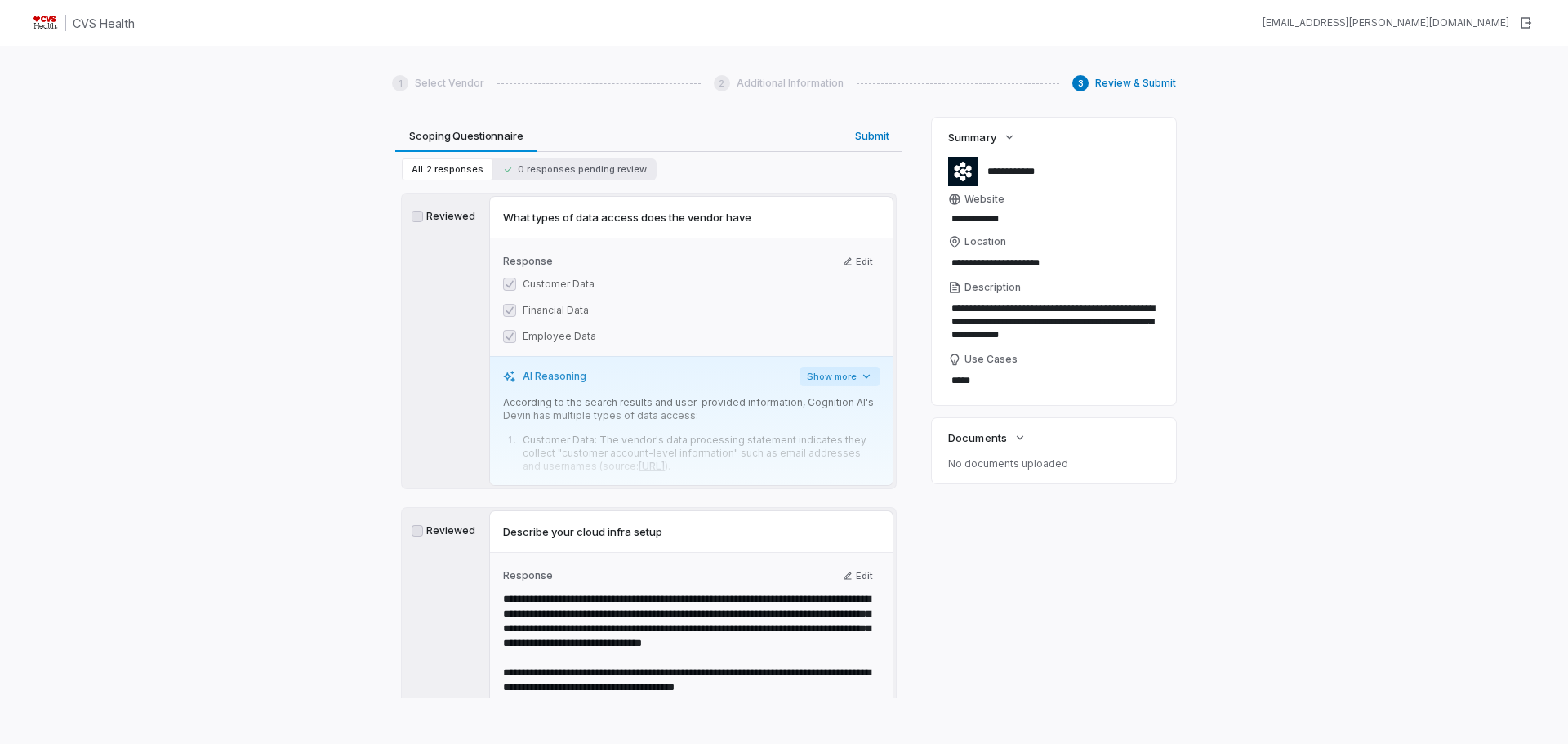
click at [831, 372] on button "Show more" at bounding box center [840, 376] width 80 height 19
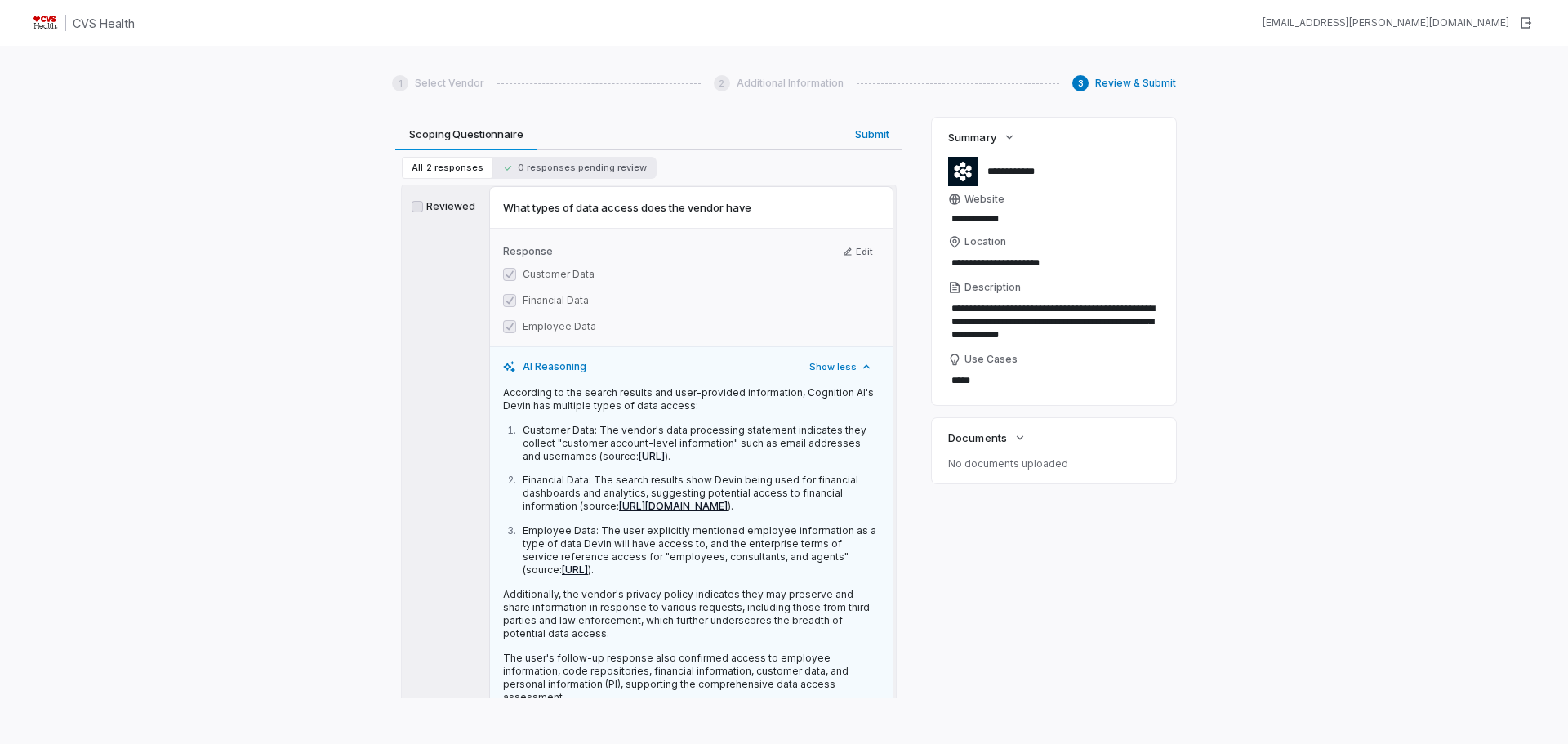
scroll to position [0, 0]
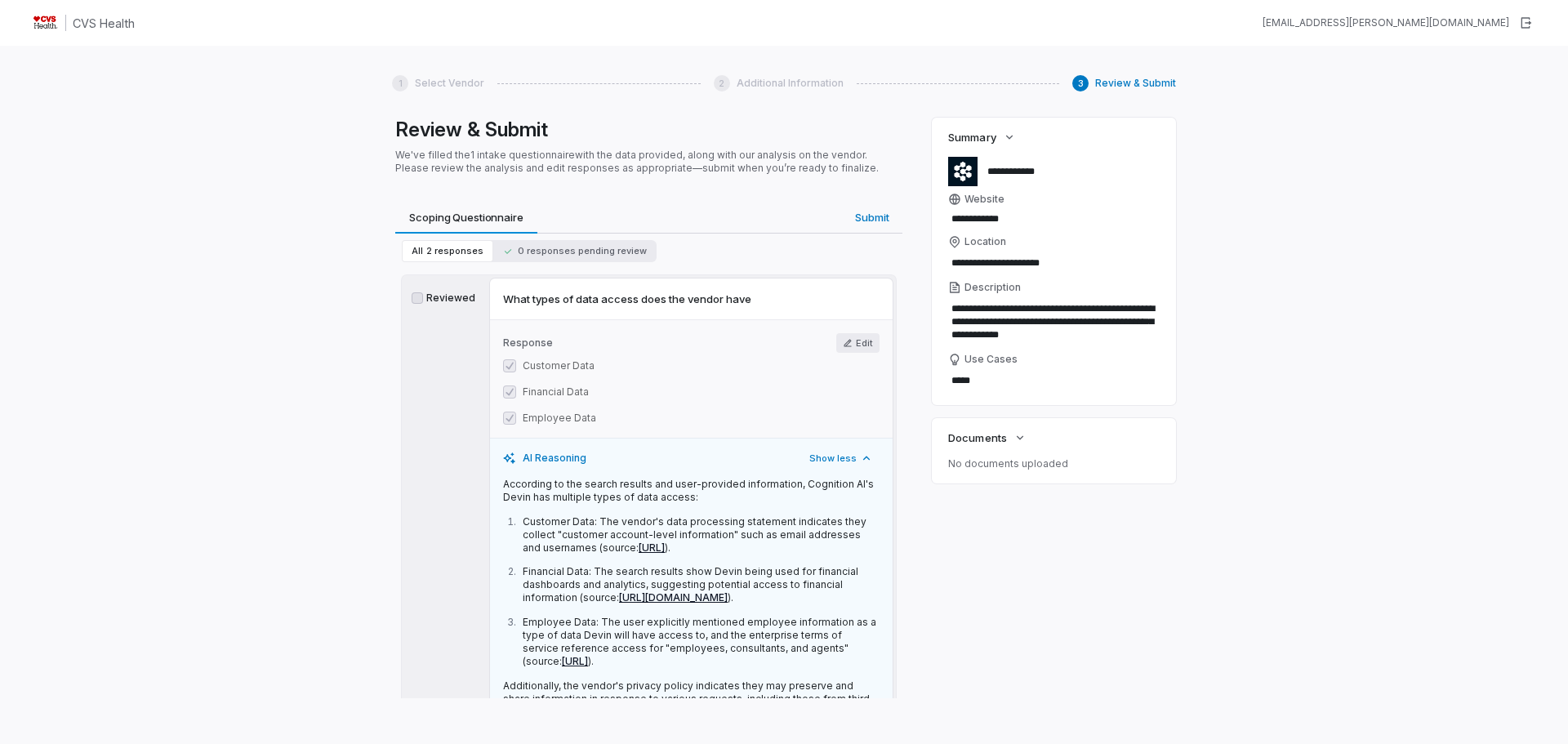
click at [859, 343] on button "Edit" at bounding box center [857, 343] width 43 height 19
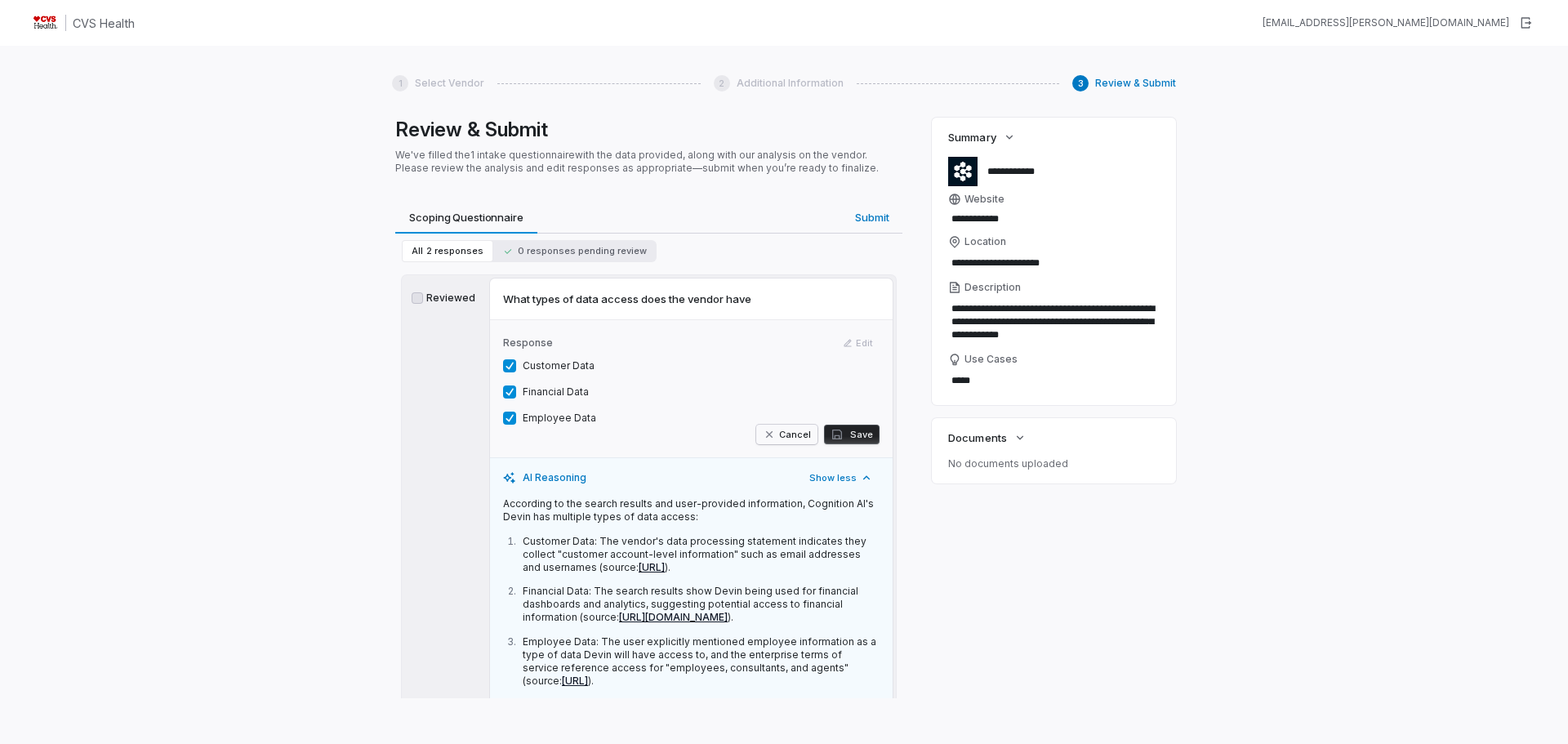
click at [782, 427] on button "Cancel" at bounding box center [786, 434] width 61 height 19
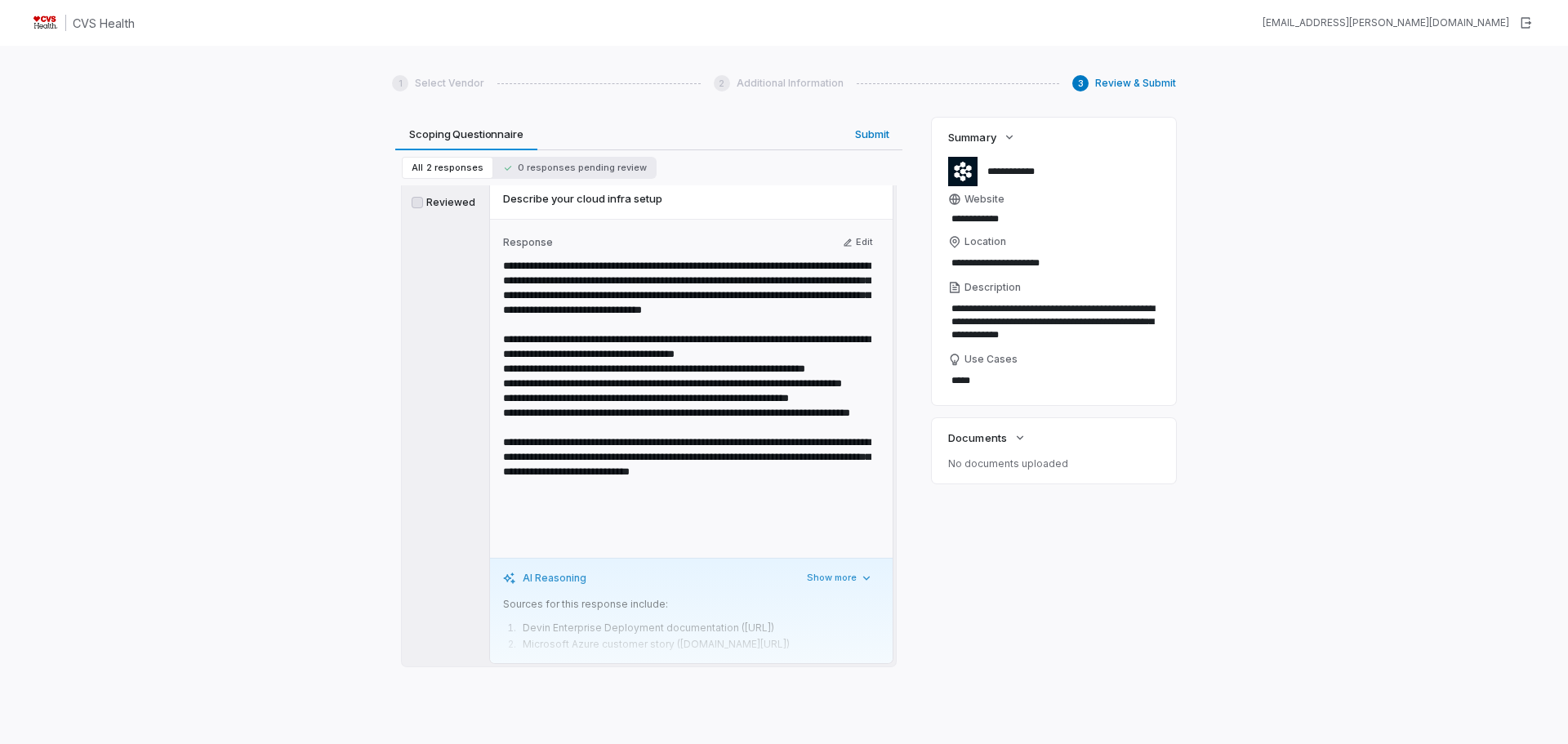
scroll to position [722, 0]
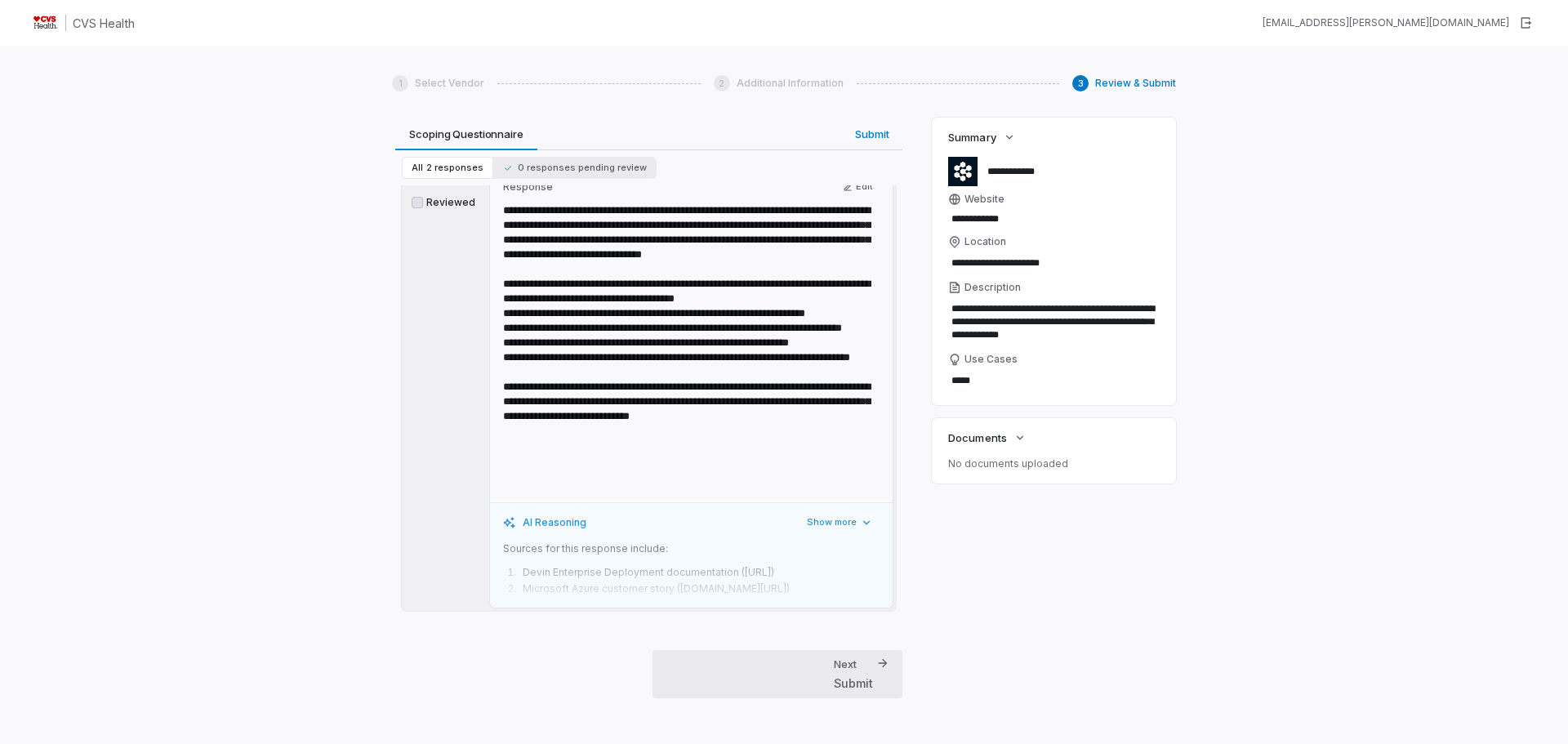
click at [856, 670] on div "Next Submit" at bounding box center [853, 674] width 39 height 35
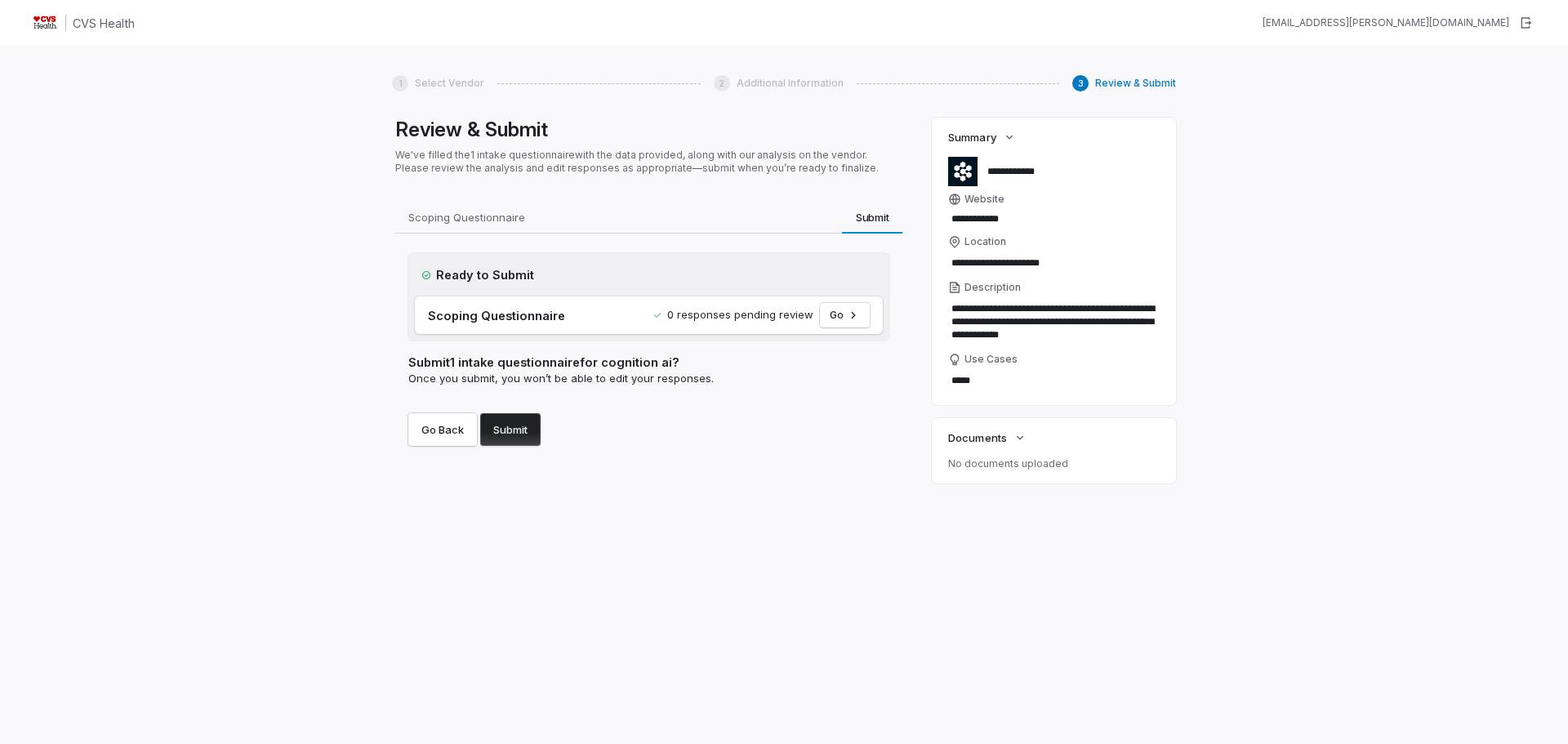
click at [535, 432] on button "Submit" at bounding box center [510, 429] width 60 height 33
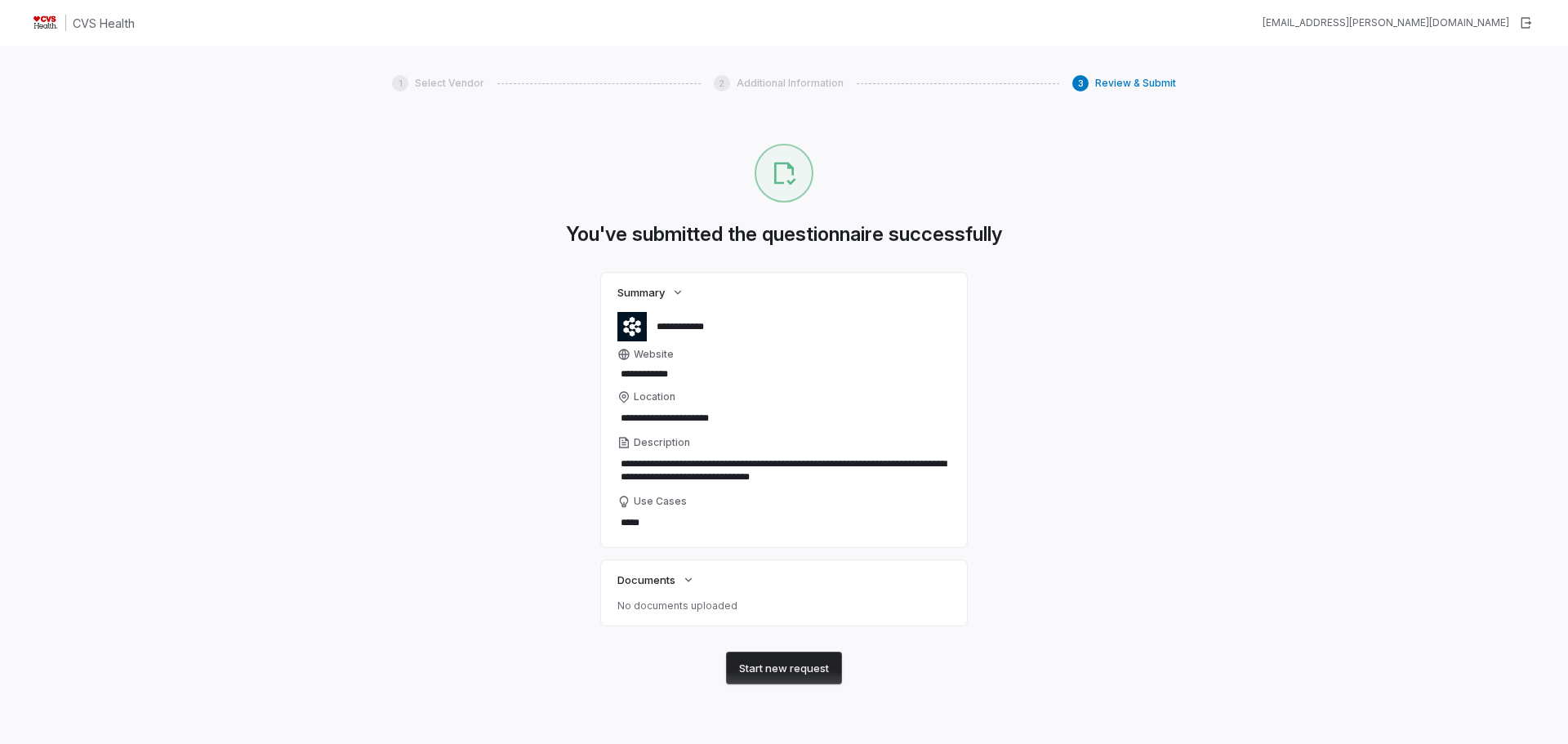
click at [49, 25] on img at bounding box center [46, 23] width 27 height 27
click at [89, 20] on h1 "CVS Health" at bounding box center [103, 23] width 62 height 17
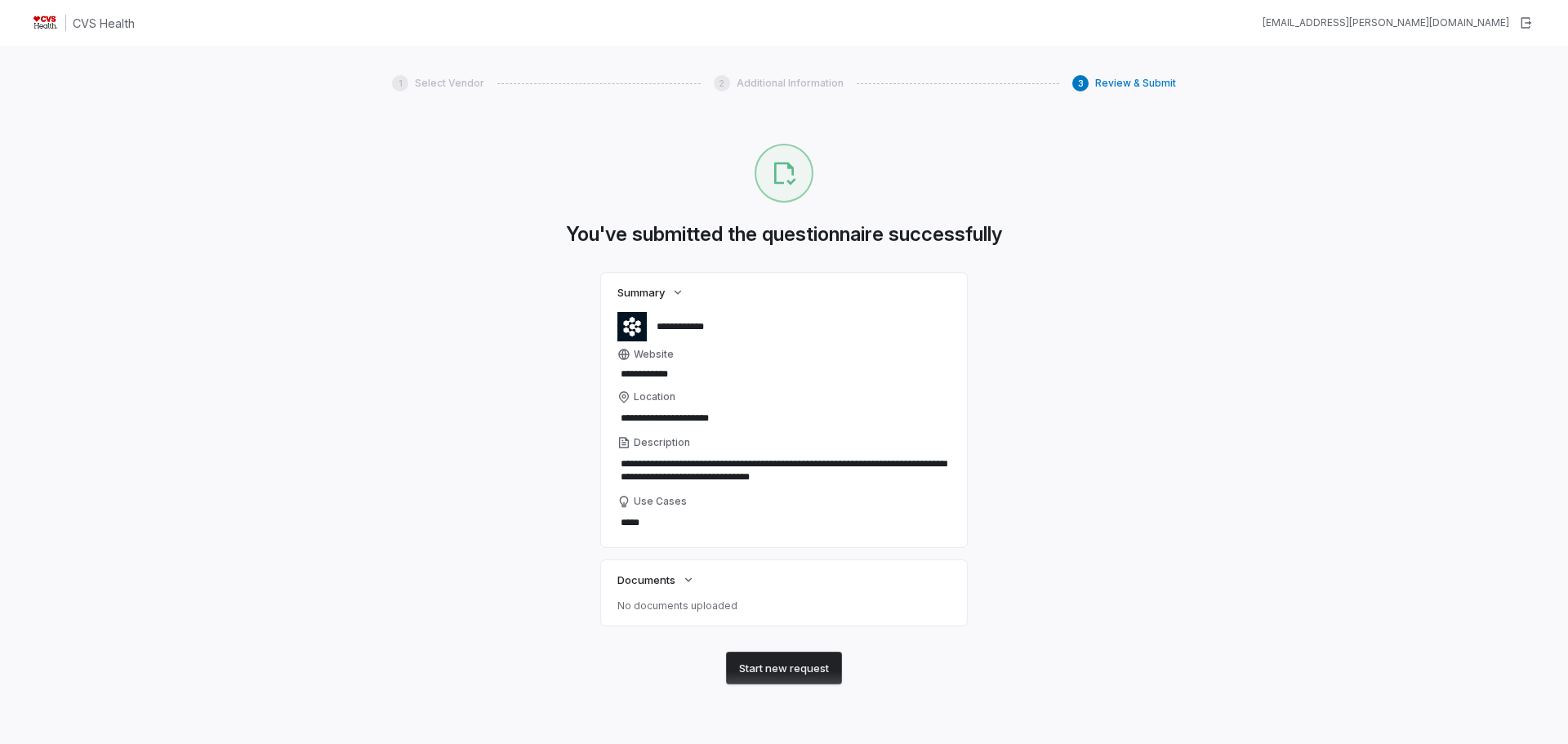
click at [745, 55] on div "**********" at bounding box center [784, 418] width 1568 height 744
drag, startPoint x: 225, startPoint y: 166, endPoint x: 967, endPoint y: 467, distance: 800.7
click at [258, 194] on div "**********" at bounding box center [784, 418] width 1568 height 744
drag, startPoint x: 967, startPoint y: 467, endPoint x: 1038, endPoint y: 530, distance: 94.9
click at [969, 479] on div "**********" at bounding box center [783, 434] width 784 height 581
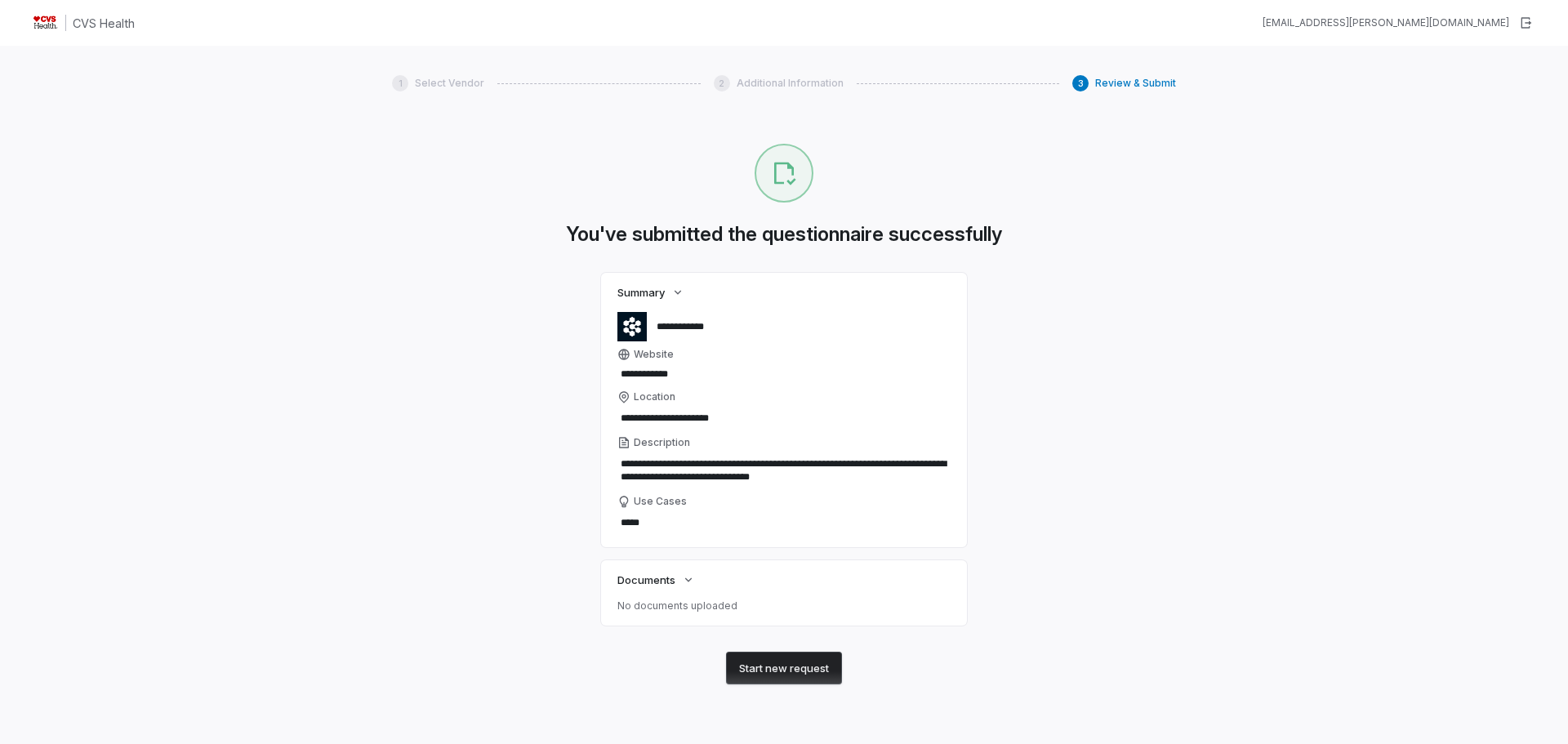
drag, startPoint x: 745, startPoint y: 737, endPoint x: 685, endPoint y: 772, distance: 69.5
click at [685, 743] on html "**********" at bounding box center [784, 372] width 1568 height 744
click at [803, 671] on button "Start new request" at bounding box center [783, 667] width 116 height 33
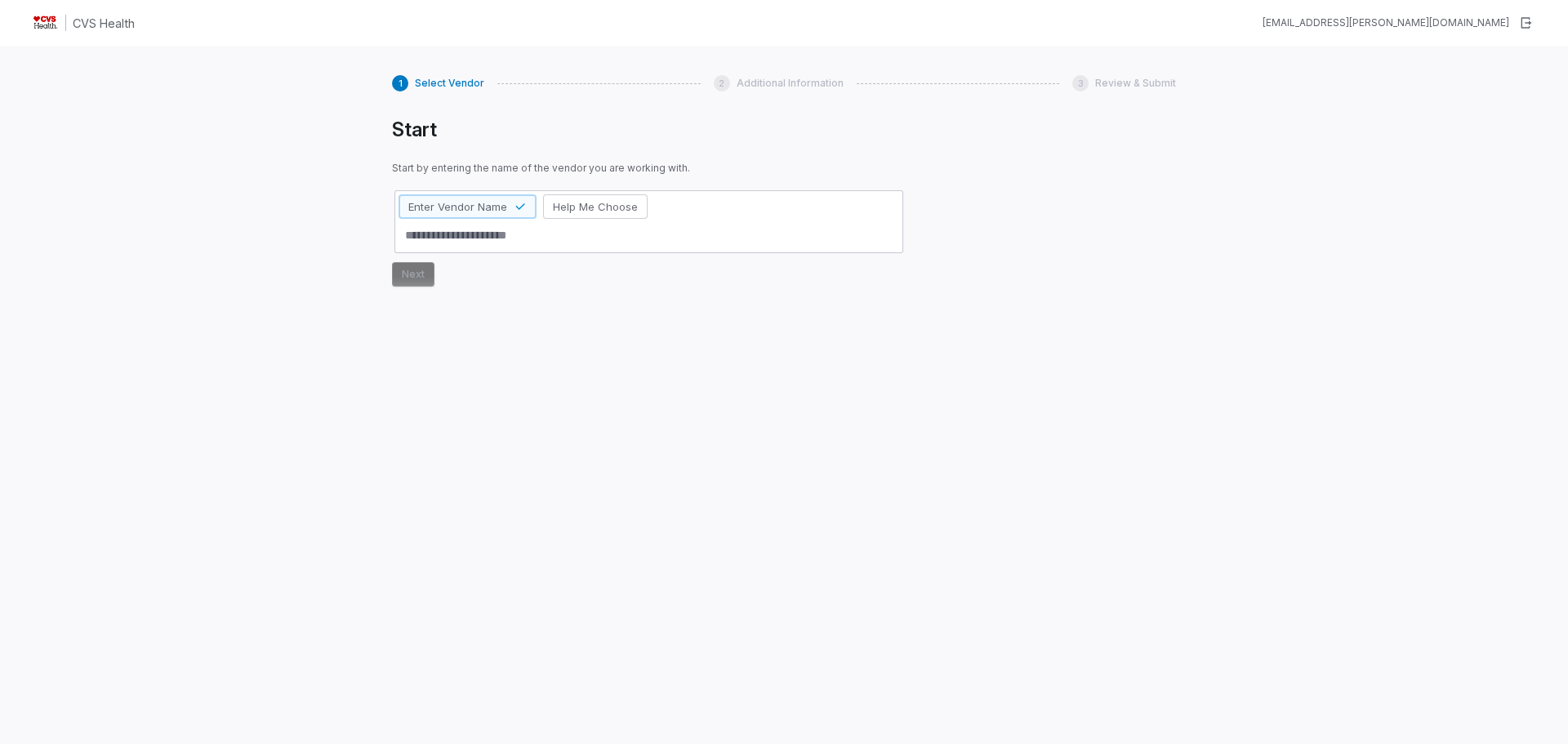
type textarea "*"
click at [1161, 118] on div "Start Start by entering the name of the vendor you are working with. Enter Vend…" at bounding box center [783, 407] width 784 height 581
click at [1472, 33] on div "CVS Health [EMAIL_ADDRESS][PERSON_NAME][DOMAIN_NAME]" at bounding box center [784, 23] width 1568 height 46
click at [1519, 27] on icon "button" at bounding box center [1525, 22] width 13 height 13
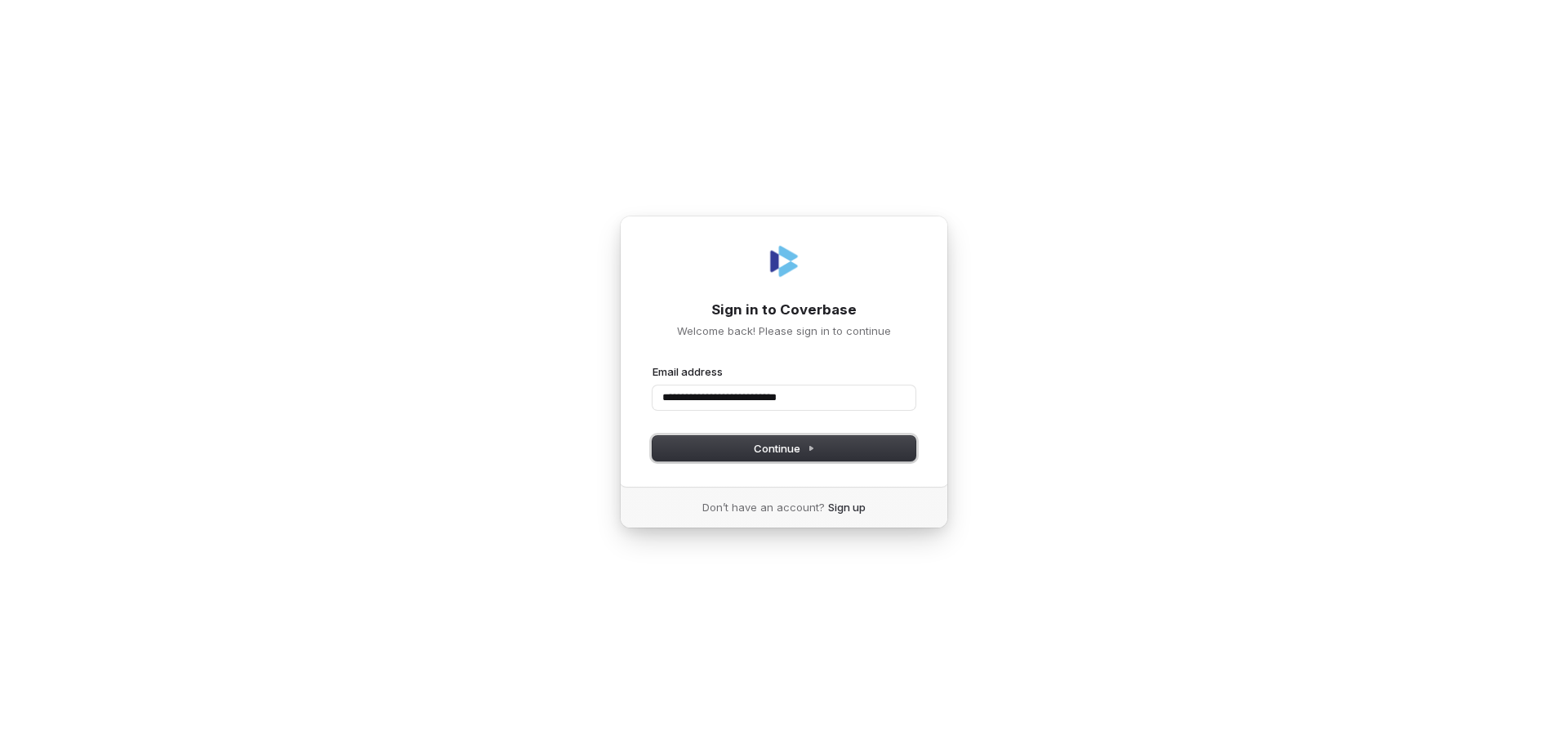
click at [790, 443] on span "Continue" at bounding box center [784, 448] width 61 height 15
type input "**********"
click at [869, 439] on button "Continue" at bounding box center [783, 448] width 263 height 25
type input "**********"
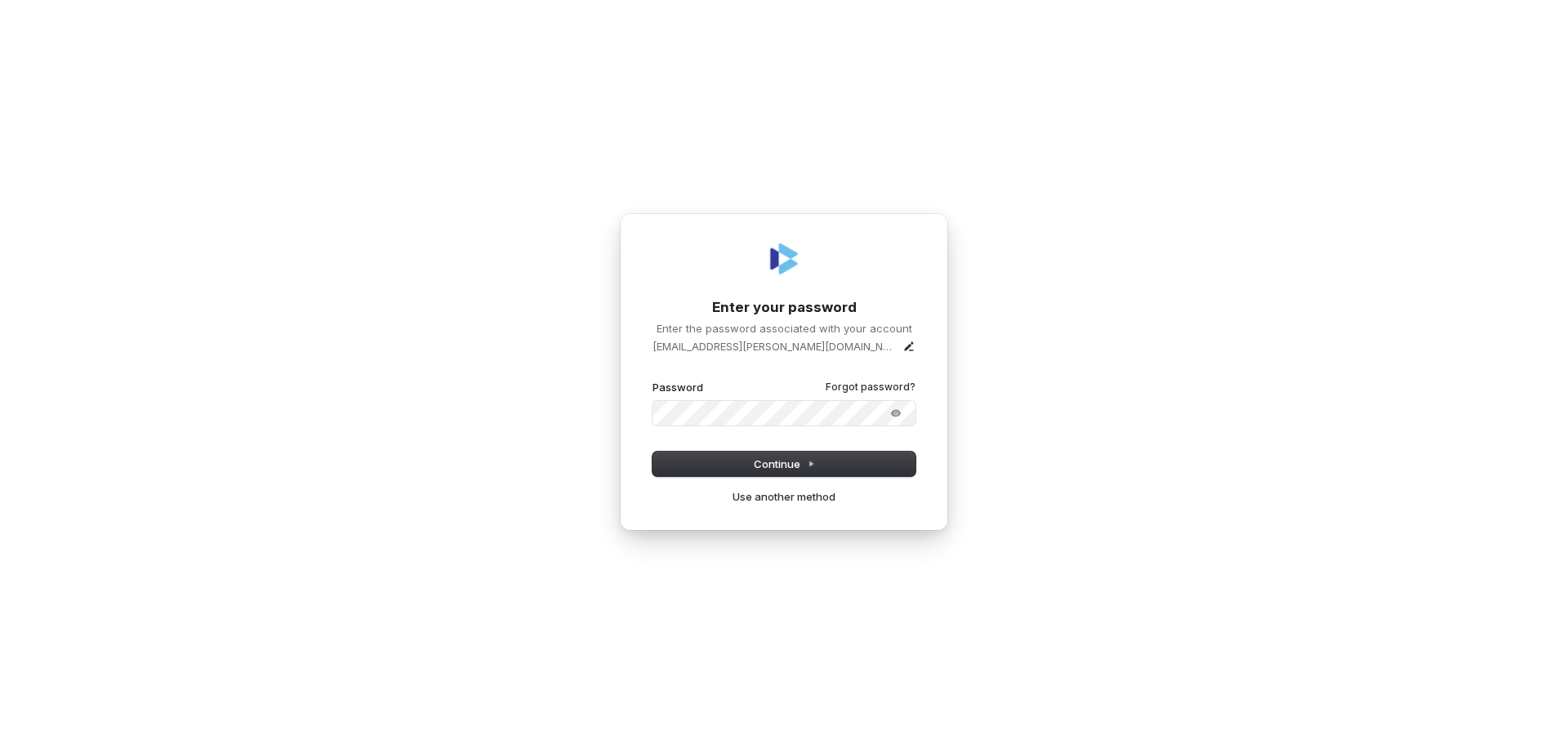
click at [652, 380] on button "submit" at bounding box center [652, 380] width 0 height 0
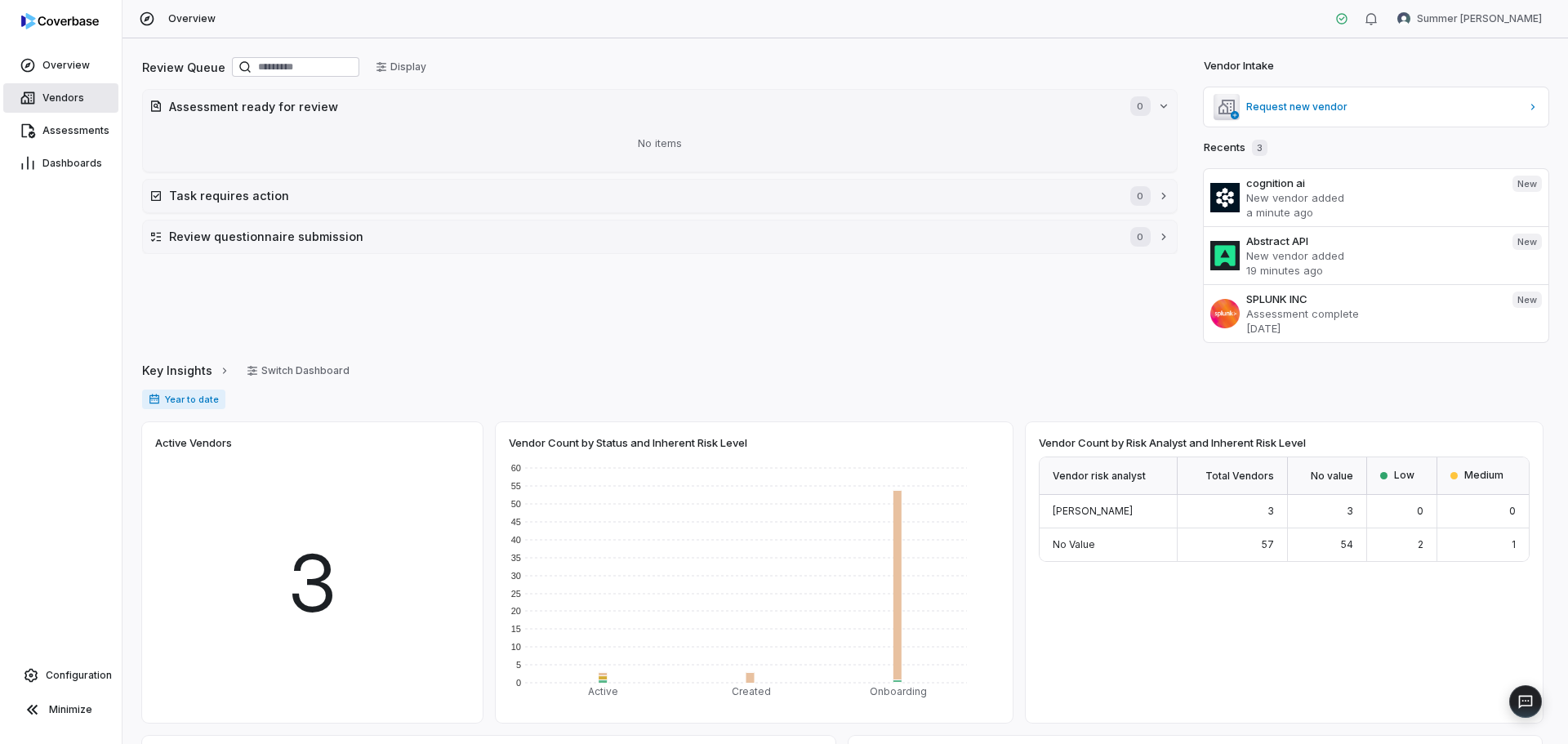
click at [59, 101] on span "Vendors" at bounding box center [63, 97] width 42 height 13
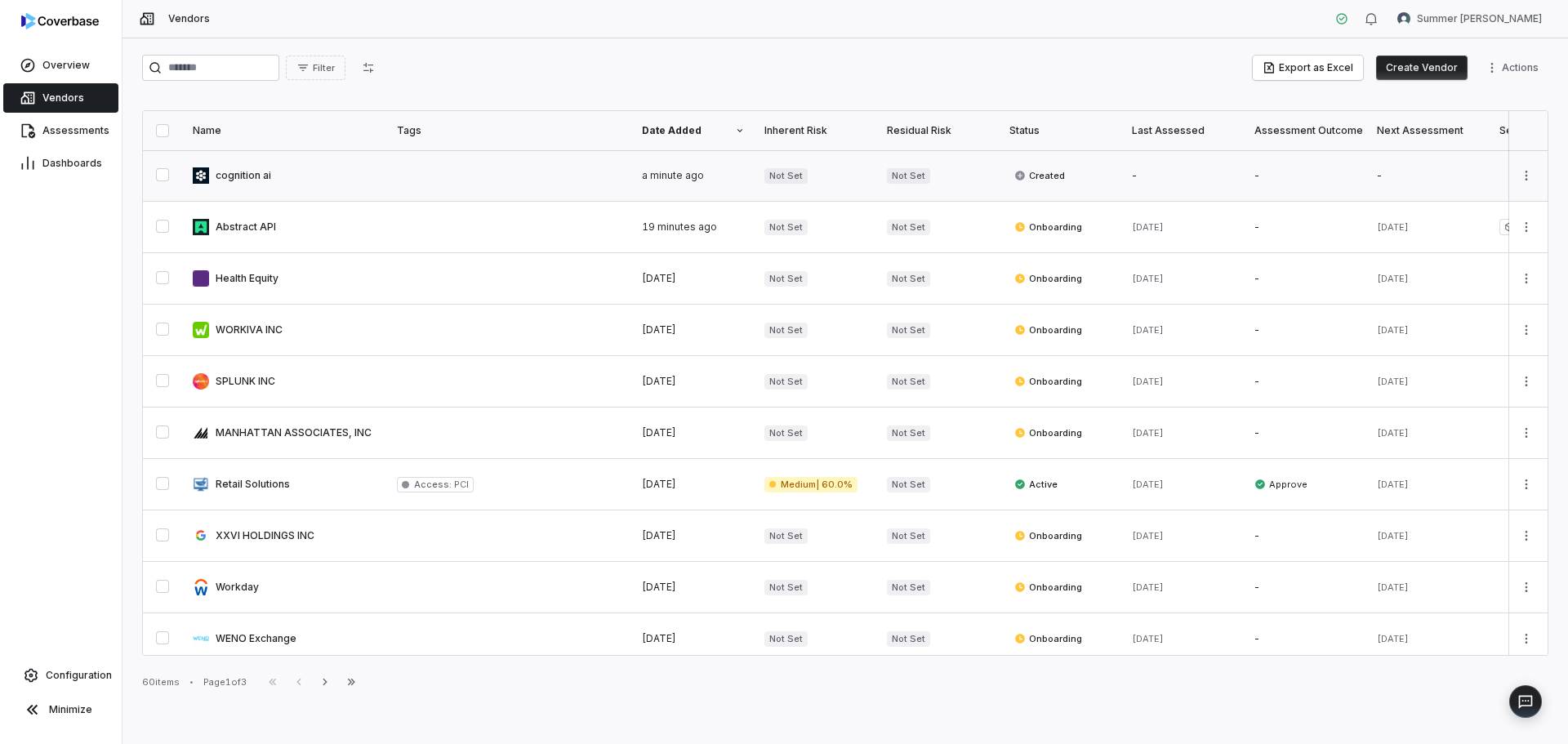
click at [1020, 177] on icon at bounding box center [1019, 175] width 10 height 10
click at [213, 183] on link at bounding box center [285, 175] width 204 height 50
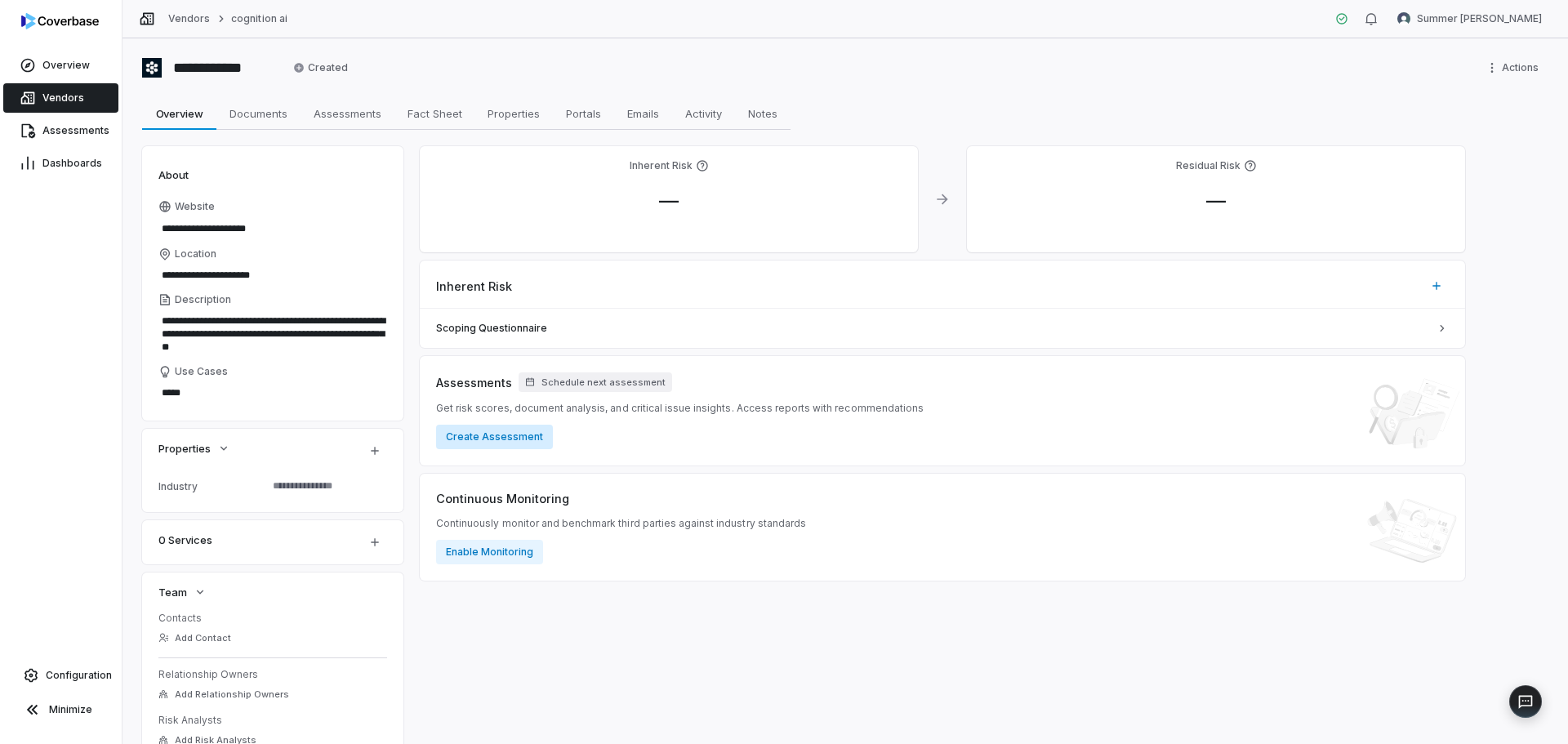
click at [484, 445] on button "Create Assessment" at bounding box center [494, 437] width 117 height 25
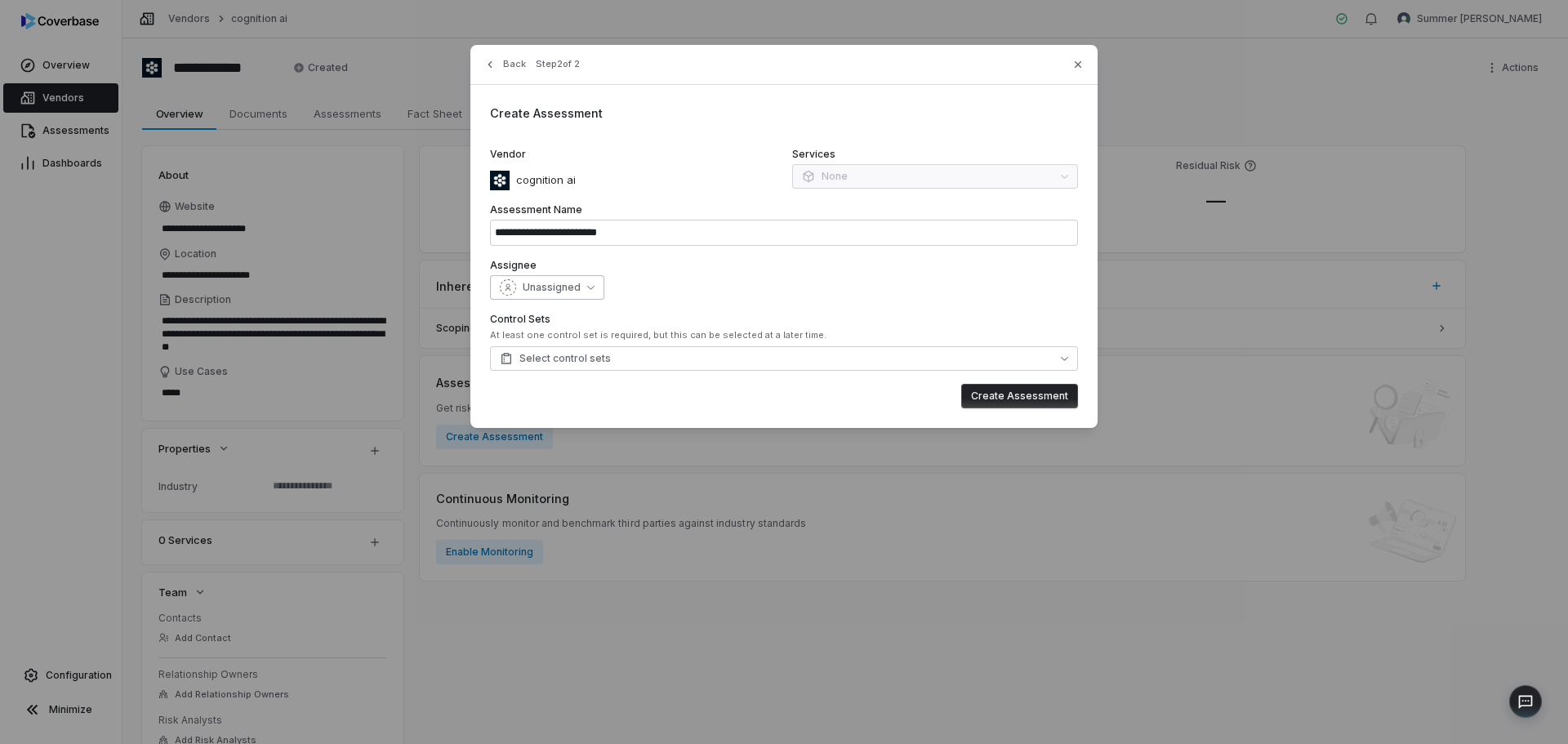
click at [575, 293] on span "Unassigned" at bounding box center [552, 287] width 58 height 13
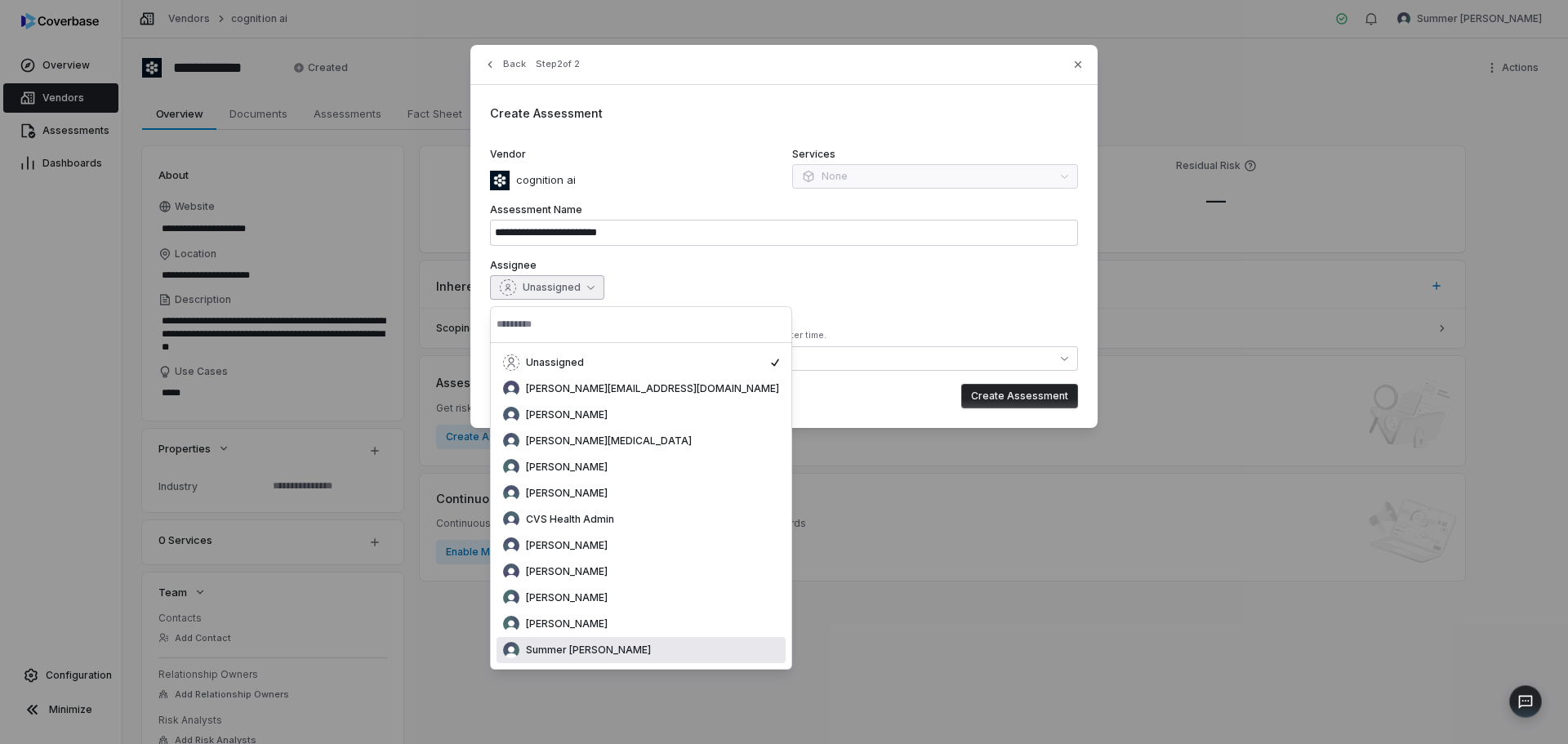
click at [567, 650] on span "Summer [PERSON_NAME]" at bounding box center [588, 649] width 125 height 13
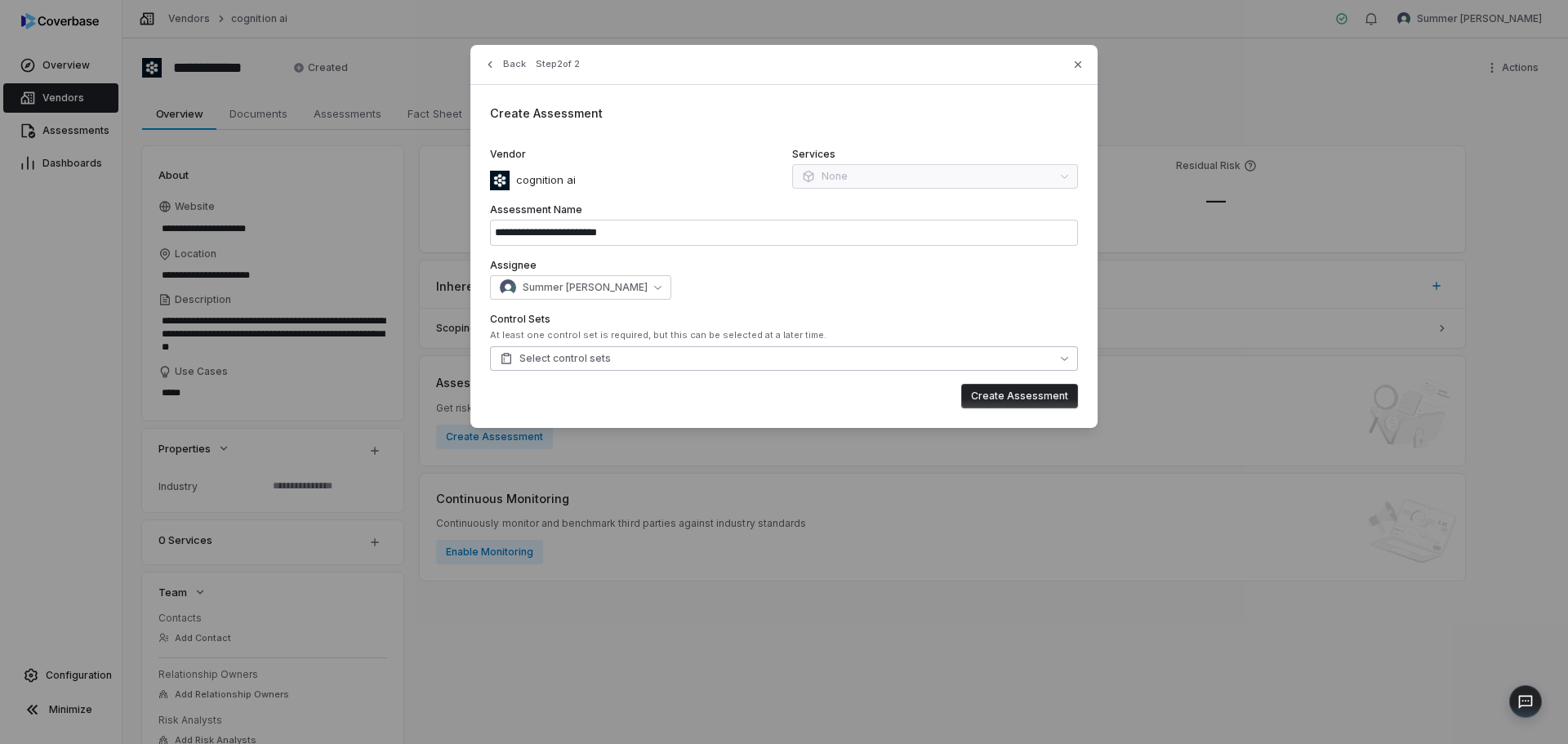
click at [894, 357] on button "Select control sets" at bounding box center [783, 359] width 588 height 25
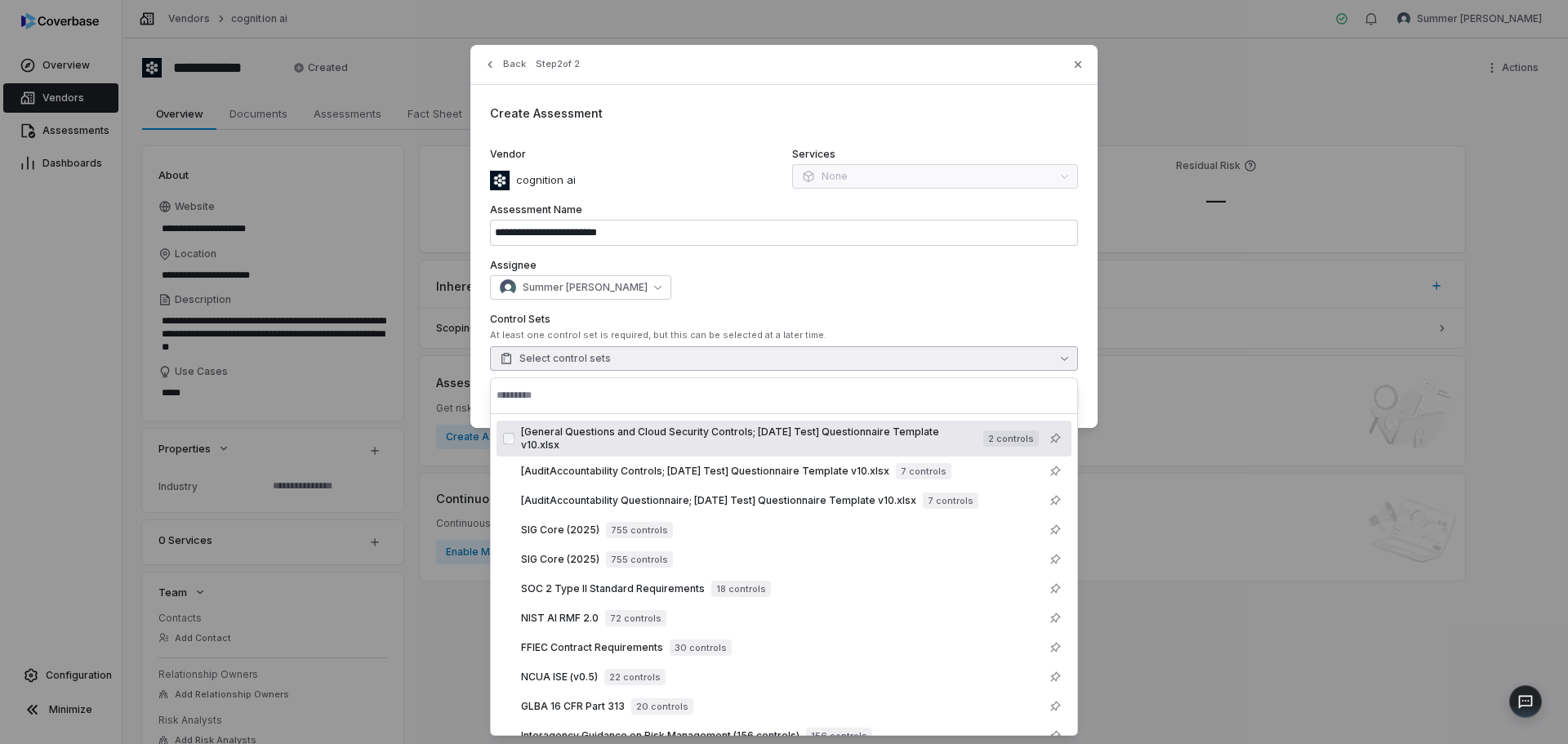
click at [798, 272] on div "Assignee Summer Dobbins" at bounding box center [783, 279] width 588 height 41
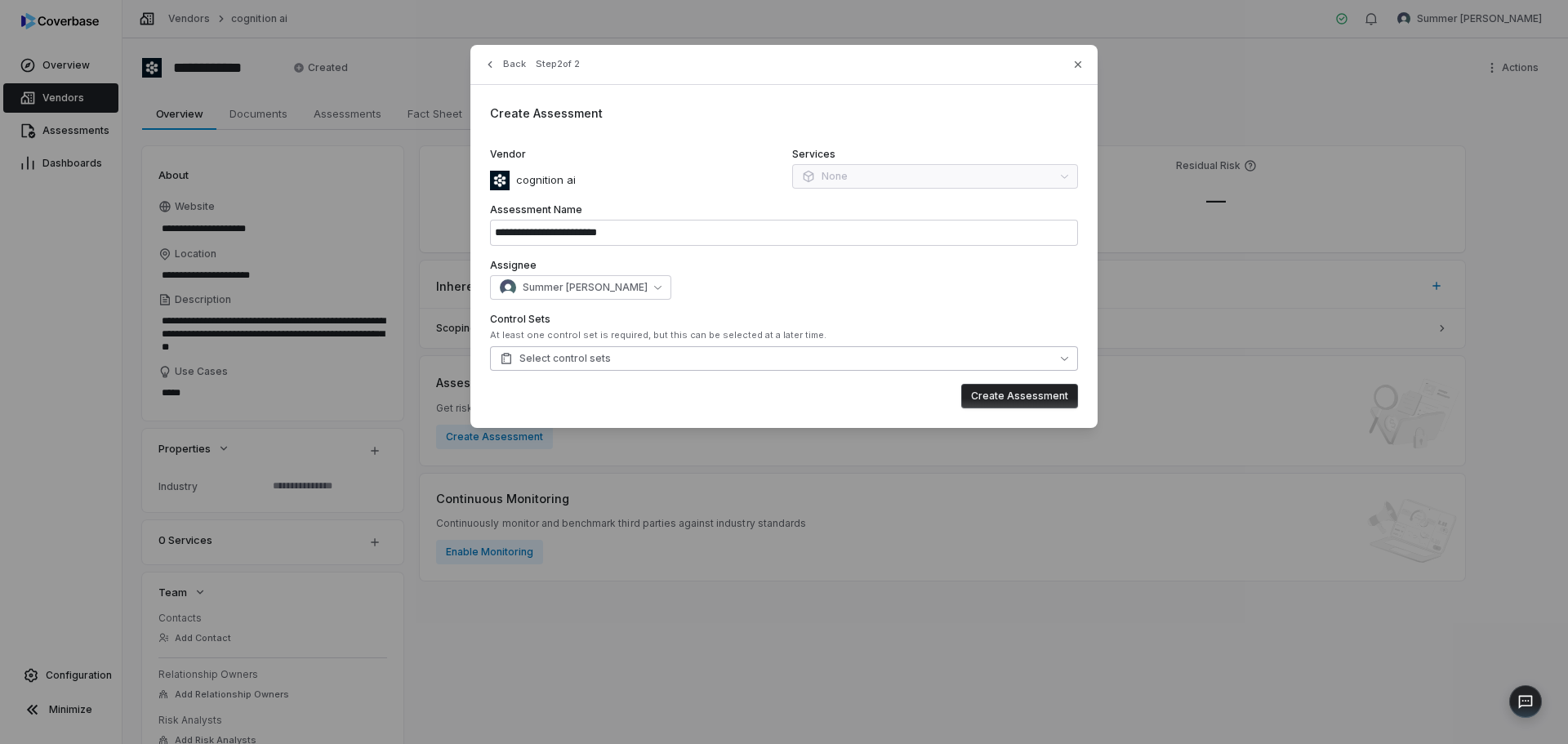
click at [964, 361] on button "Select control sets" at bounding box center [783, 359] width 588 height 25
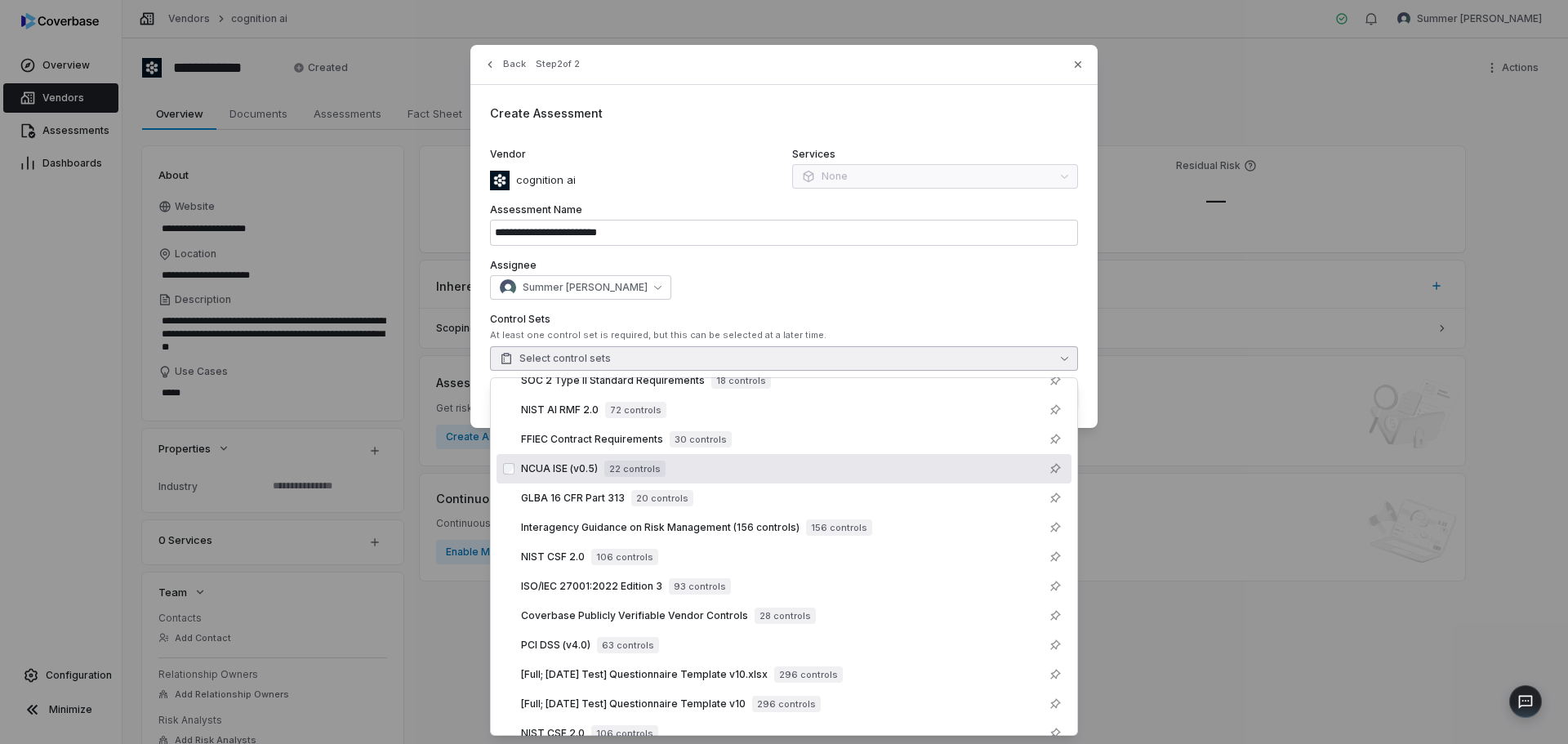
scroll to position [227, 0]
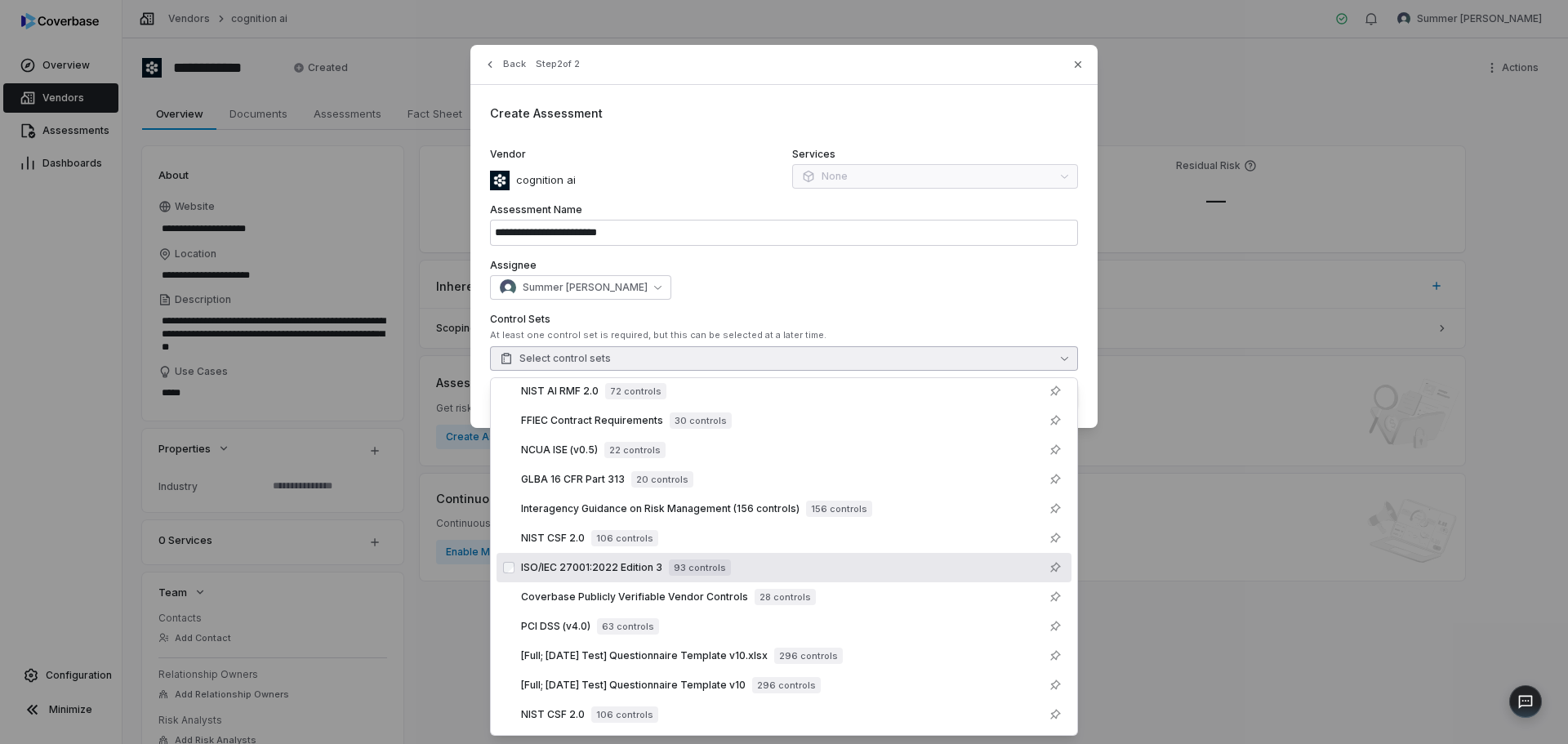
type textarea "*"
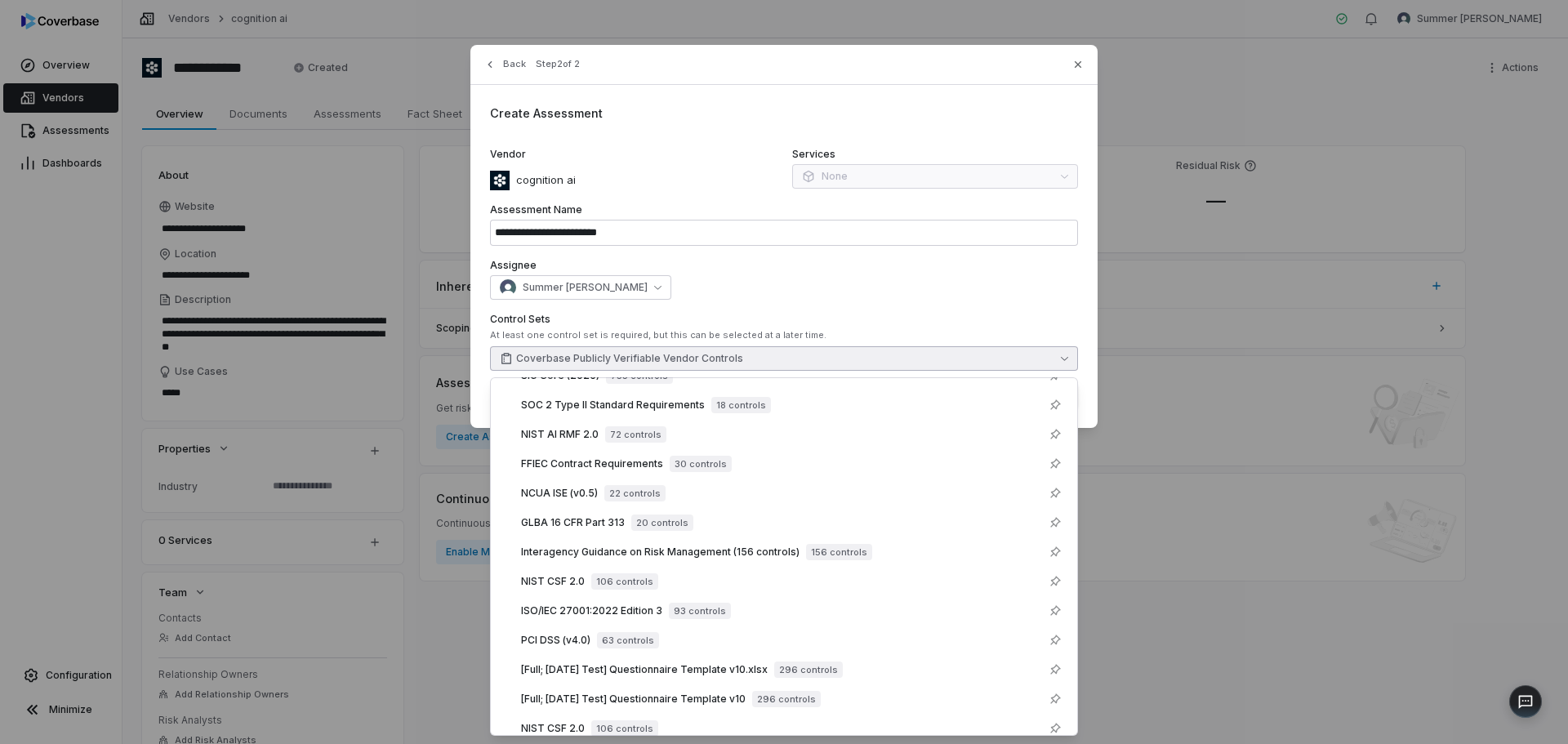
scroll to position [0, 0]
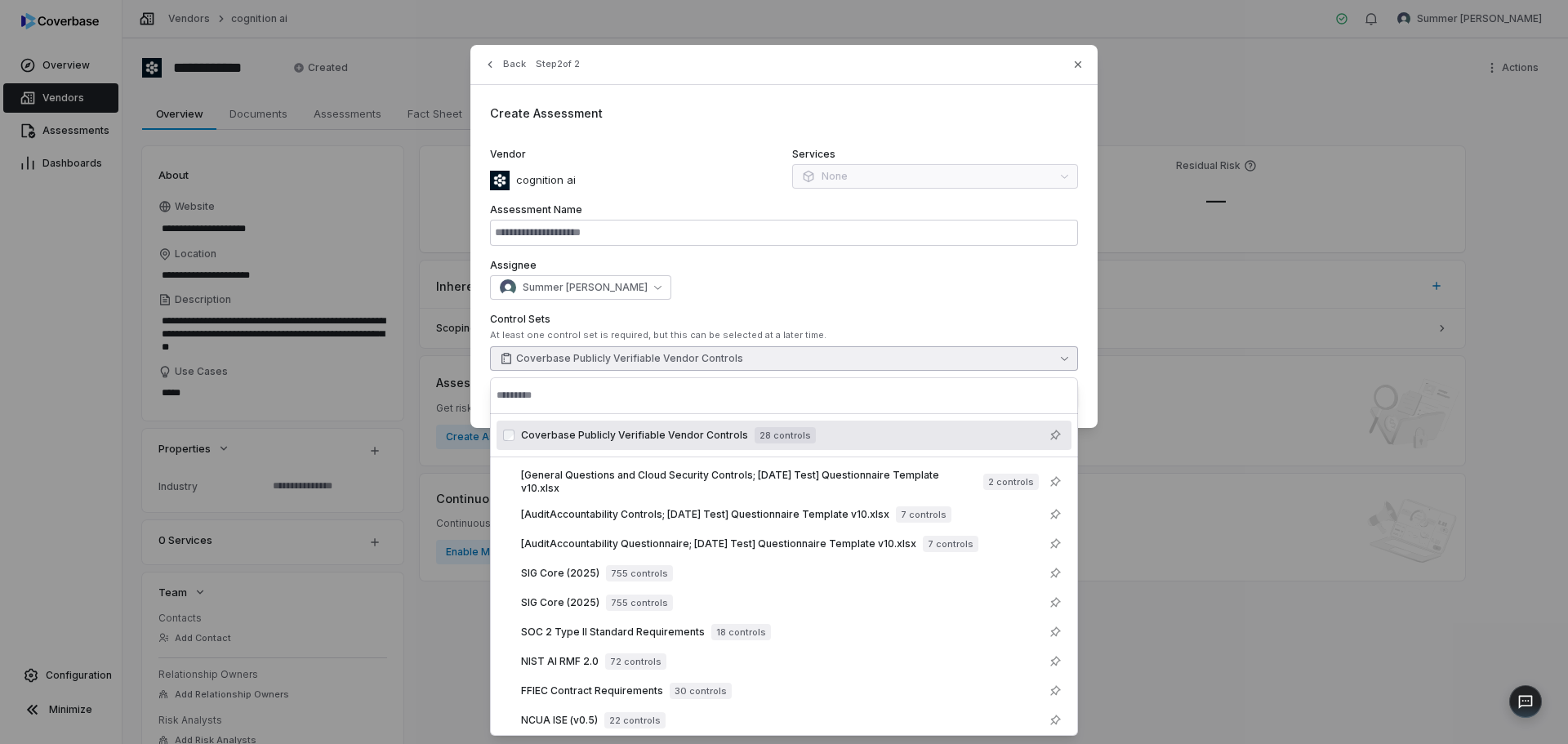
type input "**********"
click at [1207, 477] on div "**********" at bounding box center [784, 372] width 1568 height 744
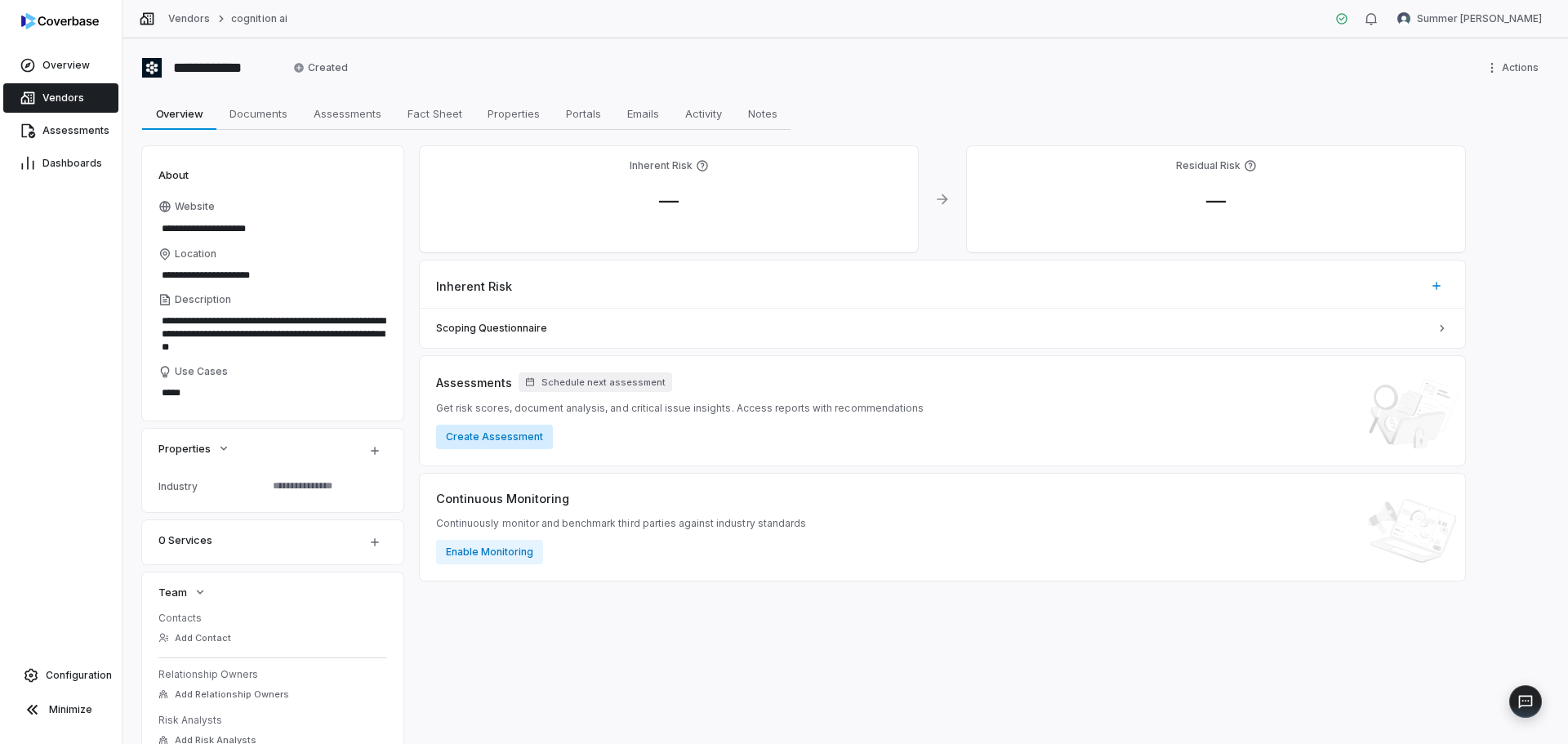
click at [532, 436] on button "Create Assessment" at bounding box center [494, 437] width 117 height 25
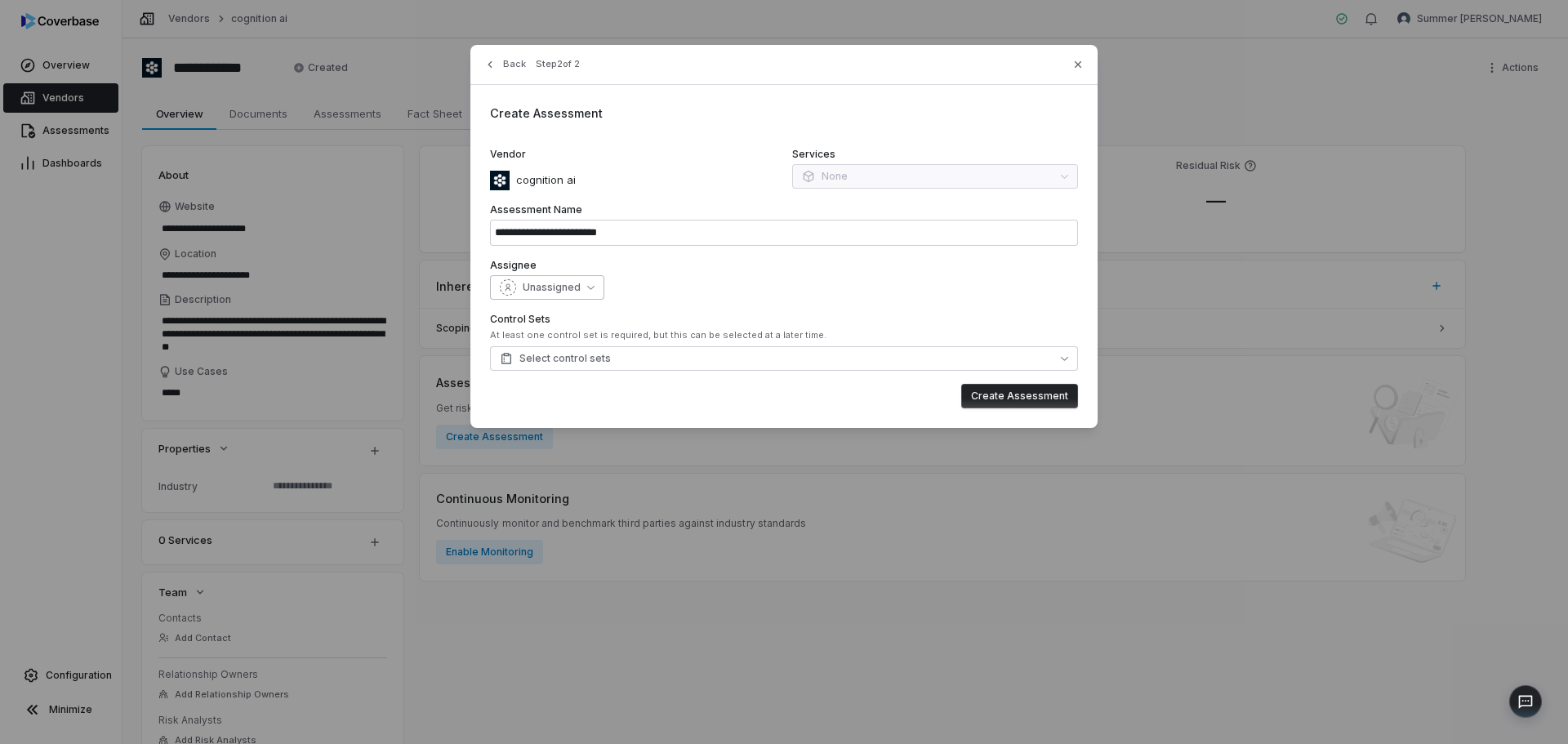
click at [583, 287] on button "Unassigned" at bounding box center [546, 287] width 114 height 25
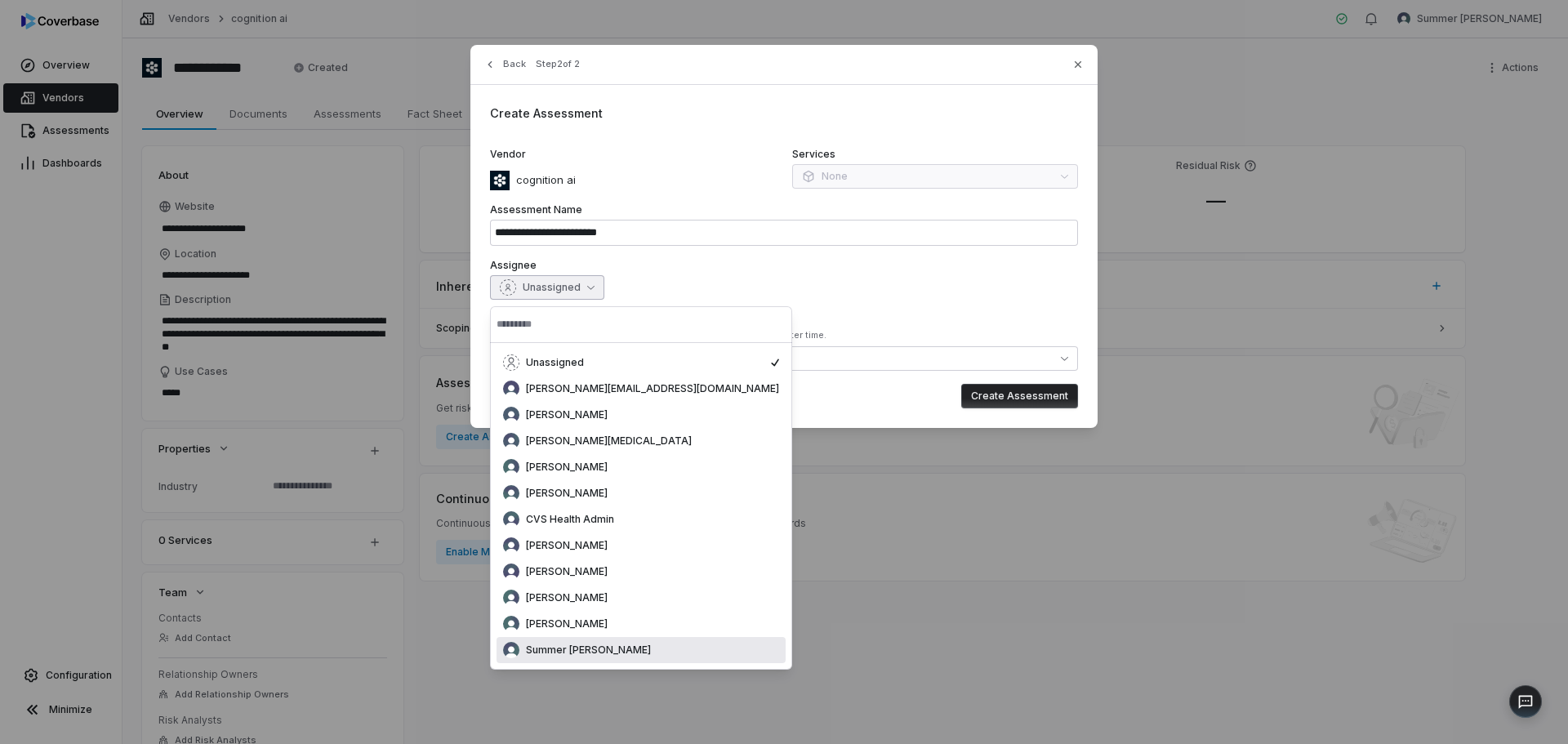
click at [575, 649] on span "Summer [PERSON_NAME]" at bounding box center [588, 649] width 125 height 13
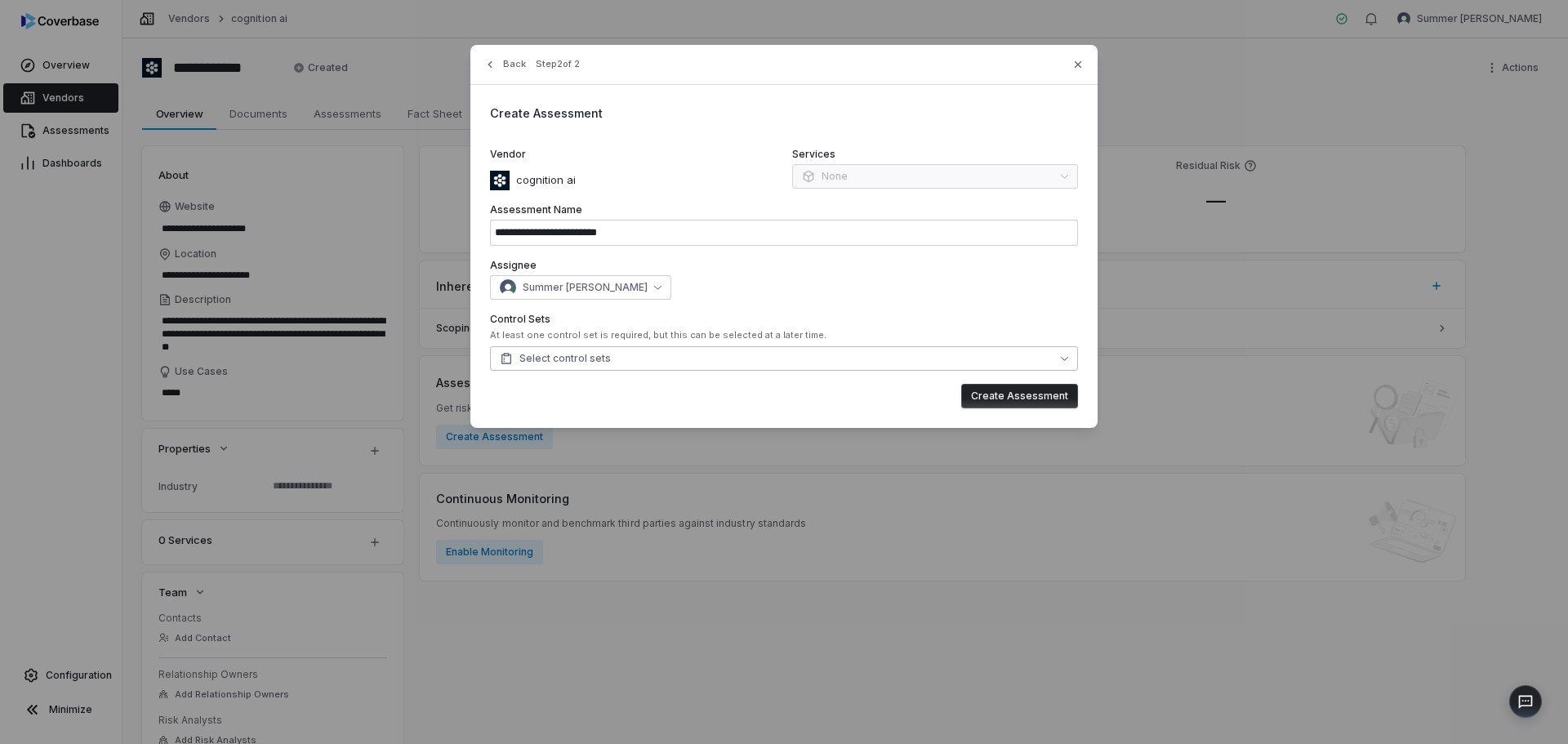
click at [630, 358] on button "Select control sets" at bounding box center [783, 359] width 588 height 25
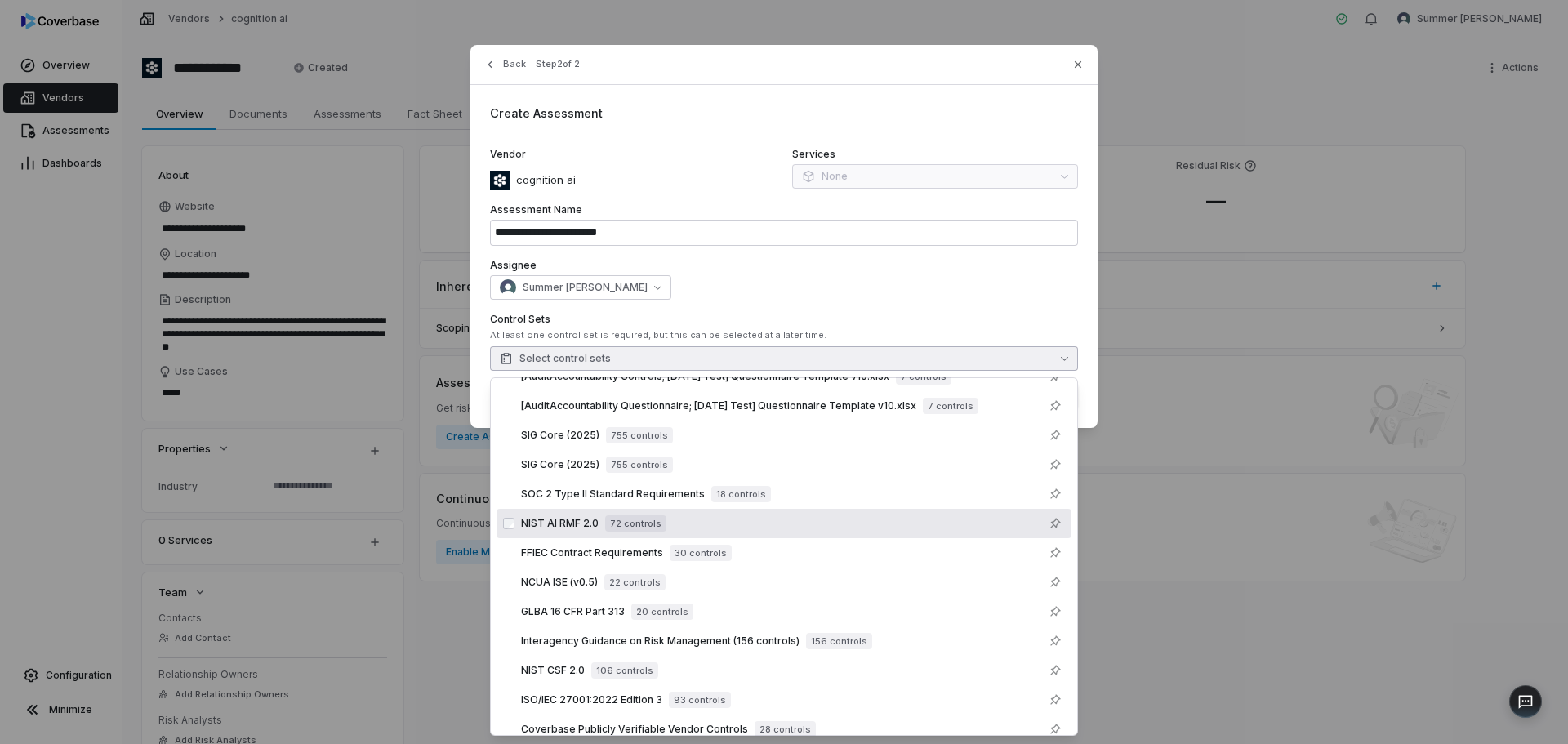
scroll to position [227, 0]
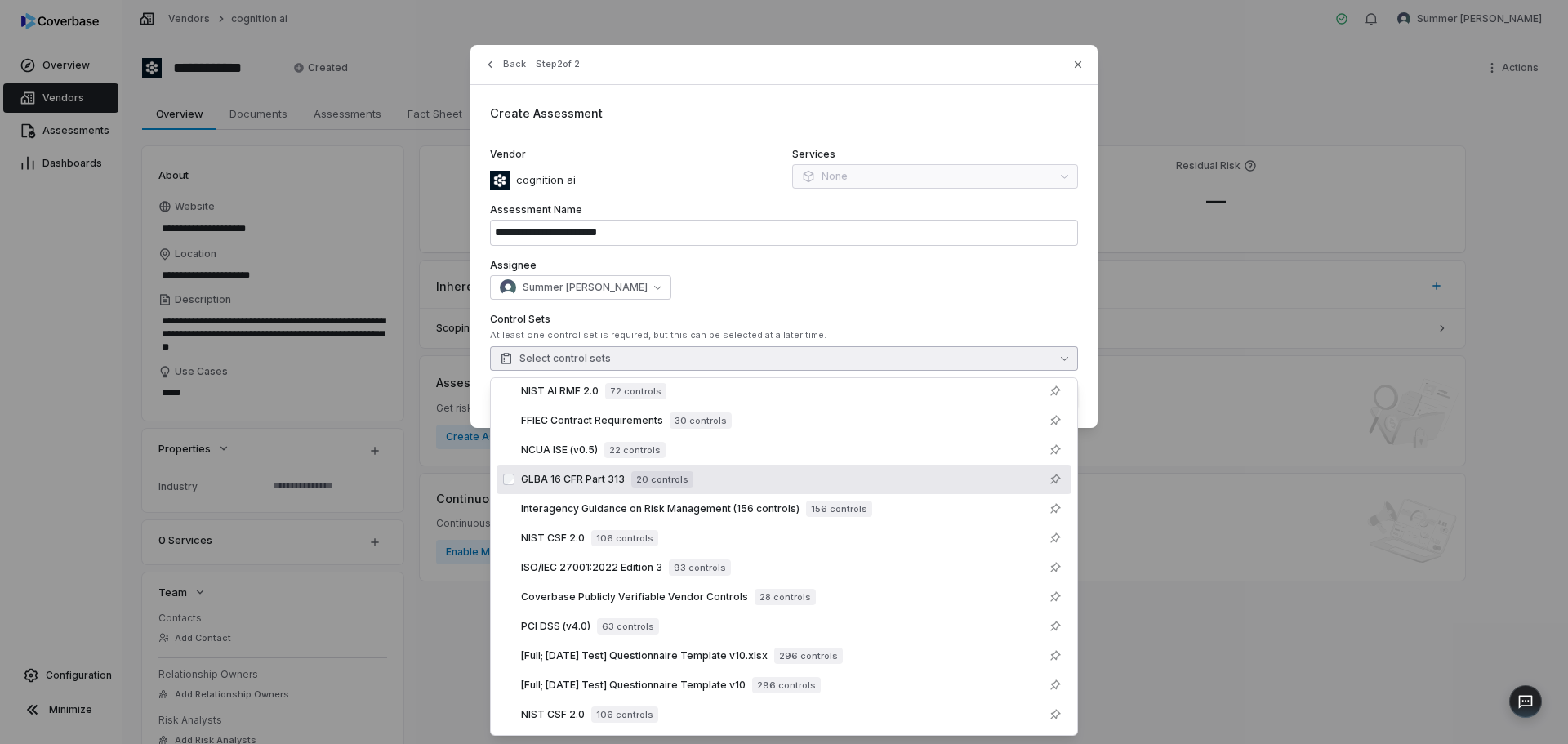
click at [552, 482] on span "GLBA 16 CFR Part 313" at bounding box center [572, 479] width 103 height 13
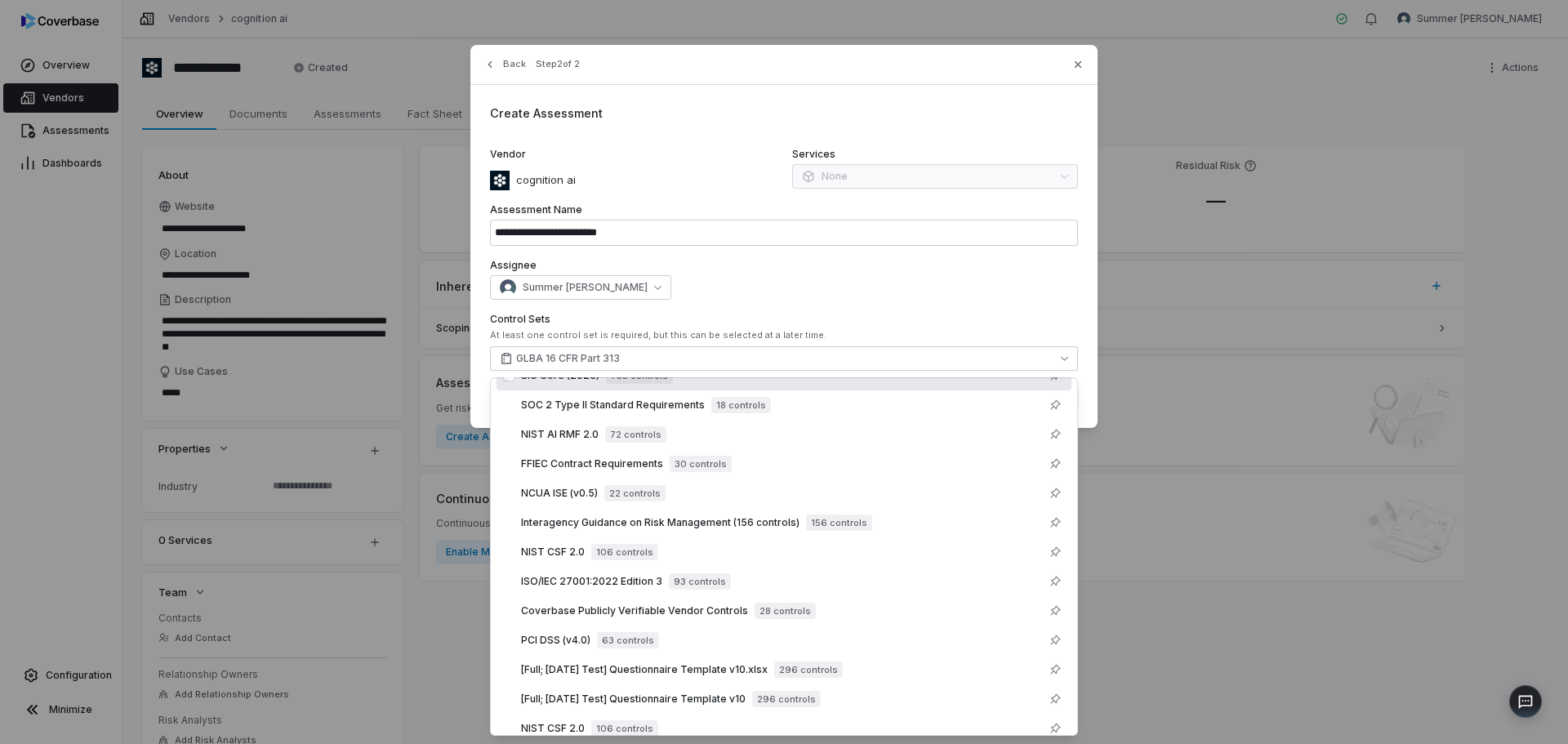
click at [883, 290] on div "Summer [PERSON_NAME]" at bounding box center [783, 287] width 588 height 25
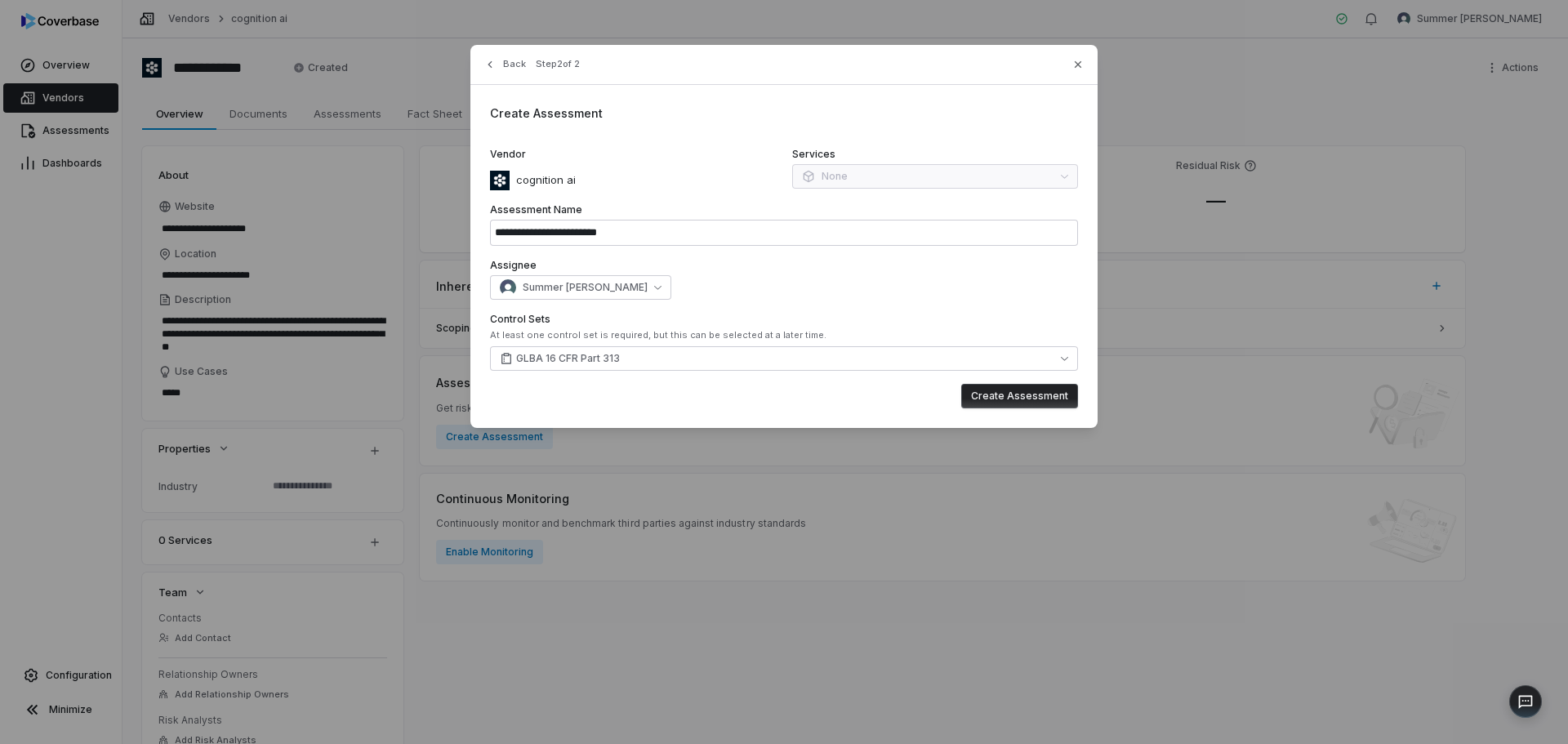
click at [984, 177] on div "Services None" at bounding box center [934, 169] width 285 height 42
click at [1008, 390] on button "Create Assessment" at bounding box center [1019, 396] width 117 height 25
type input "**********"
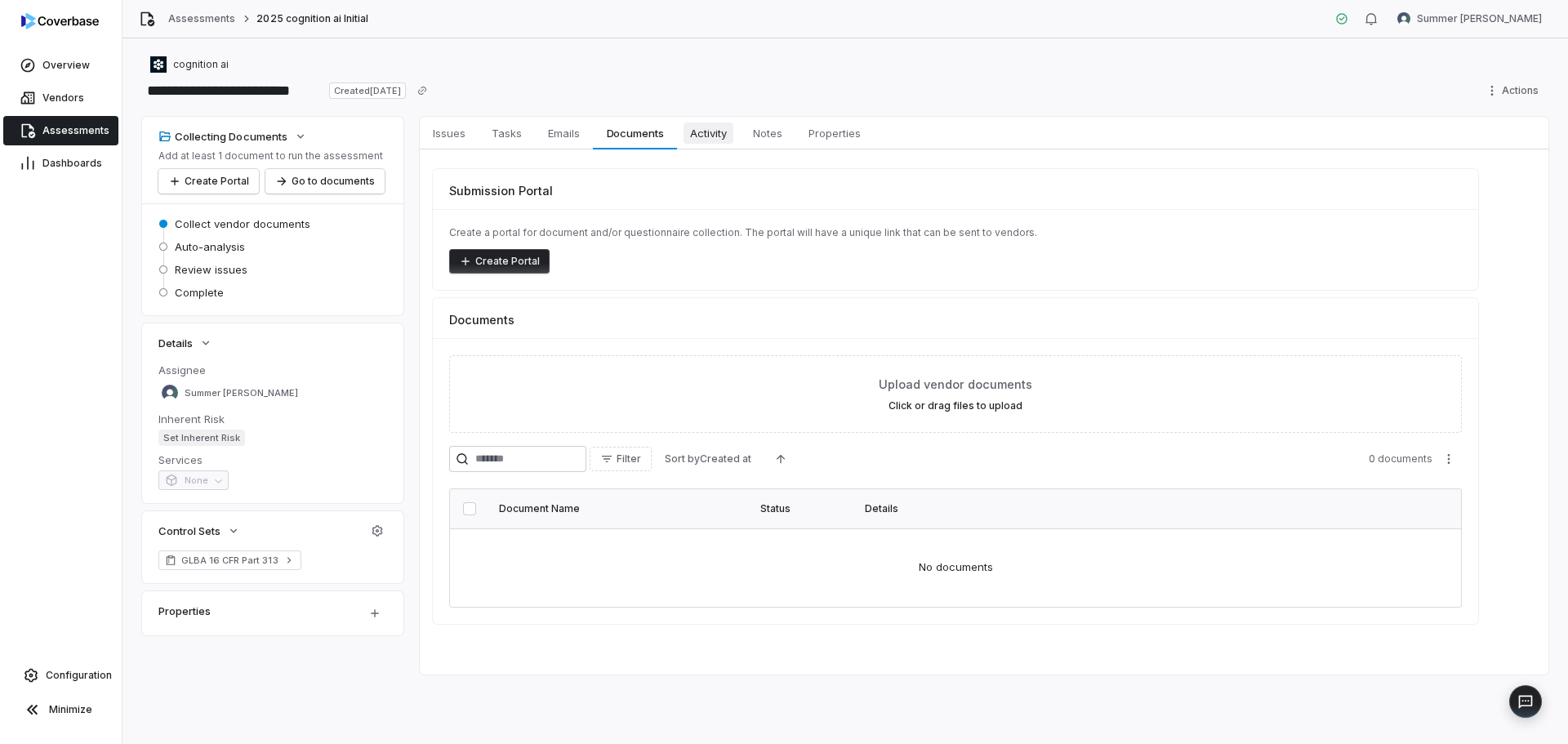
click at [712, 131] on span "Activity" at bounding box center [708, 133] width 49 height 21
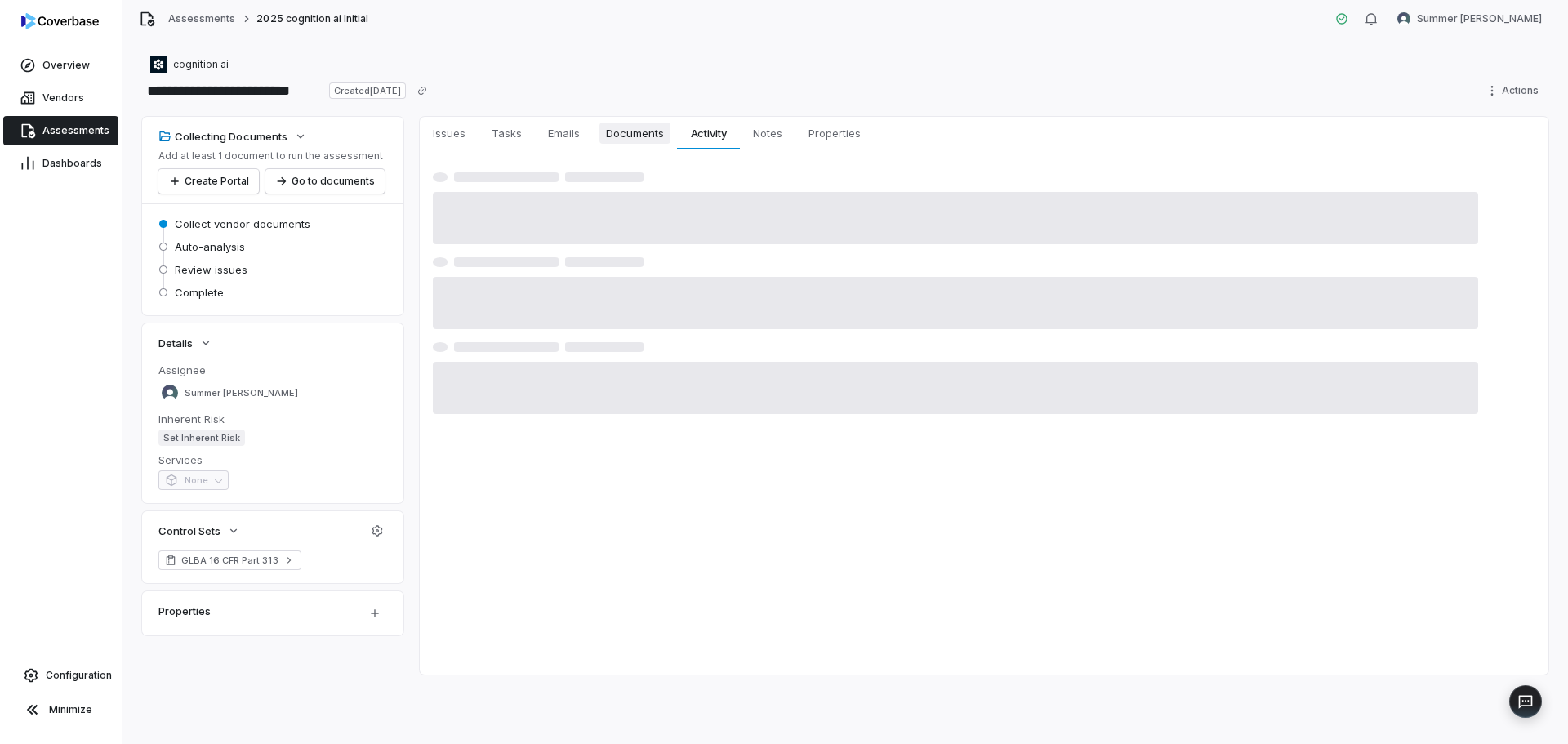
click at [596, 139] on link "Documents Documents" at bounding box center [635, 133] width 84 height 33
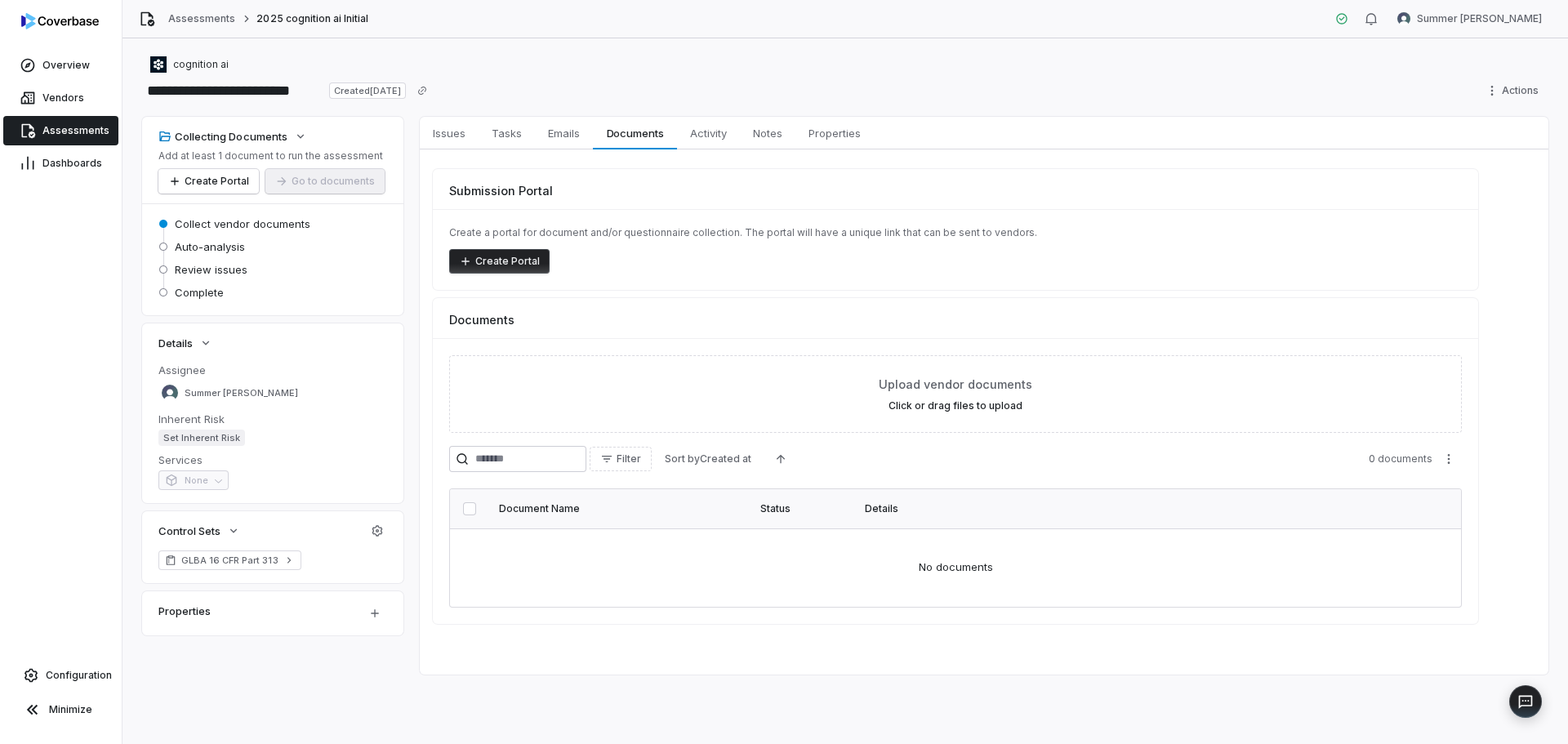
click at [468, 258] on icon "button" at bounding box center [465, 261] width 13 height 13
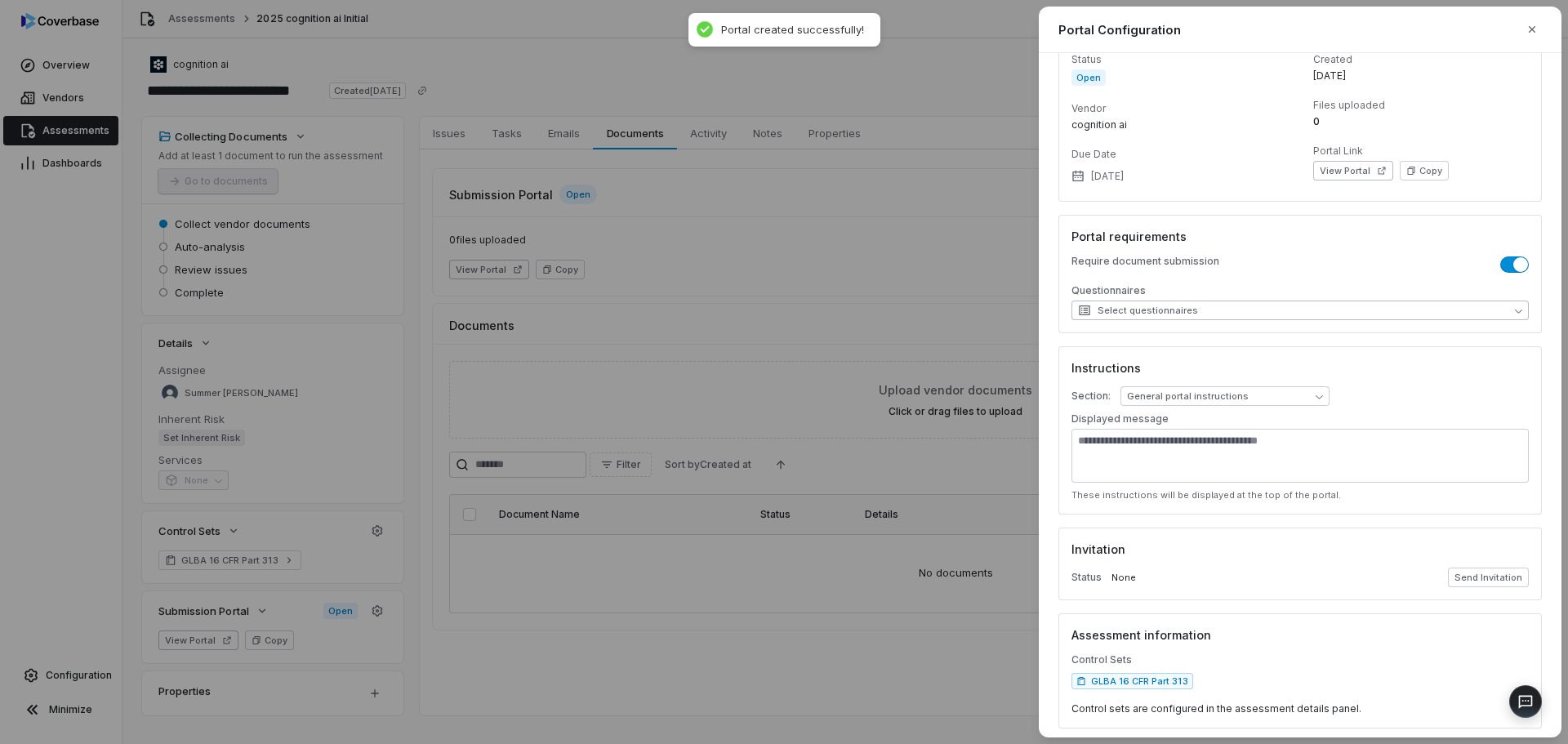
scroll to position [108, 0]
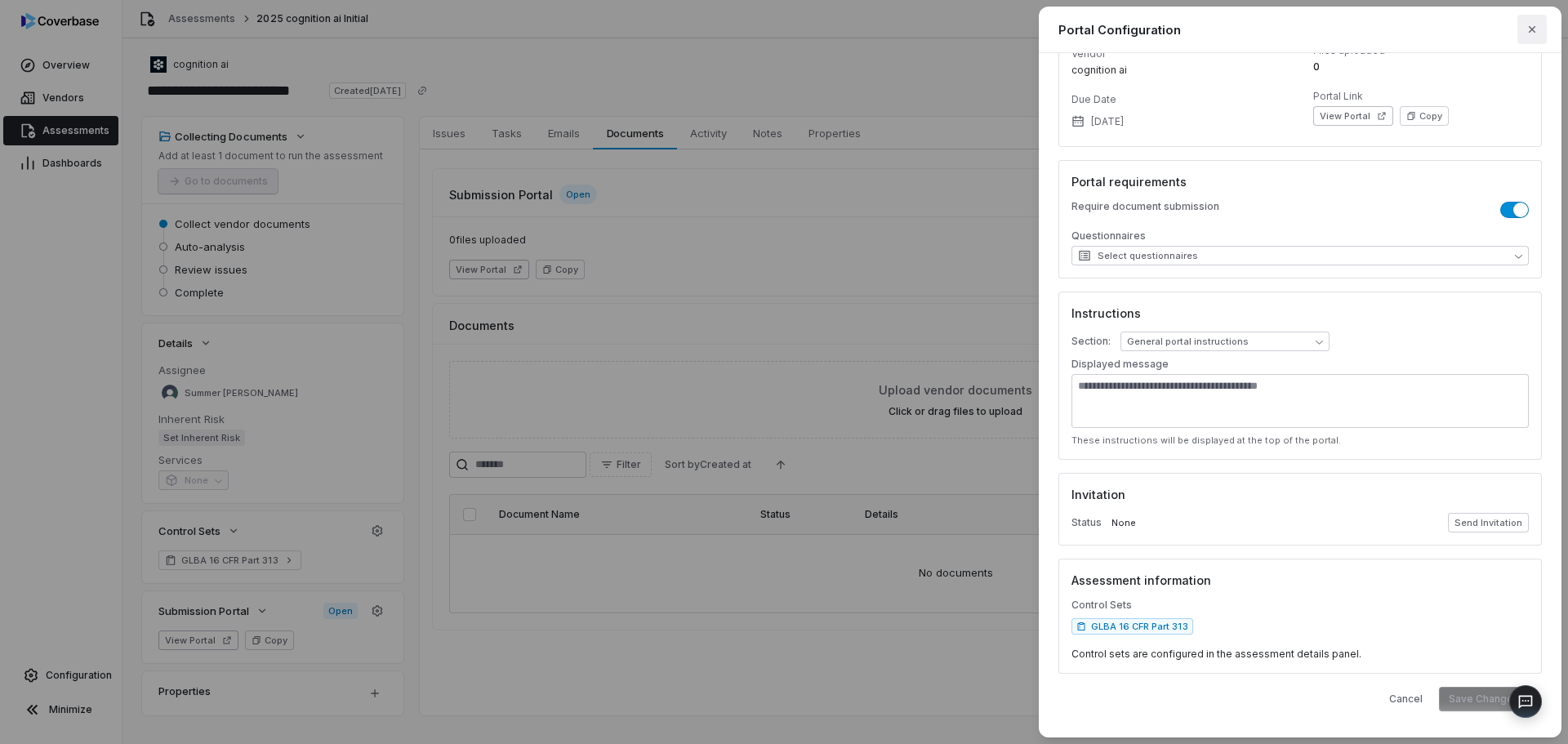
click at [1527, 27] on icon "button" at bounding box center [1532, 29] width 13 height 13
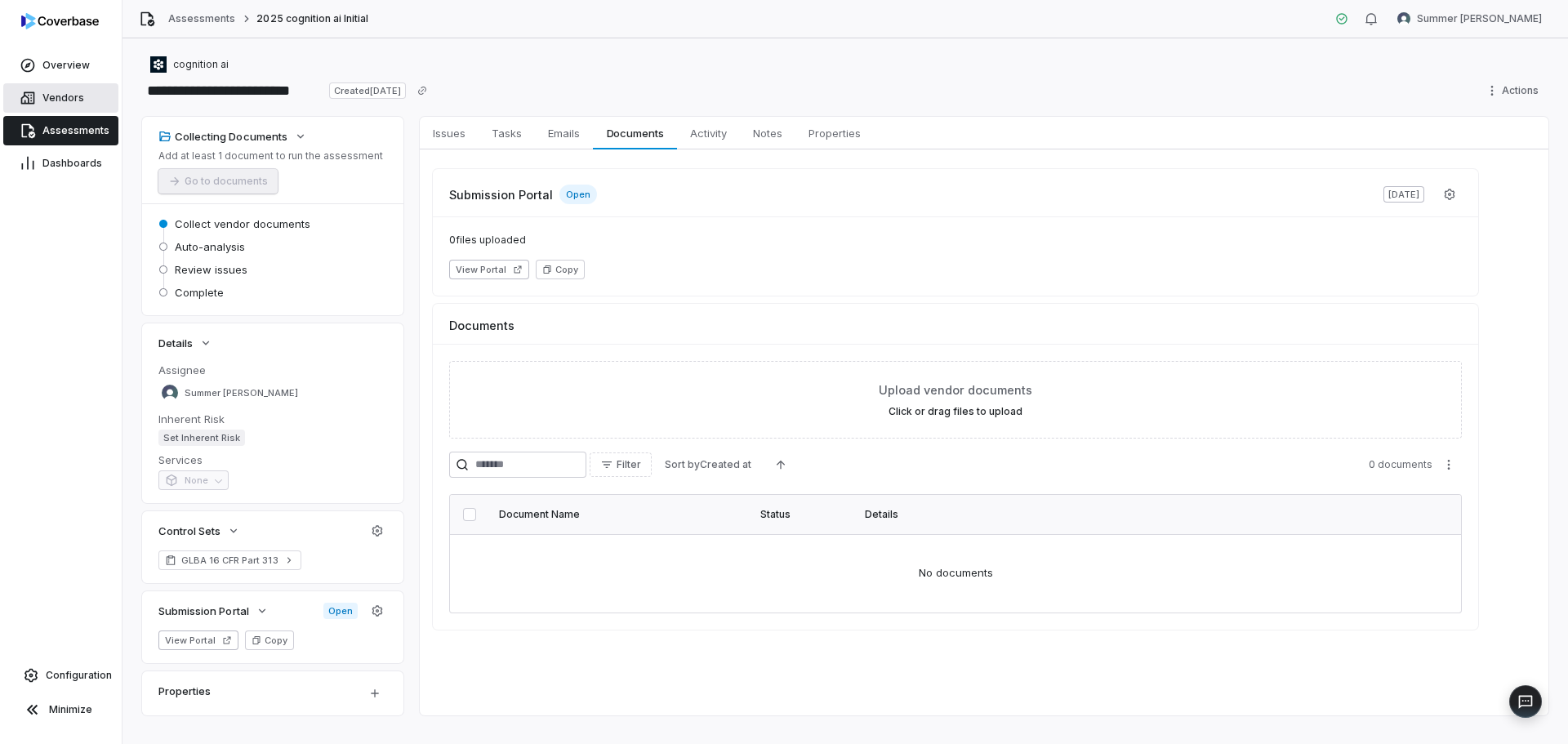
click at [52, 89] on link "Vendors" at bounding box center [61, 97] width 115 height 29
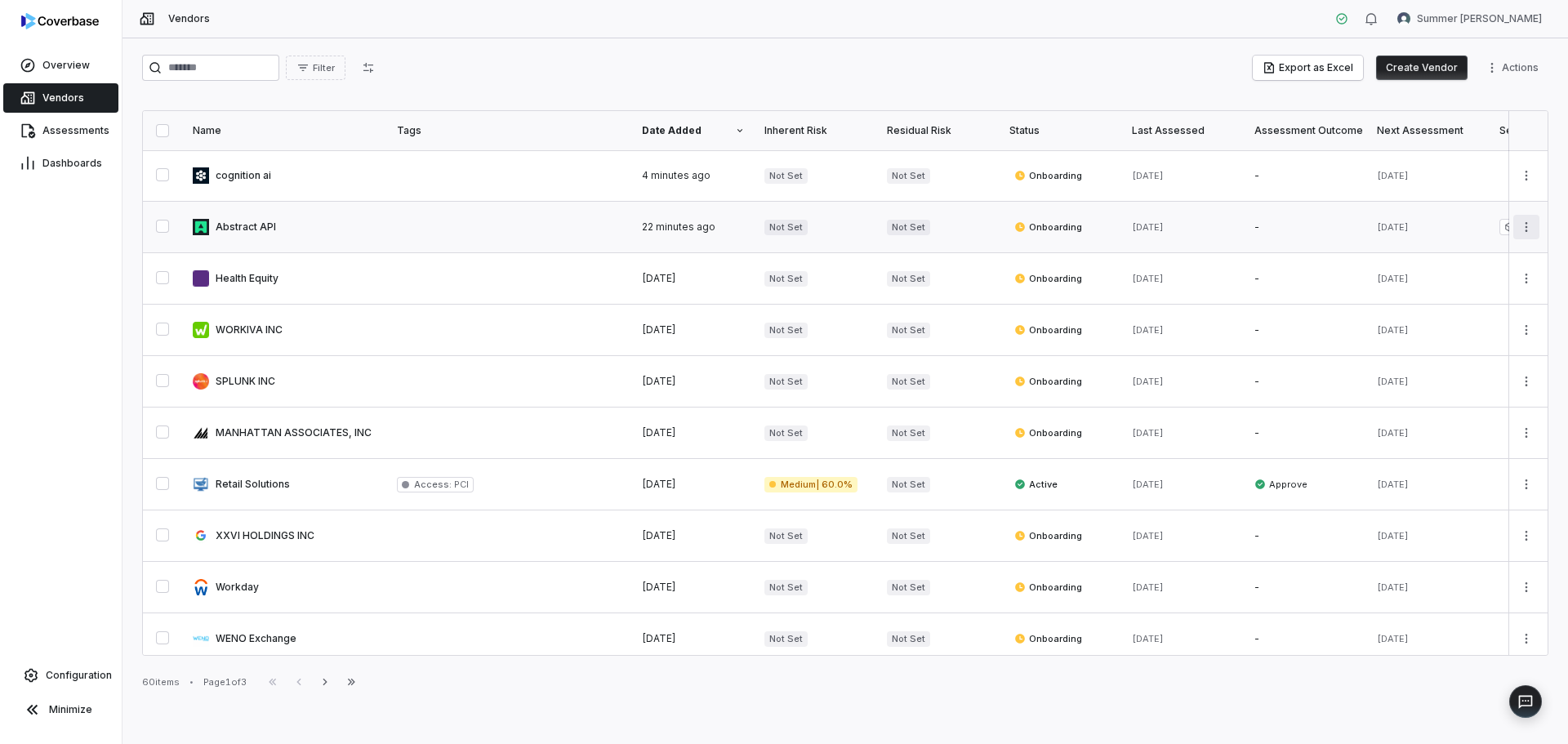
click at [1511, 229] on html "Overview Vendors Assessments Dashboards Configuration Minimize Vendors Summer D…" at bounding box center [784, 372] width 1568 height 744
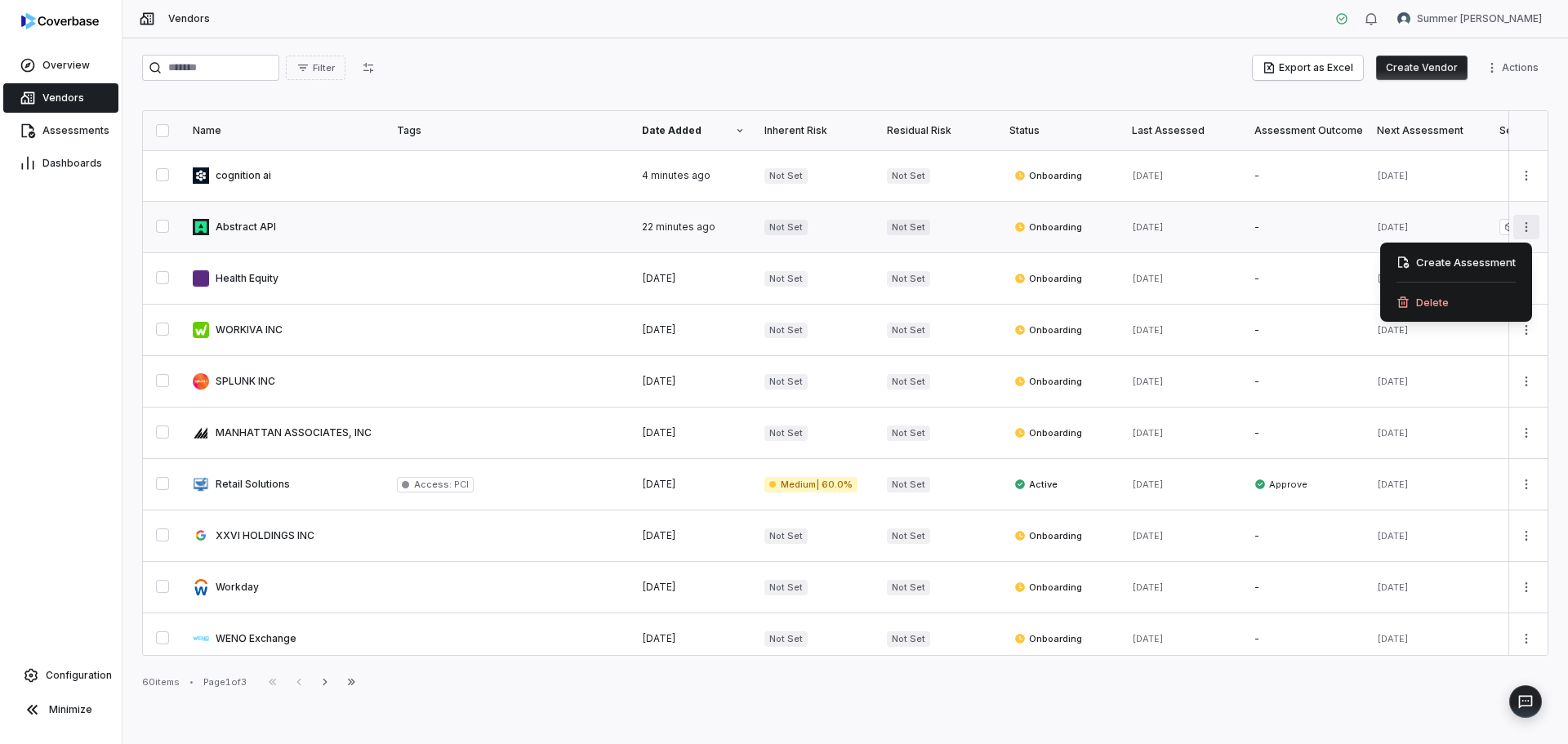
click at [1511, 229] on html "Overview Vendors Assessments Dashboards Configuration Minimize Vendors Summer D…" at bounding box center [784, 372] width 1568 height 744
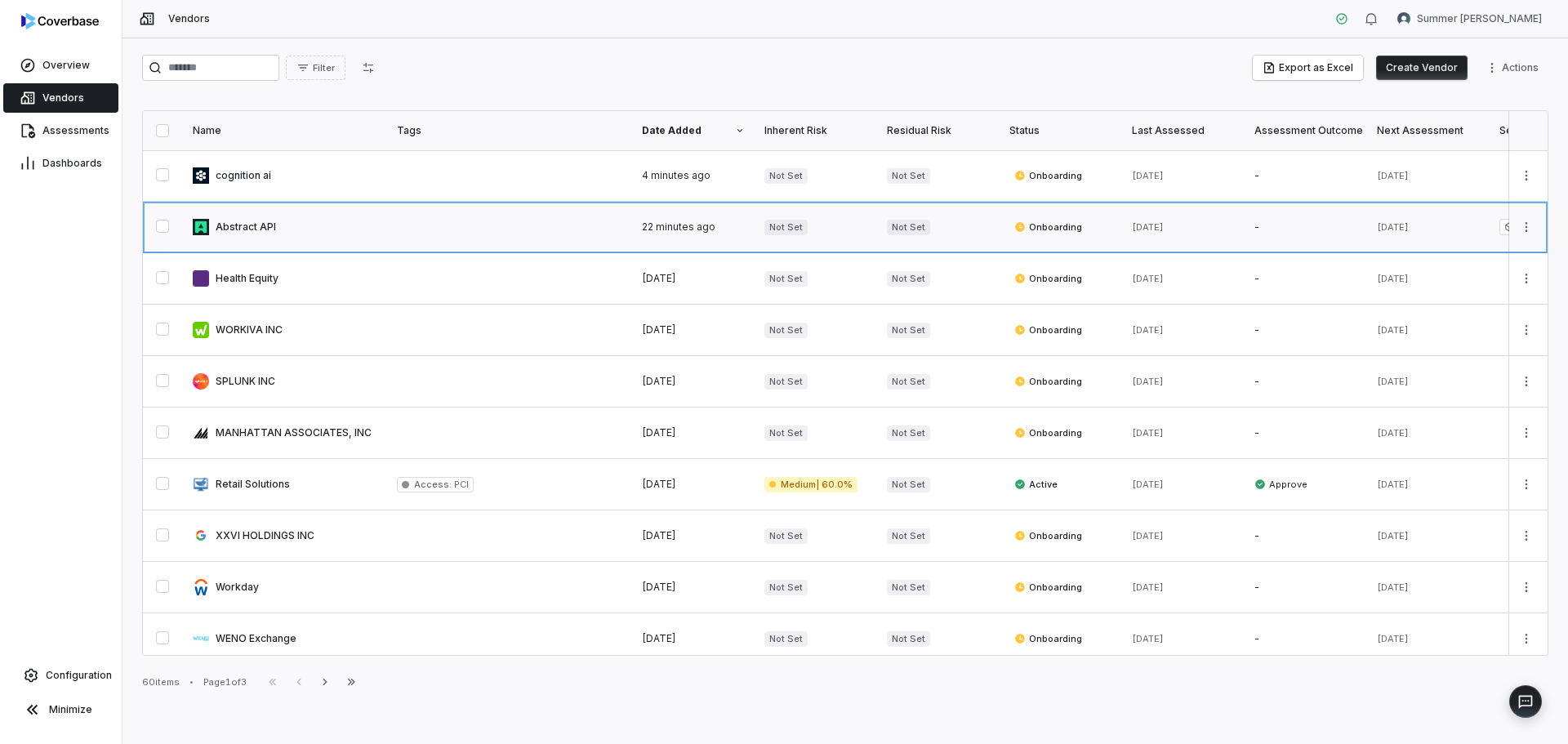
click at [252, 225] on link at bounding box center [285, 226] width 204 height 50
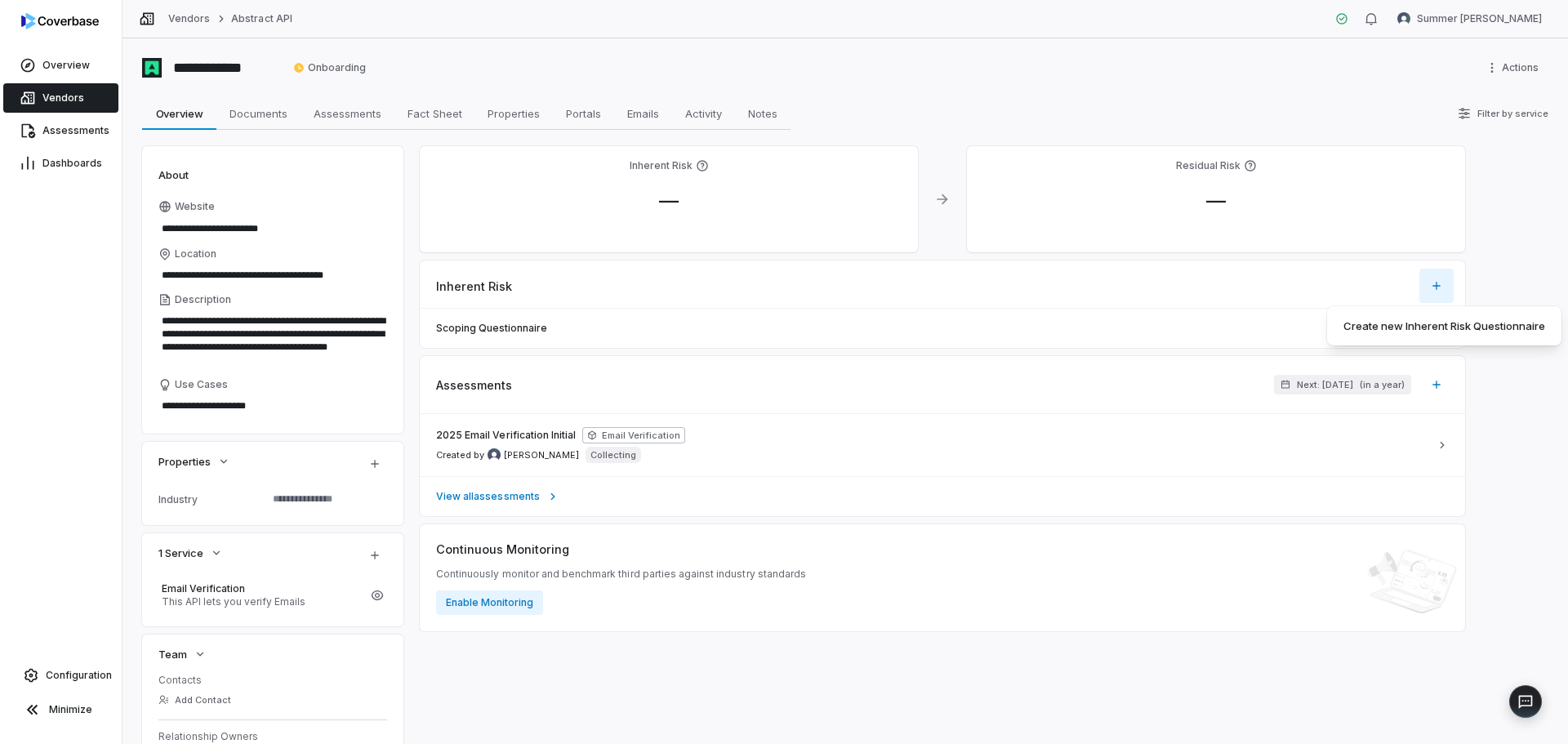
click at [1435, 283] on html "**********" at bounding box center [784, 372] width 1568 height 744
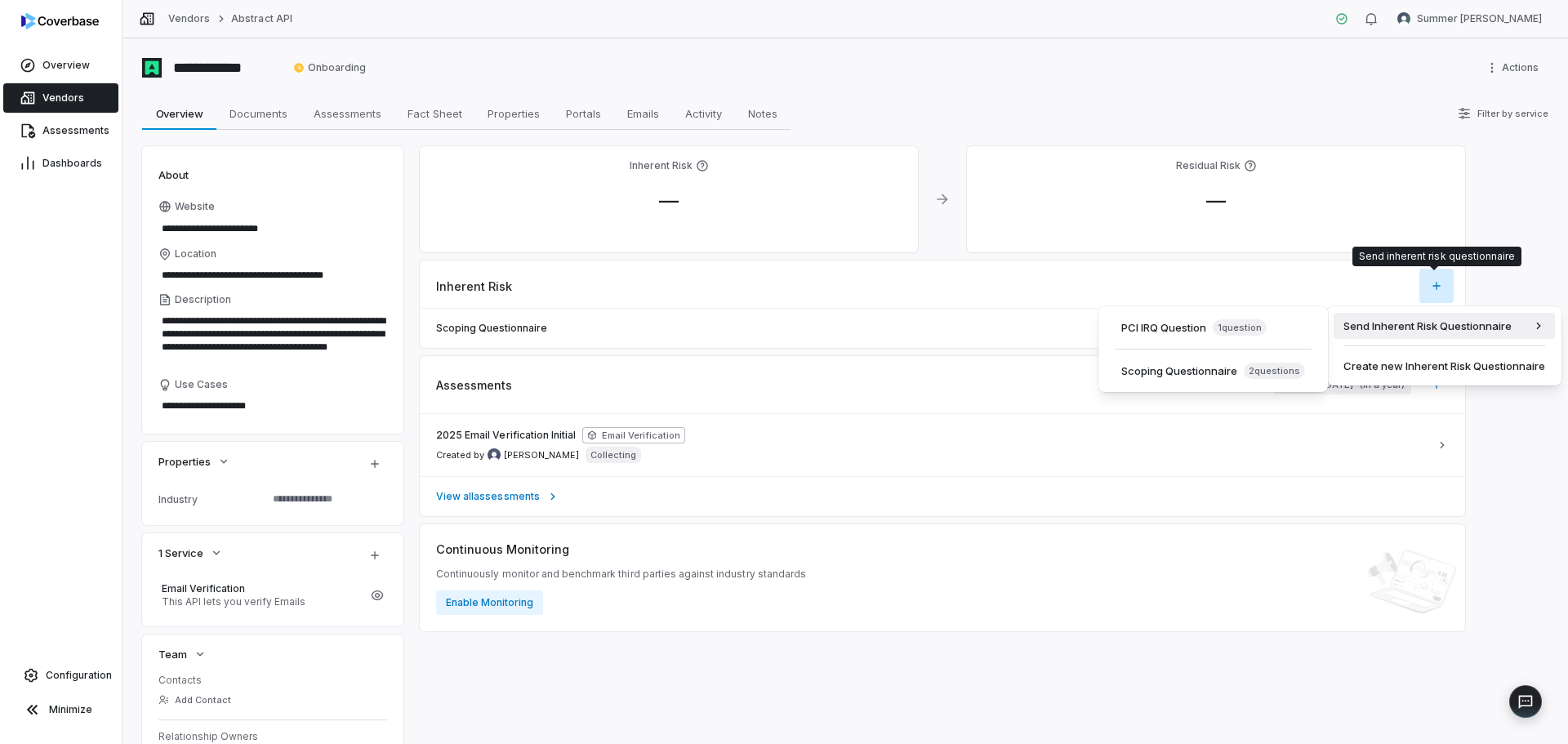
click at [1532, 284] on html "**********" at bounding box center [784, 372] width 1568 height 744
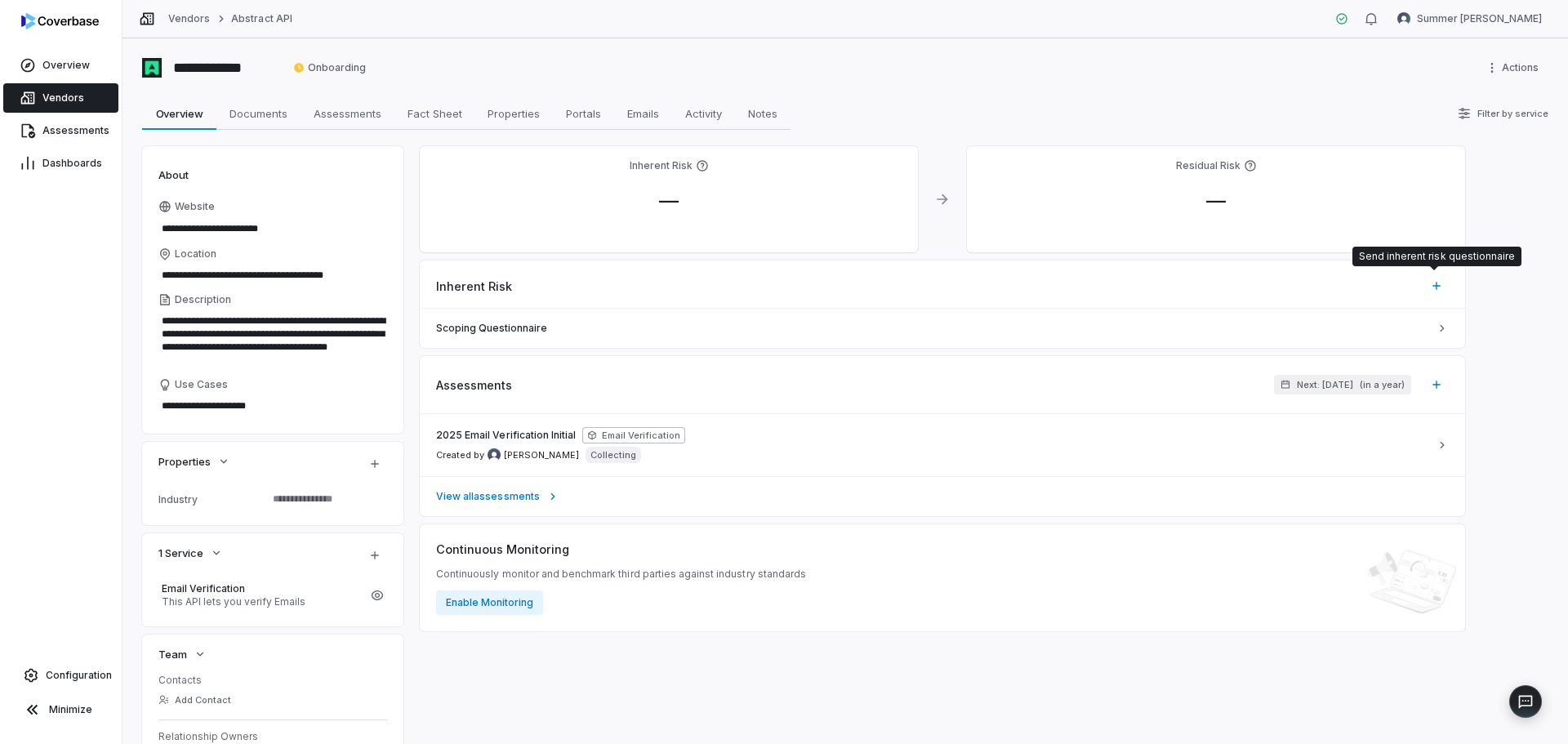
click at [1504, 336] on div "**********" at bounding box center [845, 552] width 1406 height 814
click at [49, 668] on link "Configuration" at bounding box center [60, 674] width 109 height 29
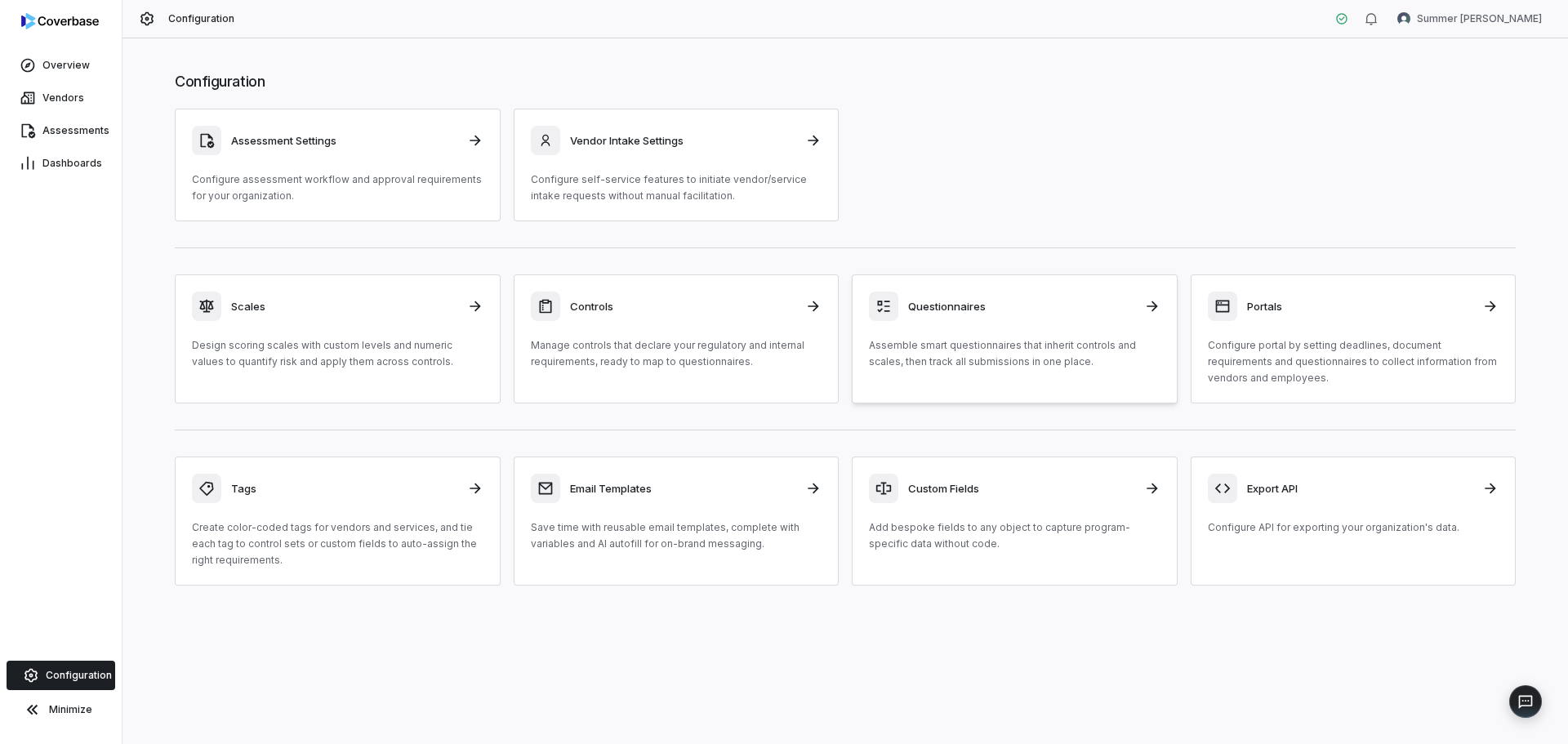
click at [949, 356] on p "Assemble smart questionnaires that inherit controls and scales, then track all …" at bounding box center [1015, 353] width 292 height 33
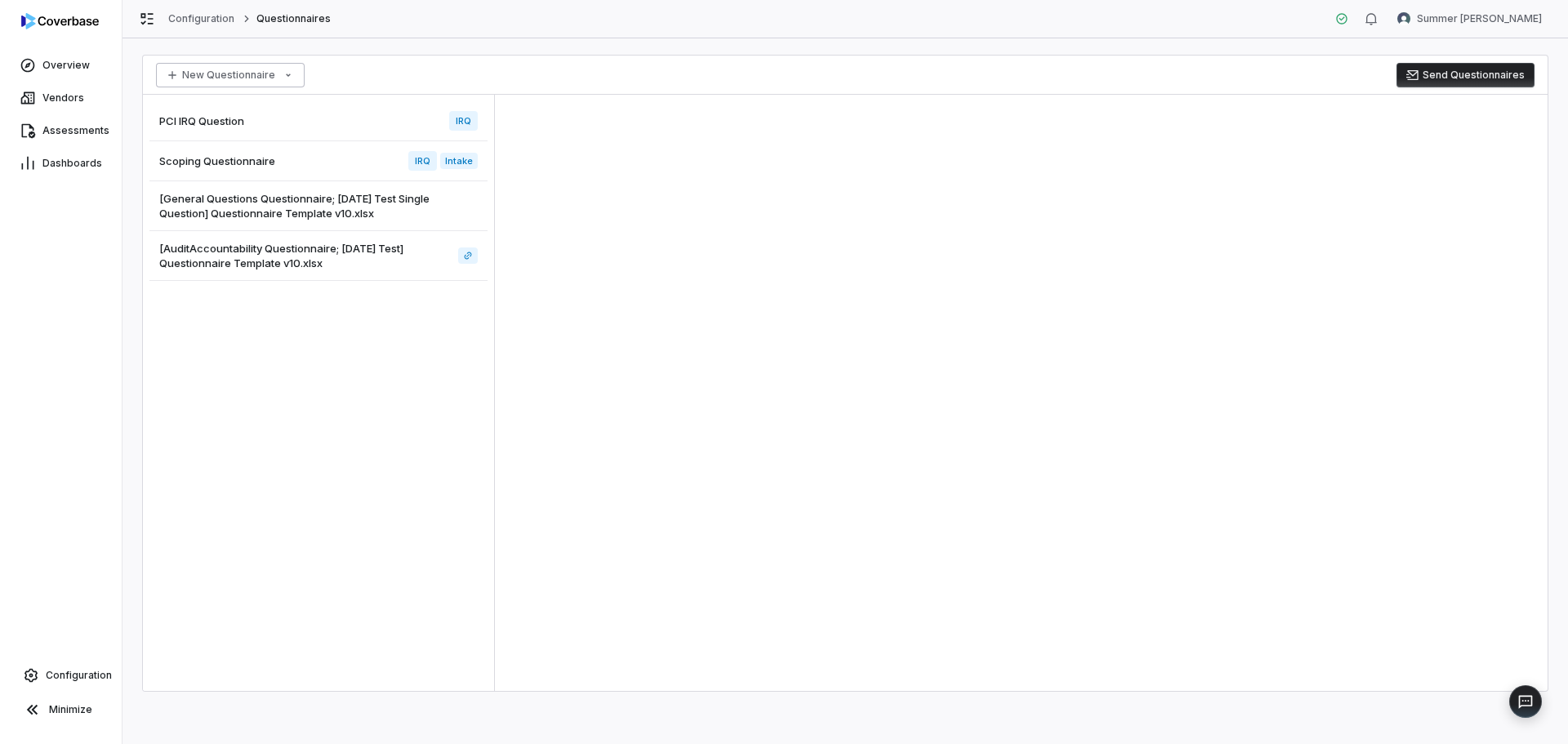
click at [268, 80] on html "Overview Vendors Assessments Dashboards Configuration Minimize Configuration Qu…" at bounding box center [784, 372] width 1568 height 744
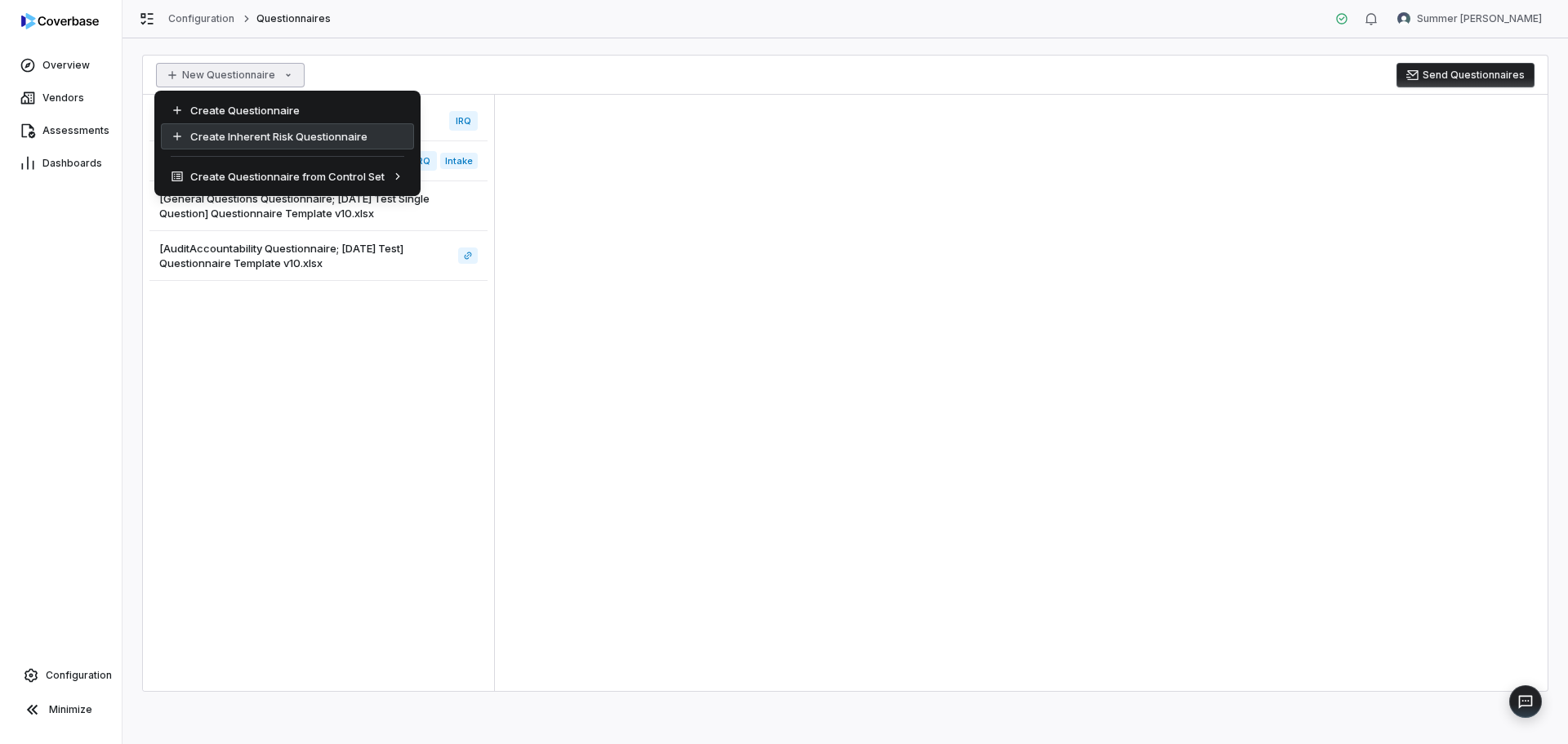
click at [316, 145] on div "Create Inherent Risk Questionnaire" at bounding box center [287, 136] width 253 height 27
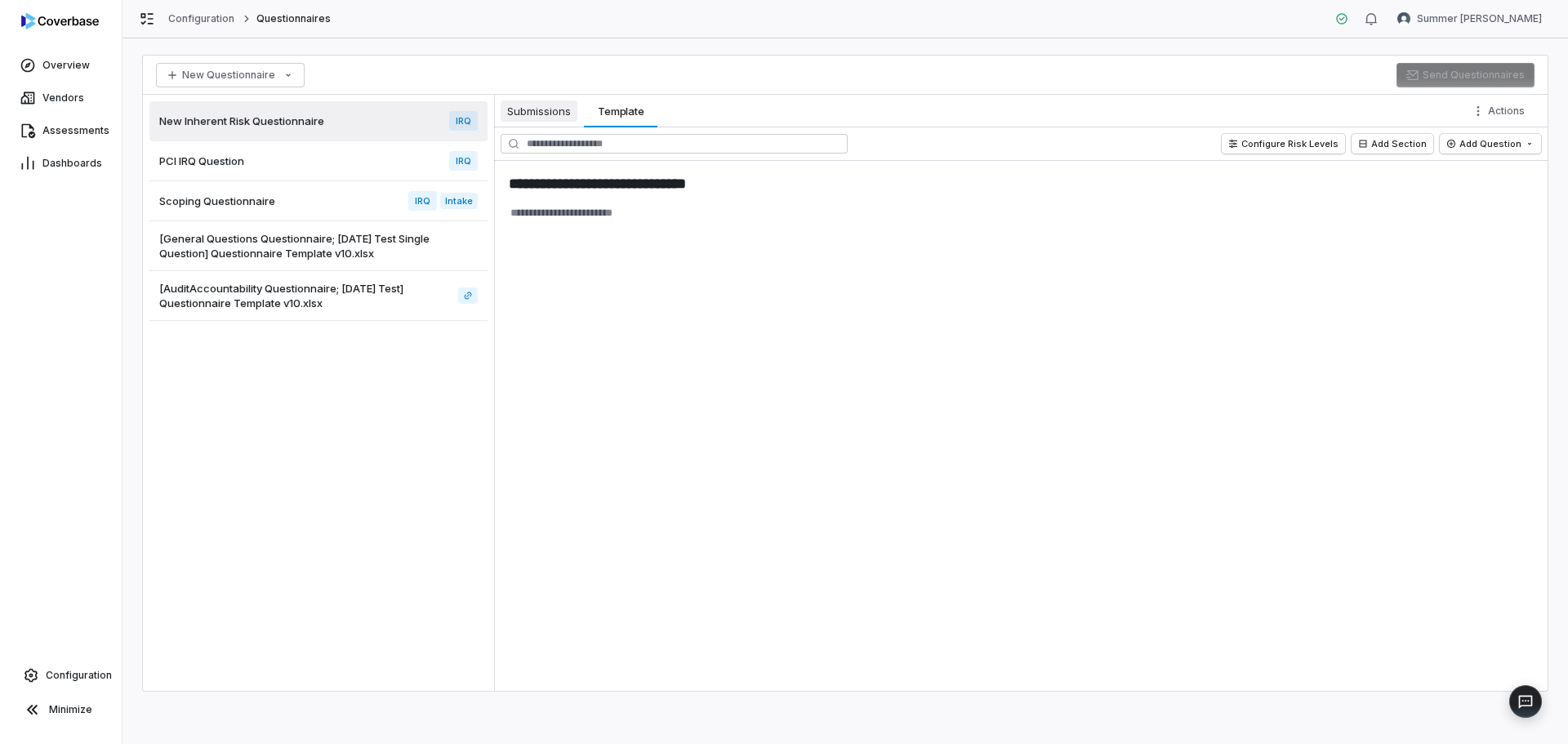
click at [536, 114] on span "Submissions" at bounding box center [538, 111] width 77 height 21
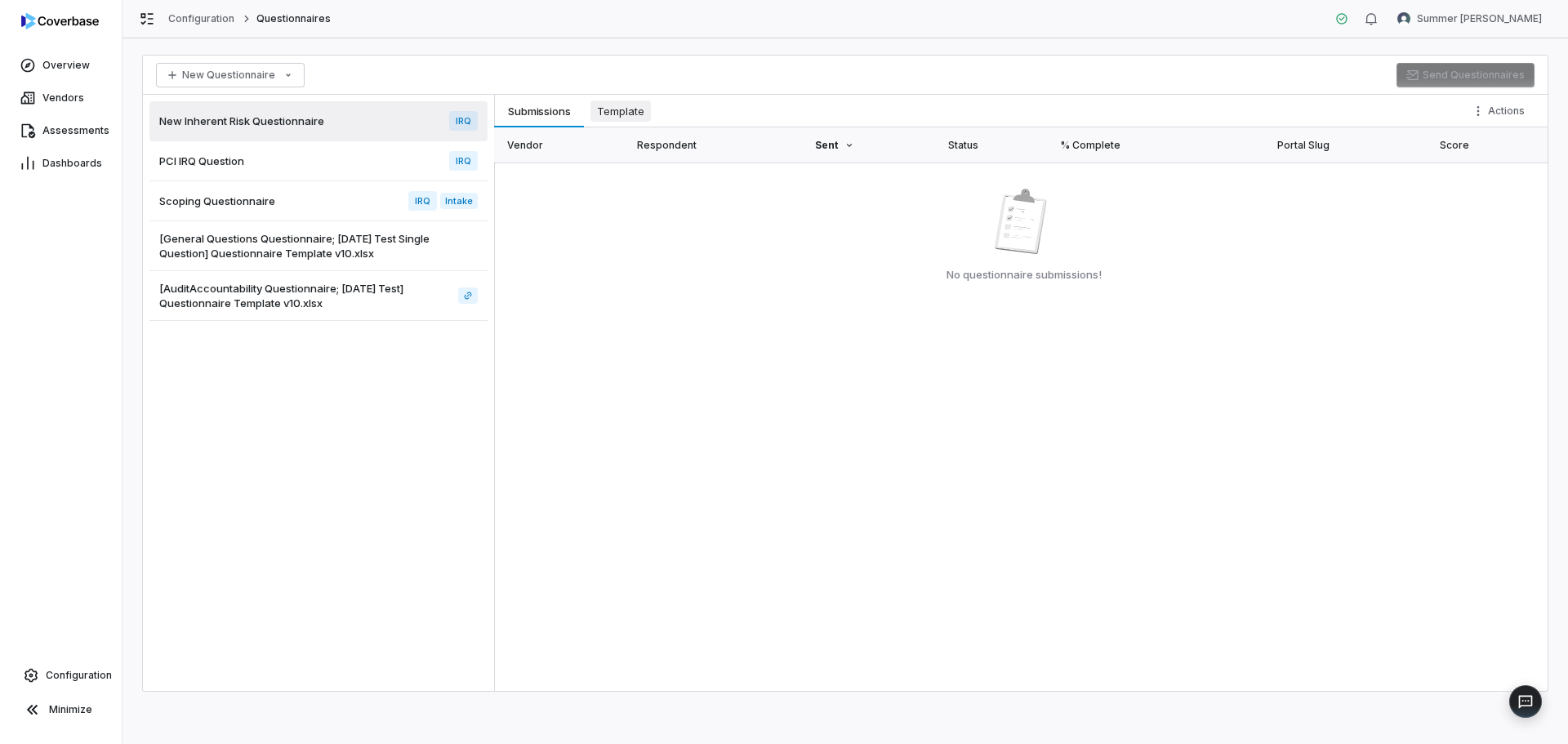
click at [603, 113] on span "Template" at bounding box center [620, 111] width 60 height 21
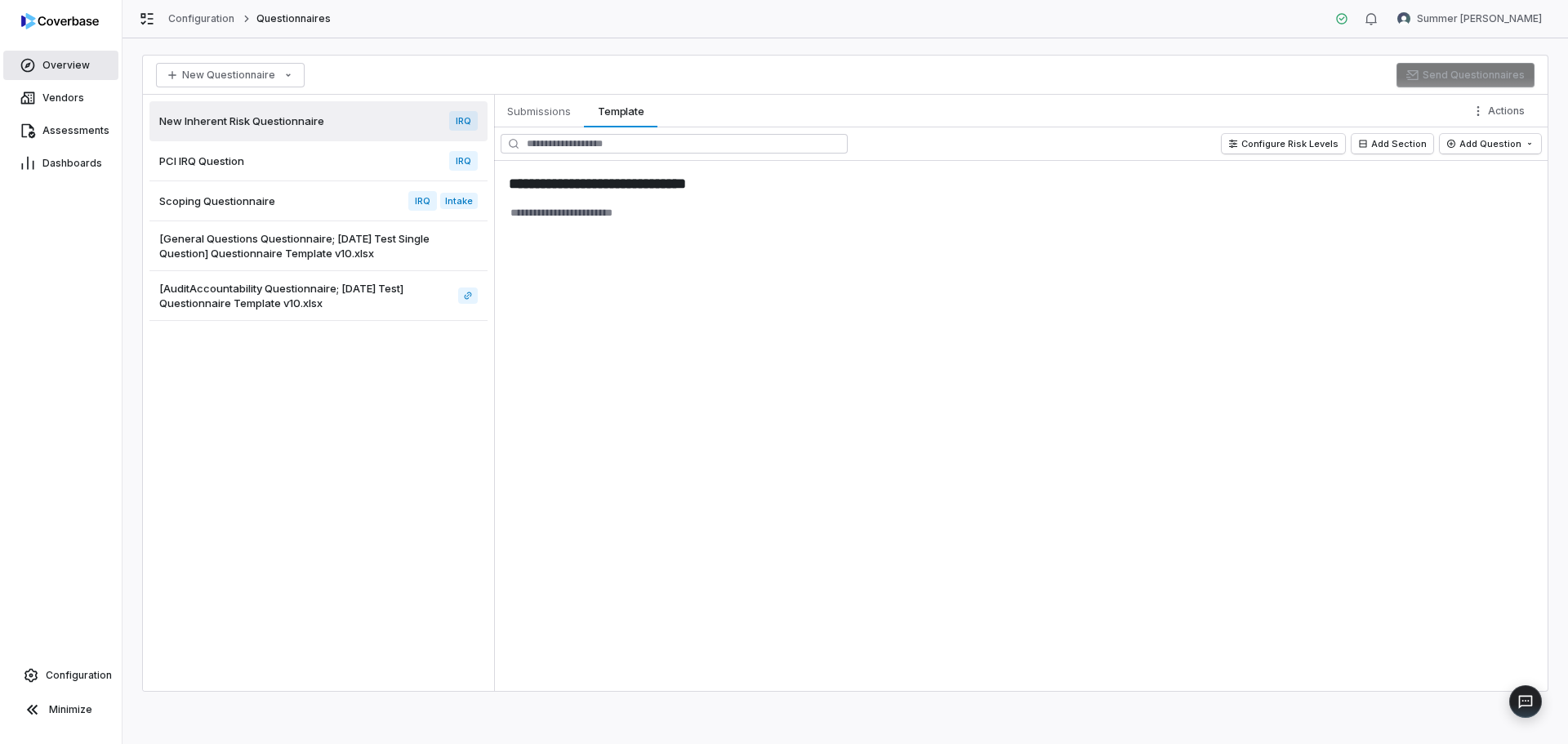
click at [74, 70] on span "Overview" at bounding box center [66, 65] width 48 height 13
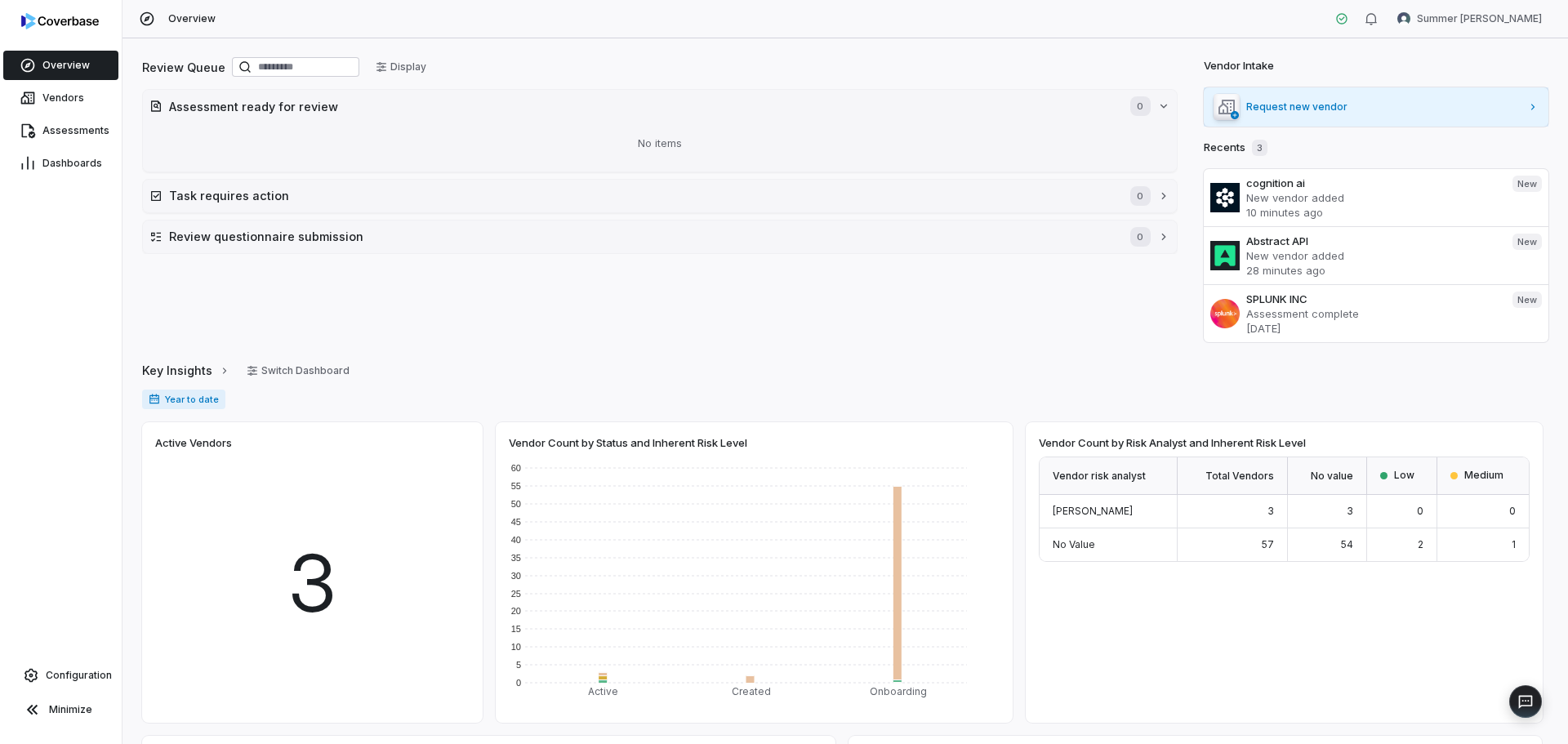
click at [1299, 102] on span "Request new vendor" at bounding box center [1383, 107] width 275 height 13
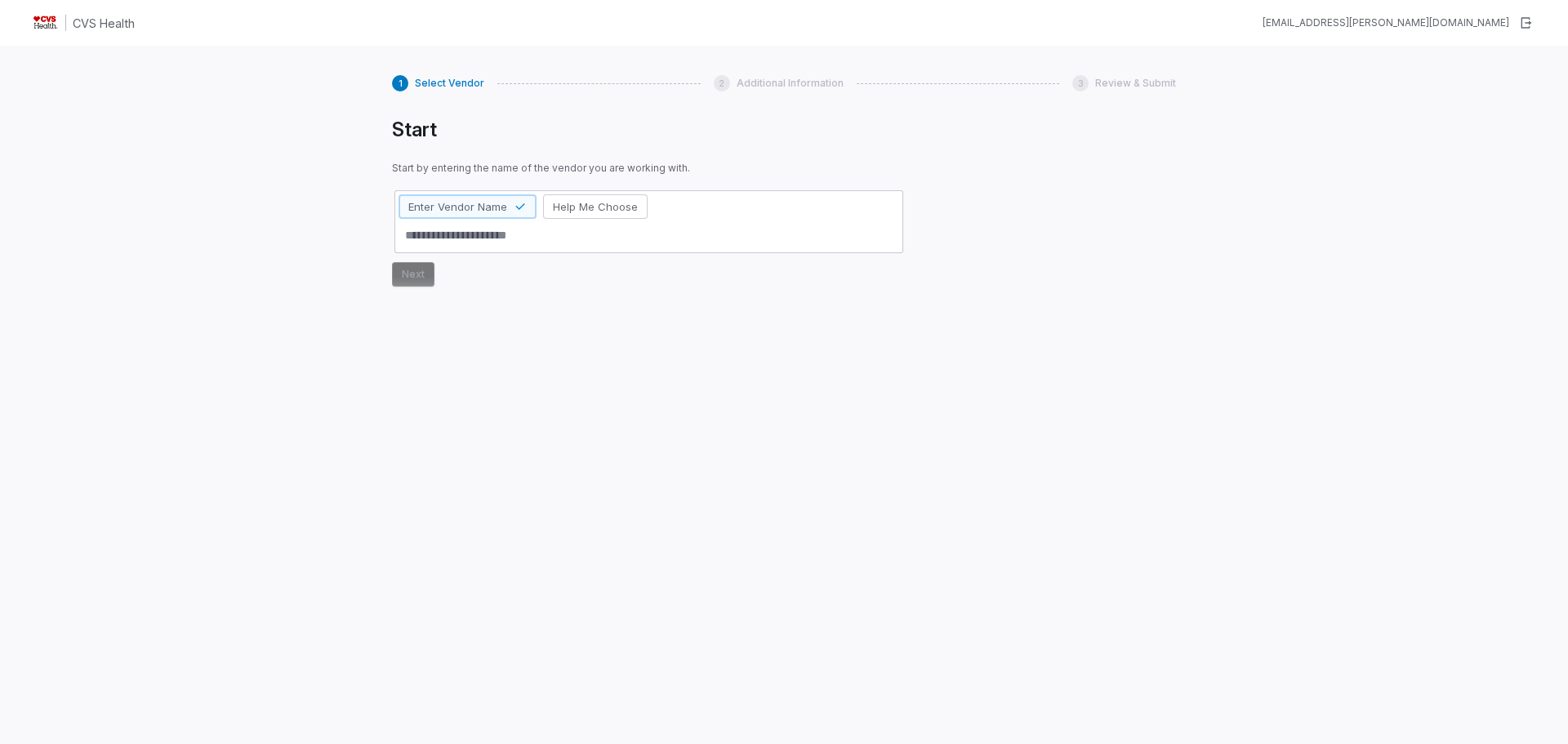
type textarea "*"
type textarea "***"
type textarea "*"
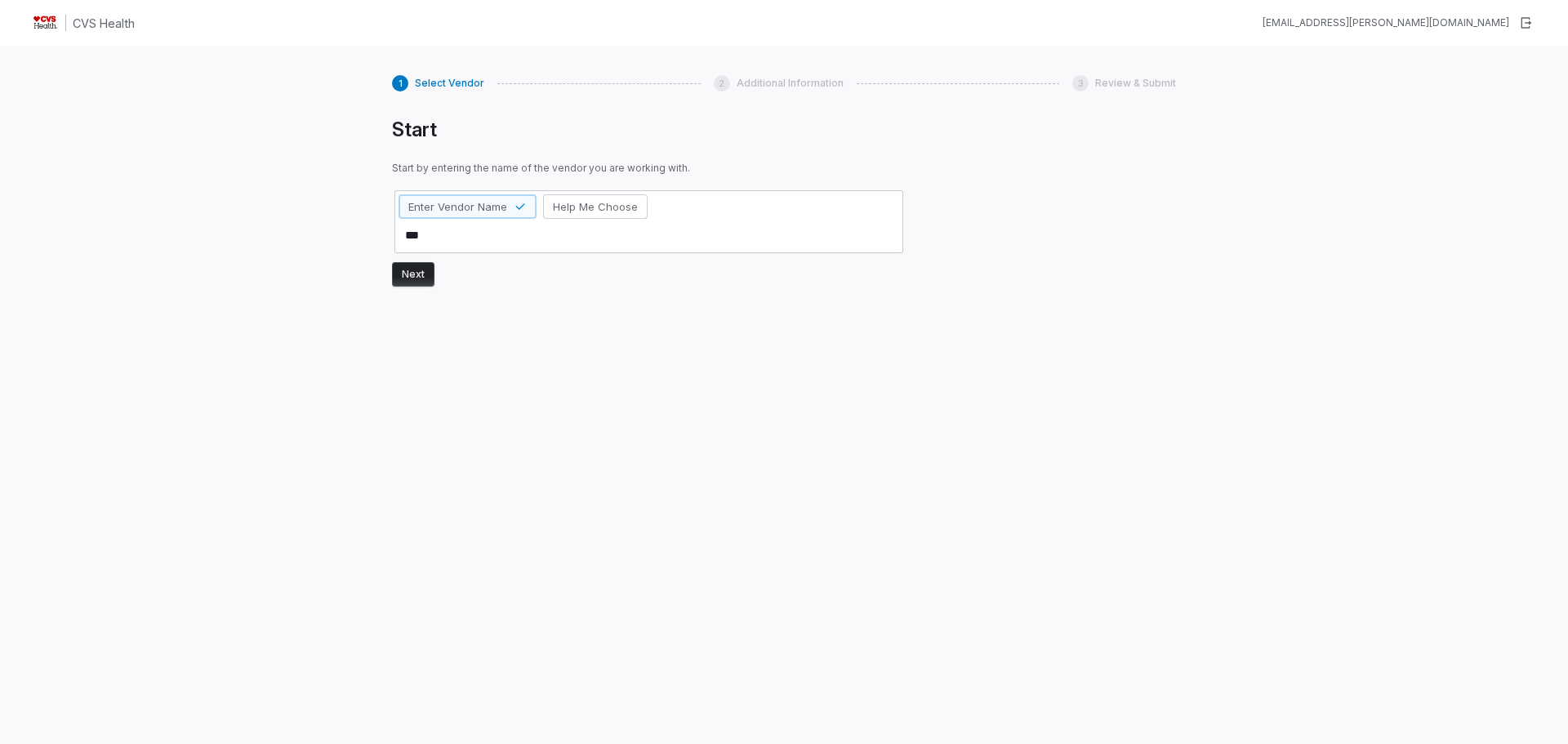
type textarea "****"
type textarea "*"
type textarea "*****"
type textarea "*"
type textarea "****"
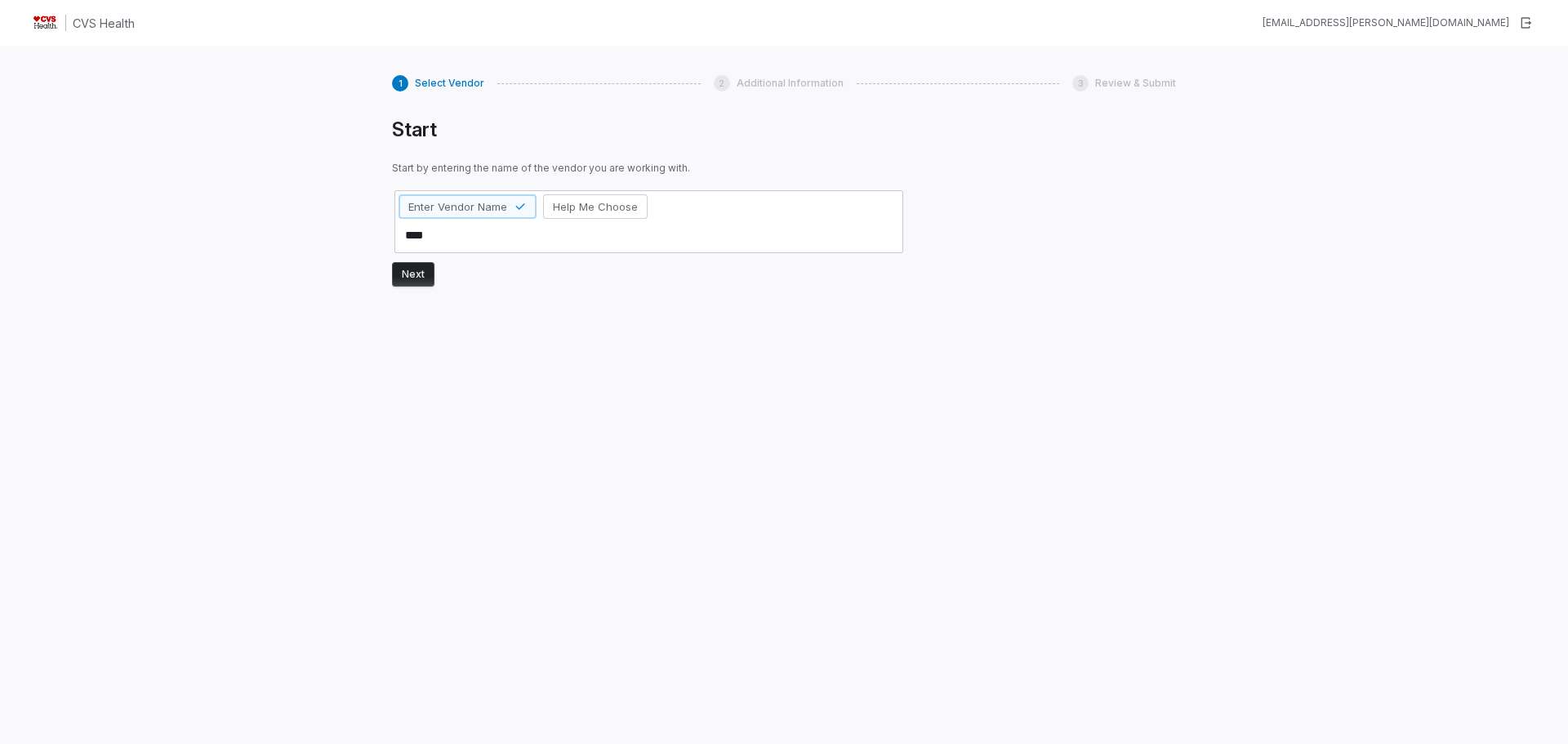
type textarea "*"
type textarea "*****"
type textarea "*"
type textarea "******"
type textarea "*"
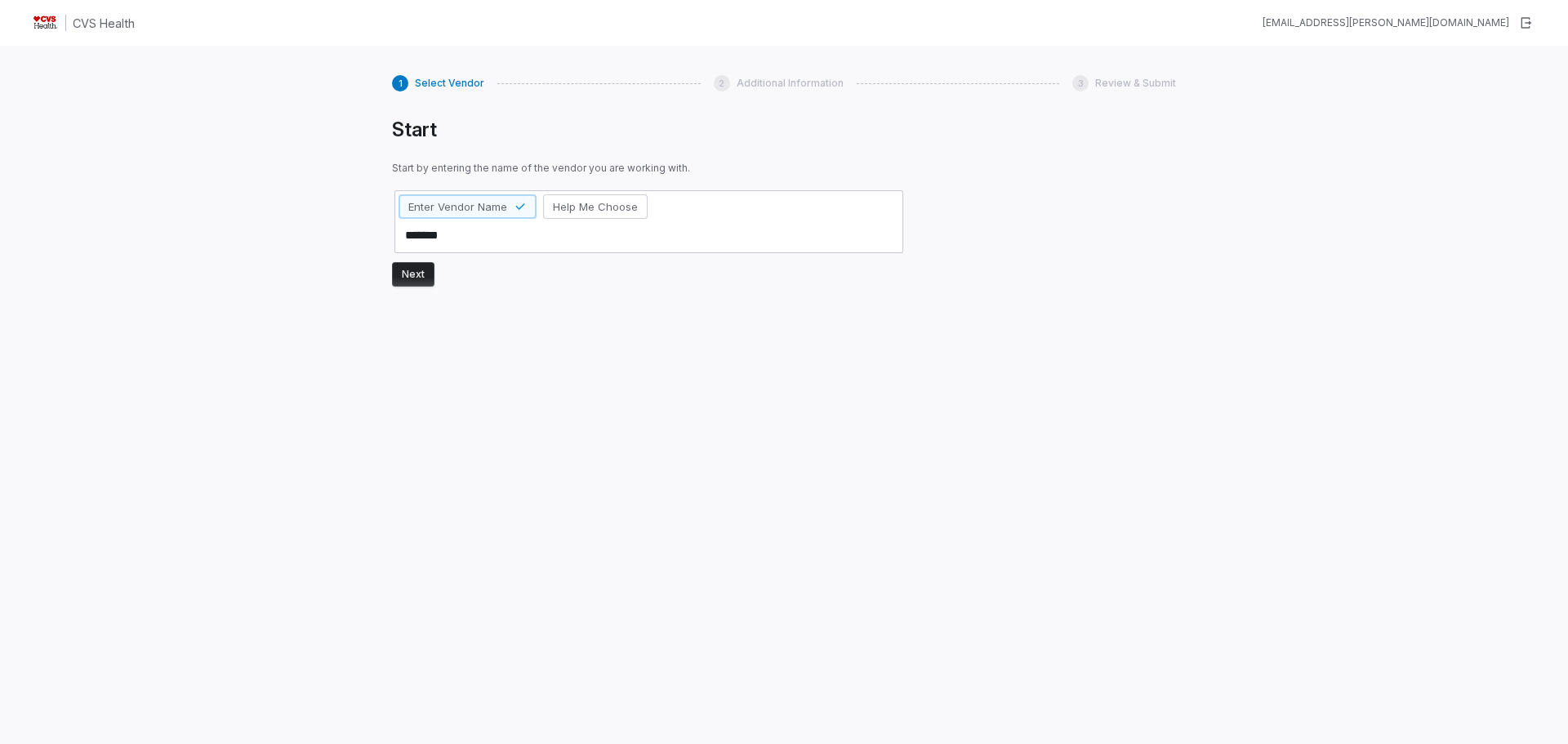
type textarea "*******"
click at [432, 277] on button "Next" at bounding box center [413, 275] width 42 height 25
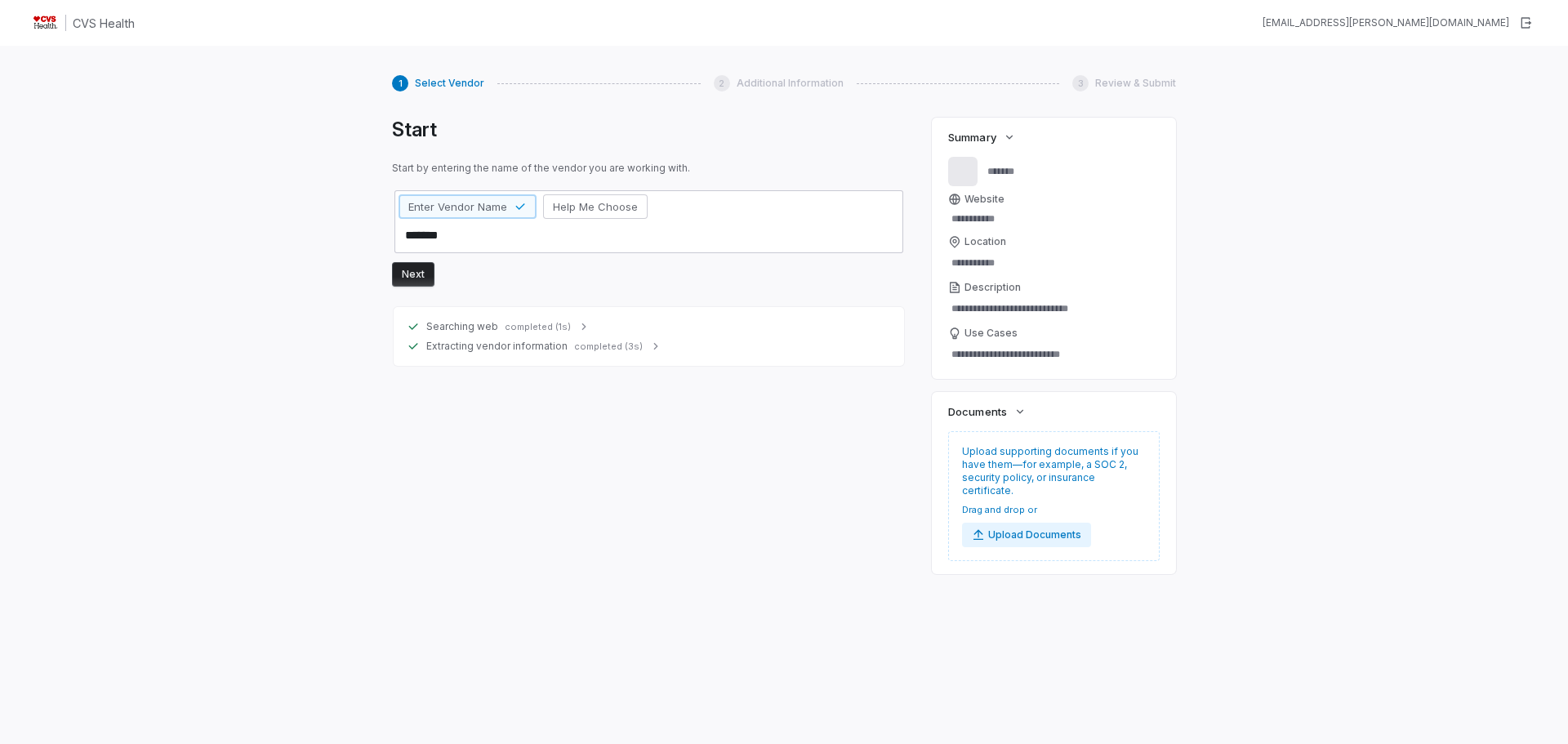
type textarea "*"
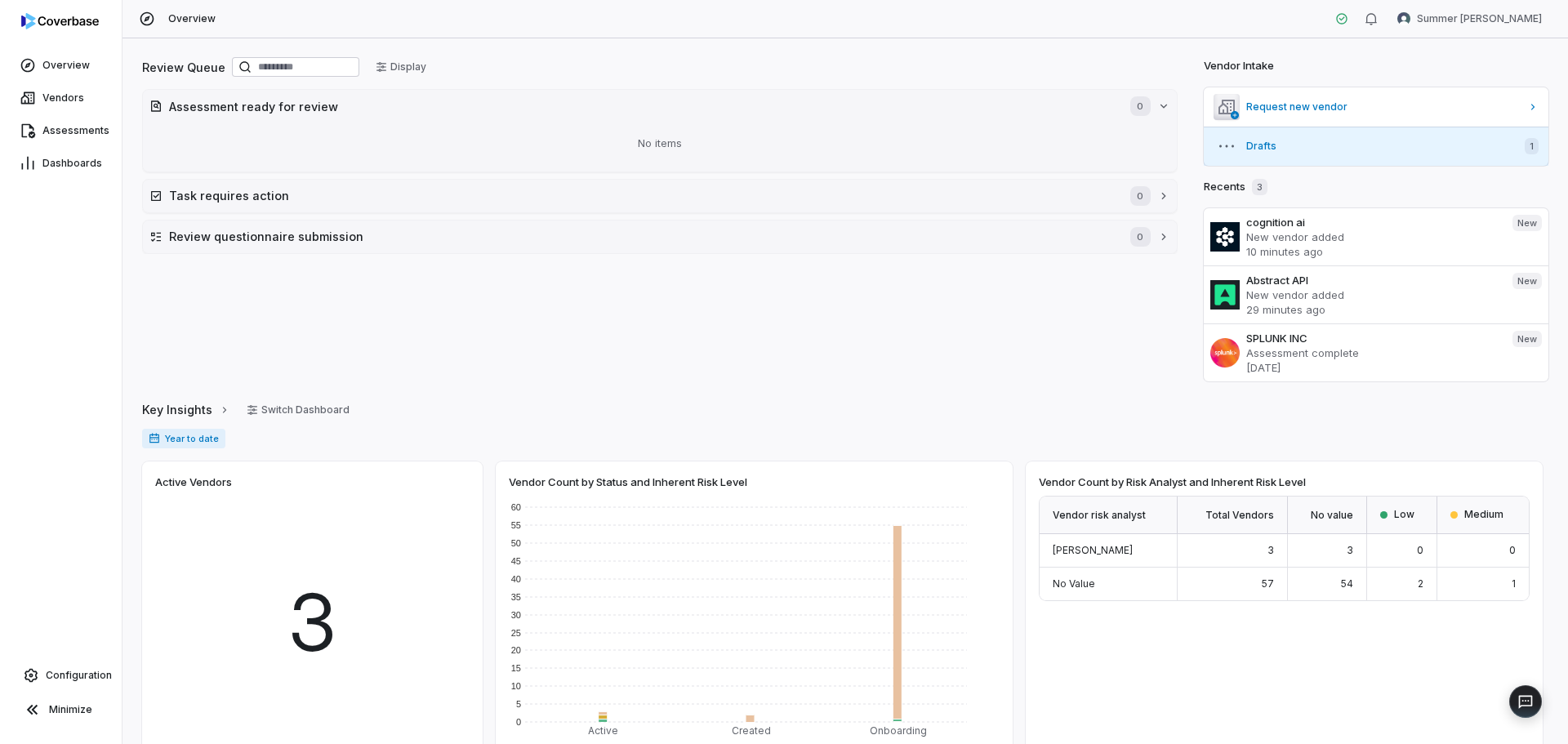
click at [1252, 151] on span "Drafts" at bounding box center [1379, 146] width 265 height 13
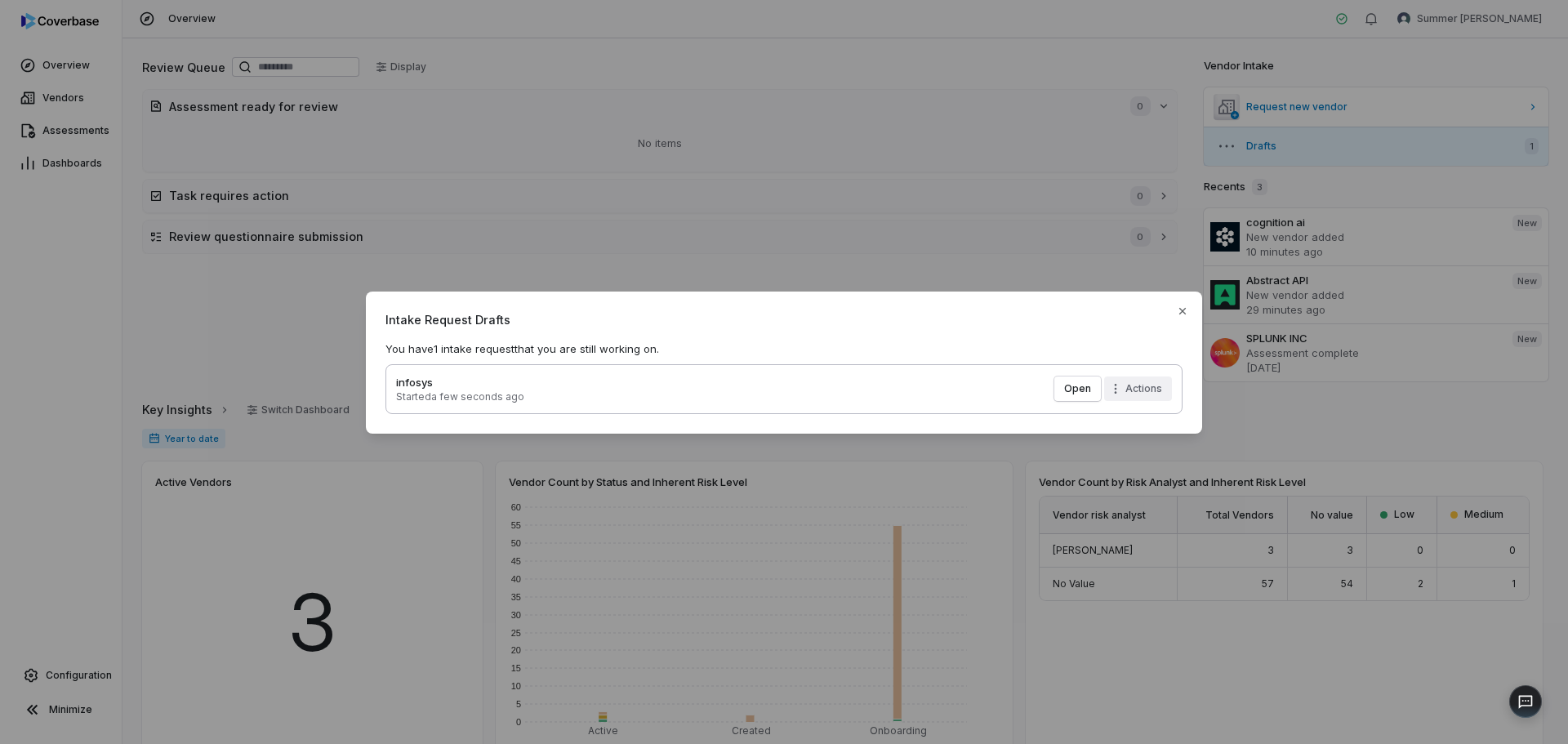
click at [1138, 392] on div "Intake Request Drafts You have 1 intake request that you are still working on. …" at bounding box center [784, 371] width 1568 height 213
click at [1140, 429] on div "Delete" at bounding box center [1164, 424] width 104 height 27
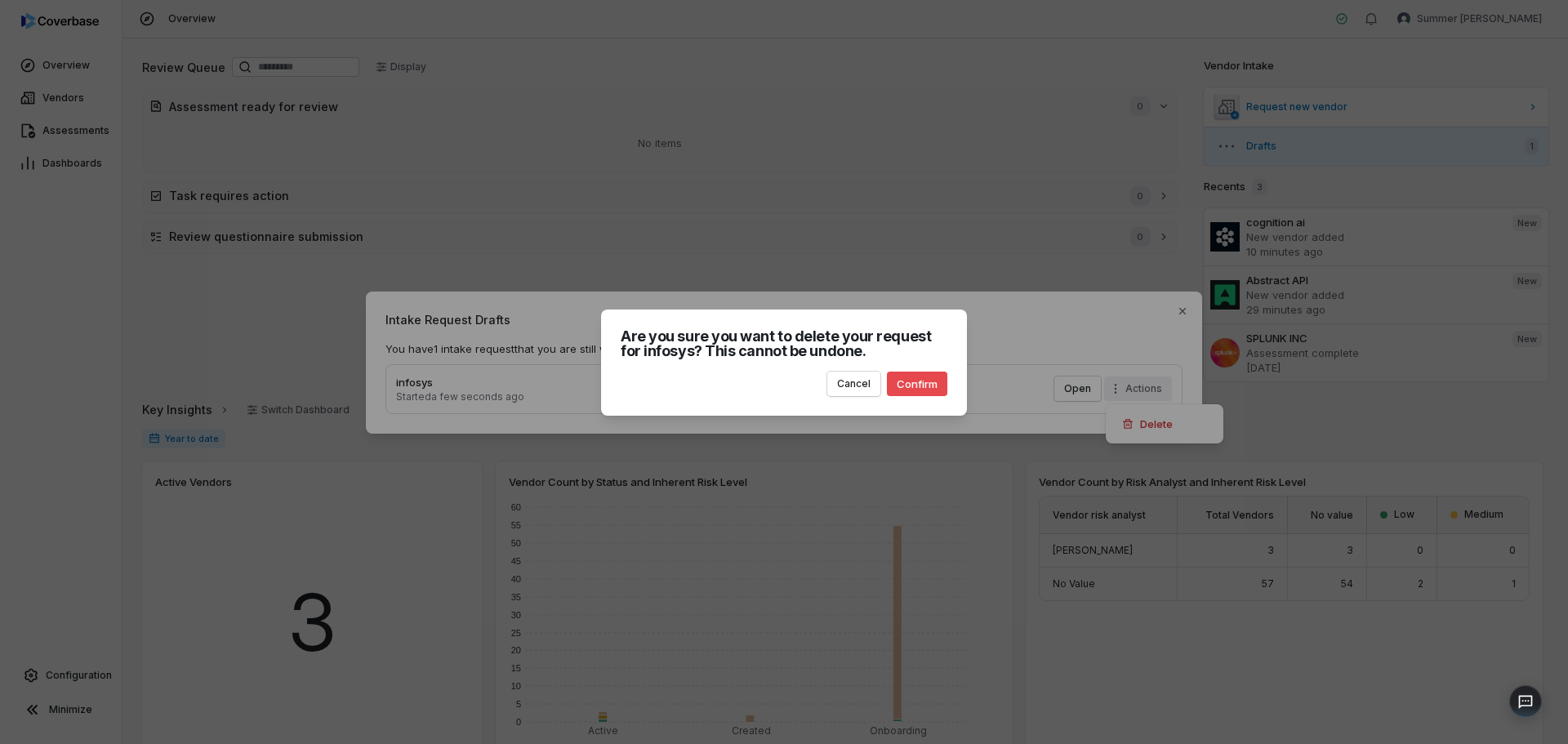
click at [924, 386] on button "Confirm" at bounding box center [917, 383] width 60 height 25
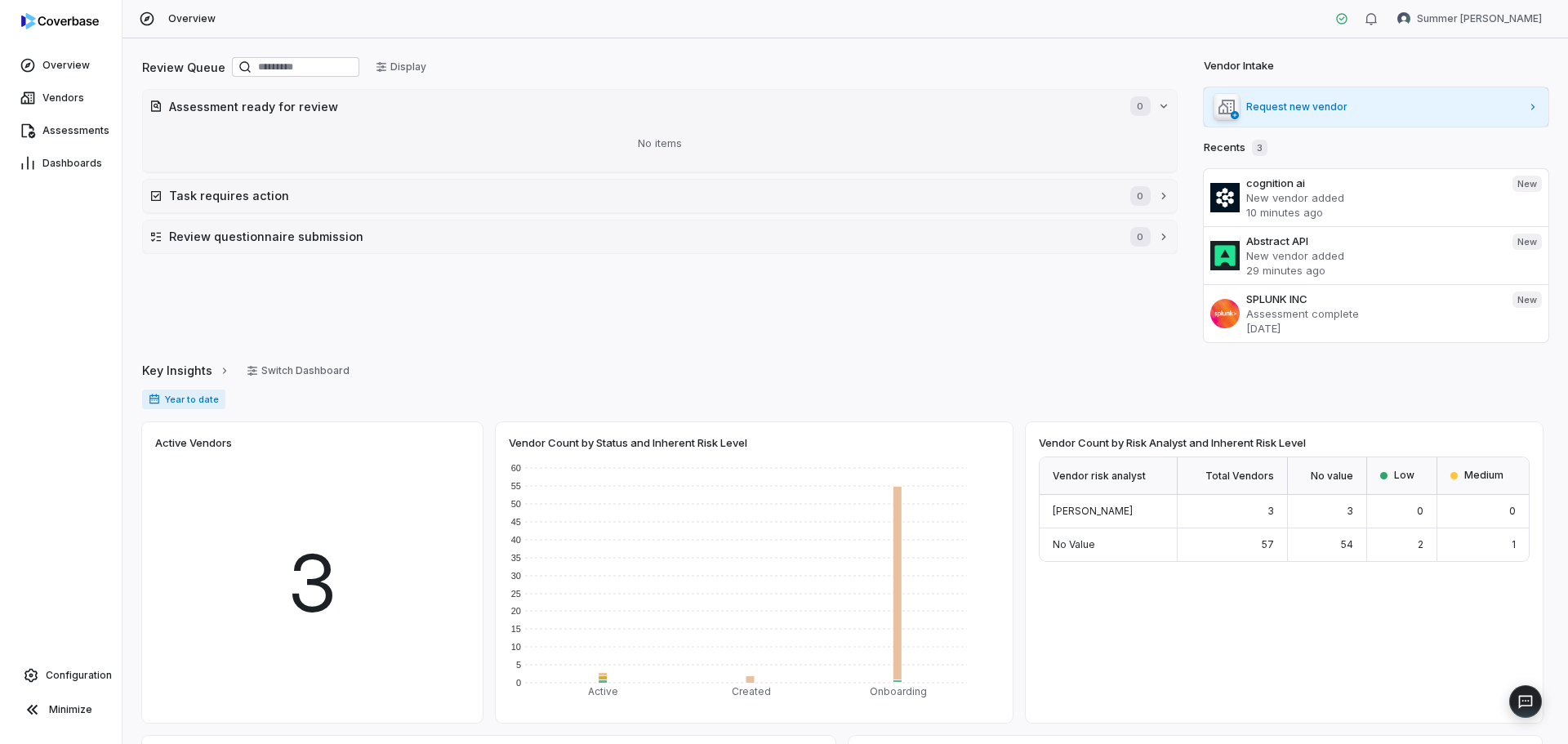
click at [1313, 114] on link "Request new vendor" at bounding box center [1376, 107] width 346 height 39
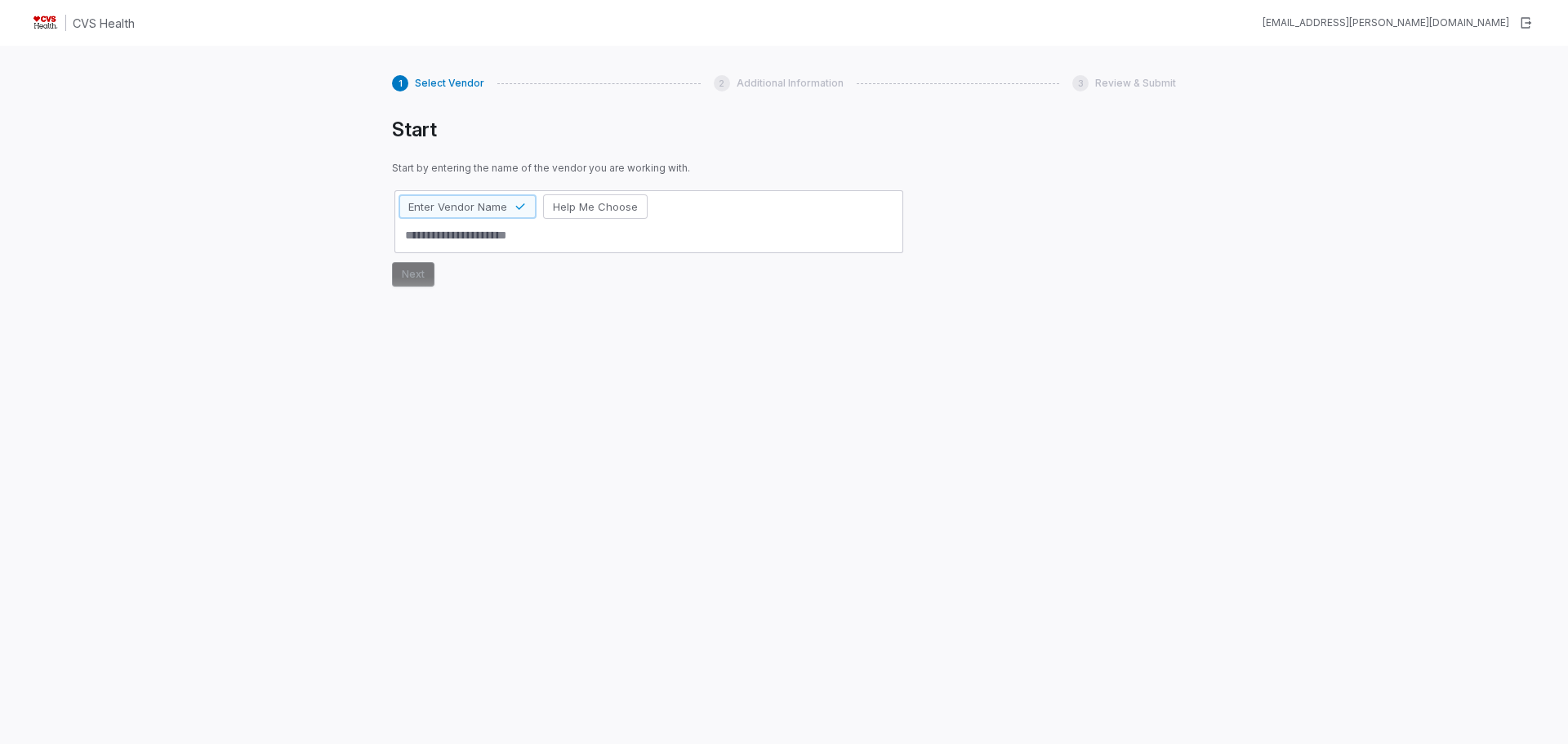
type textarea "*"
type textarea "**"
type textarea "*"
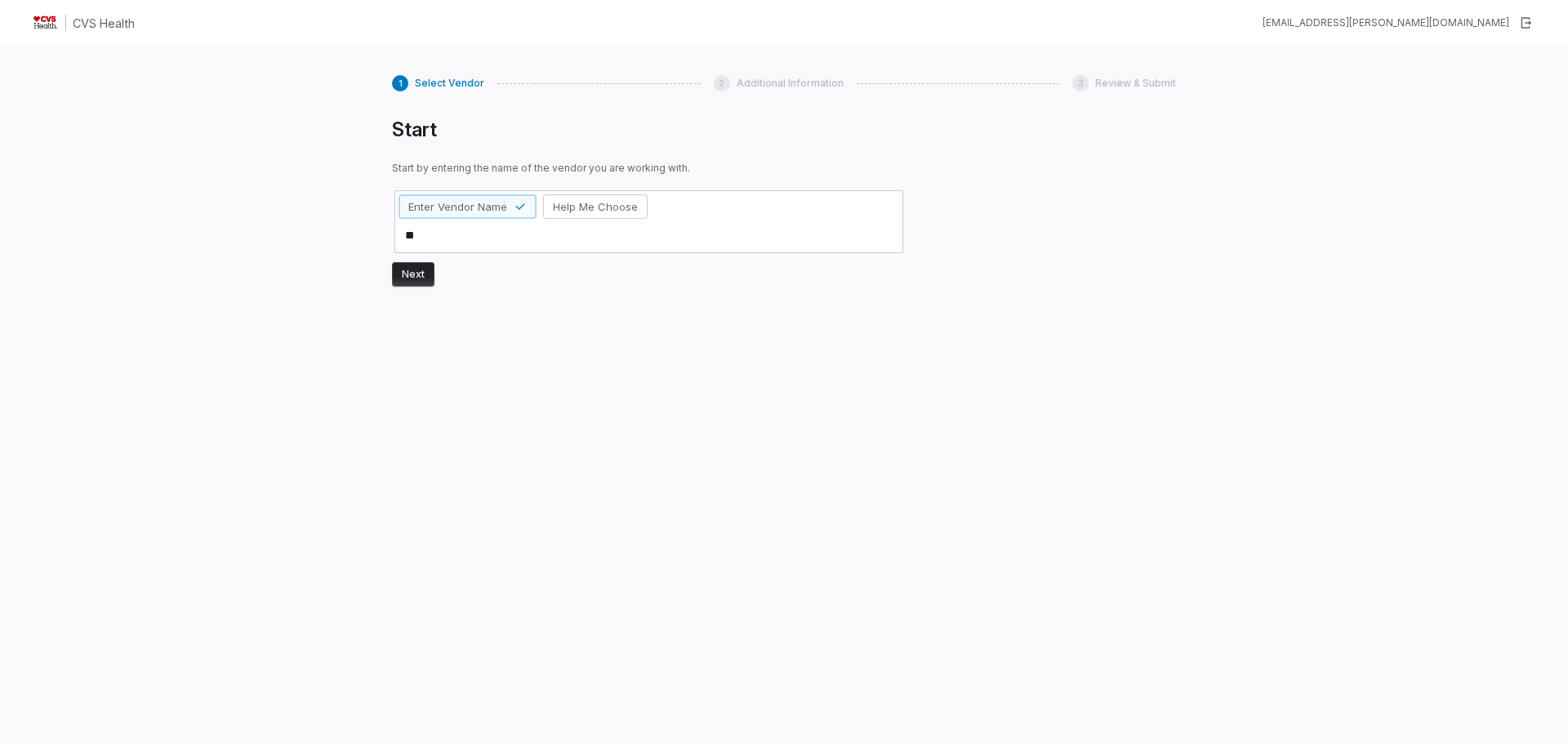
type textarea "***"
type textarea "*"
type textarea "****"
type textarea "*"
type textarea "*****"
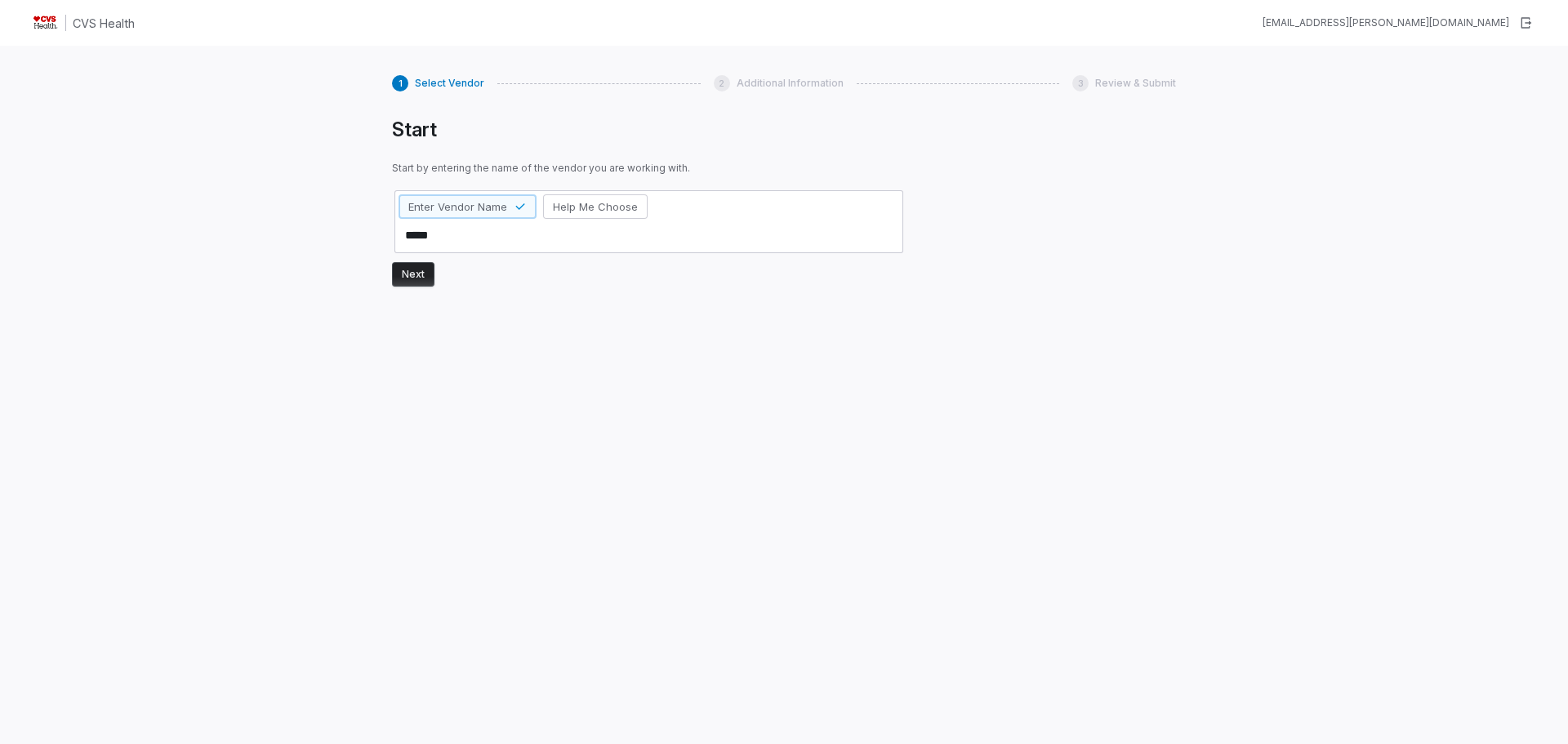
type textarea "*"
type textarea "******"
type textarea "*"
type textarea "*******"
click at [405, 283] on button "Next" at bounding box center [413, 275] width 42 height 25
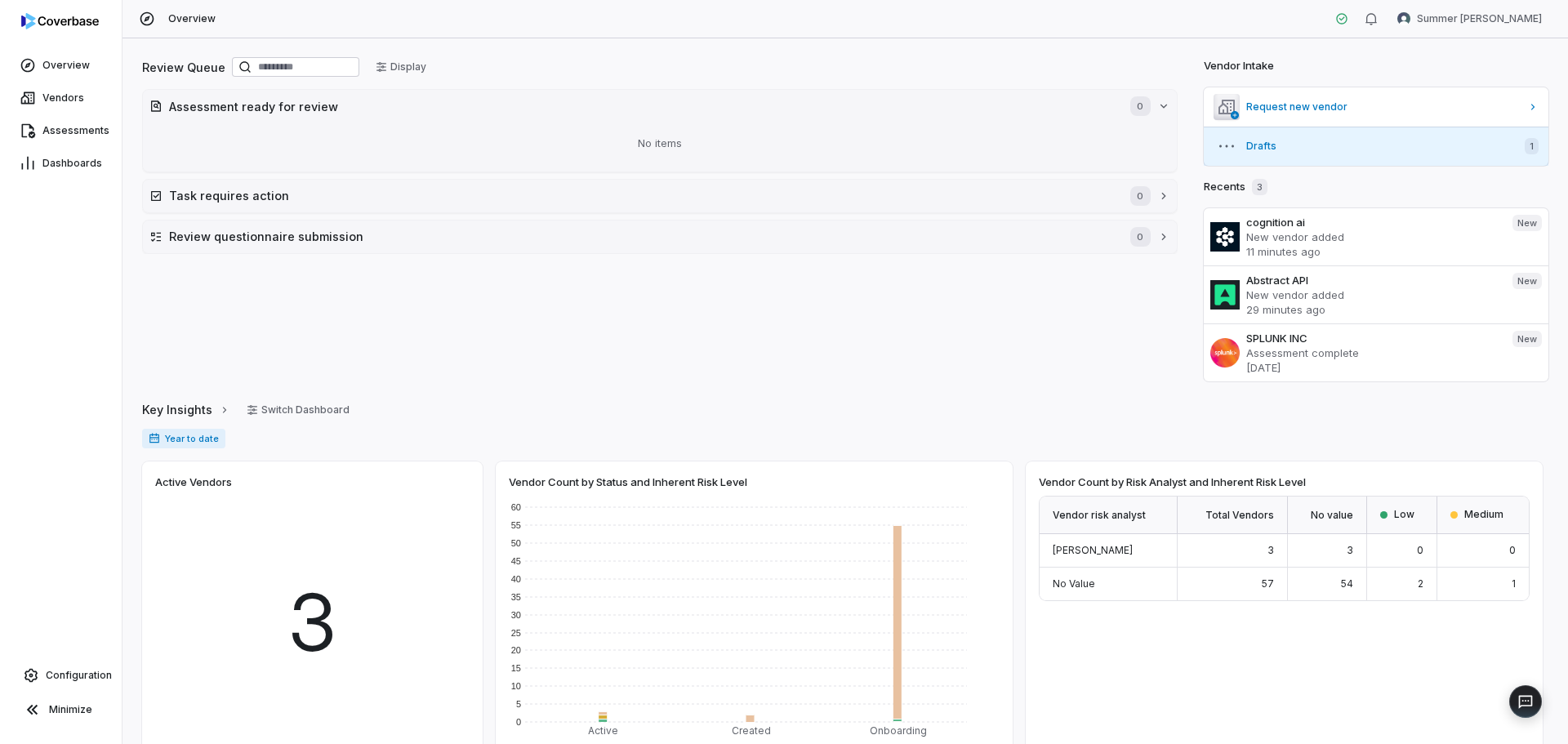
click at [1274, 146] on span "Drafts" at bounding box center [1379, 146] width 265 height 13
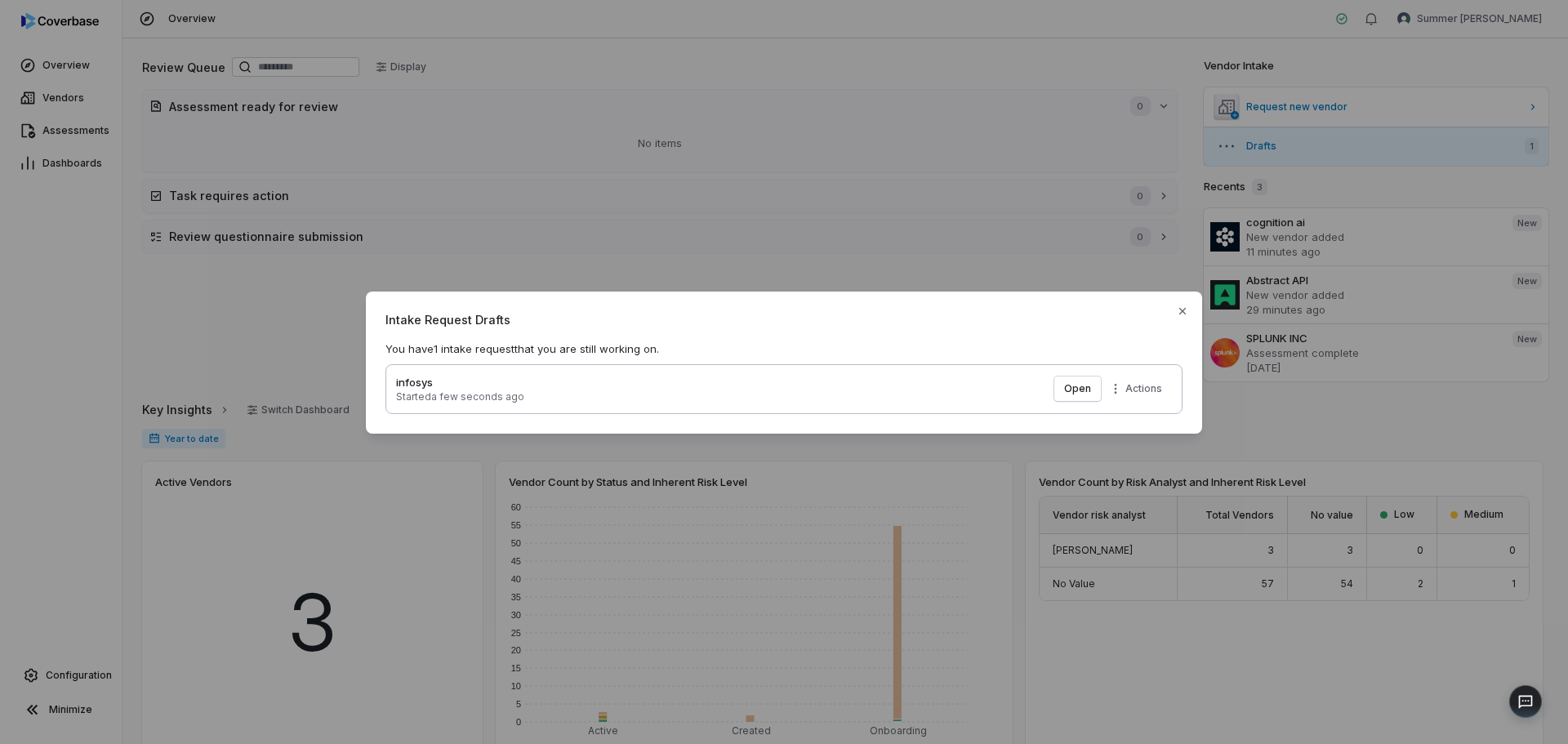
click at [1091, 376] on div "infosys Started a few seconds ago Open Actions" at bounding box center [784, 389] width 776 height 29
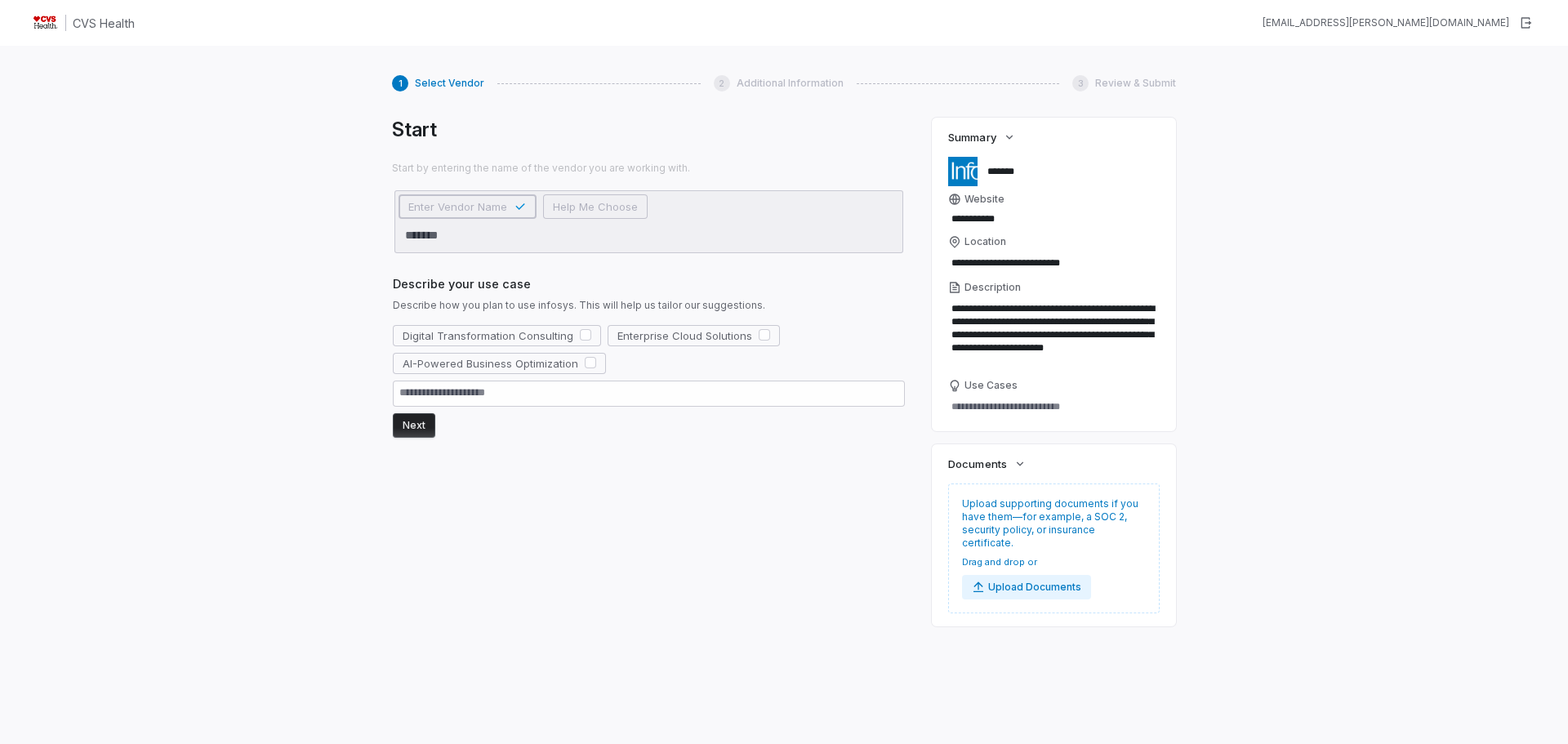
click at [544, 260] on div "Describe your use case Describe how you plan to use infosys. This will help us …" at bounding box center [648, 356] width 514 height 201
drag, startPoint x: 445, startPoint y: 256, endPoint x: 443, endPoint y: 241, distance: 15.1
click at [445, 252] on div "Start Start by entering the name of the vendor you are working with. Enter Vend…" at bounding box center [648, 407] width 514 height 581
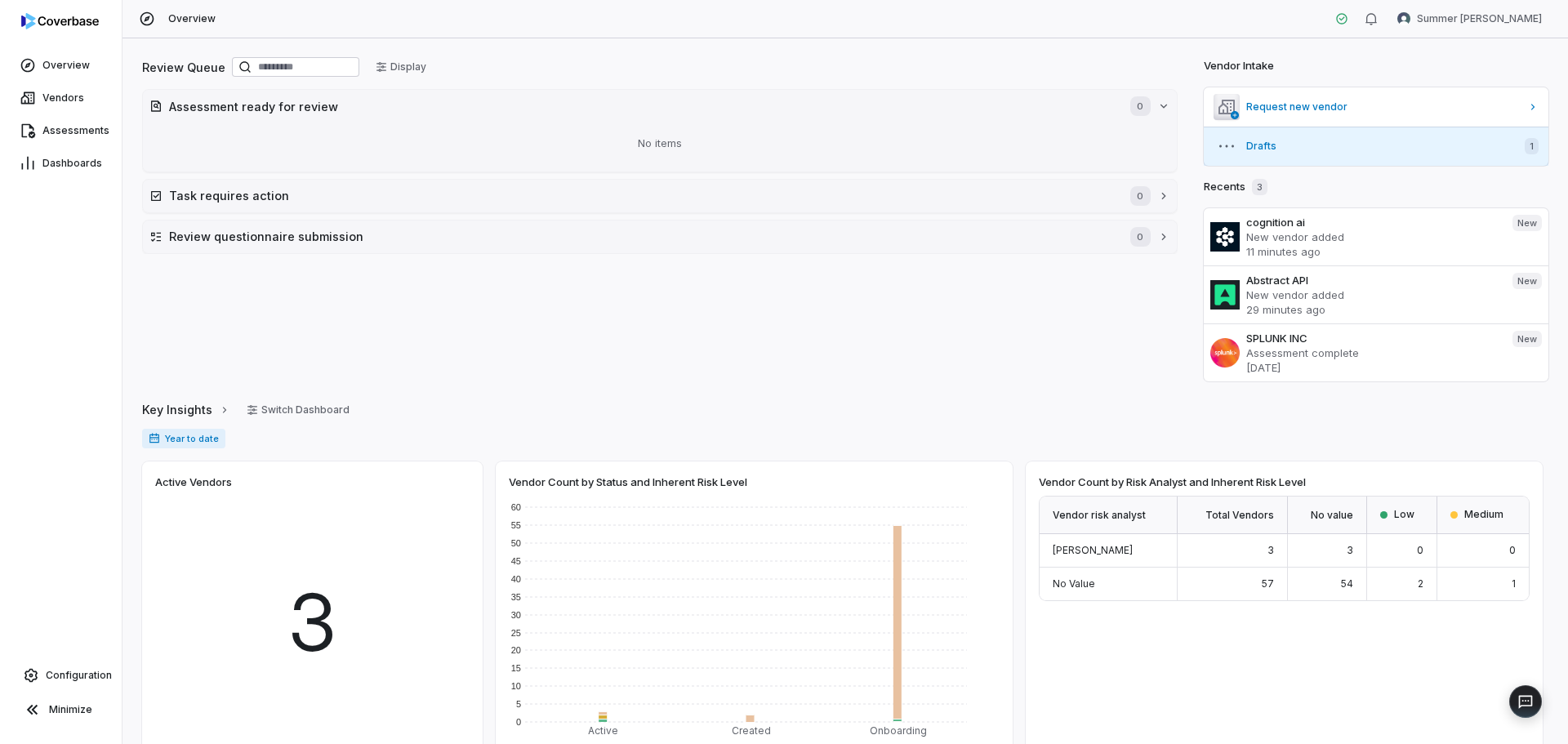
click at [1222, 140] on icon "button" at bounding box center [1226, 146] width 19 height 19
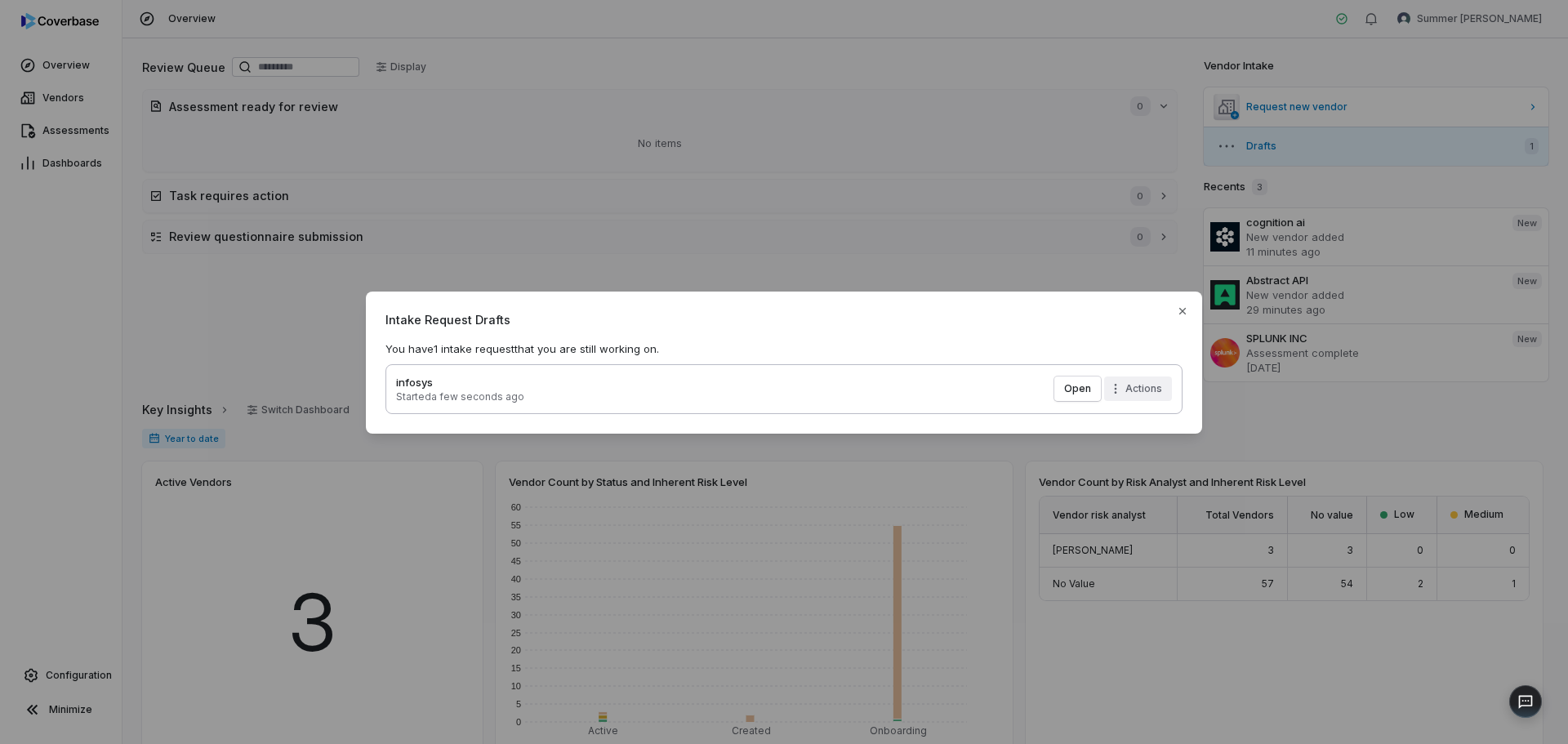
click at [1120, 386] on div "Intake Request Drafts You have 1 intake request that you are still working on. …" at bounding box center [784, 371] width 1568 height 213
click at [1133, 425] on div "Delete" at bounding box center [1164, 424] width 104 height 27
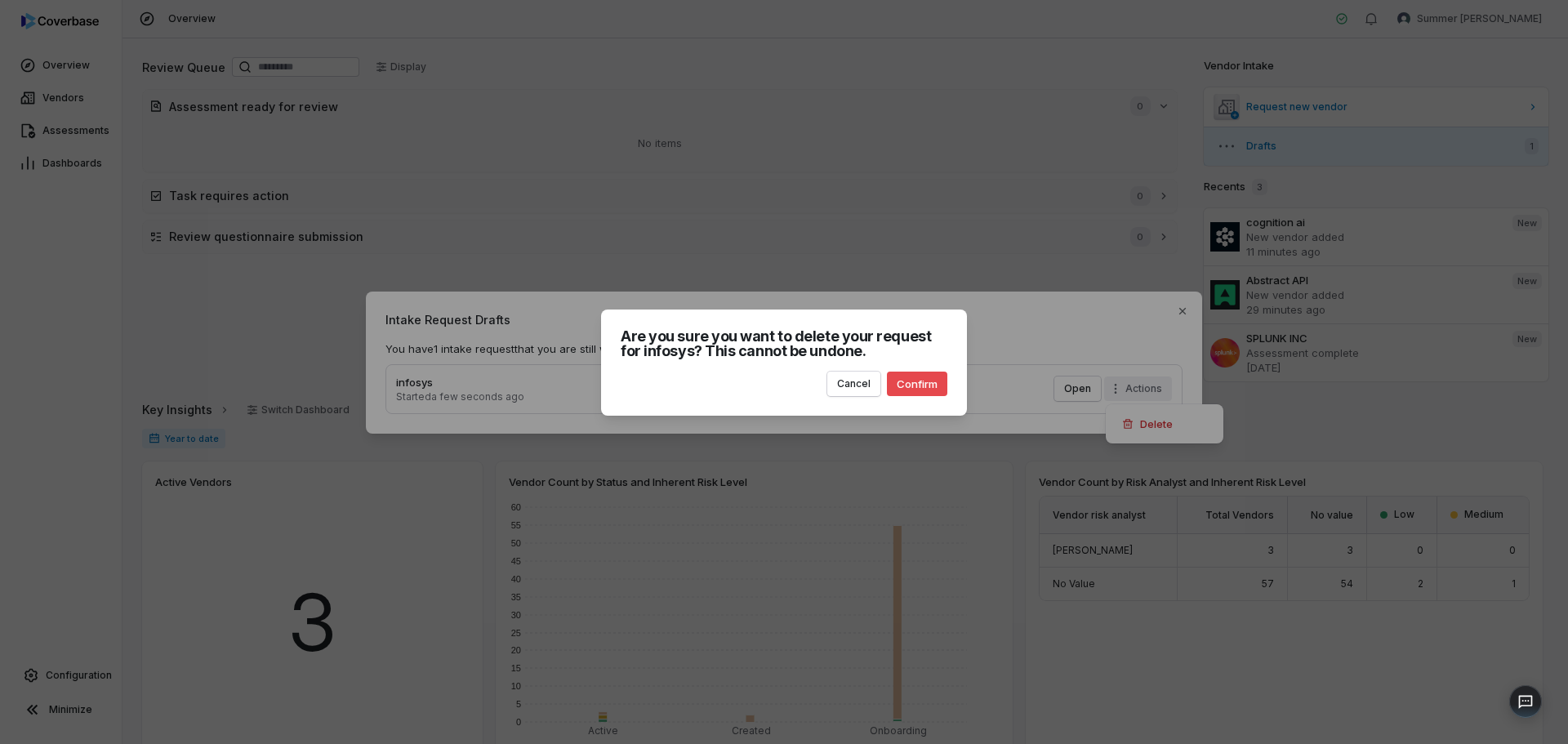
click at [905, 383] on button "Confirm" at bounding box center [917, 383] width 60 height 25
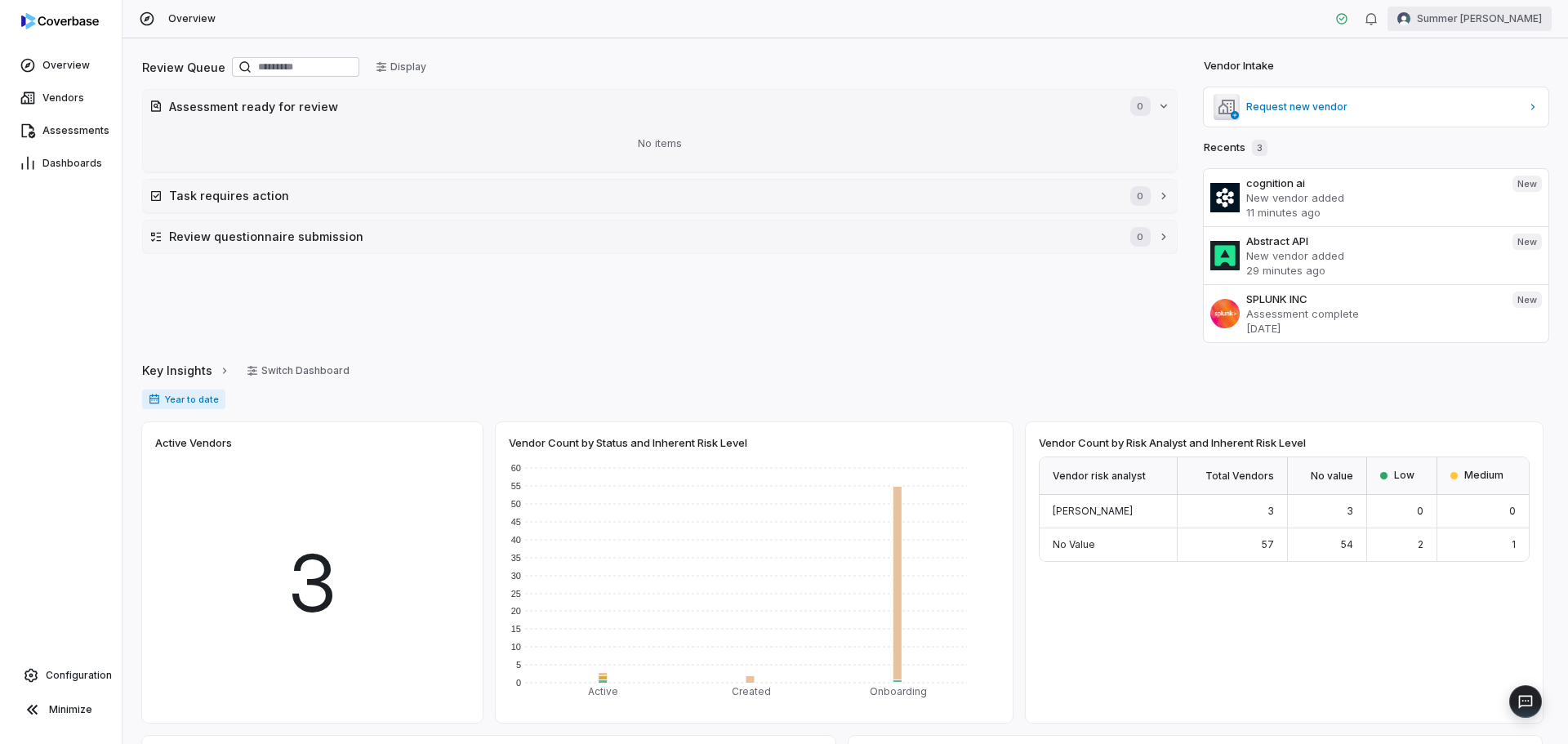
click at [1488, 27] on html "Overview Vendors Assessments Dashboards Configuration Minimize Overview Summer …" at bounding box center [784, 372] width 1568 height 744
click at [1343, 33] on html "Overview Vendors Assessments Dashboards Configuration Minimize Overview Summer …" at bounding box center [784, 372] width 1568 height 744
click at [1501, 20] on html "Overview Vendors Assessments Dashboards Configuration Minimize Overview Summer …" at bounding box center [784, 372] width 1568 height 744
click at [1473, 109] on div "Help & Feedback" at bounding box center [1481, 110] width 125 height 27
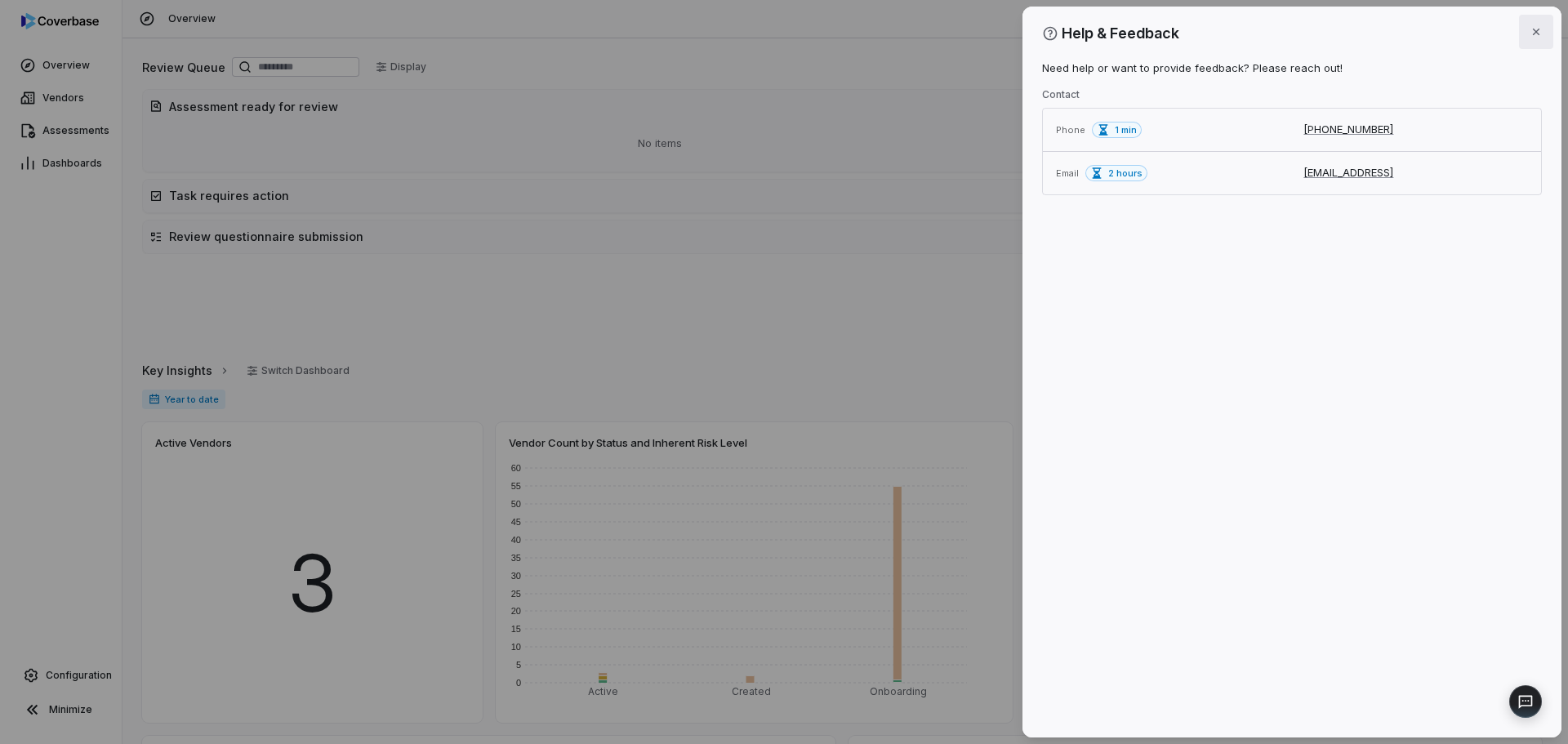
click at [1536, 35] on icon "button" at bounding box center [1535, 32] width 13 height 13
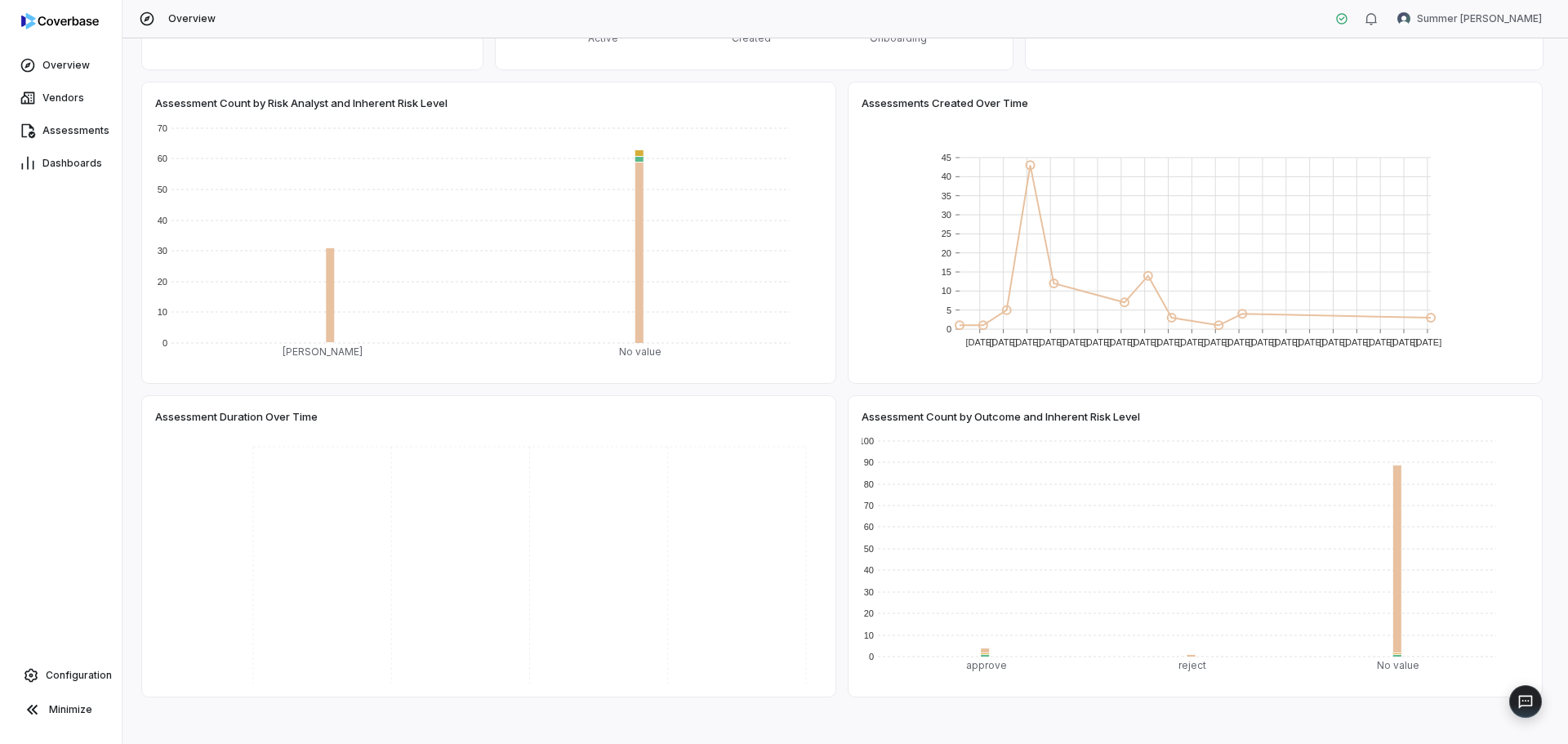
scroll to position [671, 0]
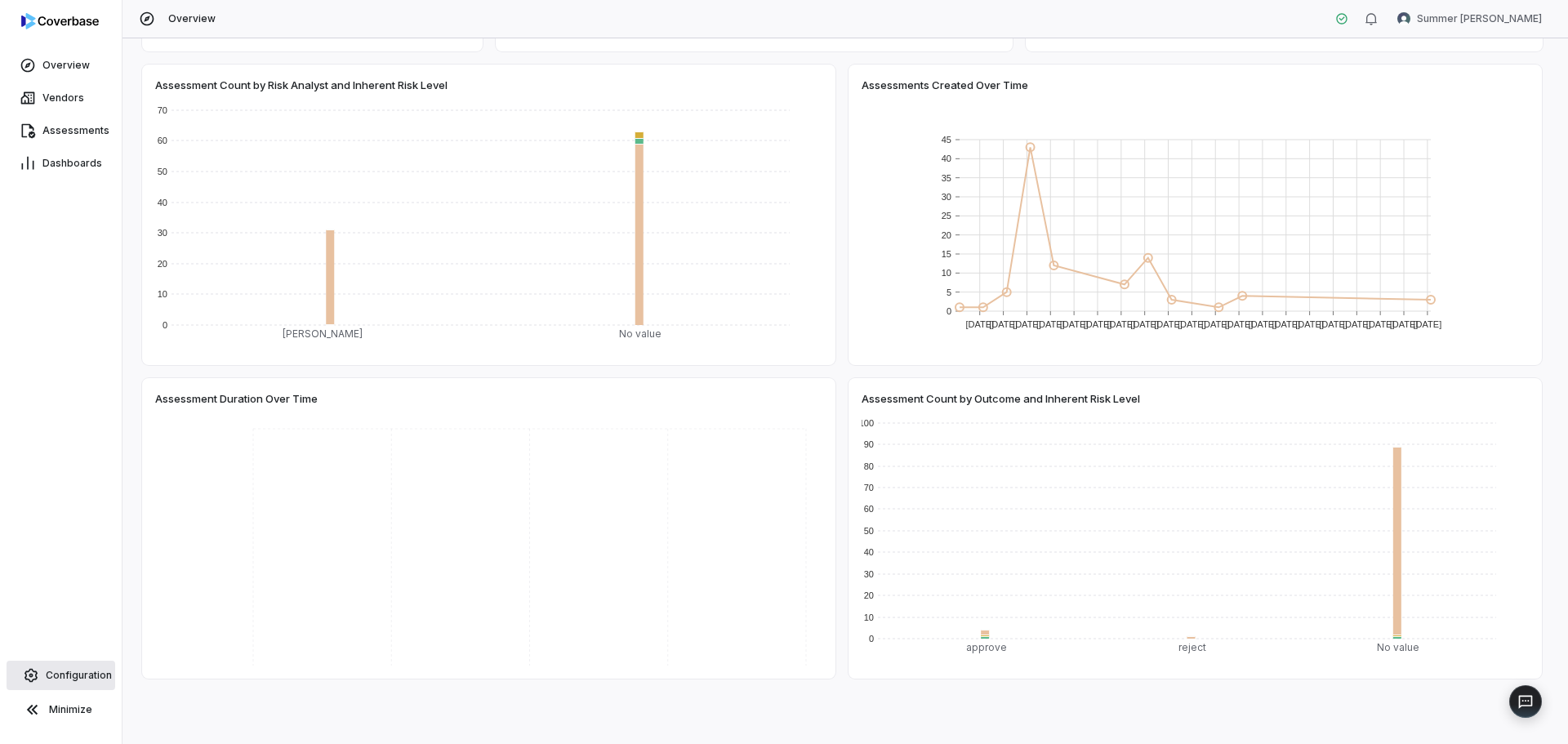
click at [71, 669] on span "Configuration" at bounding box center [79, 675] width 66 height 13
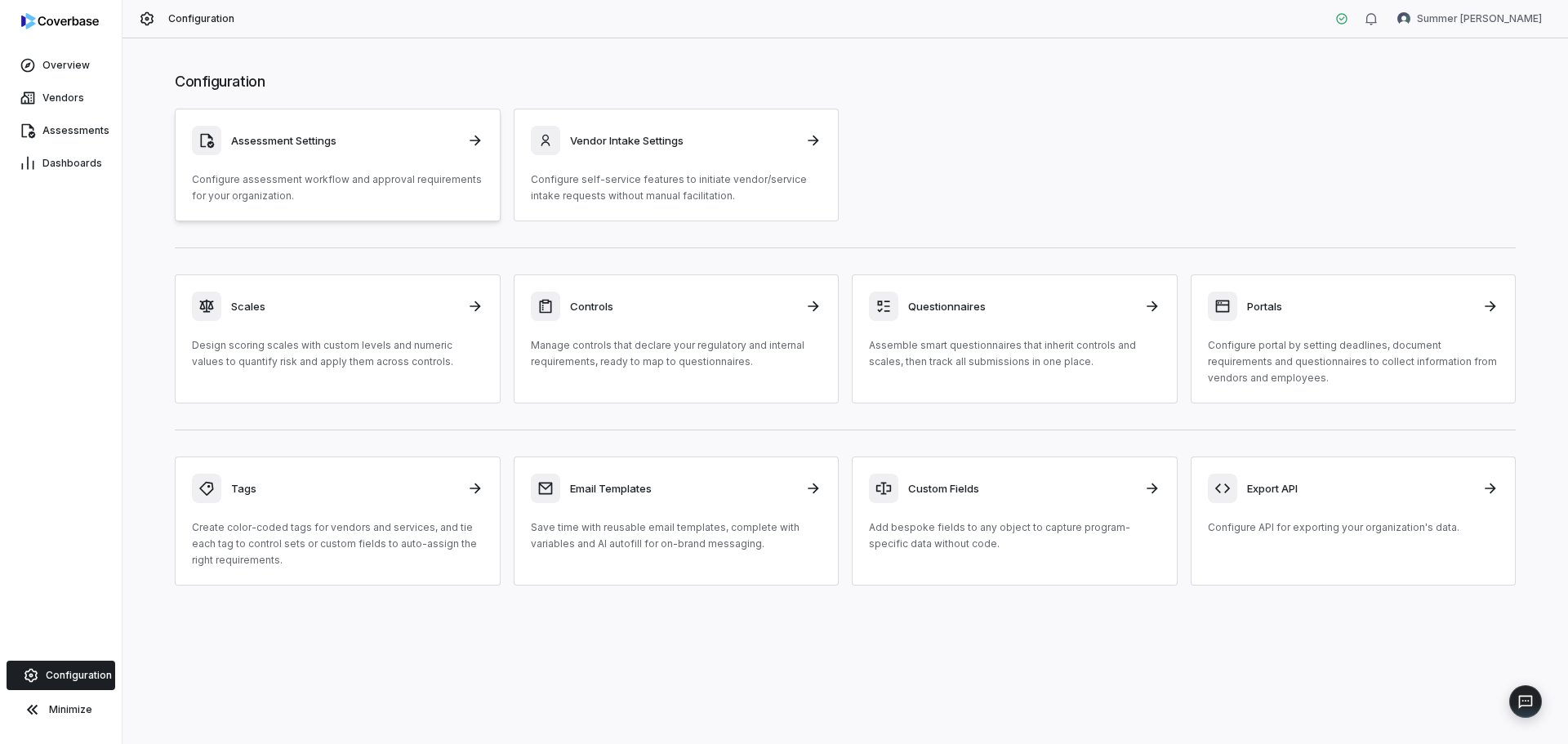
click at [402, 160] on div "Assessment Settings Configure assessment workflow and approval requirements for…" at bounding box center [338, 164] width 292 height 79
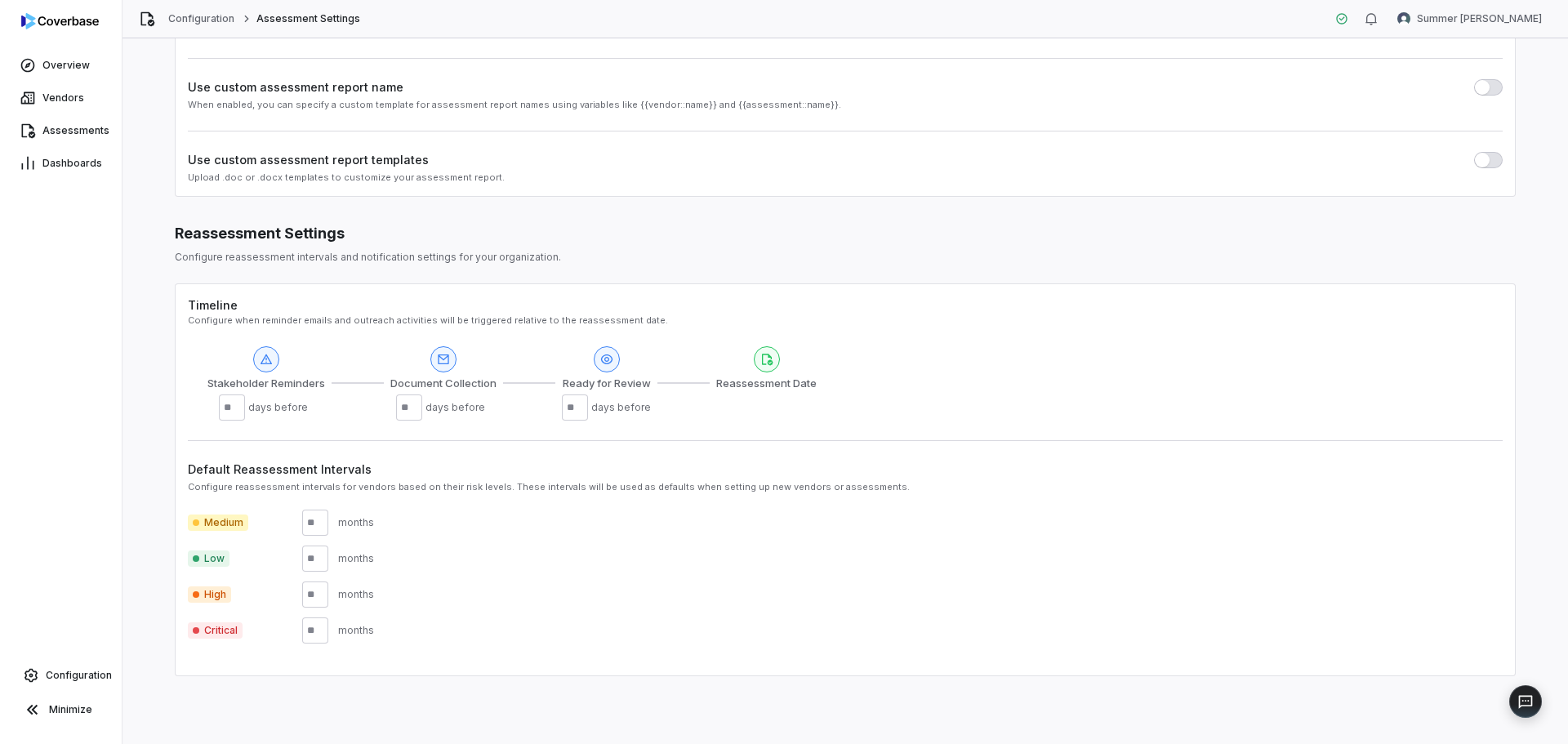
scroll to position [338, 0]
click at [56, 721] on button "Minimize" at bounding box center [60, 709] width 109 height 33
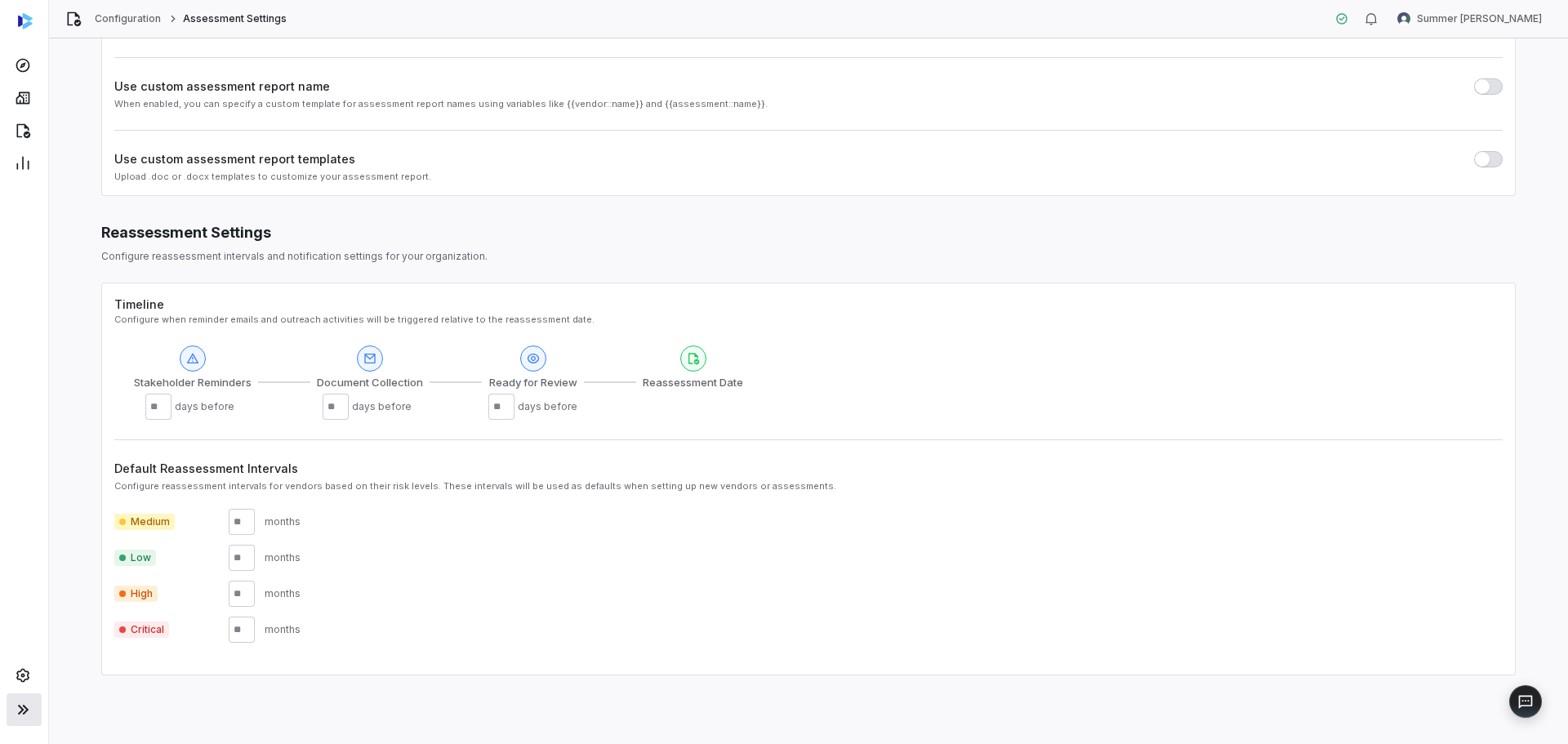
click at [13, 712] on icon at bounding box center [23, 710] width 19 height 19
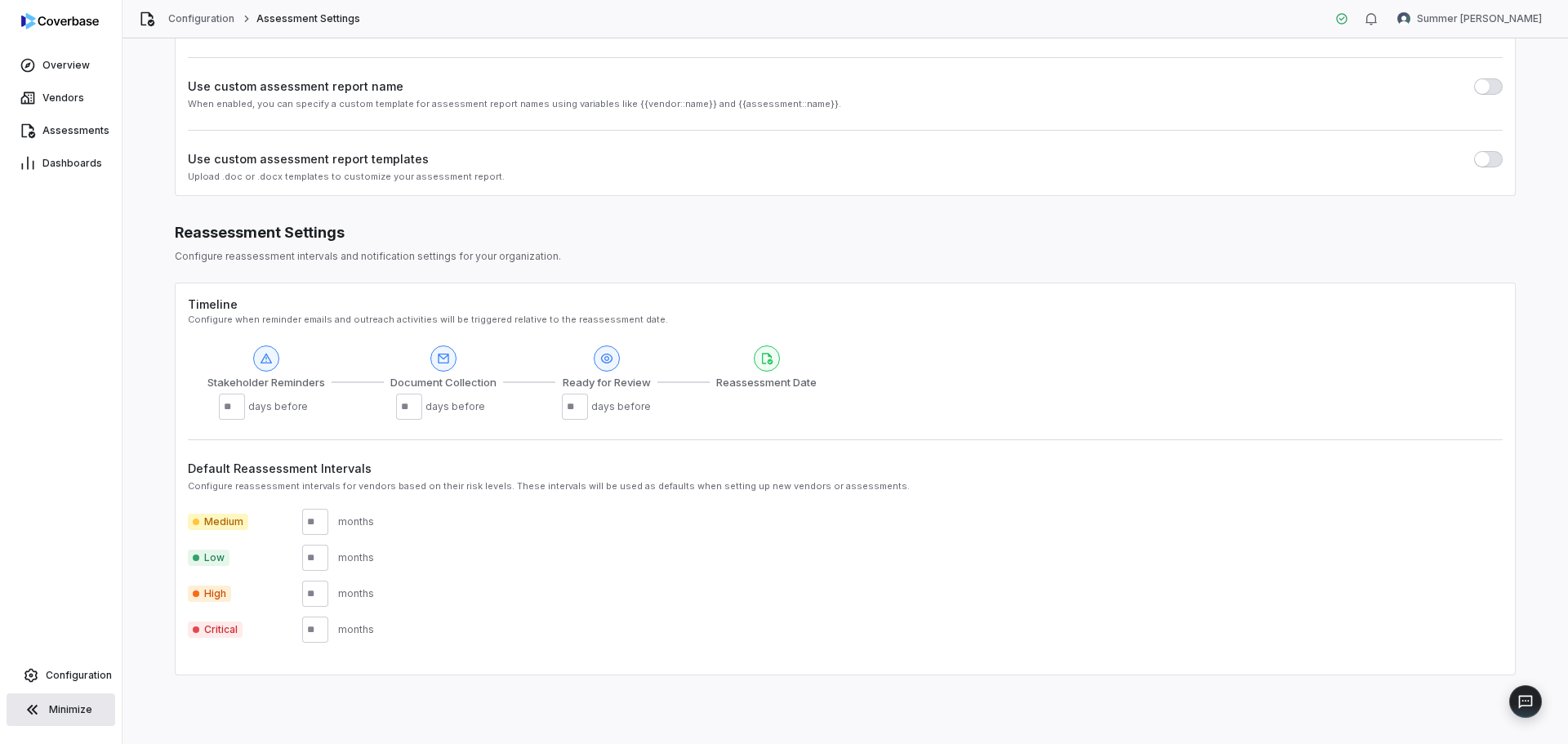
click at [225, 527] on span "Medium" at bounding box center [217, 521] width 60 height 16
drag, startPoint x: 191, startPoint y: 524, endPoint x: 263, endPoint y: 645, distance: 140.8
click at [263, 645] on div "Default Reassessment Intervals Configure reassessment intervals for vendors bas…" at bounding box center [844, 550] width 1314 height 223
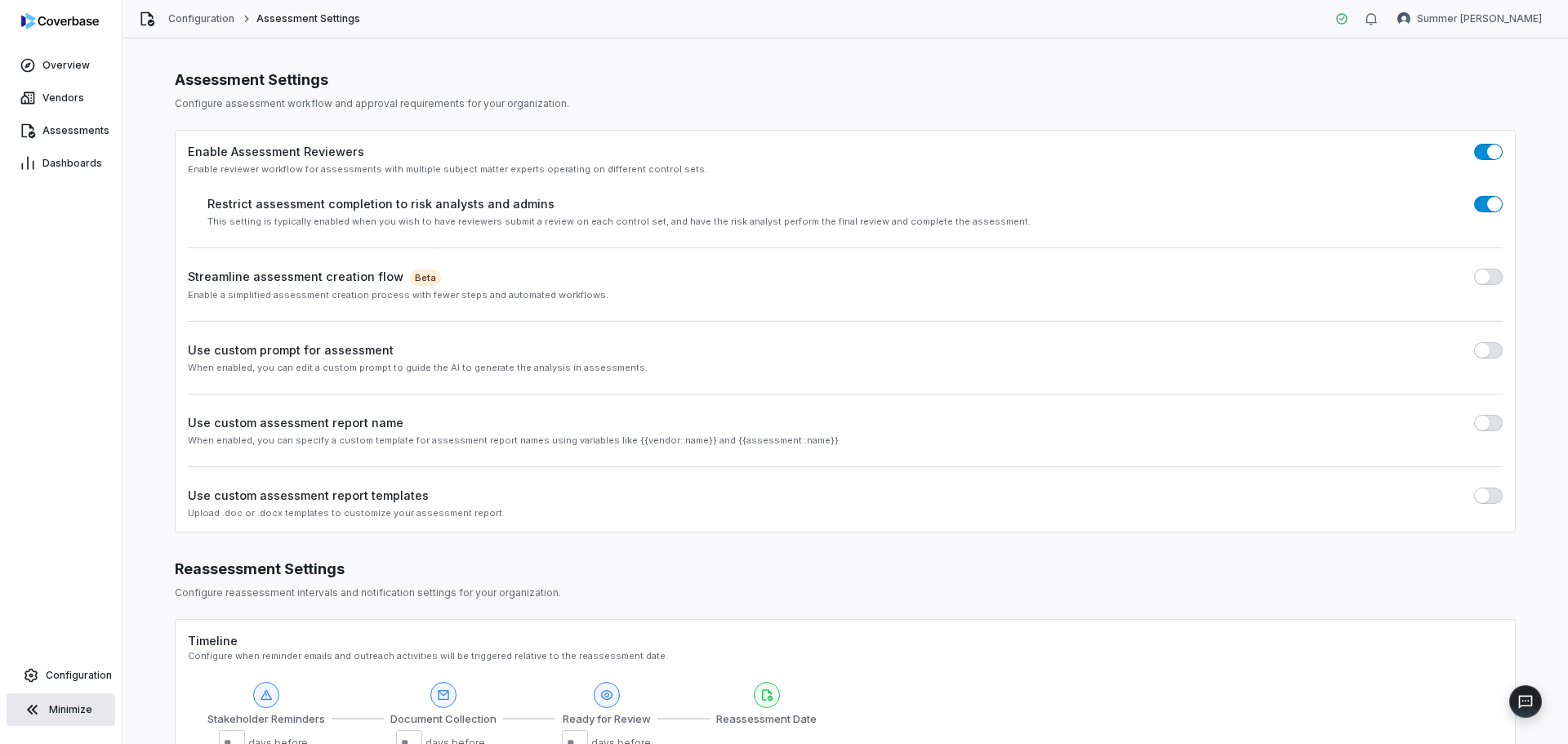
scroll to position [0, 0]
click at [77, 667] on link "Configuration" at bounding box center [60, 674] width 109 height 29
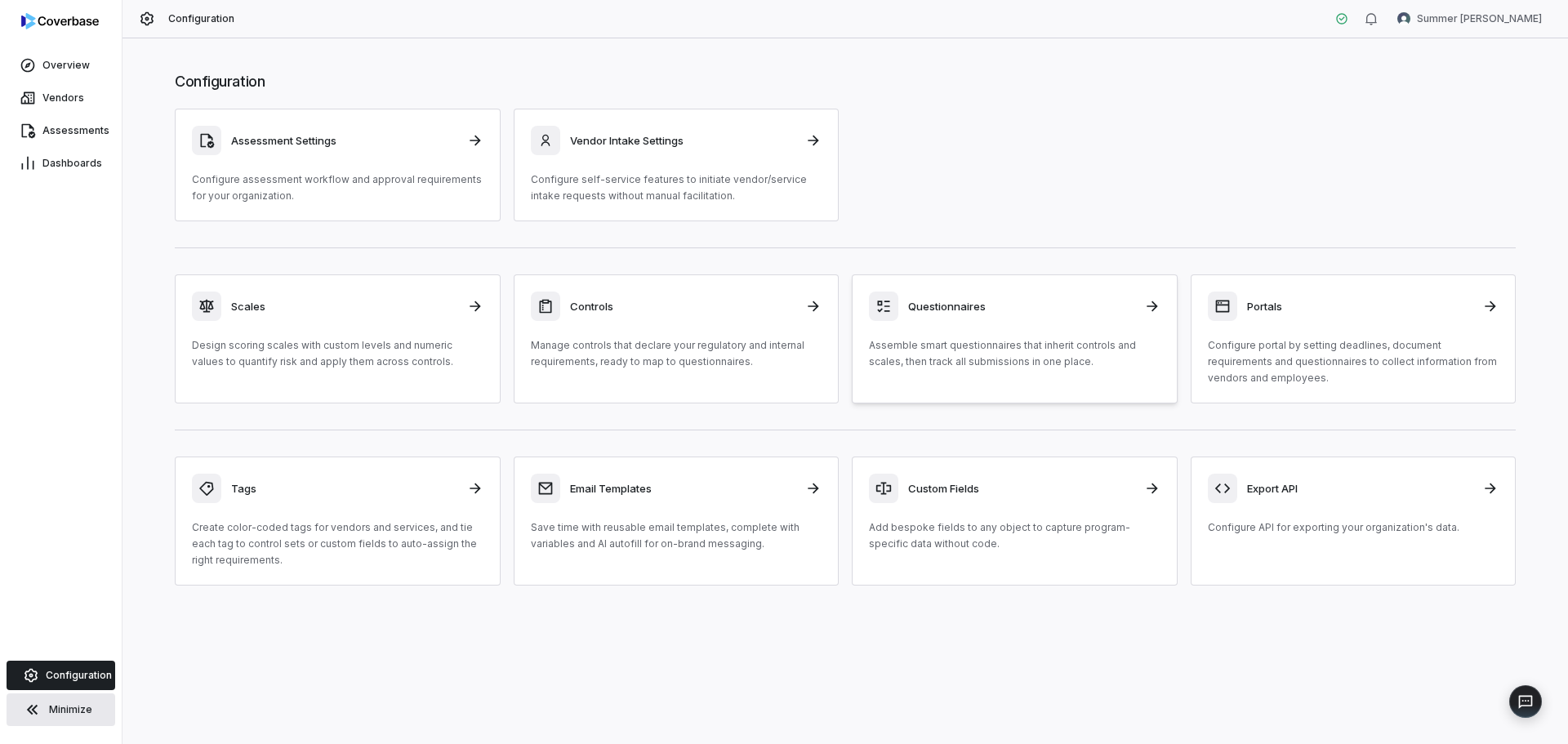
click at [962, 378] on link "Questionnaires Assemble smart questionnaires that inherit controls and scales, …" at bounding box center [1014, 338] width 326 height 129
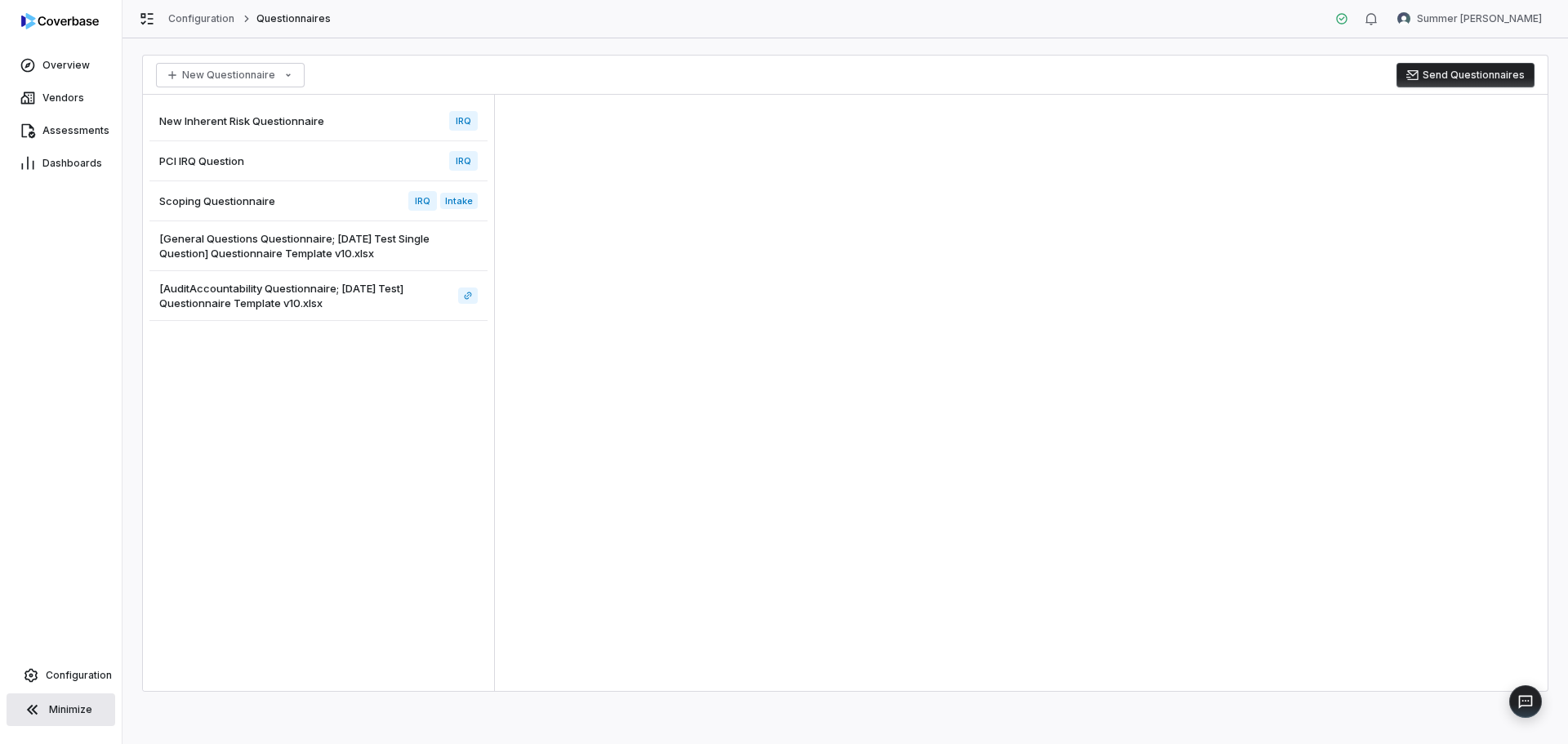
click at [234, 124] on span "New Inherent Risk Questionnaire" at bounding box center [241, 120] width 165 height 15
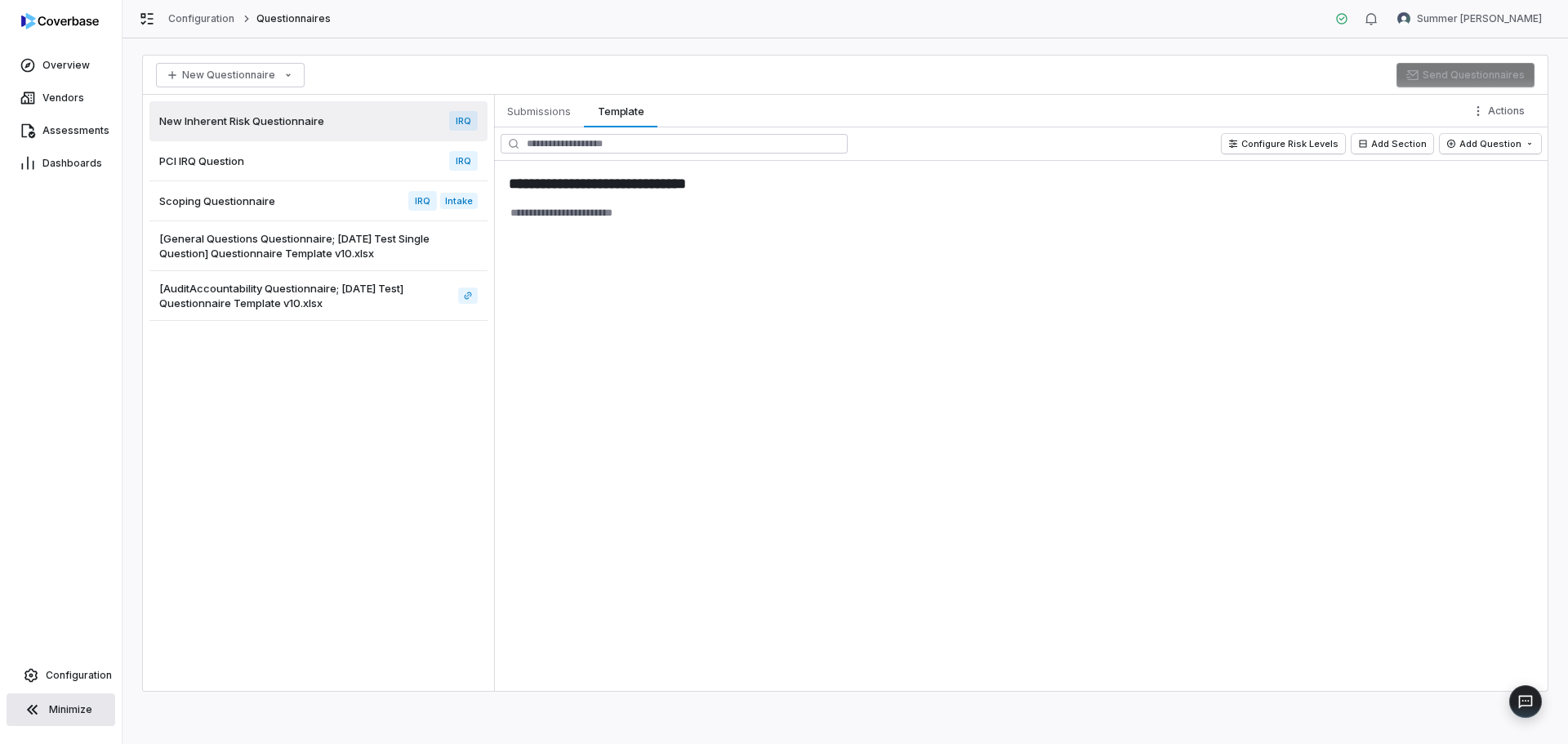
click at [545, 93] on div "New Questionnaire Send Questionnaires" at bounding box center [845, 75] width 1404 height 39
click at [545, 103] on span "Submissions" at bounding box center [538, 111] width 77 height 21
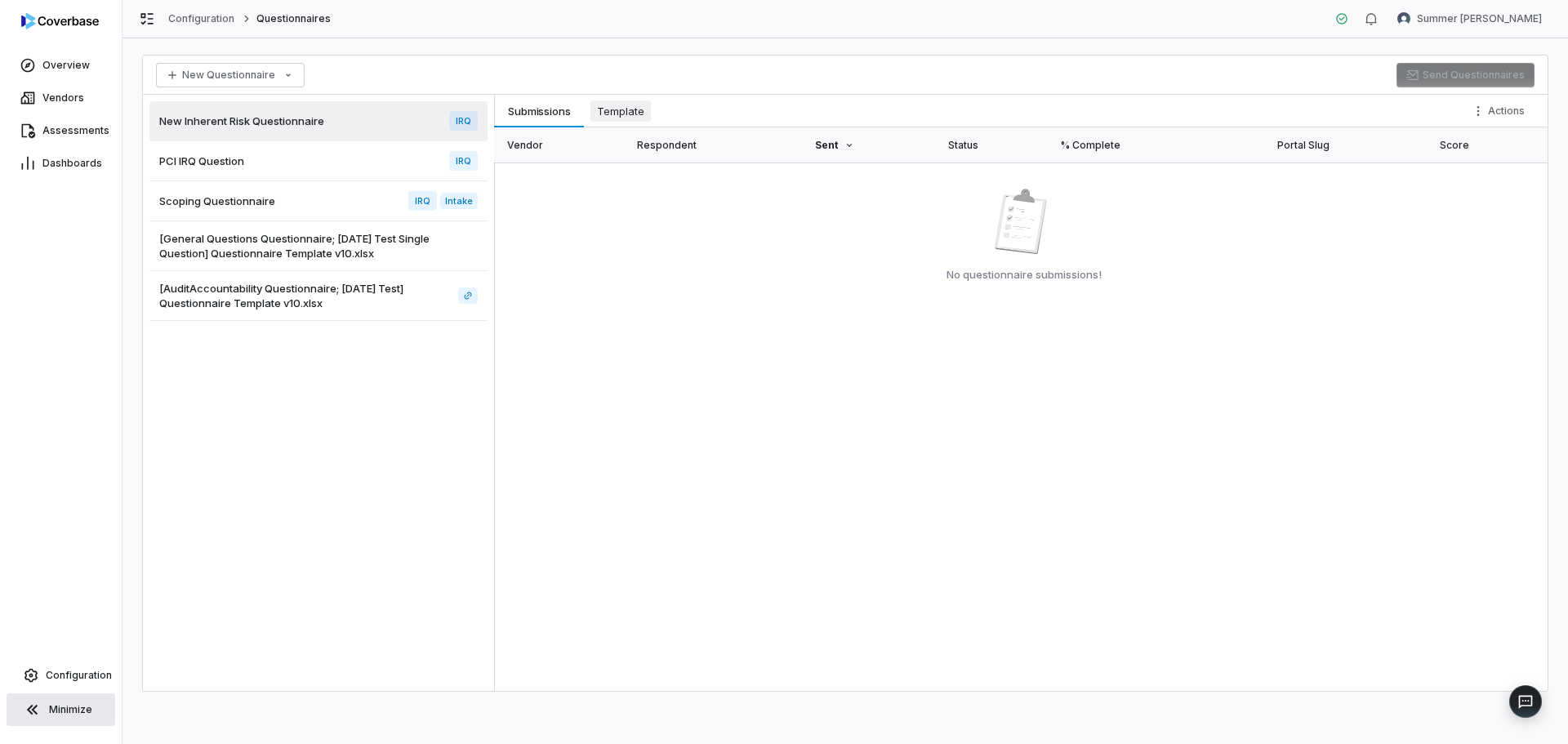
click at [630, 112] on span "Template" at bounding box center [620, 111] width 60 height 21
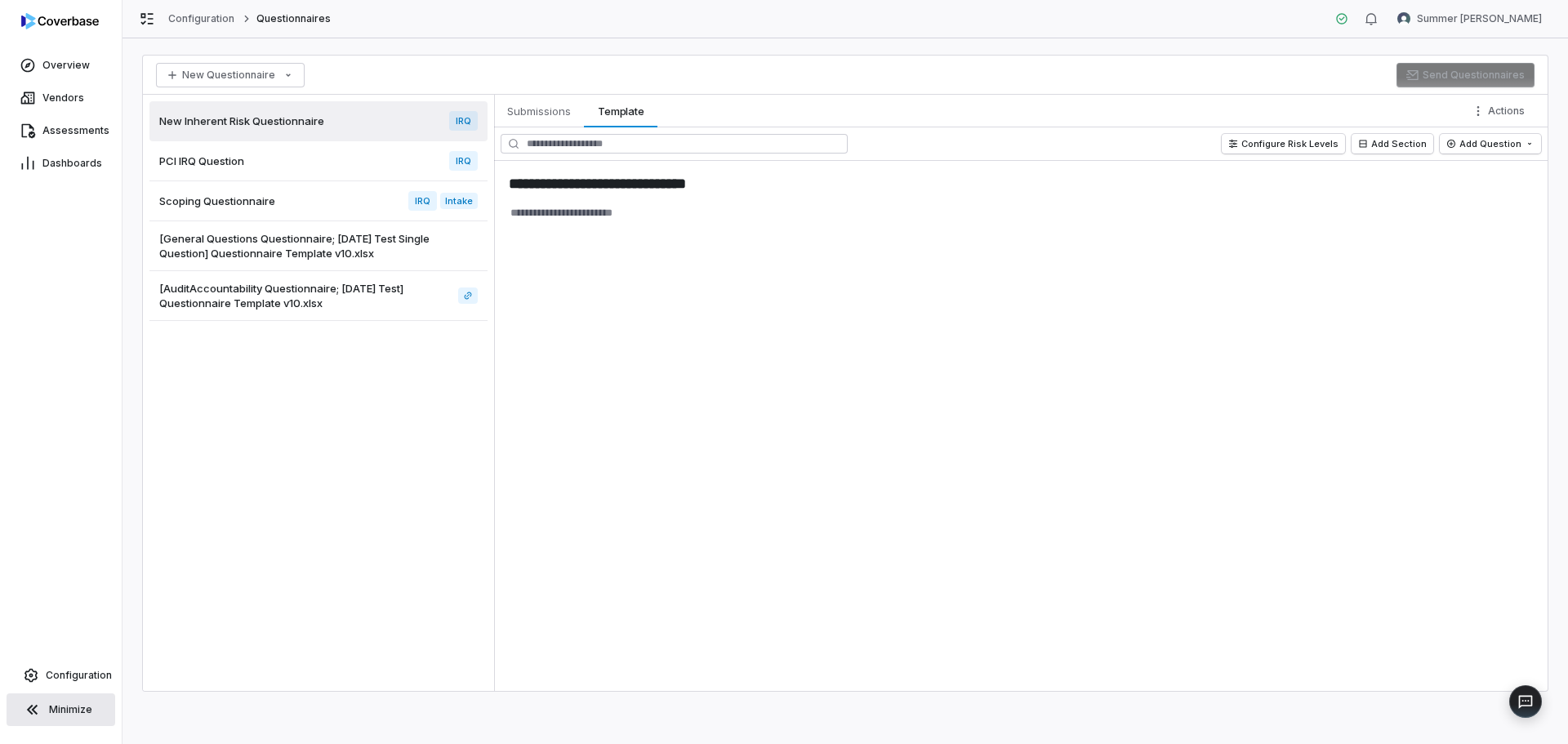
click at [333, 159] on div "PCI IRQ Question IRQ" at bounding box center [318, 161] width 338 height 40
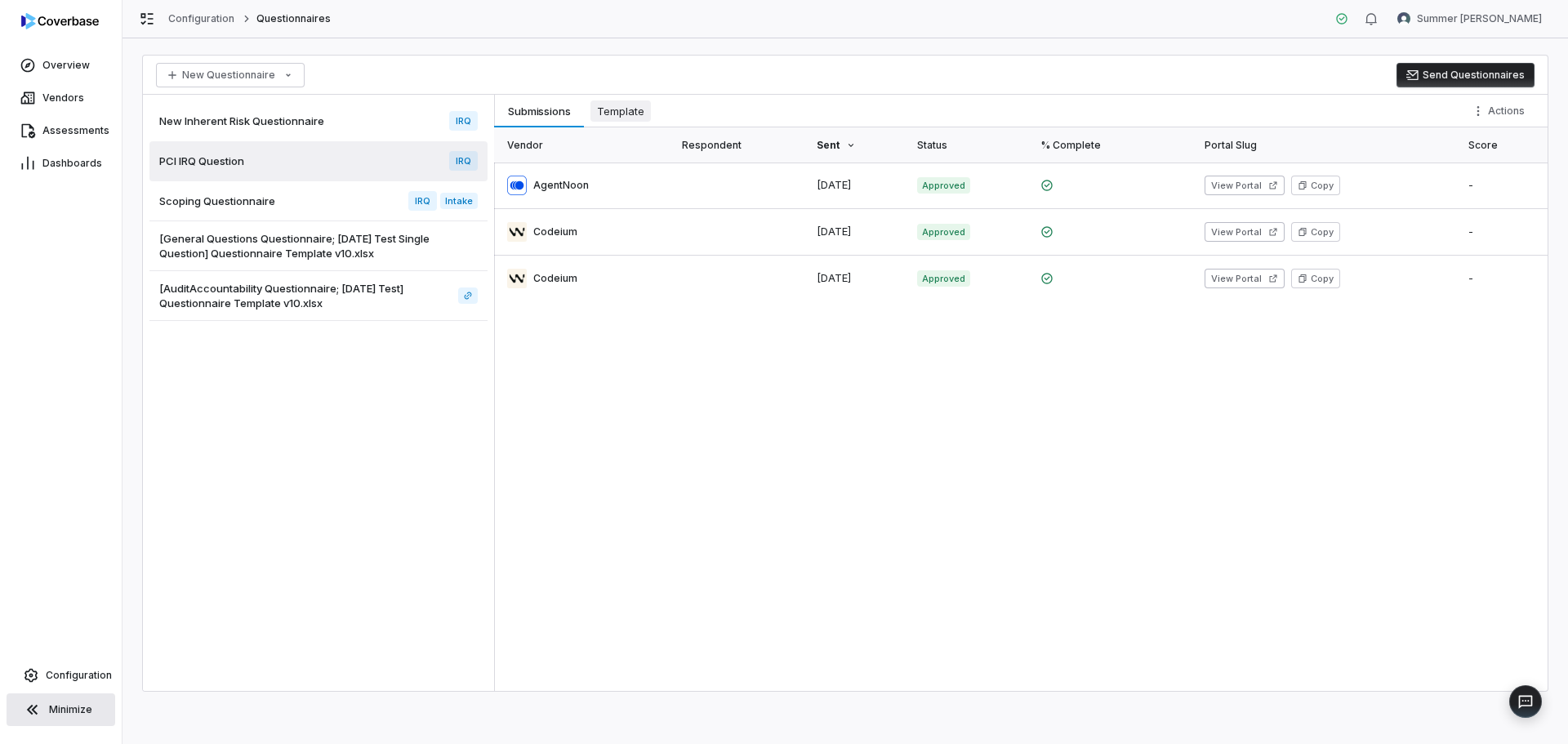
click at [613, 111] on span "Template" at bounding box center [620, 111] width 60 height 21
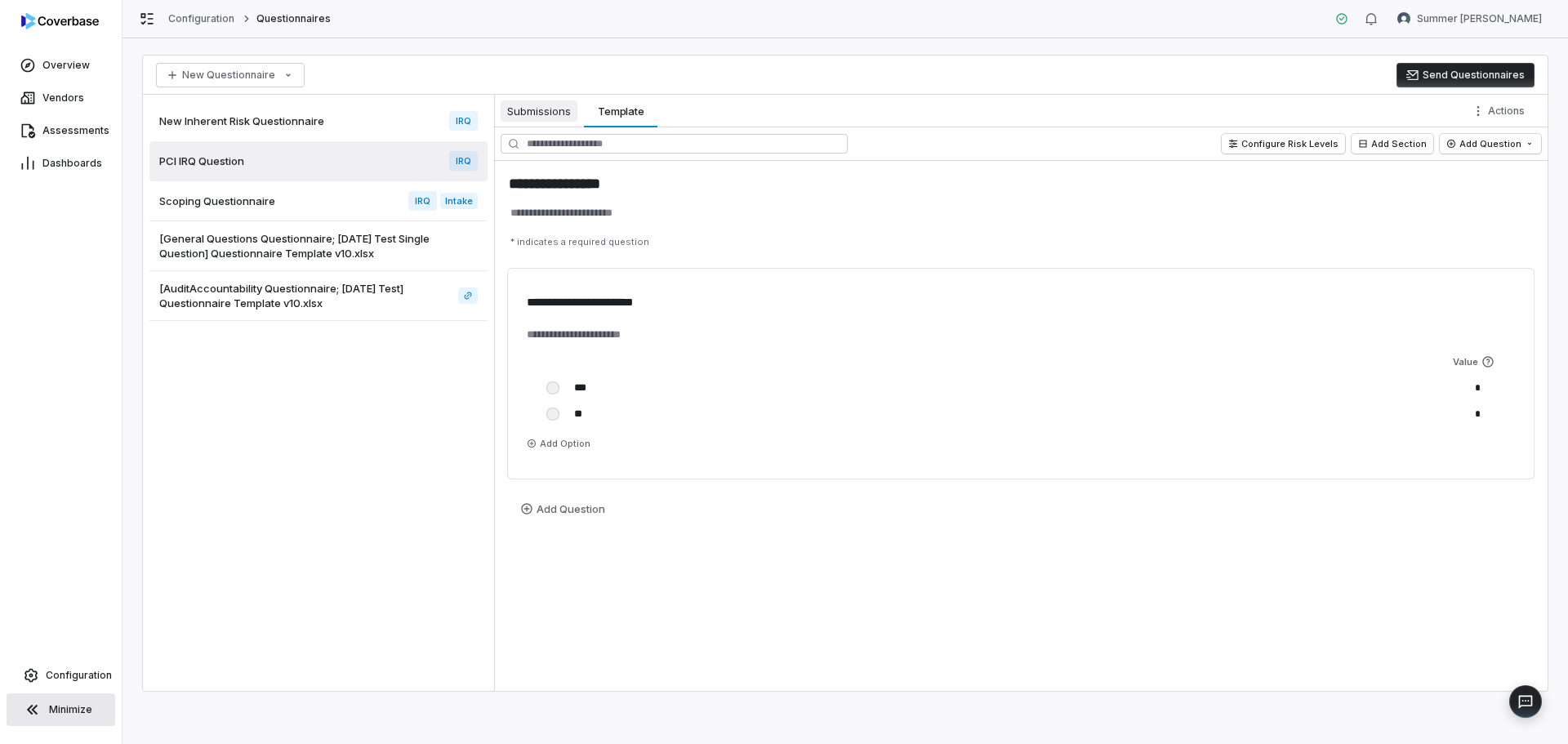
click at [523, 119] on span "Submissions" at bounding box center [538, 111] width 77 height 21
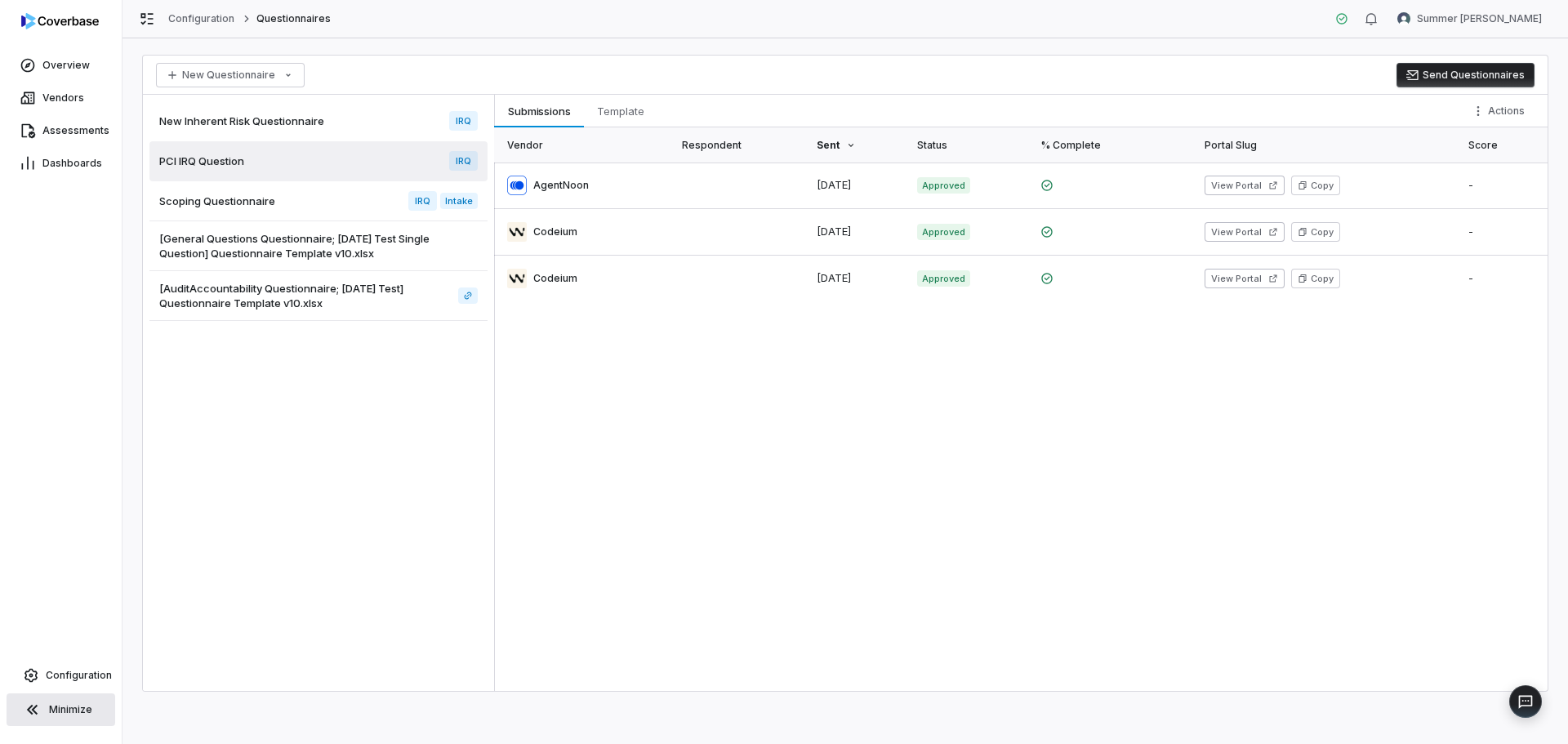
click at [255, 216] on div "Scoping Questionnaire IRQ Intake" at bounding box center [318, 201] width 338 height 40
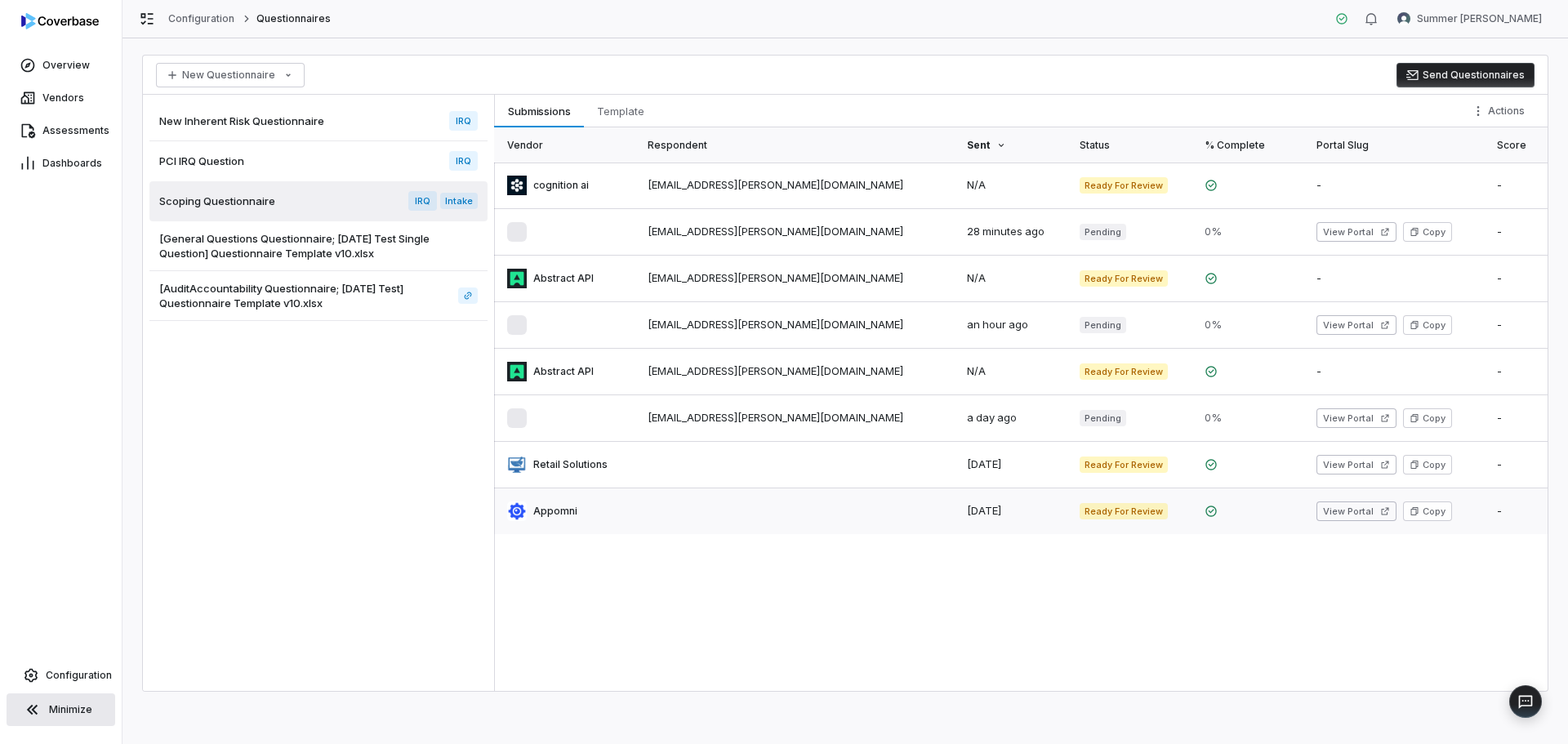
click at [544, 502] on link at bounding box center [566, 511] width 143 height 46
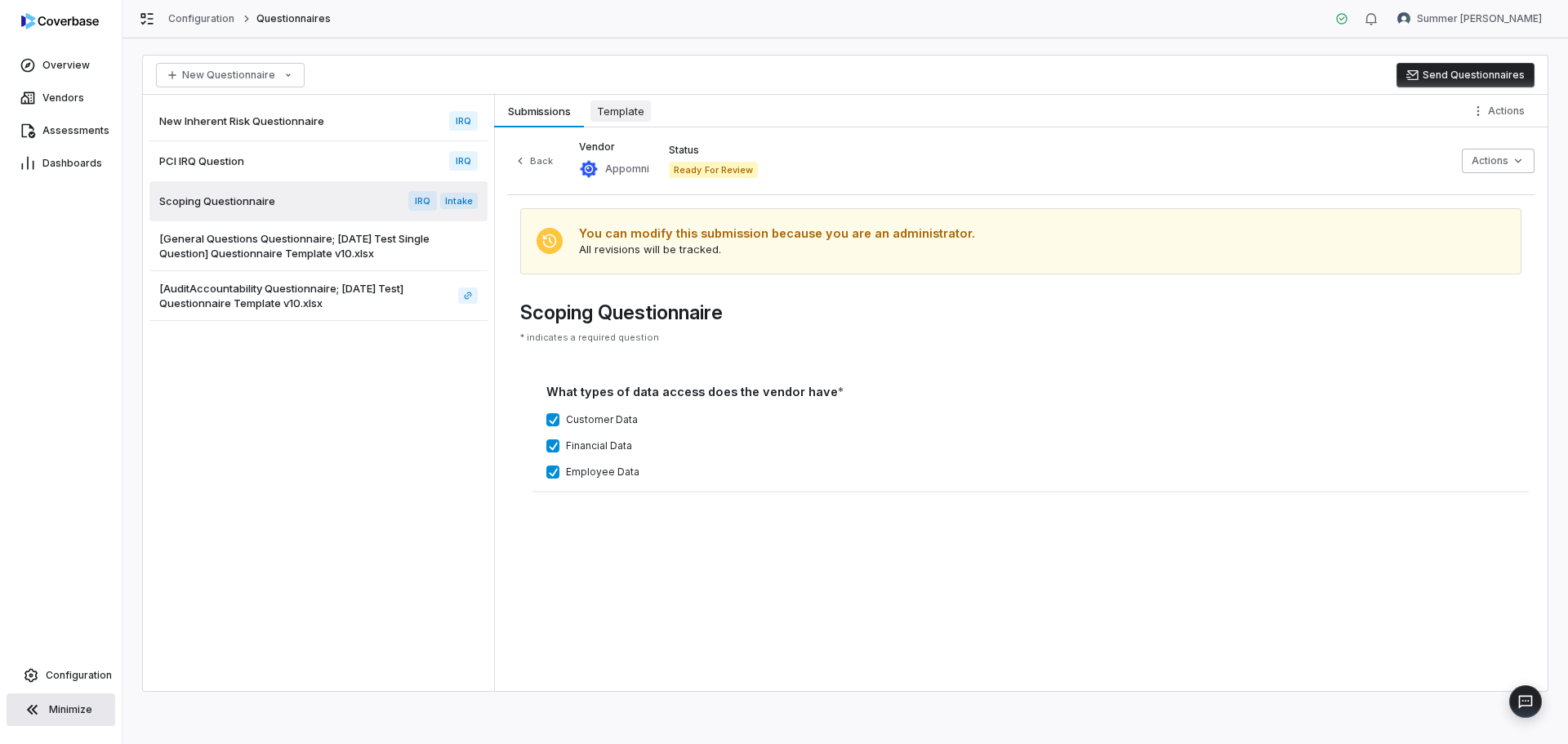
click at [640, 111] on span "Template" at bounding box center [620, 111] width 60 height 21
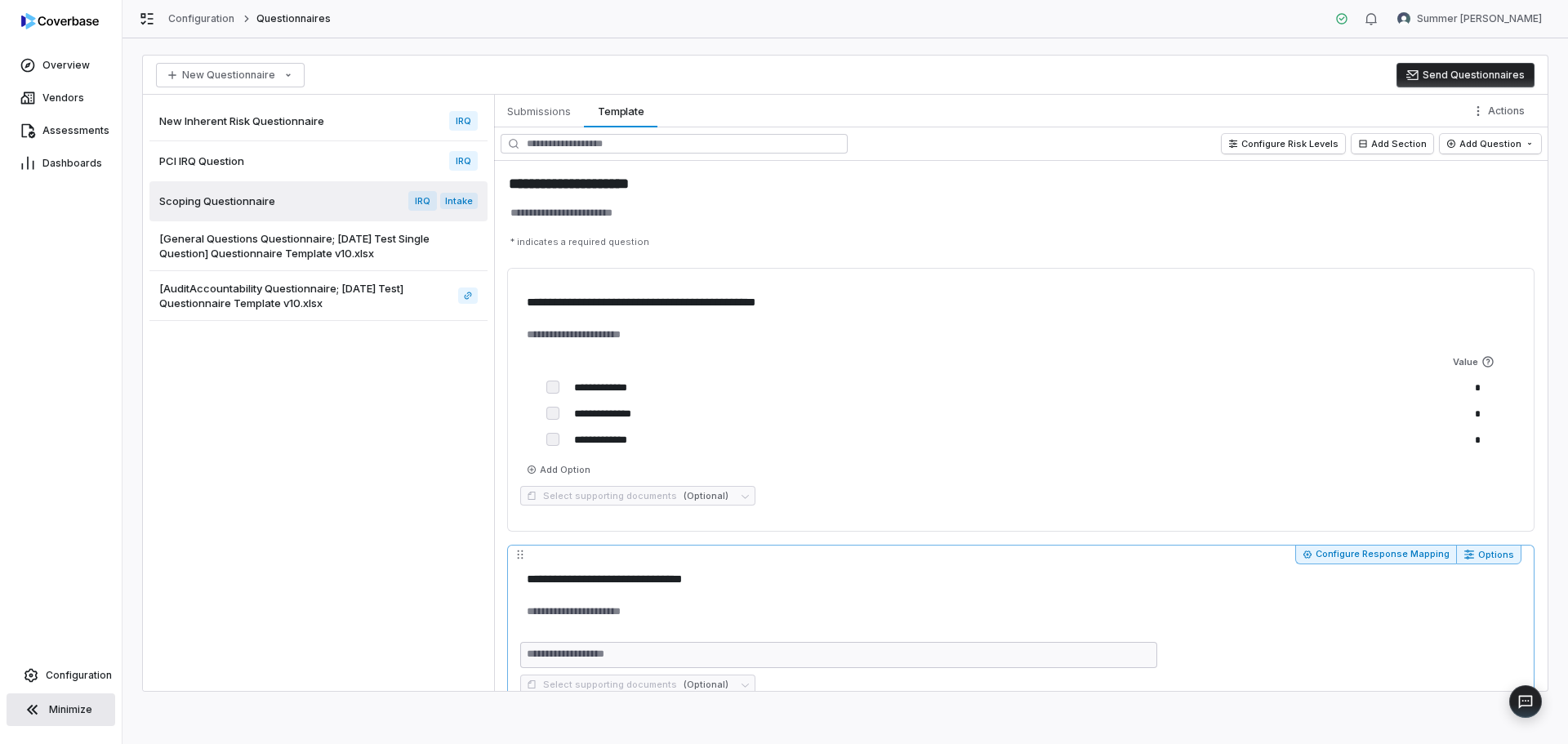
type textarea "*"
